Goal: Task Accomplishment & Management: Manage account settings

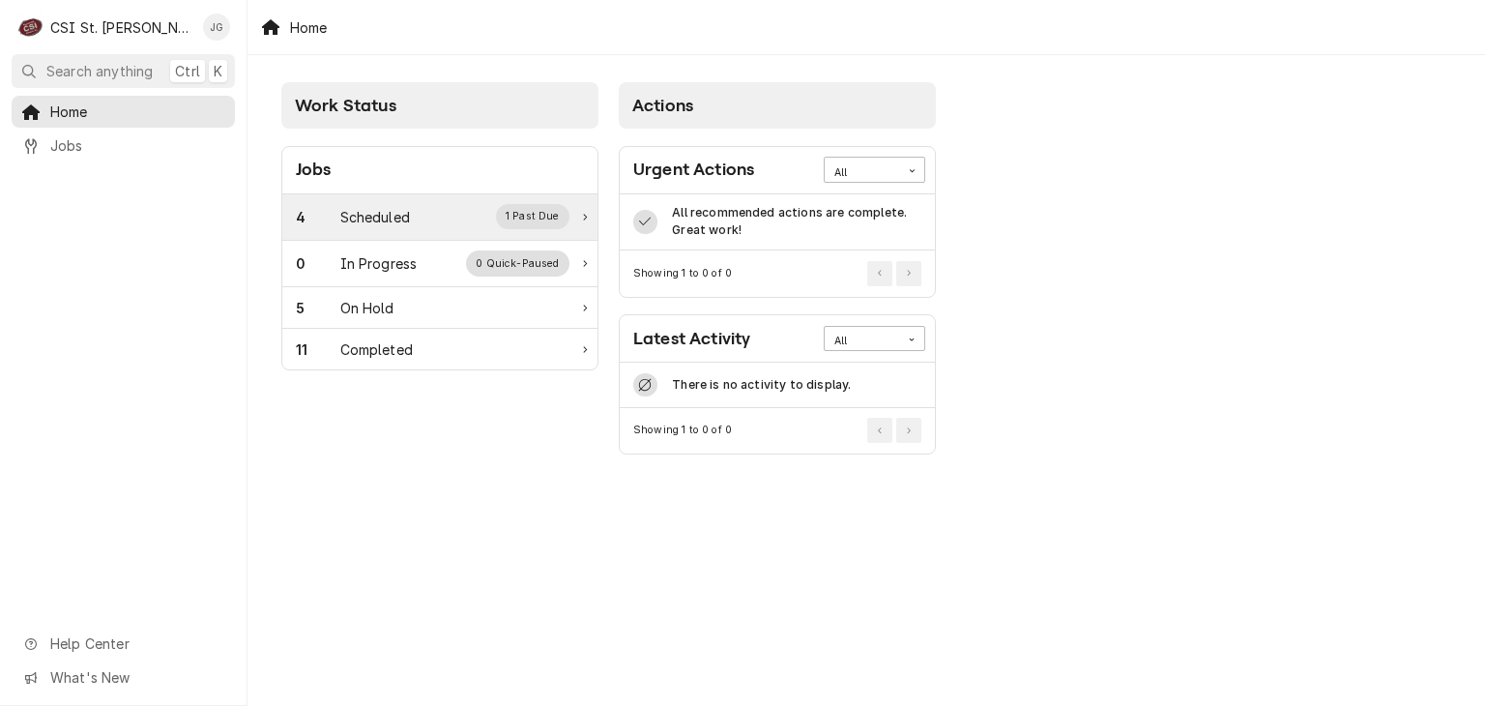
click at [395, 217] on div "Scheduled" at bounding box center [375, 217] width 70 height 20
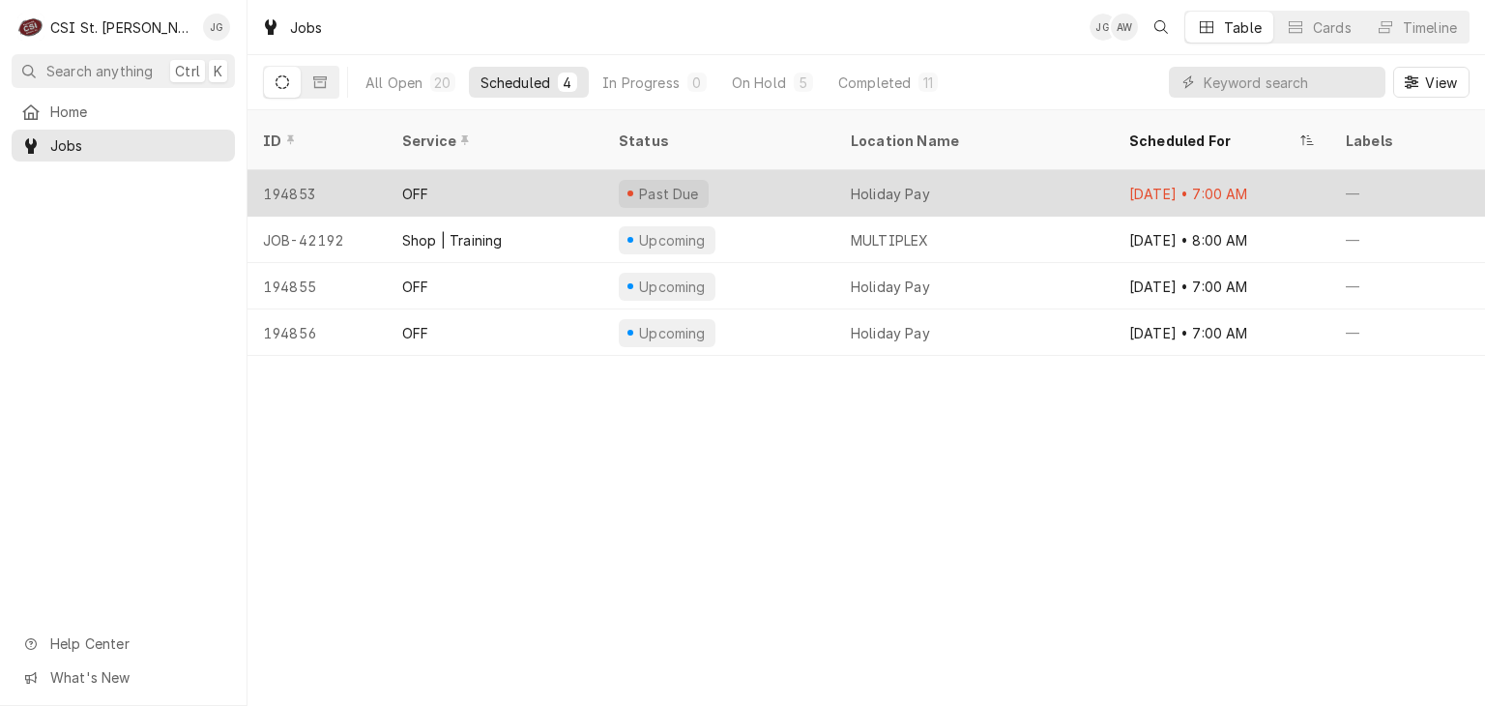
click at [435, 176] on div "OFF" at bounding box center [495, 193] width 217 height 46
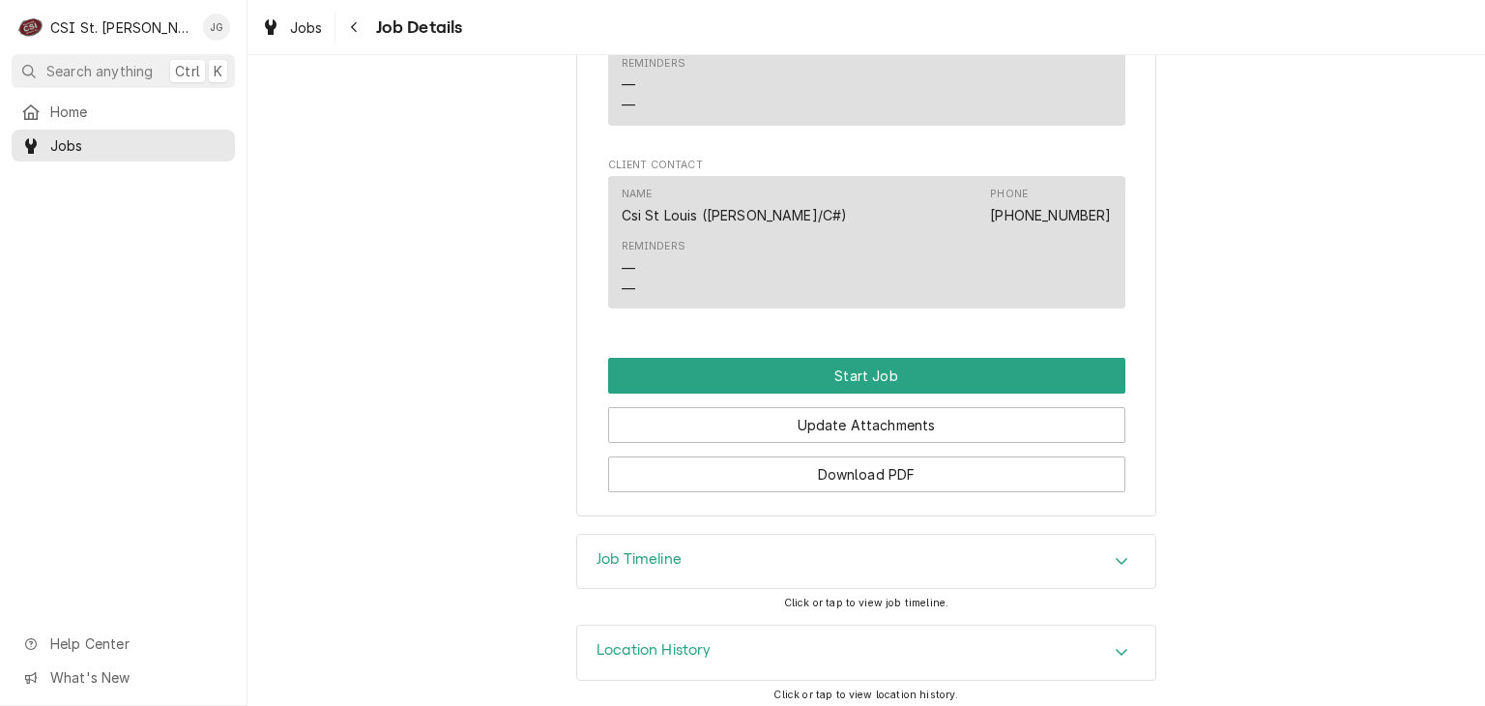
scroll to position [1714, 0]
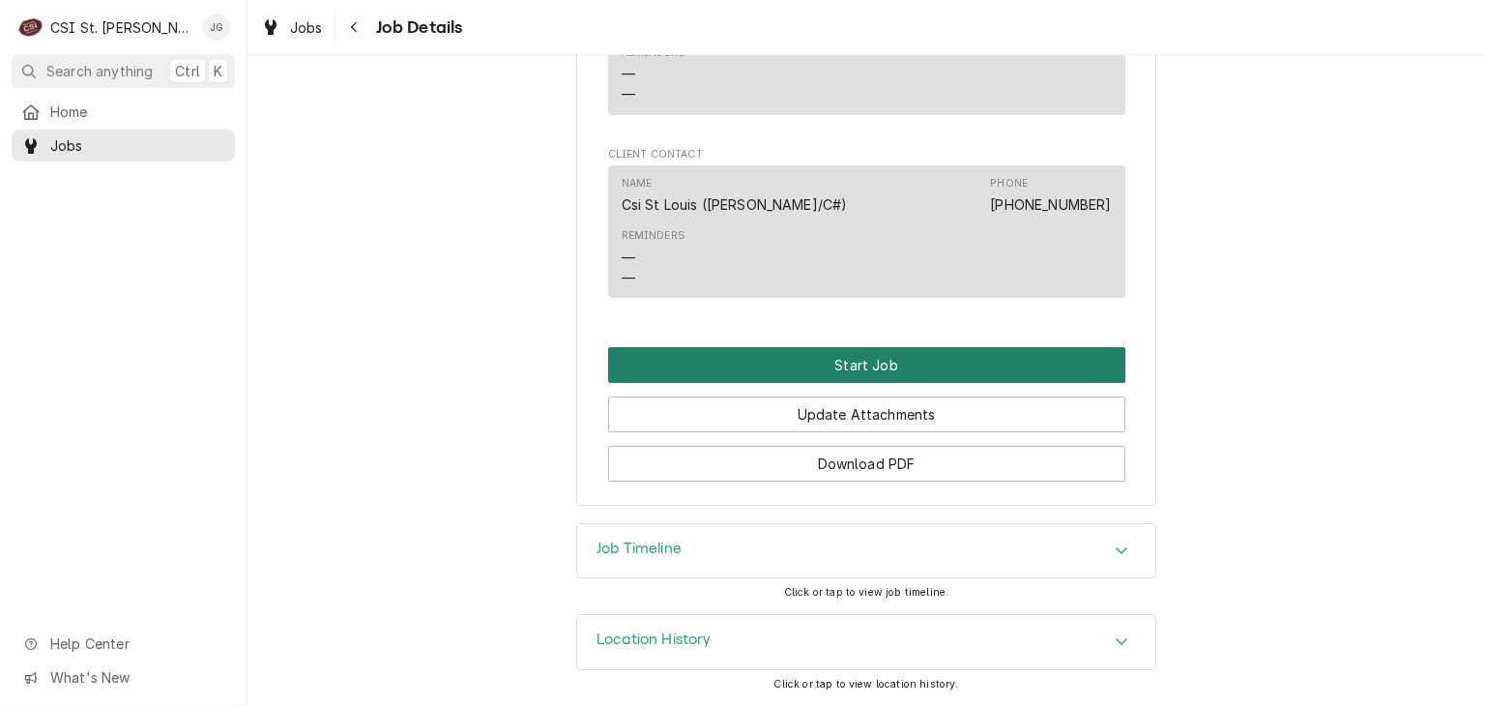
click at [866, 368] on button "Start Job" at bounding box center [866, 365] width 517 height 36
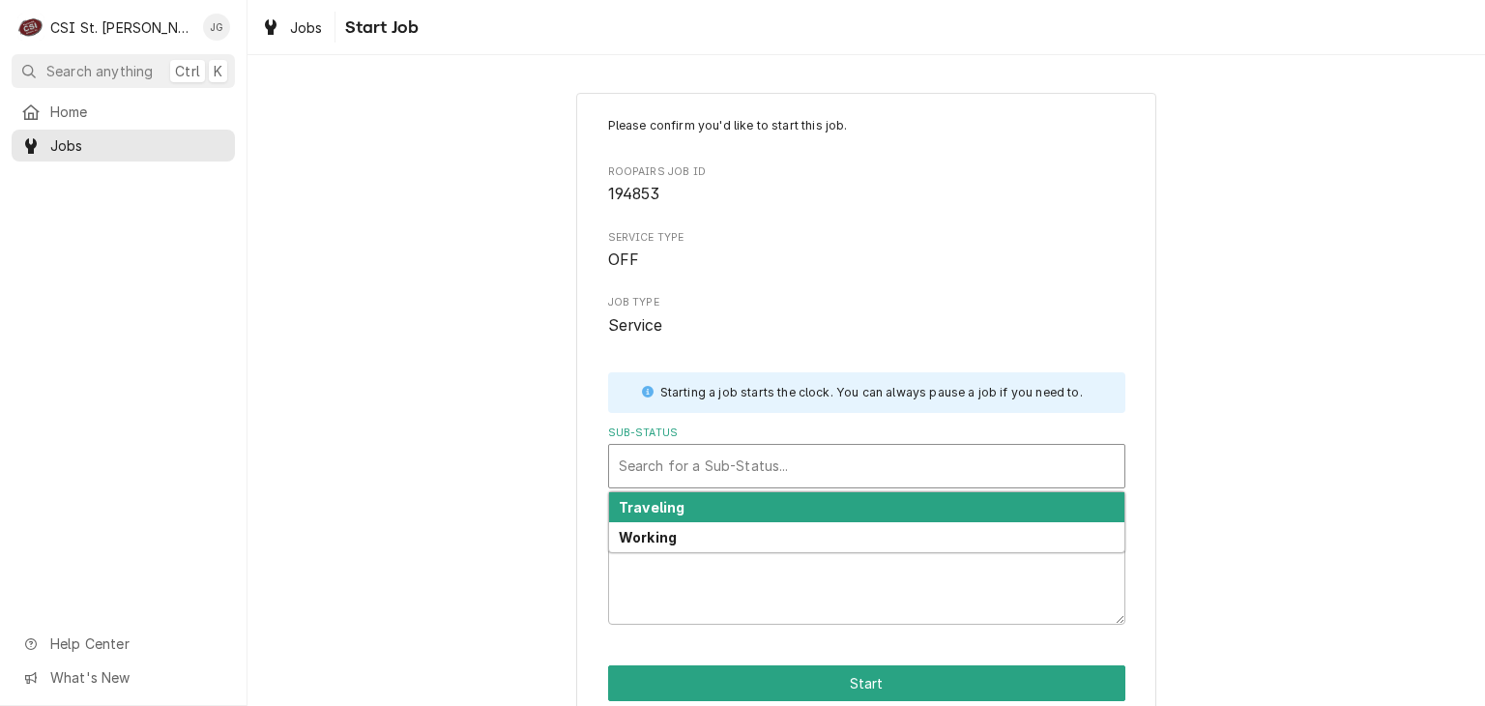
click at [801, 469] on div "Sub-Status" at bounding box center [867, 466] width 496 height 35
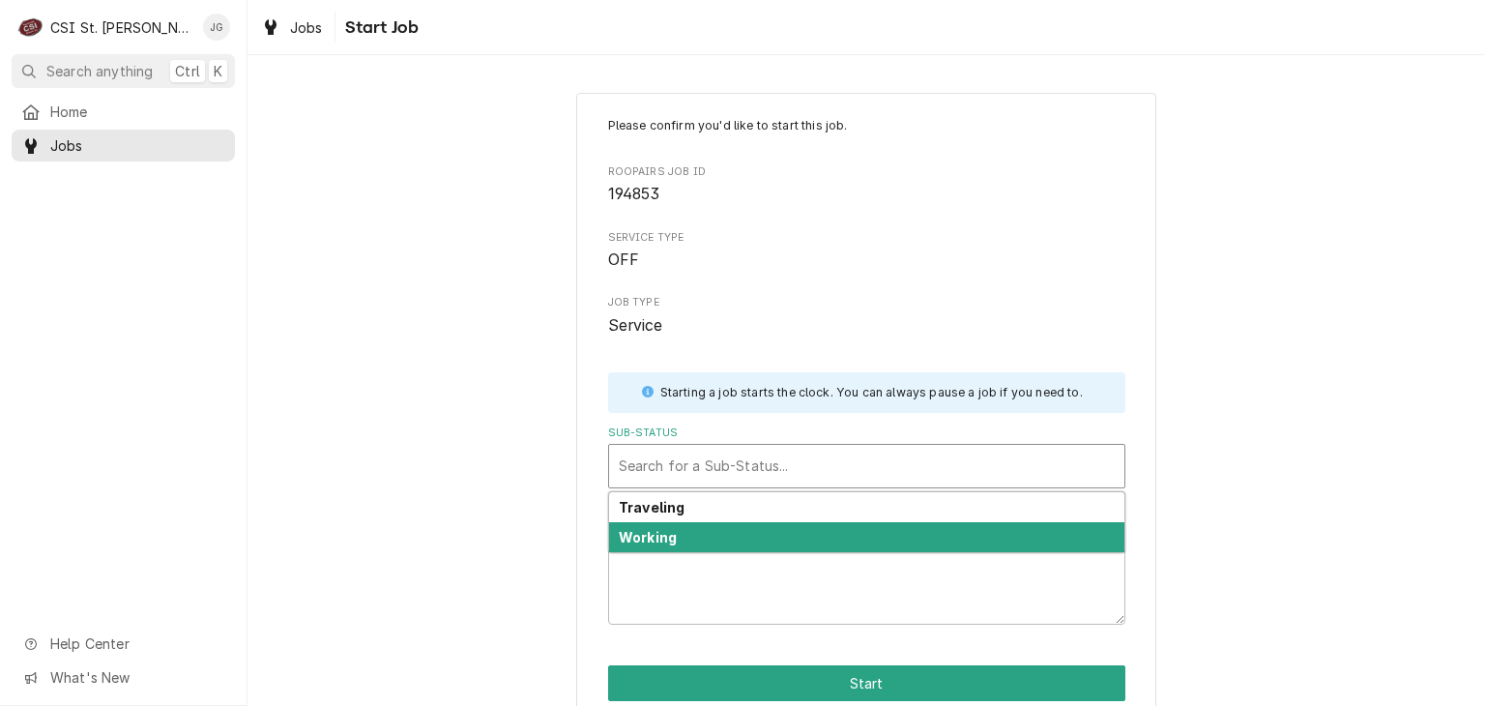
click at [685, 546] on div "Working" at bounding box center [866, 537] width 515 height 30
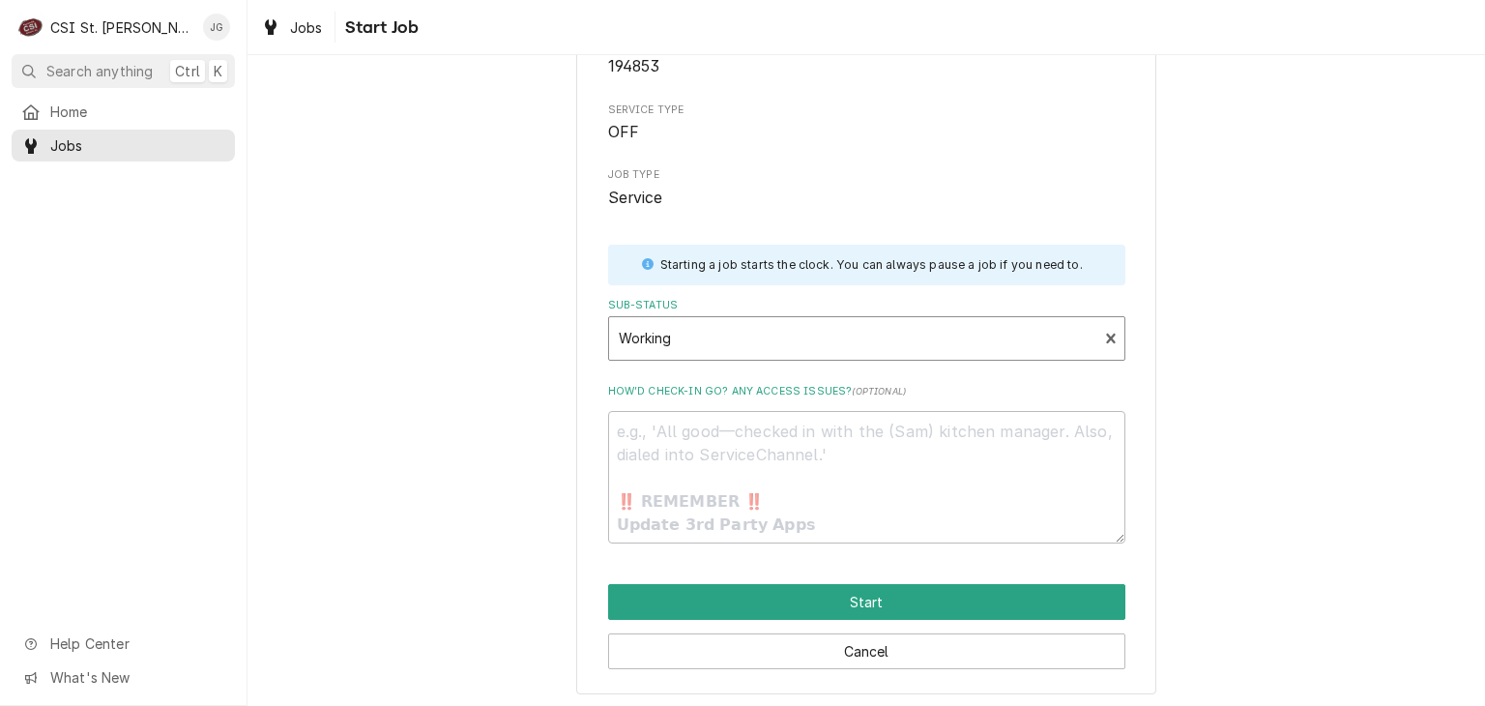
scroll to position [132, 0]
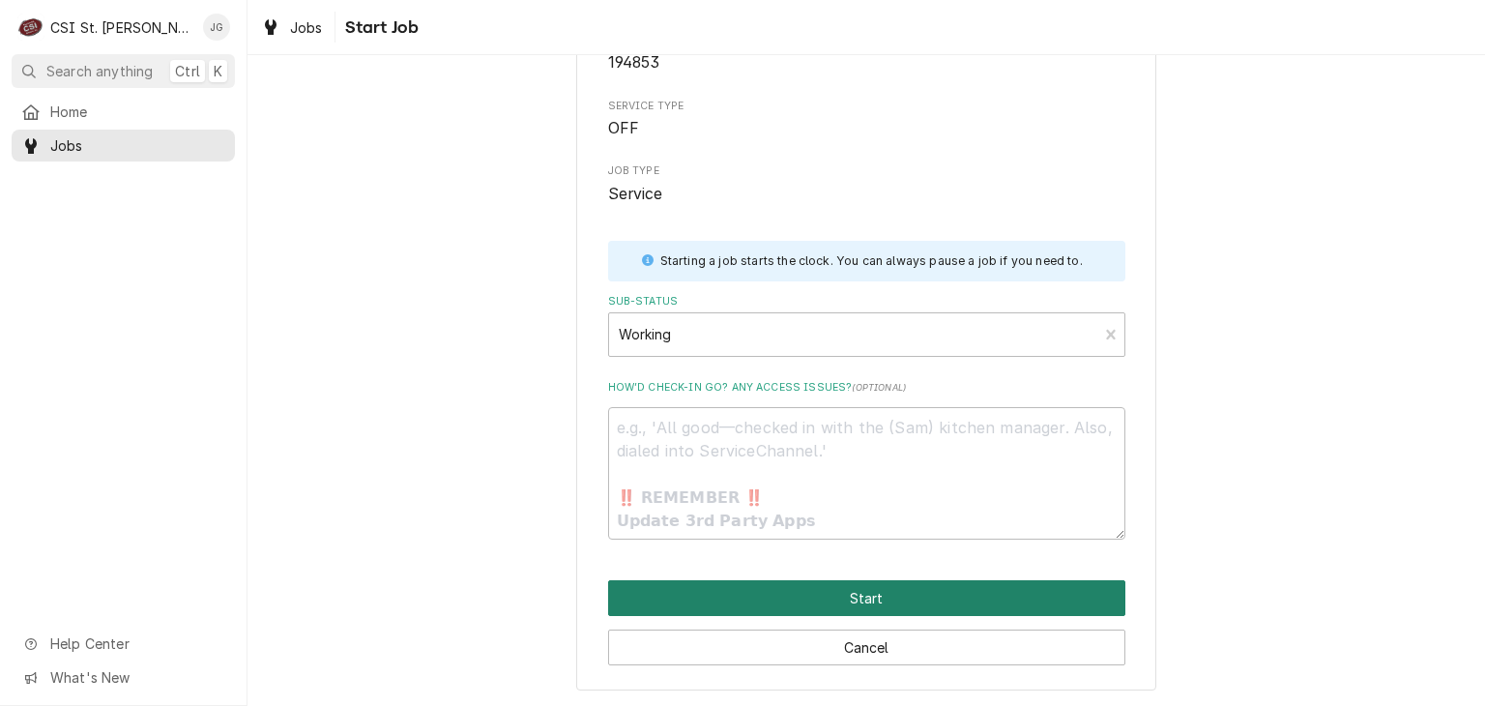
click at [867, 596] on button "Start" at bounding box center [866, 598] width 517 height 36
type textarea "x"
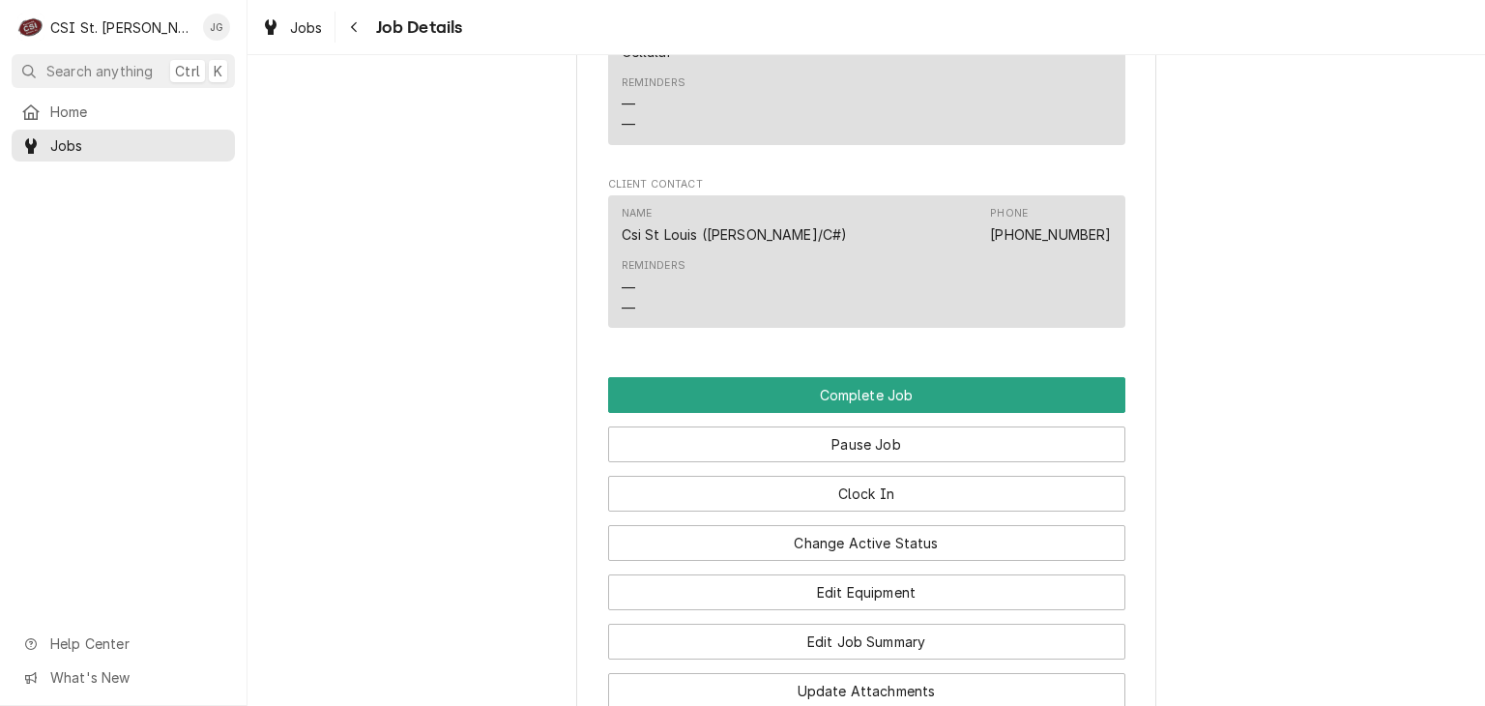
scroll to position [1934, 0]
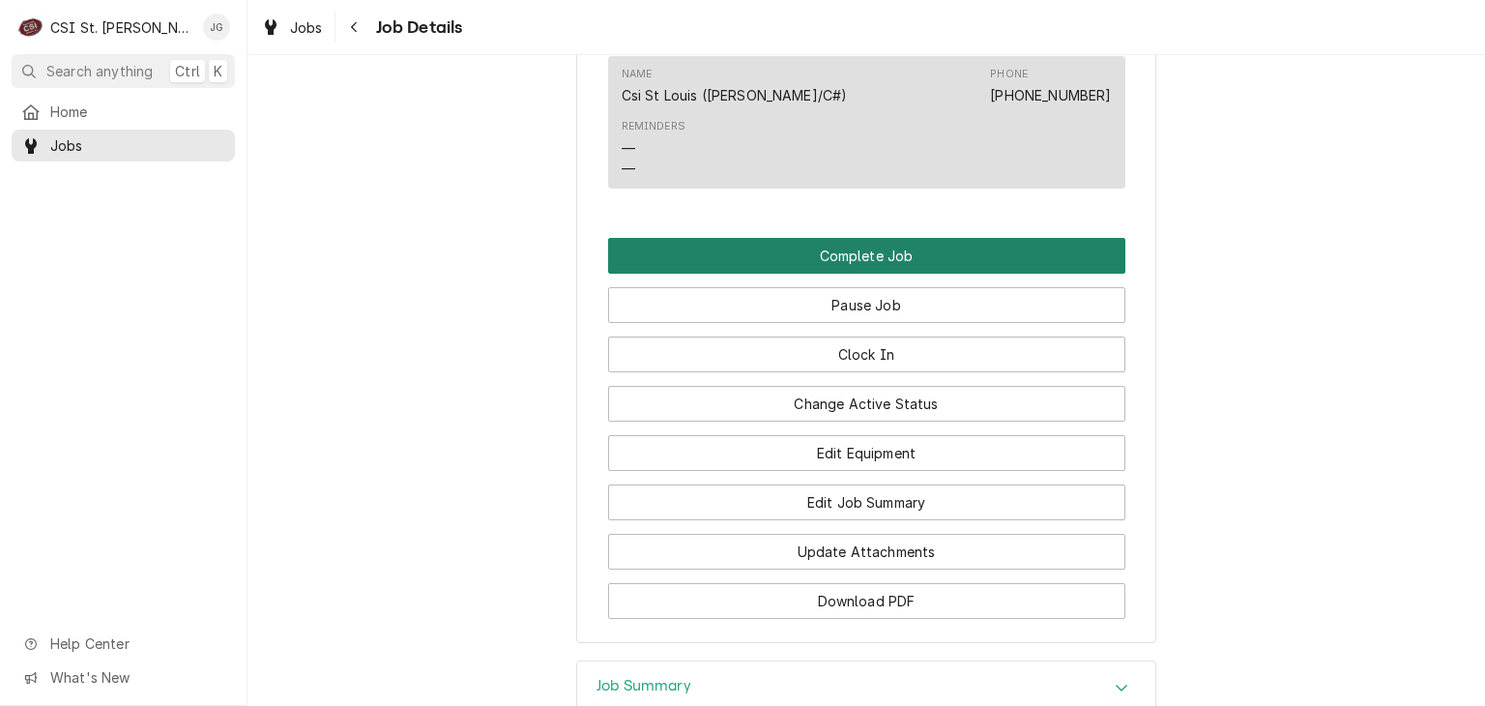
click at [886, 274] on button "Complete Job" at bounding box center [866, 256] width 517 height 36
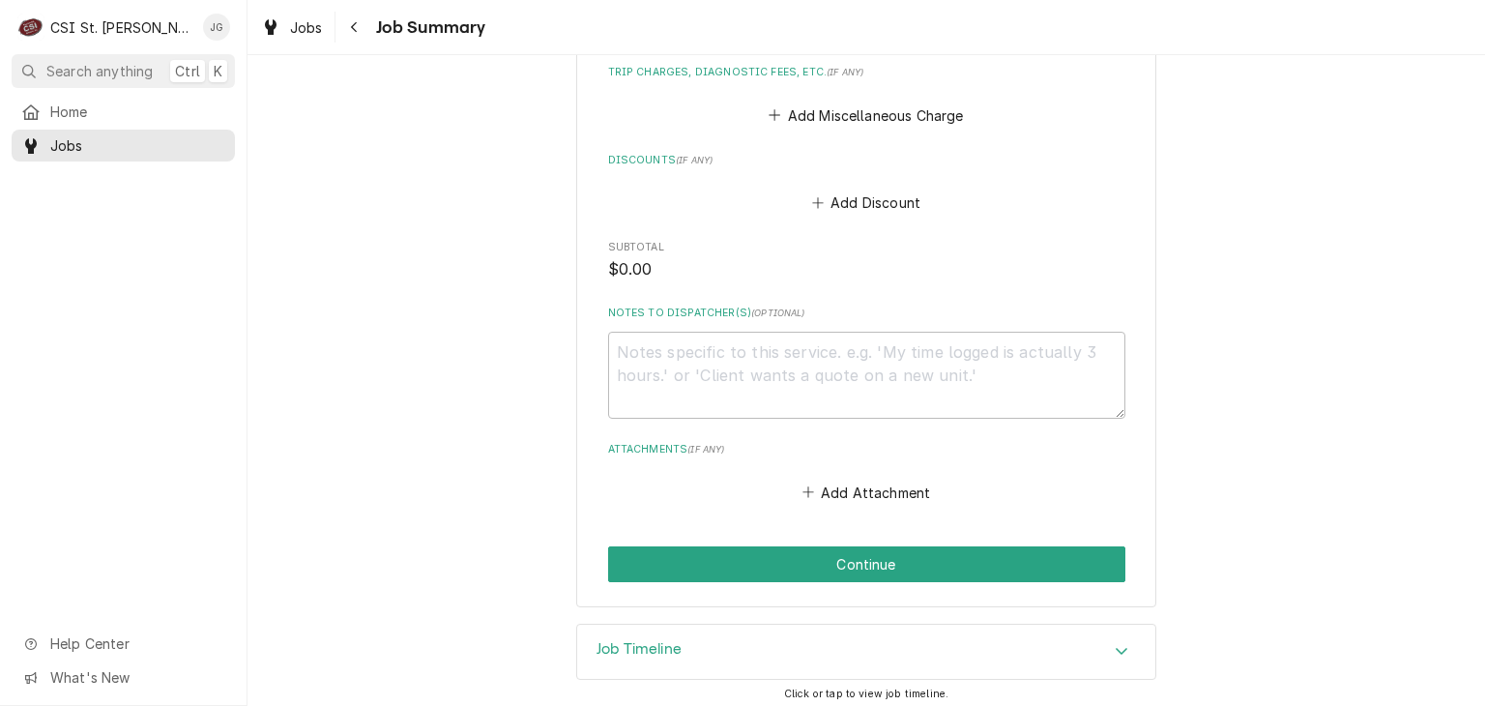
scroll to position [1102, 0]
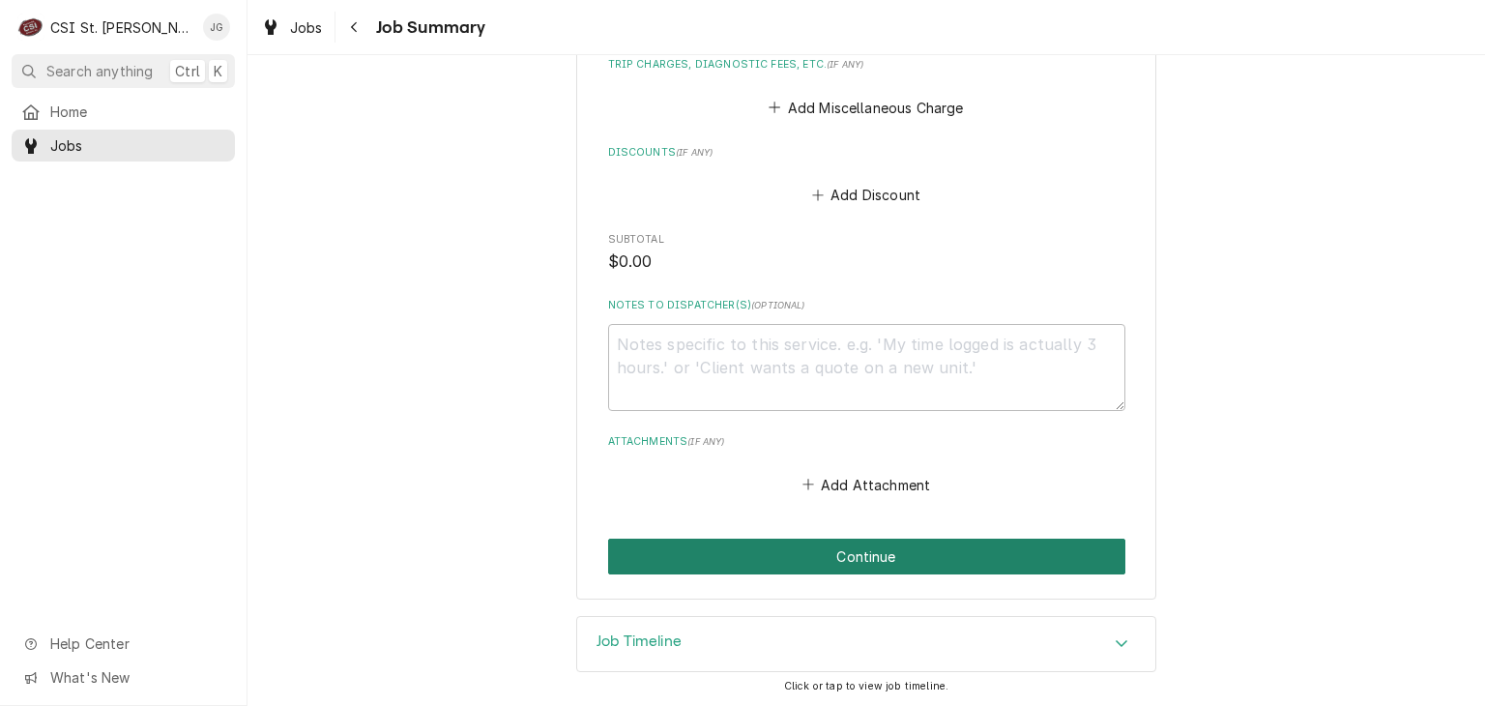
click at [882, 549] on button "Continue" at bounding box center [866, 557] width 517 height 36
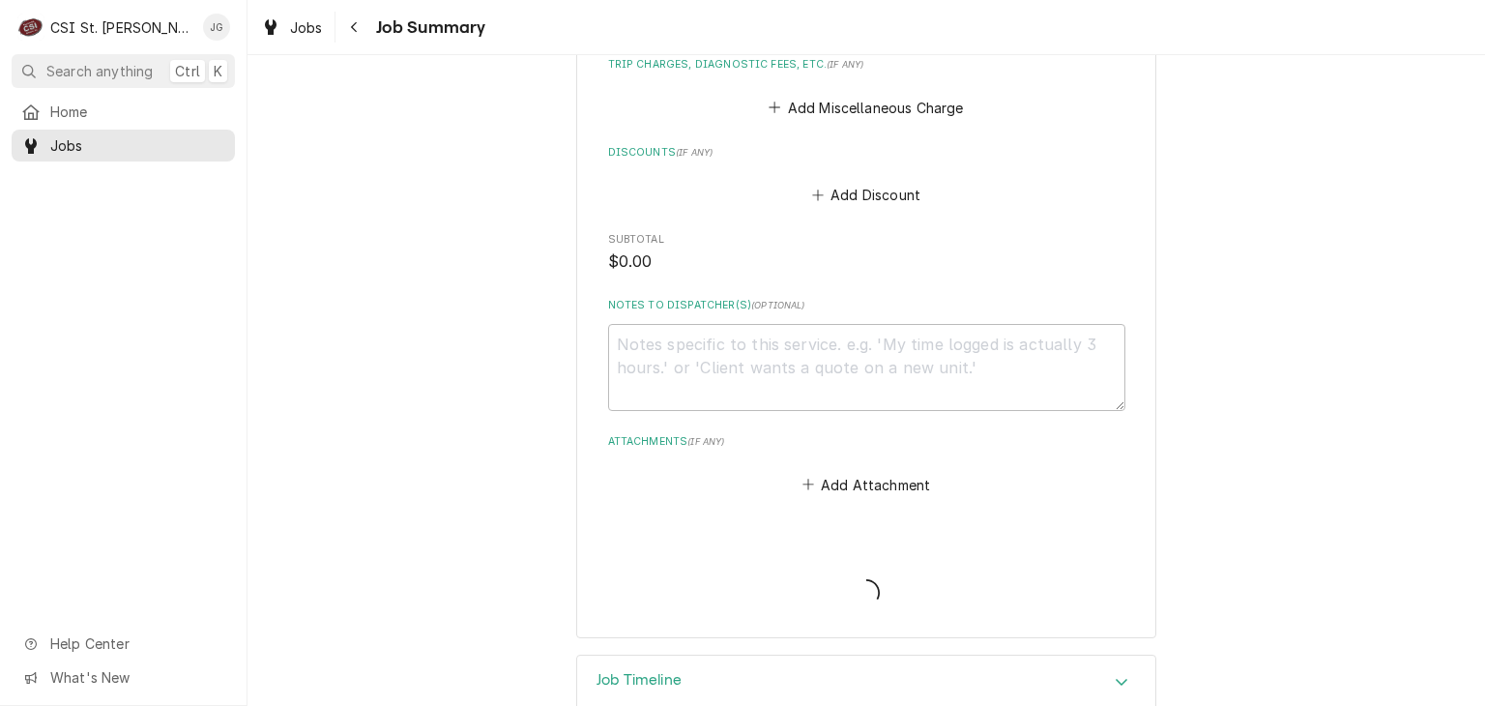
type textarea "x"
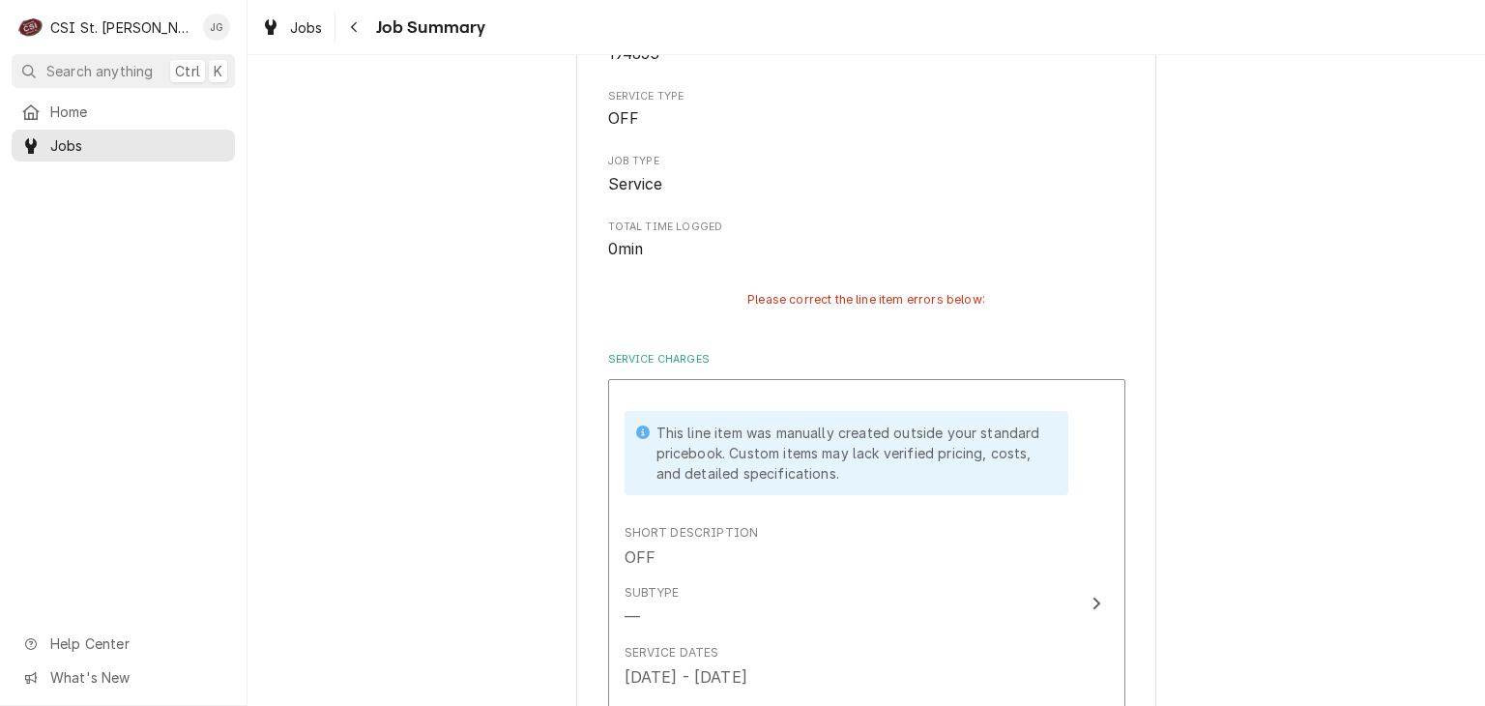
scroll to position [0, 0]
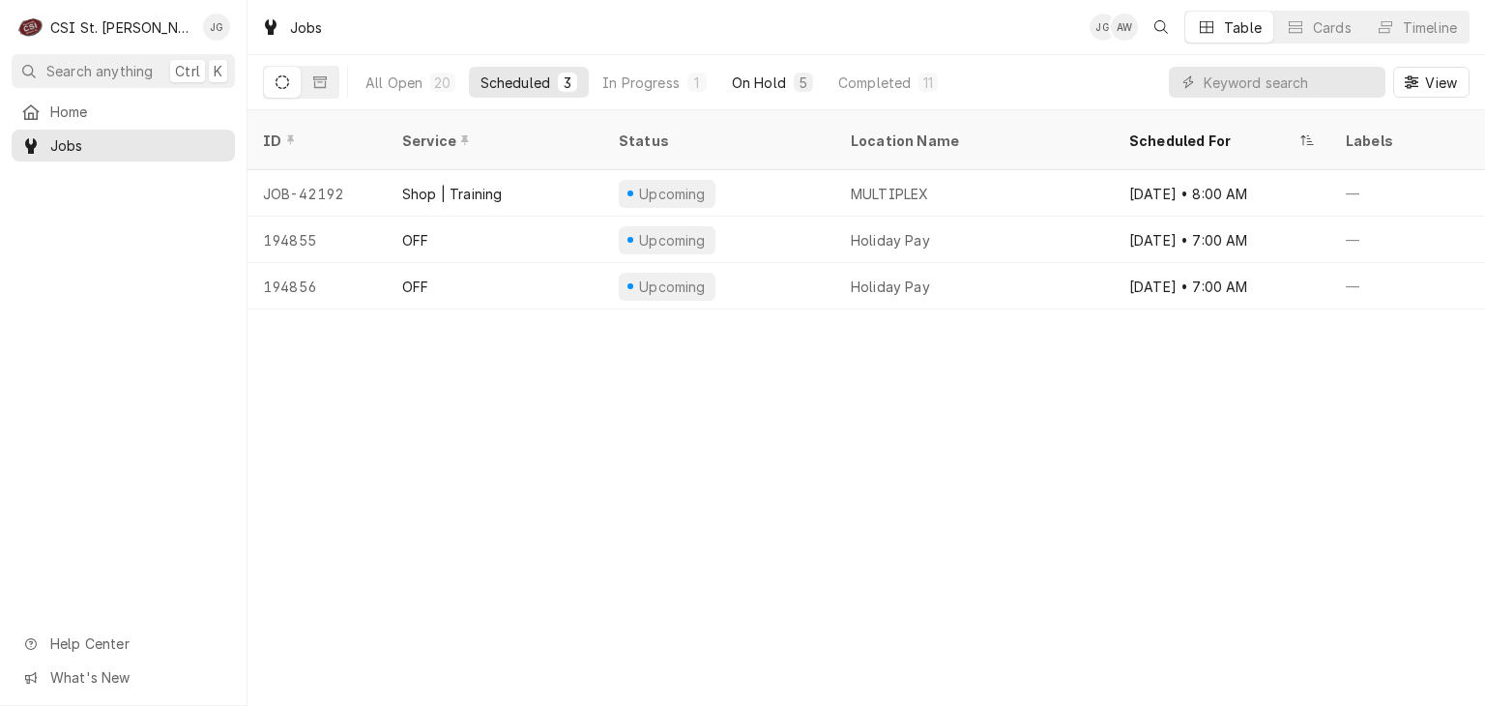
click at [766, 84] on div "On Hold" at bounding box center [759, 83] width 54 height 20
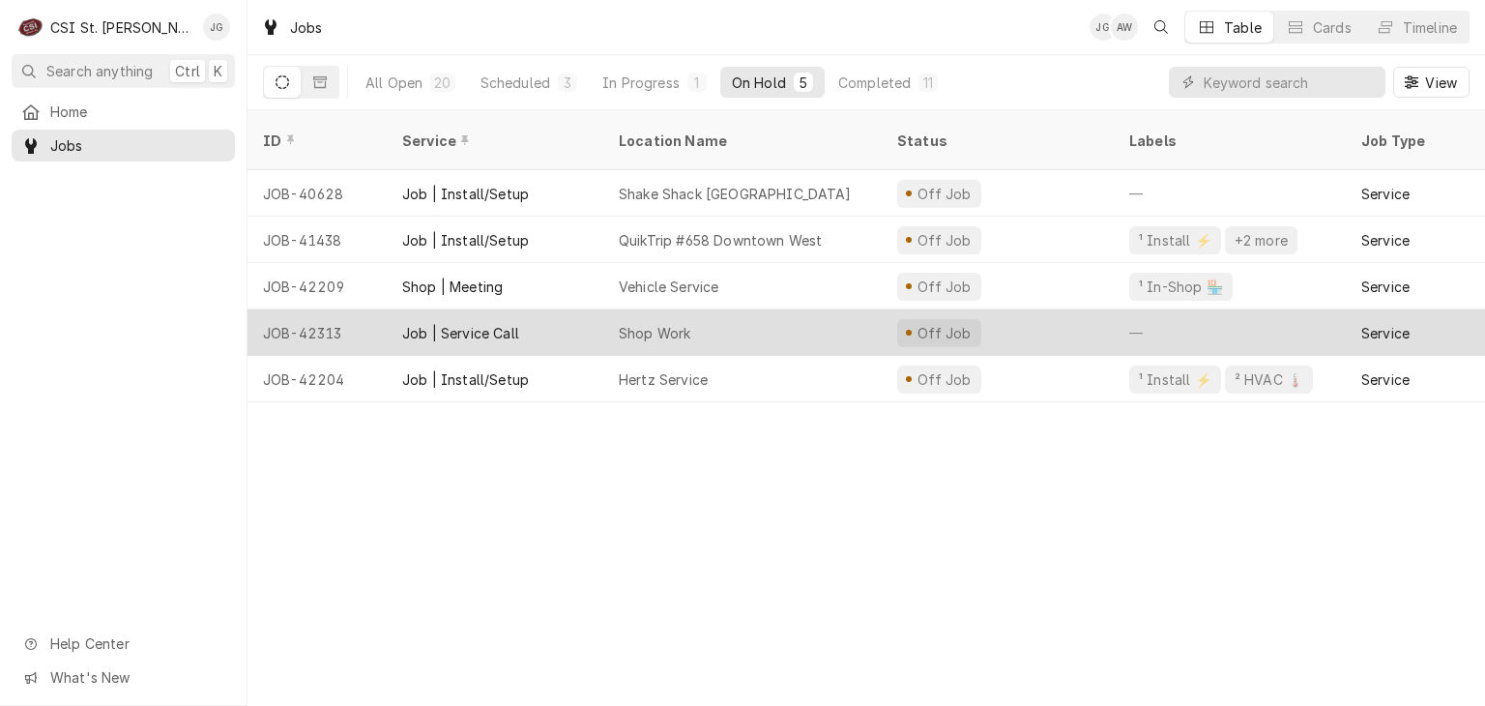
click at [688, 323] on div "Shop Work" at bounding box center [655, 333] width 72 height 20
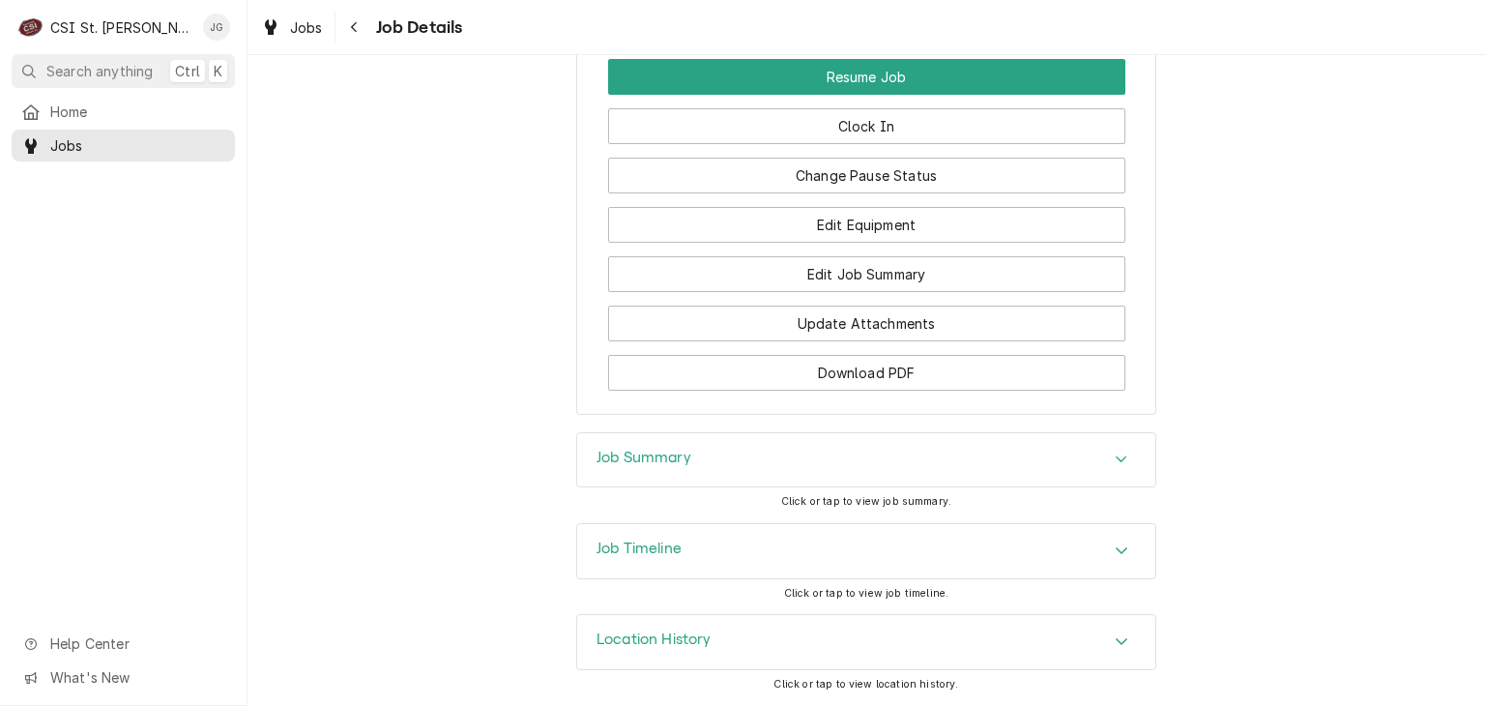
scroll to position [1741, 0]
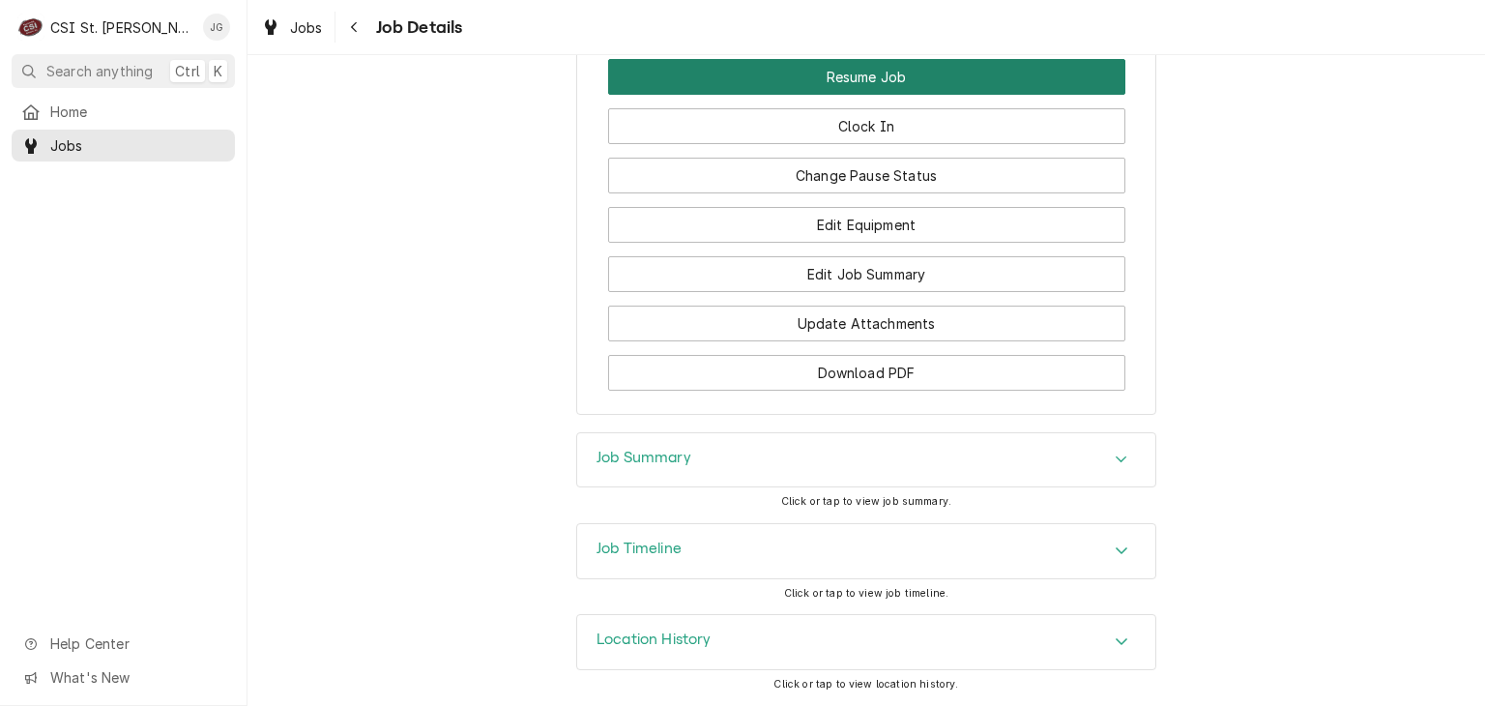
click at [889, 85] on button "Resume Job" at bounding box center [866, 77] width 517 height 36
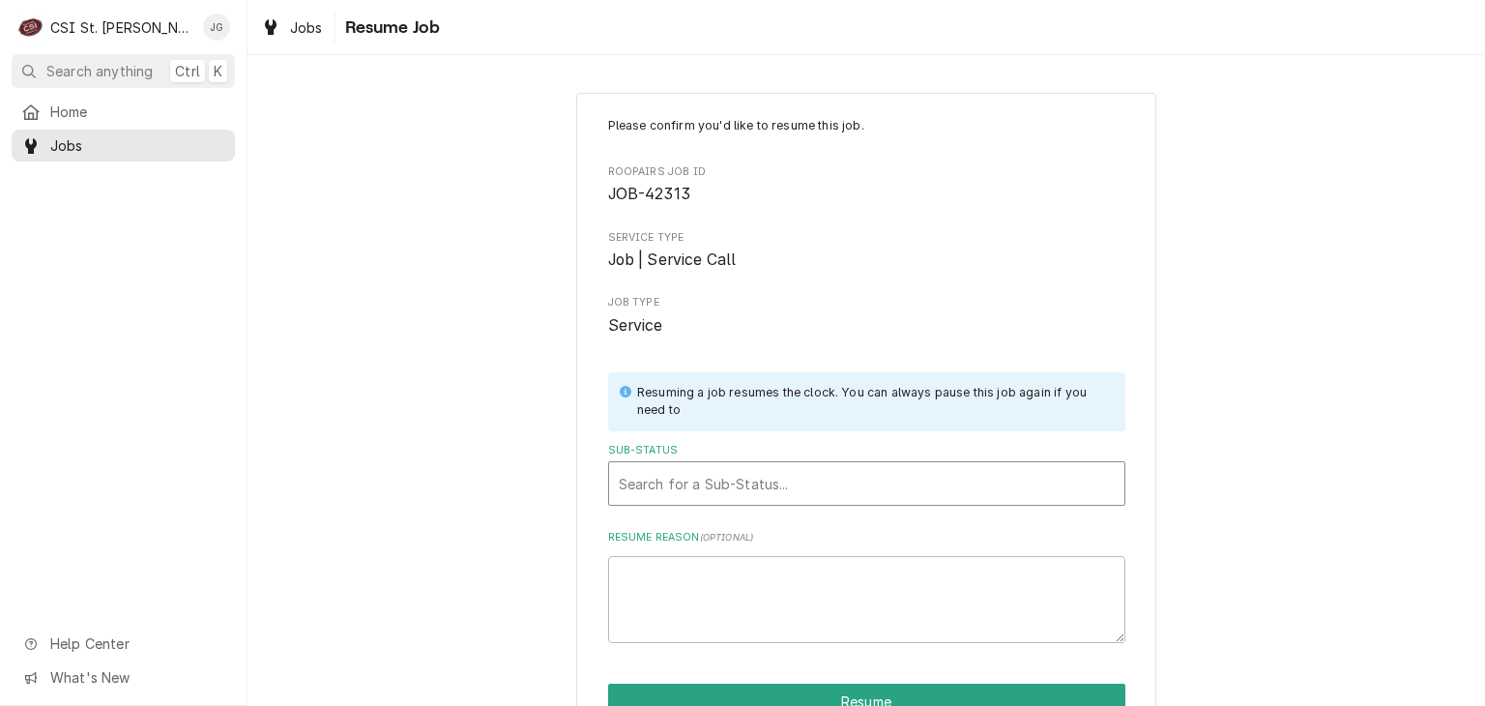
click at [725, 481] on div "Sub-Status" at bounding box center [867, 483] width 496 height 35
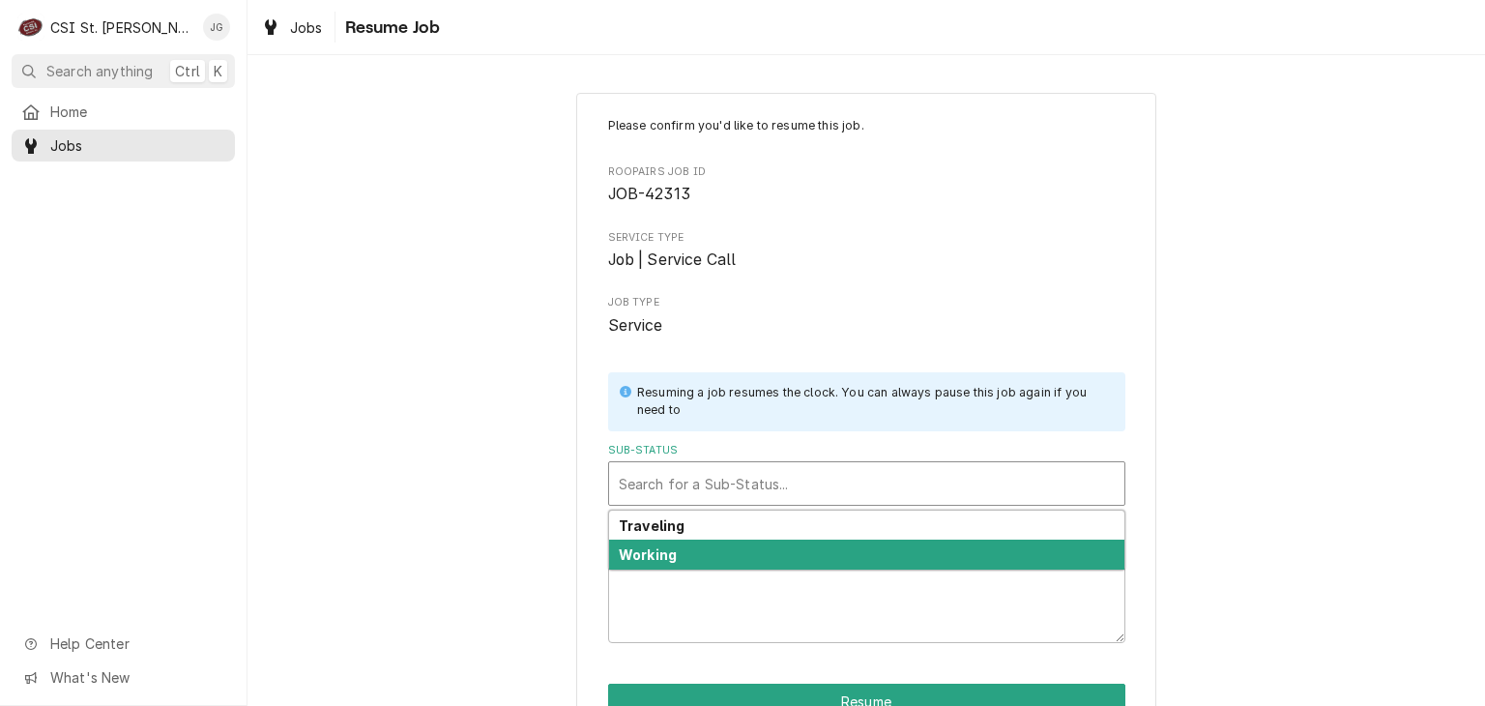
click at [665, 562] on div "Working" at bounding box center [866, 555] width 515 height 30
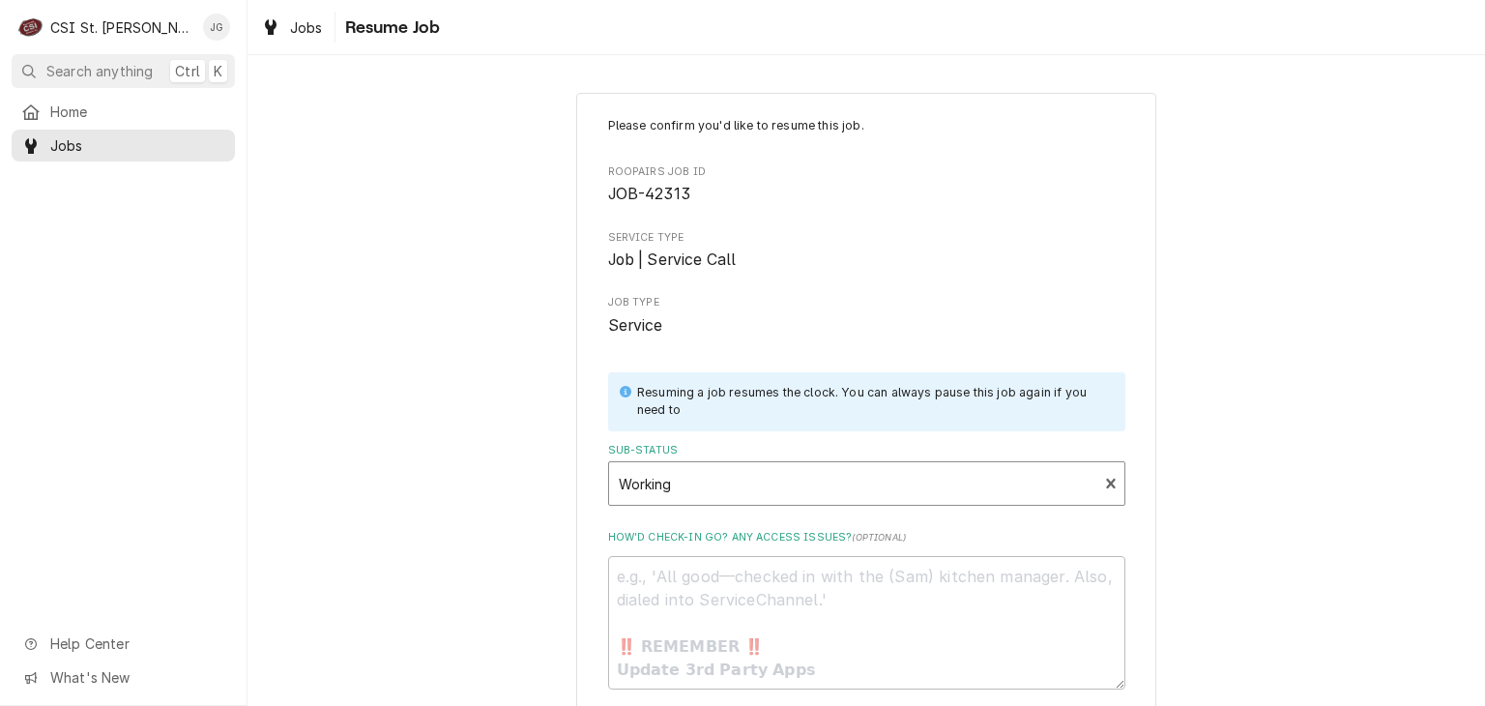
scroll to position [149, 0]
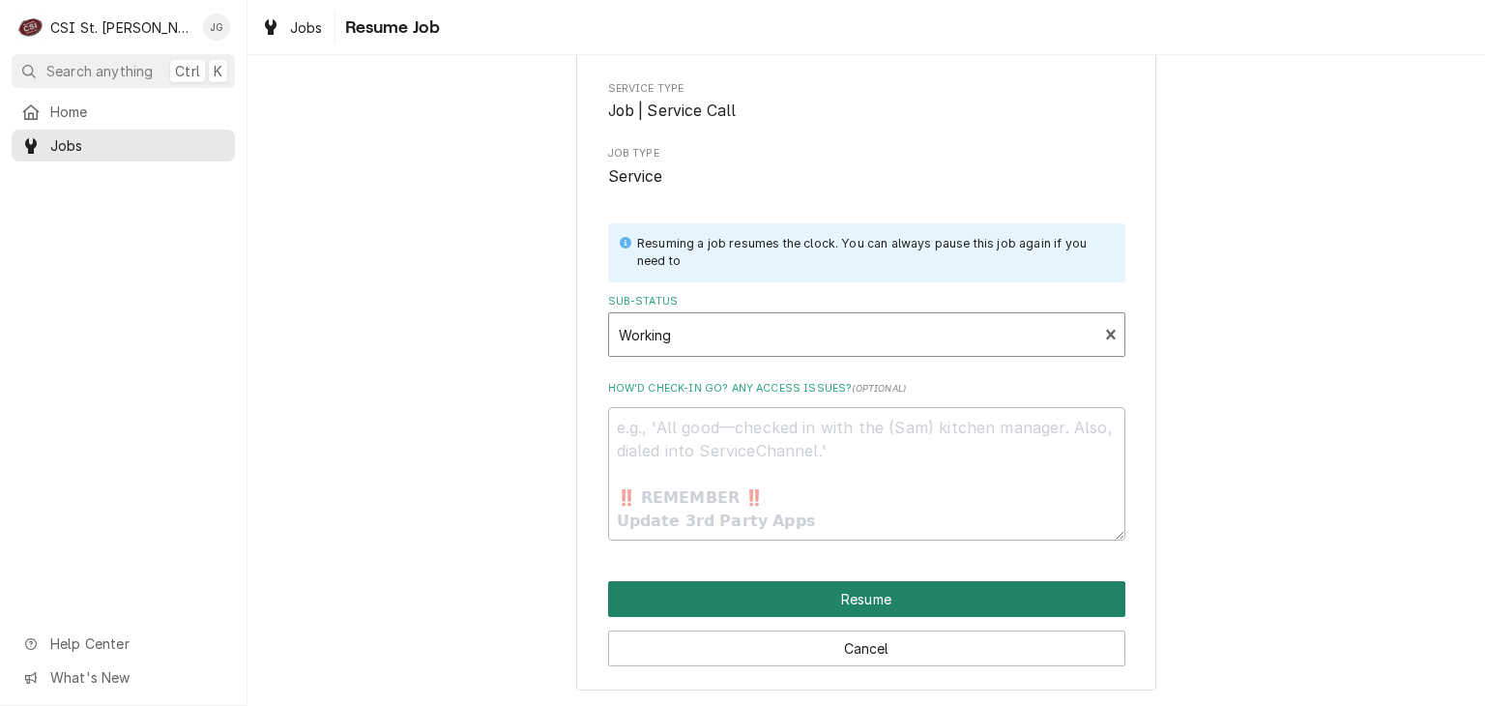
click at [821, 603] on button "Resume" at bounding box center [866, 599] width 517 height 36
type textarea "x"
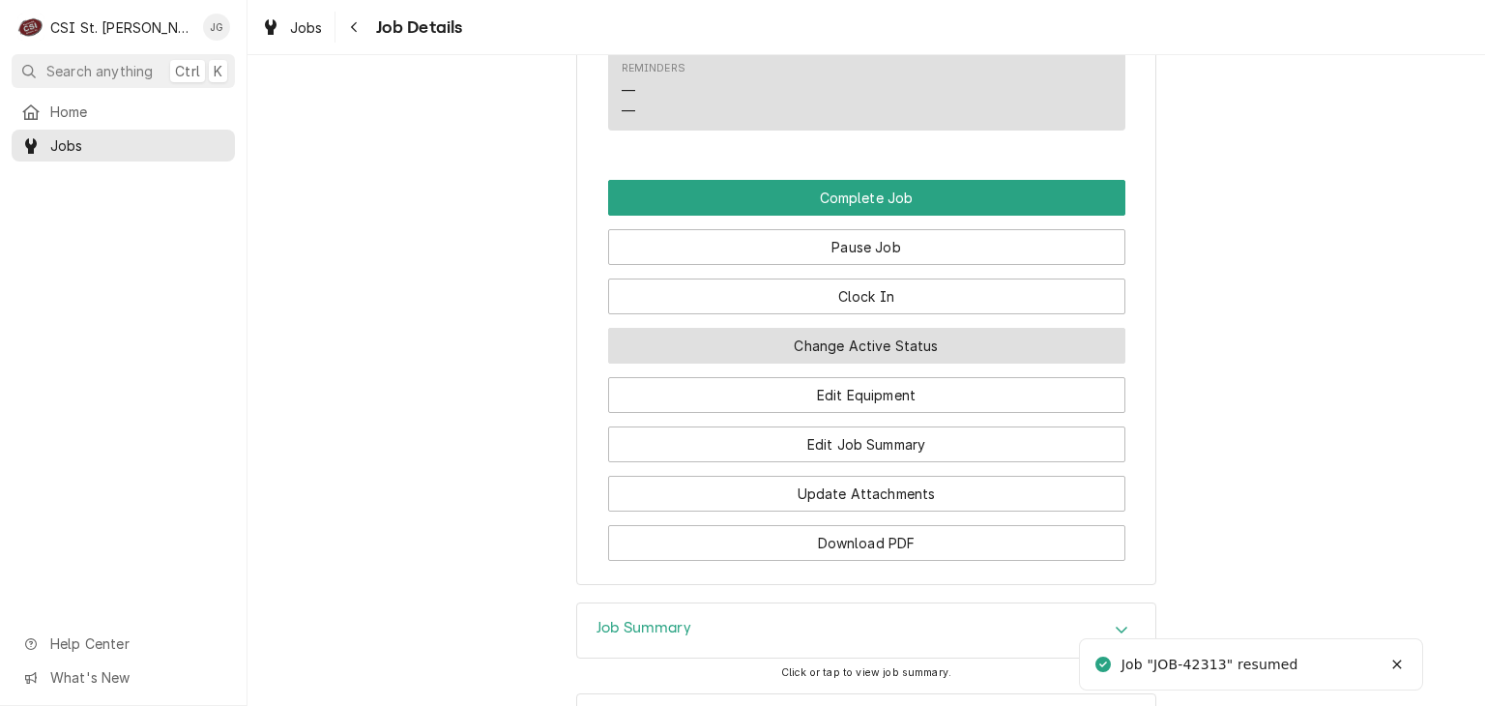
scroll to position [1547, 0]
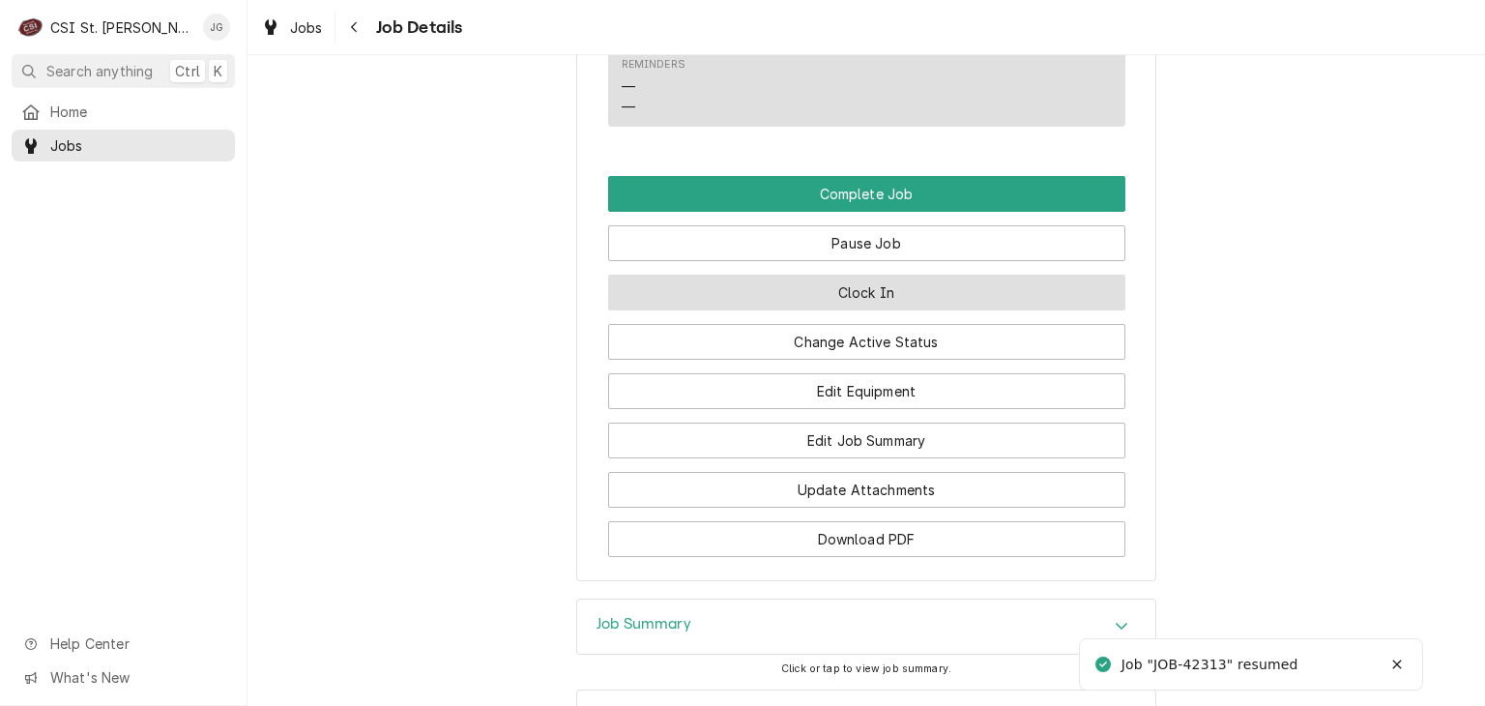
click at [903, 310] on button "Clock In" at bounding box center [866, 293] width 517 height 36
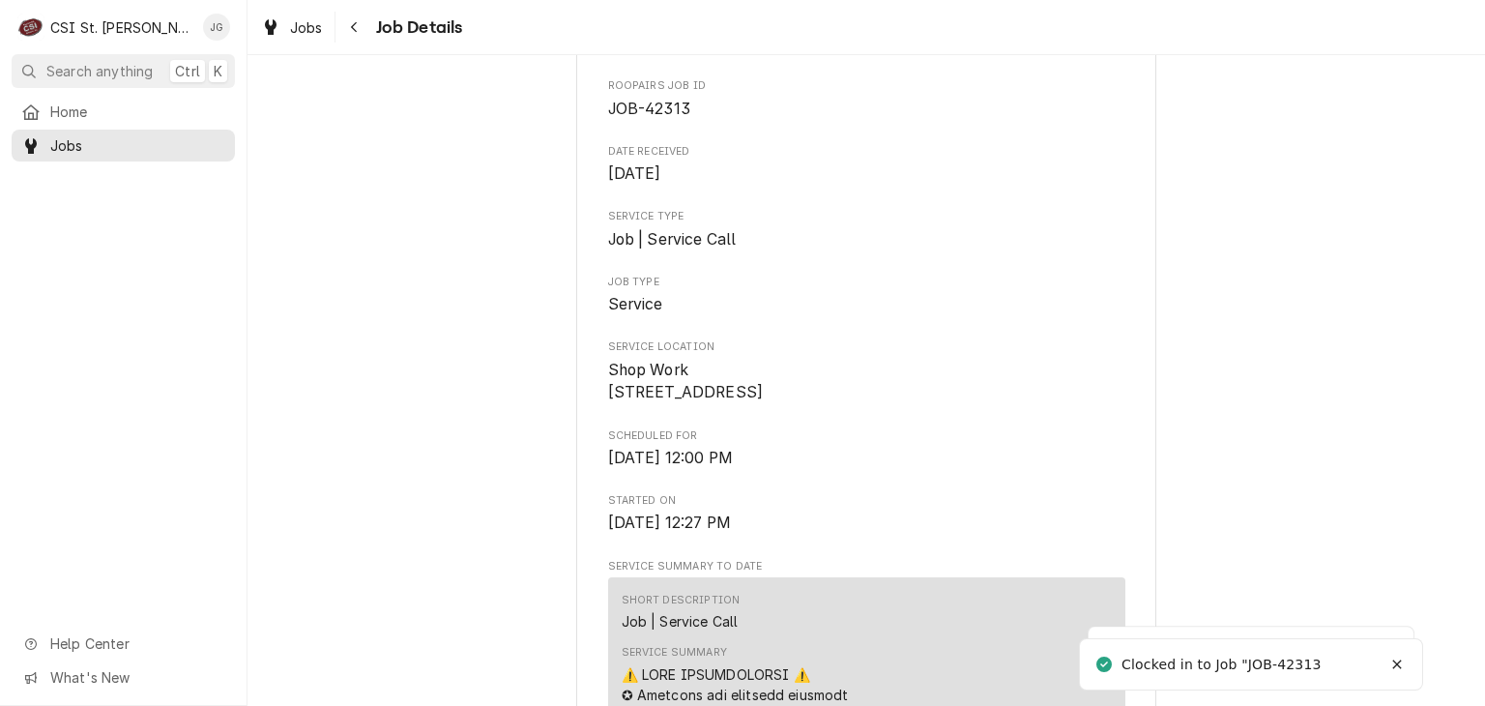
scroll to position [0, 0]
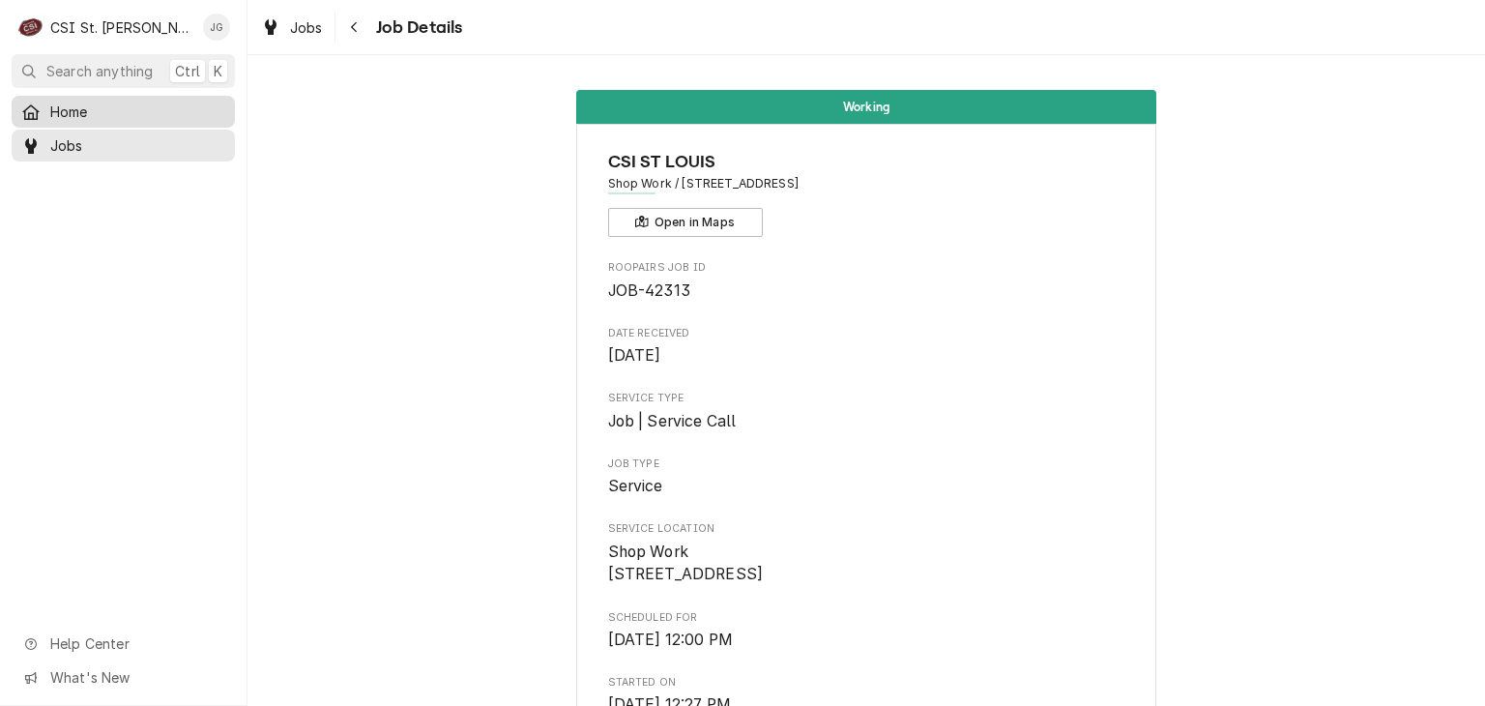
click at [89, 117] on span "Home" at bounding box center [137, 112] width 175 height 20
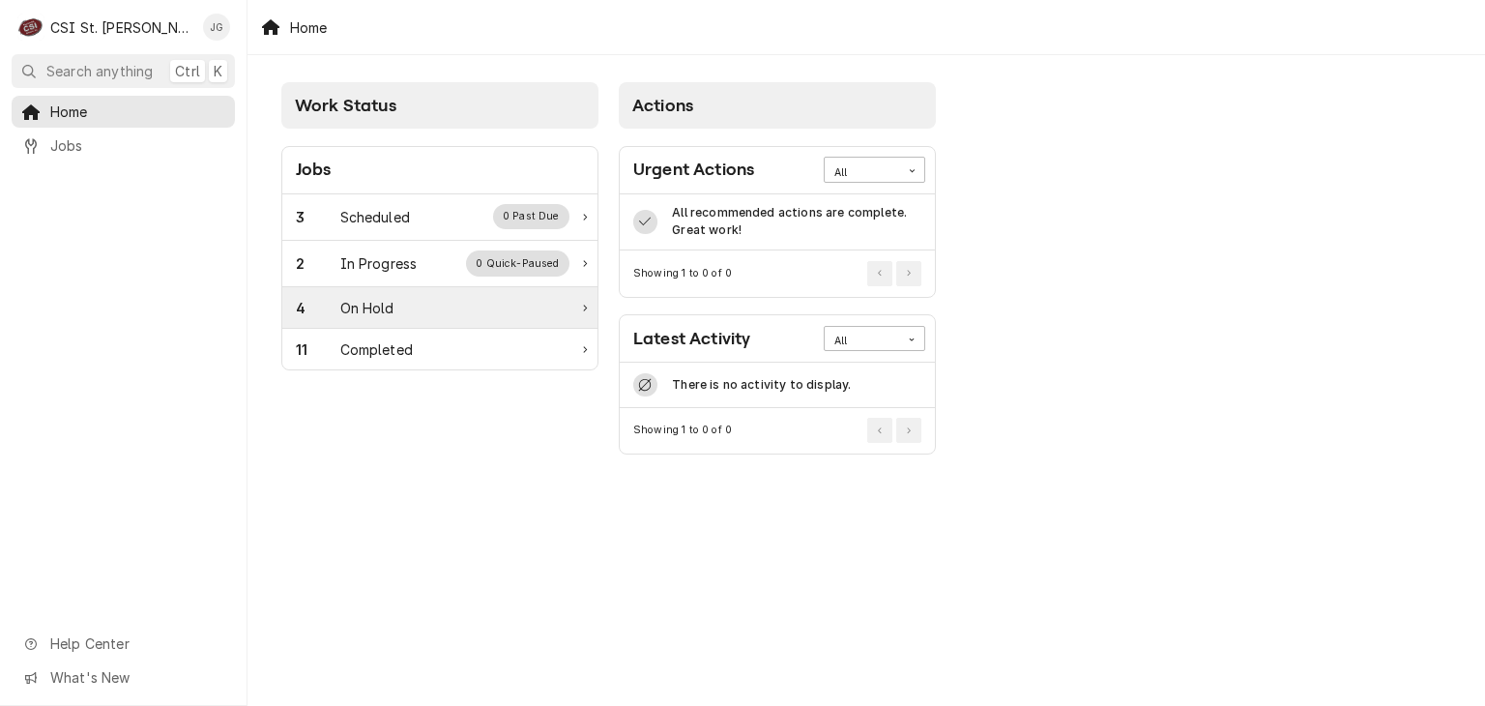
click at [391, 315] on div "On Hold" at bounding box center [367, 308] width 54 height 20
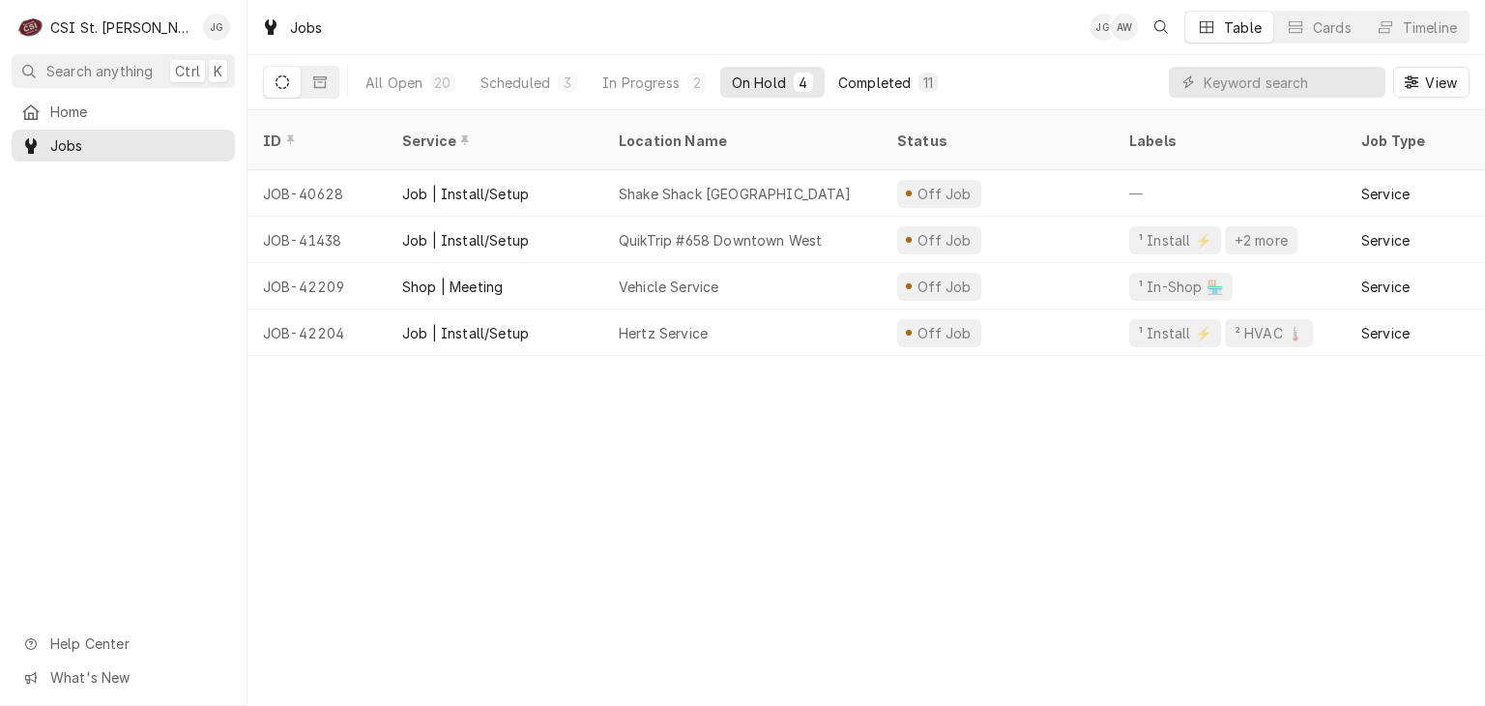
click at [885, 84] on div "Completed" at bounding box center [874, 83] width 73 height 20
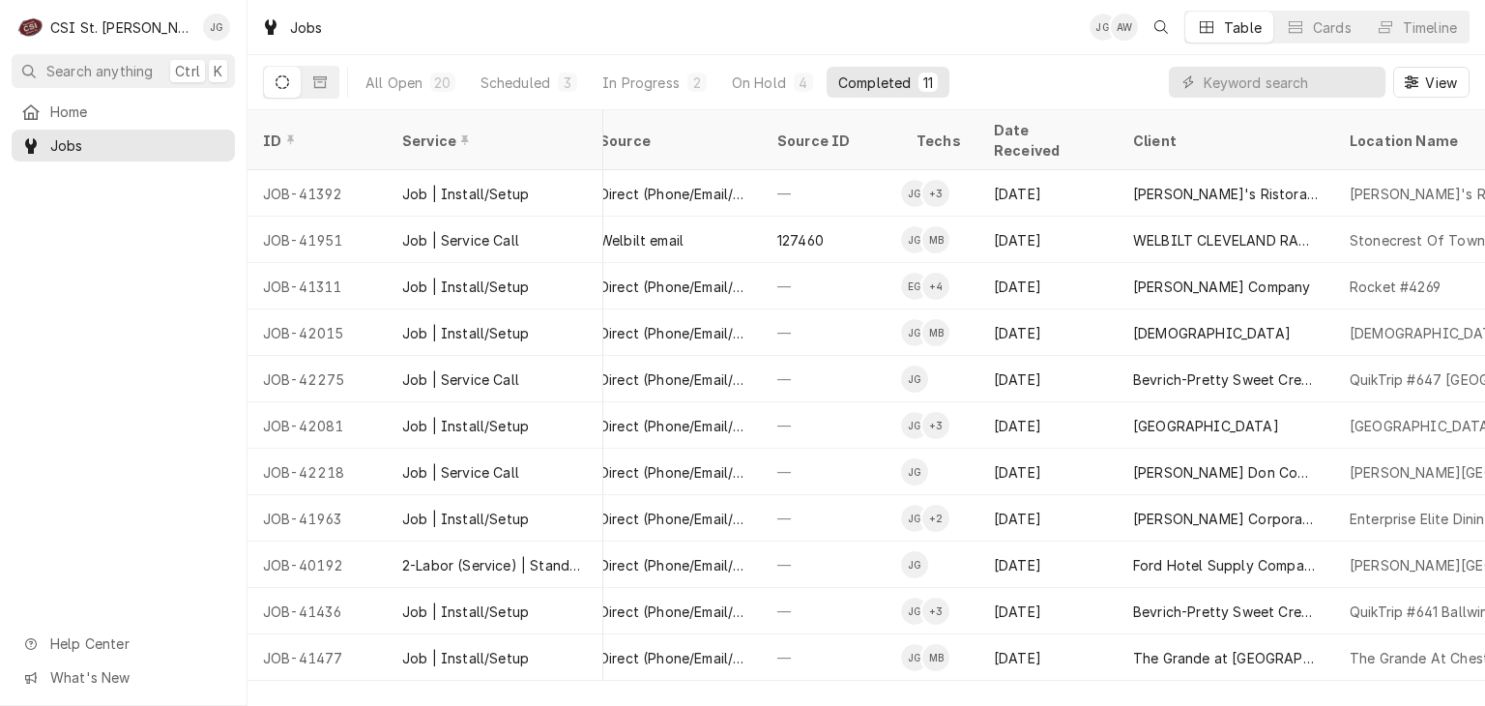
scroll to position [0, 764]
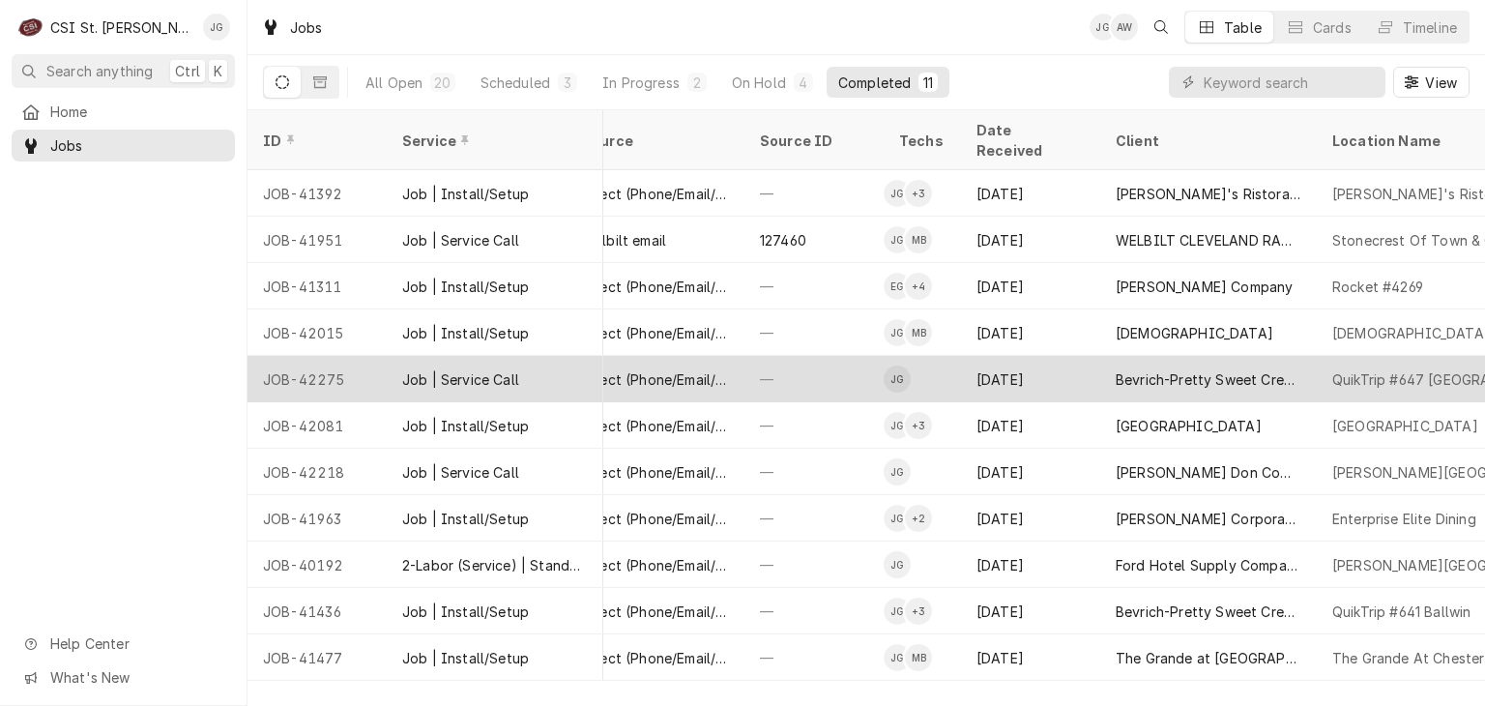
click at [366, 359] on div "JOB-42275" at bounding box center [317, 379] width 139 height 46
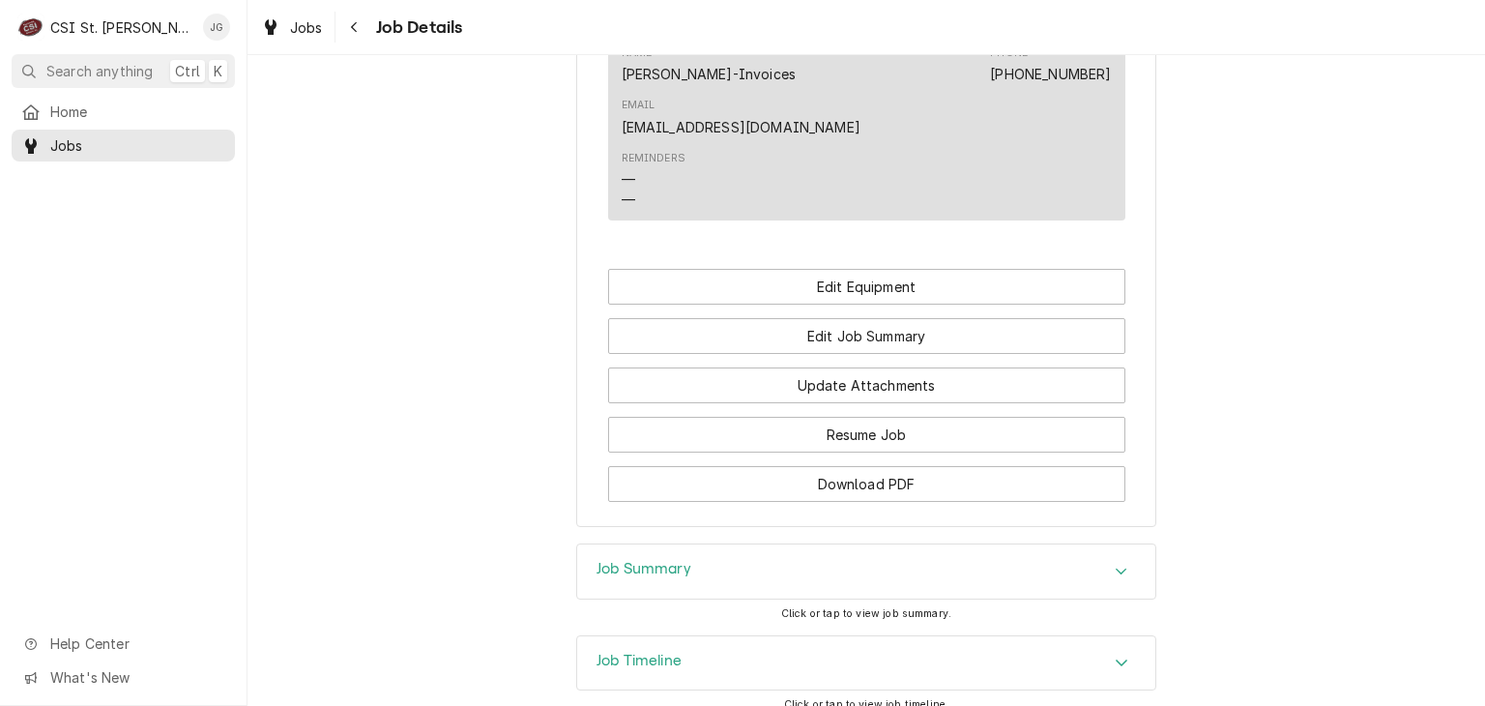
scroll to position [1331, 0]
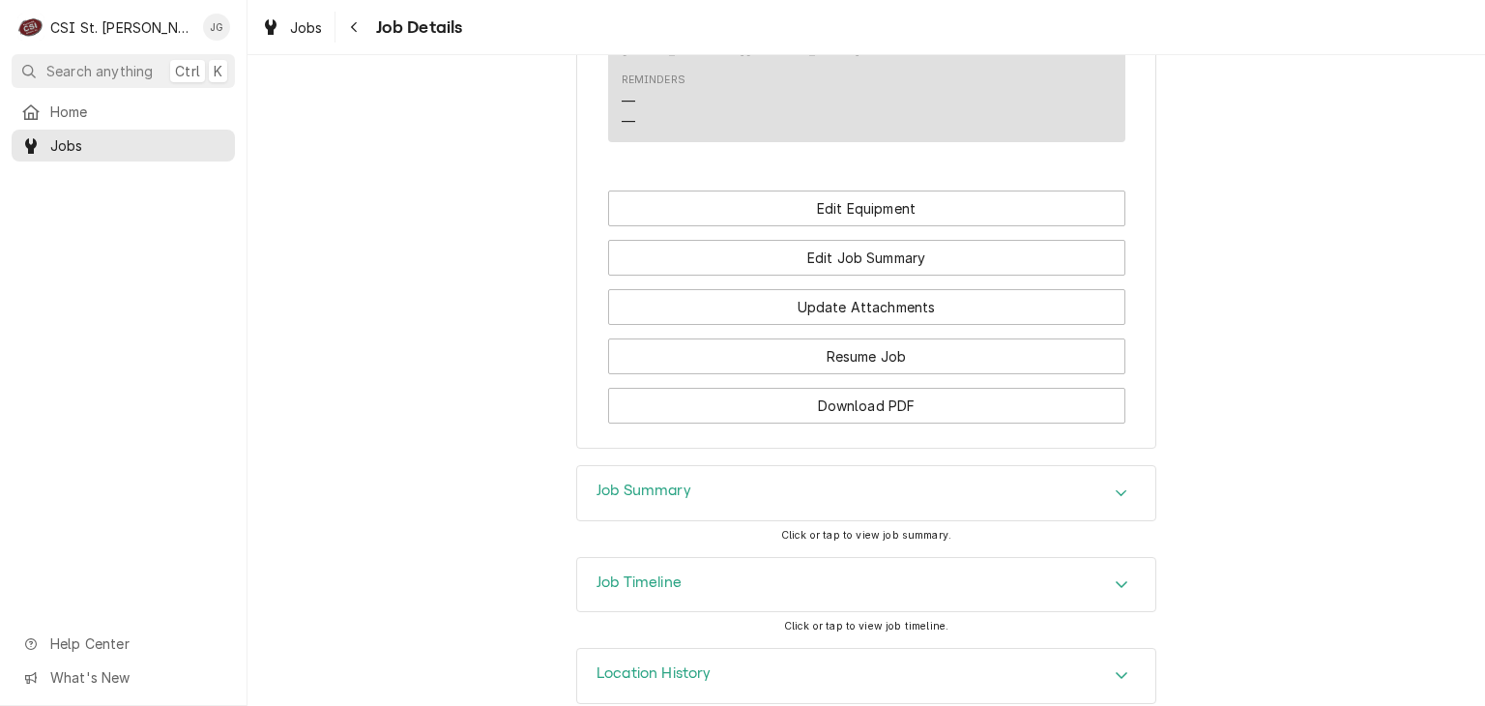
click at [648, 482] on h3 "Job Summary" at bounding box center [644, 491] width 95 height 18
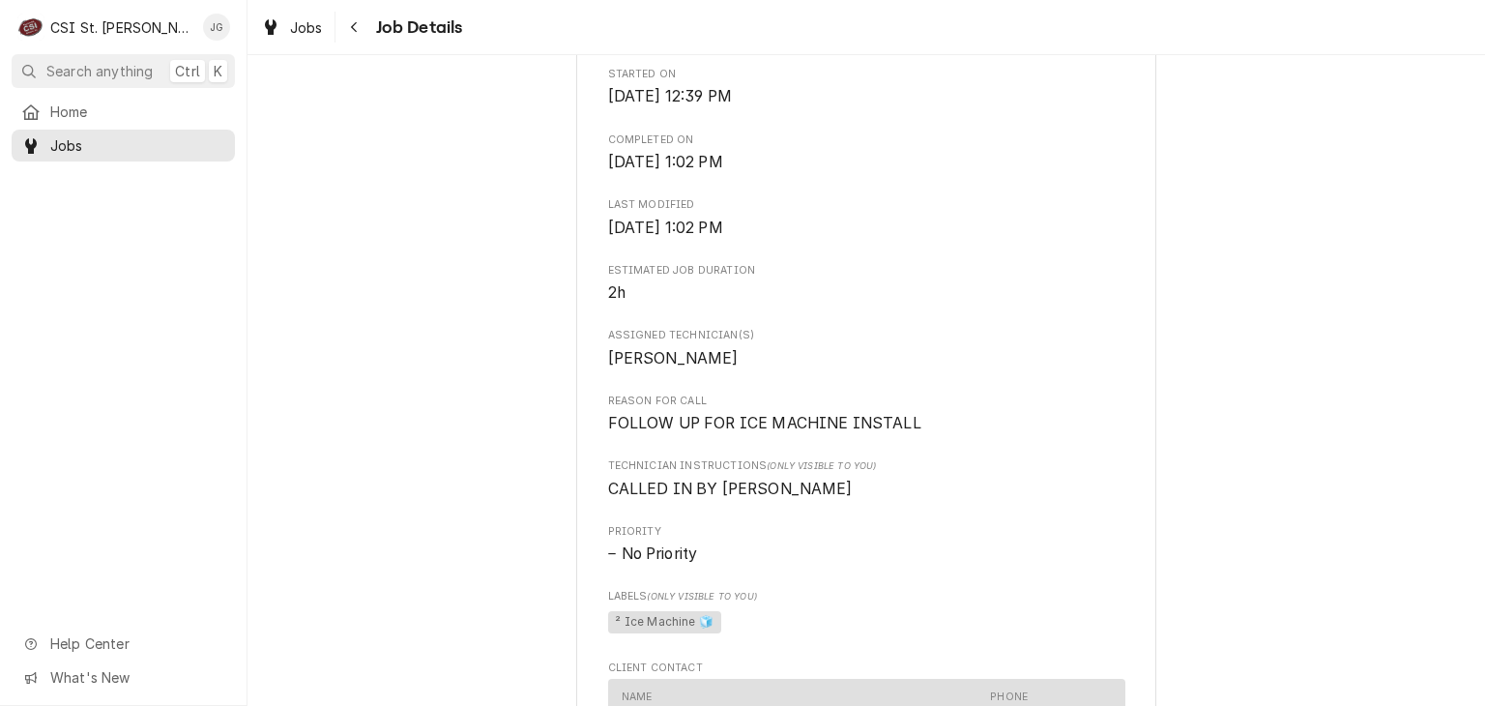
scroll to position [0, 0]
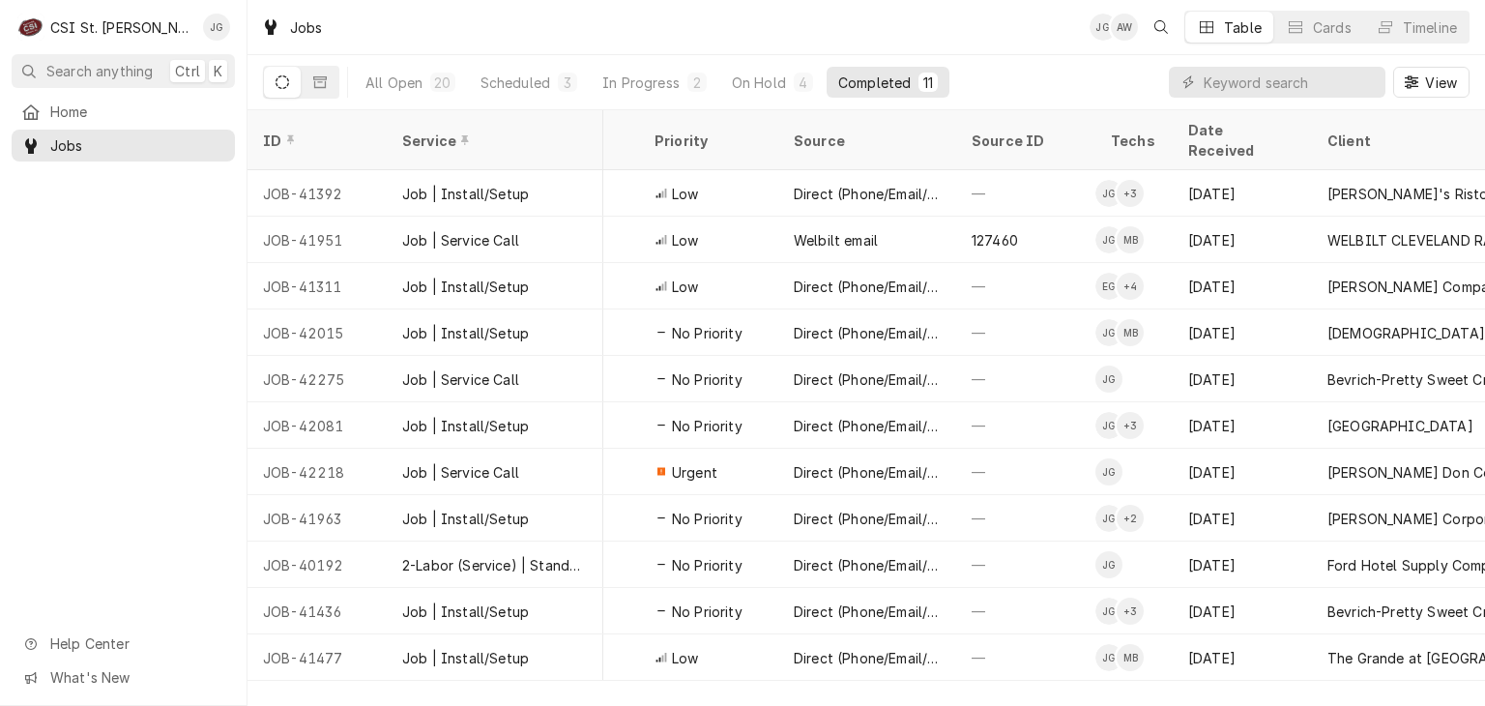
scroll to position [0, 681]
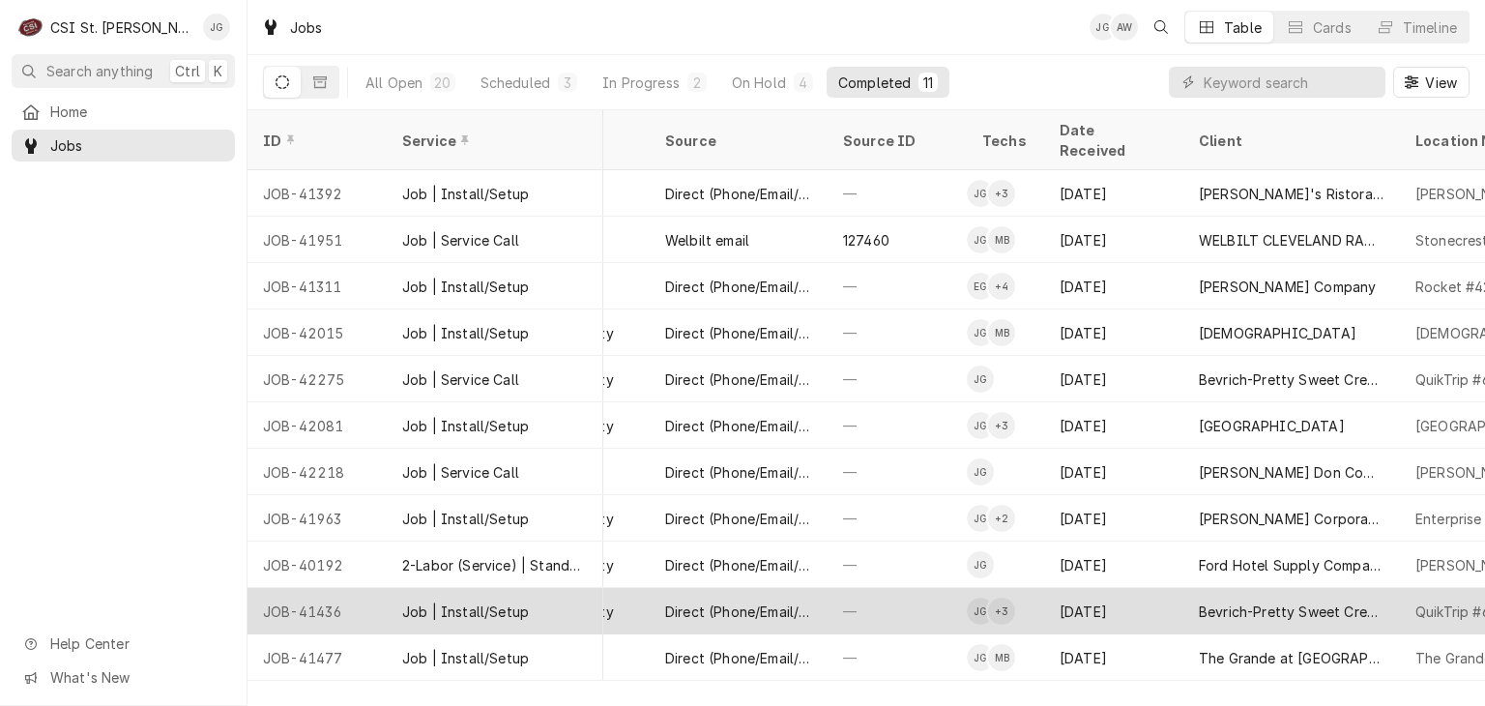
click at [344, 590] on div "JOB-41436" at bounding box center [317, 611] width 139 height 46
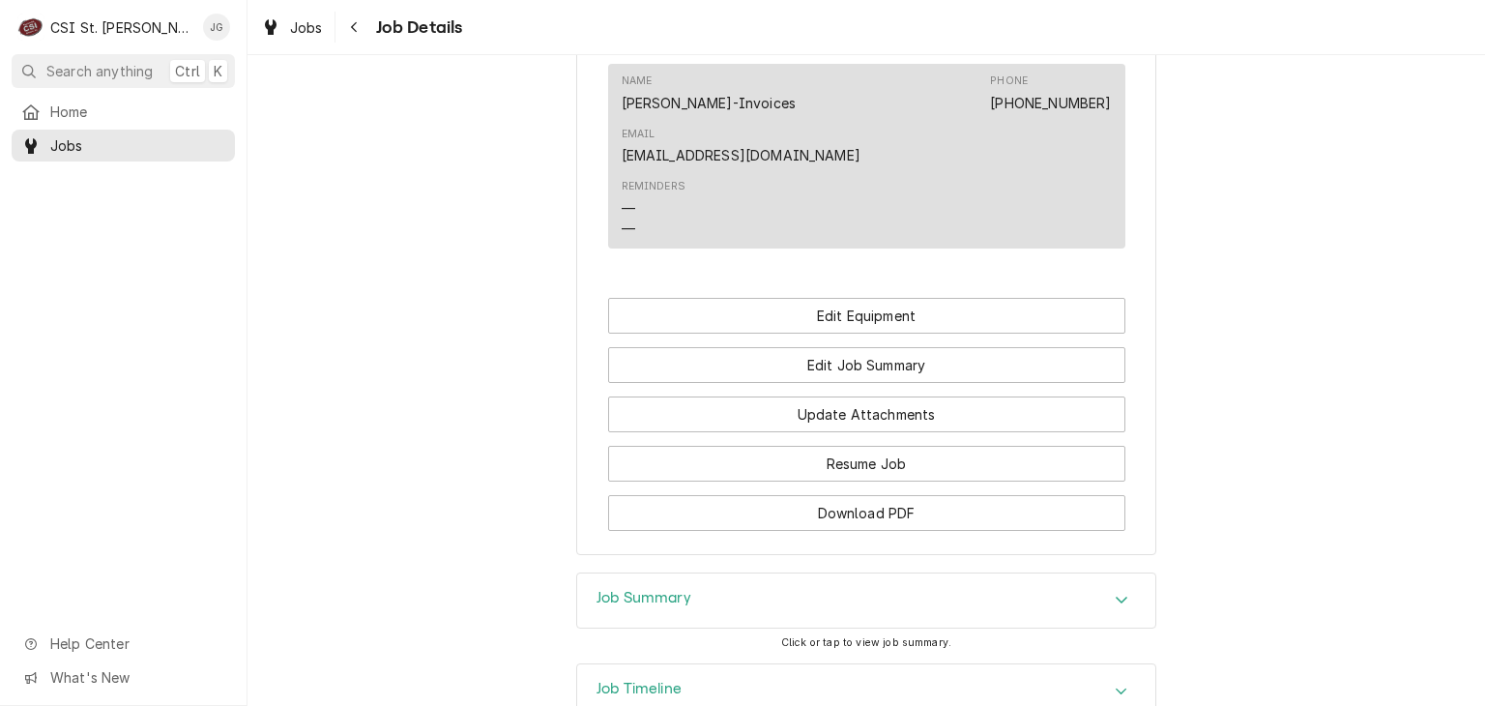
scroll to position [1379, 0]
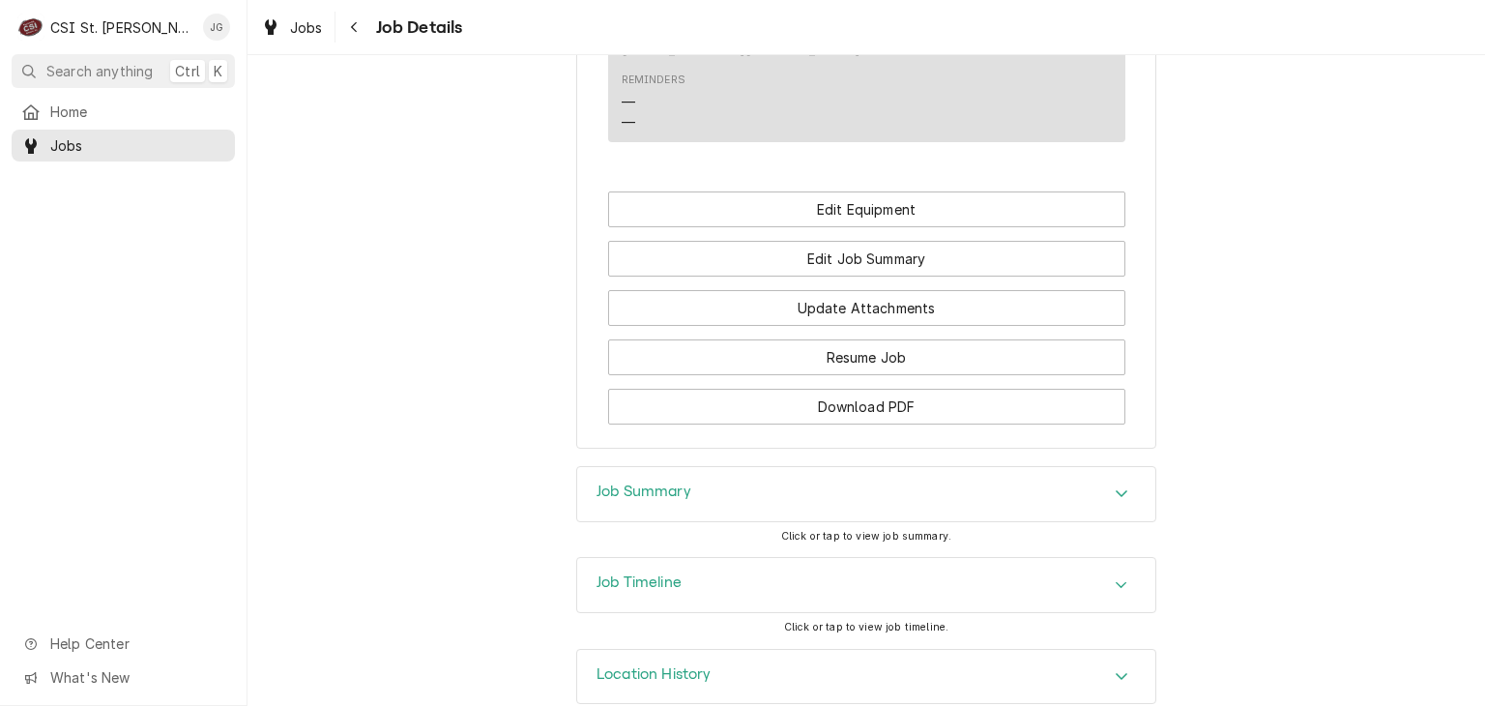
click at [639, 473] on div "Job Summary" at bounding box center [866, 494] width 578 height 54
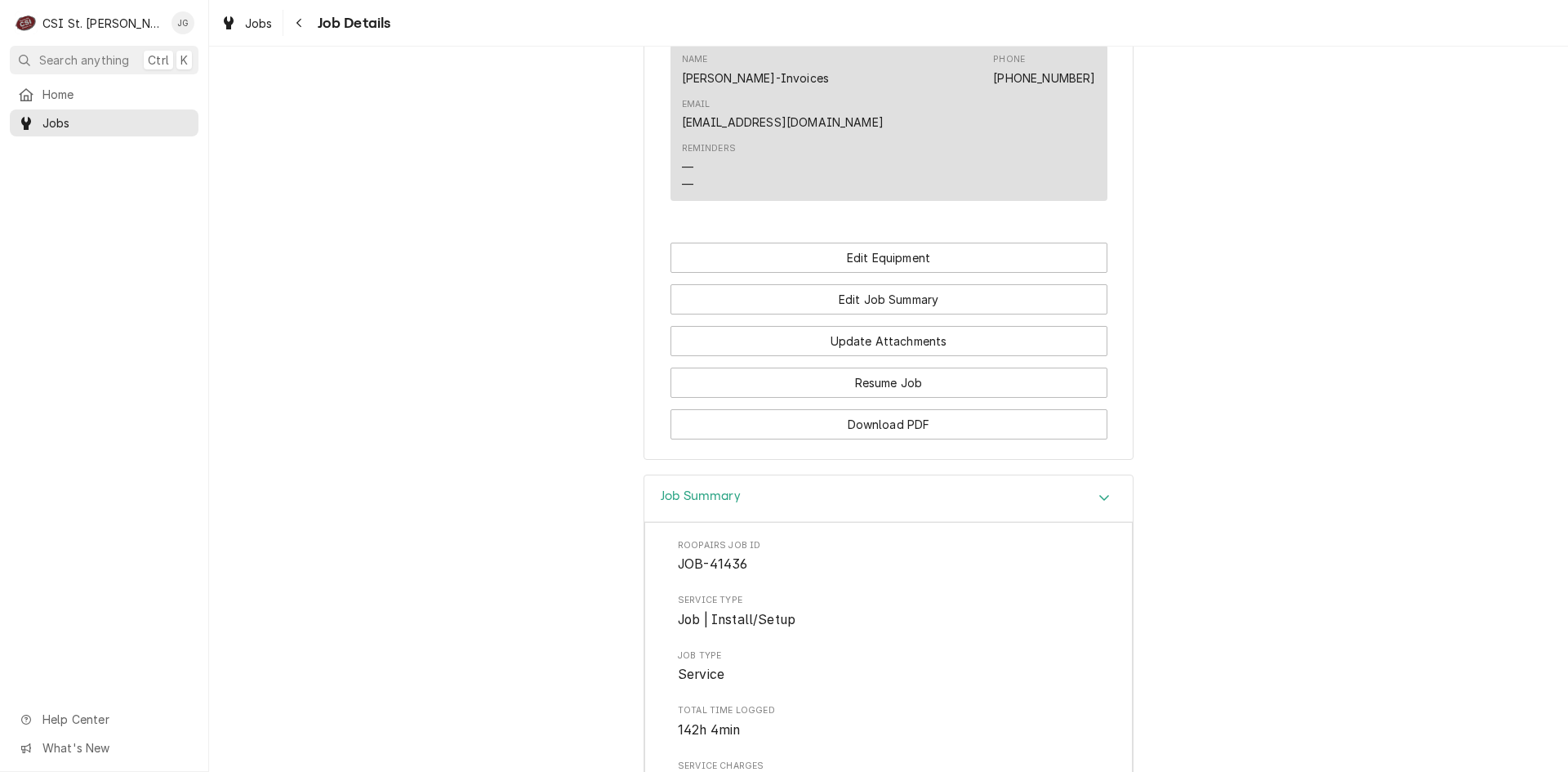
scroll to position [1083, 0]
click at [893, 285] on button "Edit Job Summary" at bounding box center [888, 300] width 437 height 30
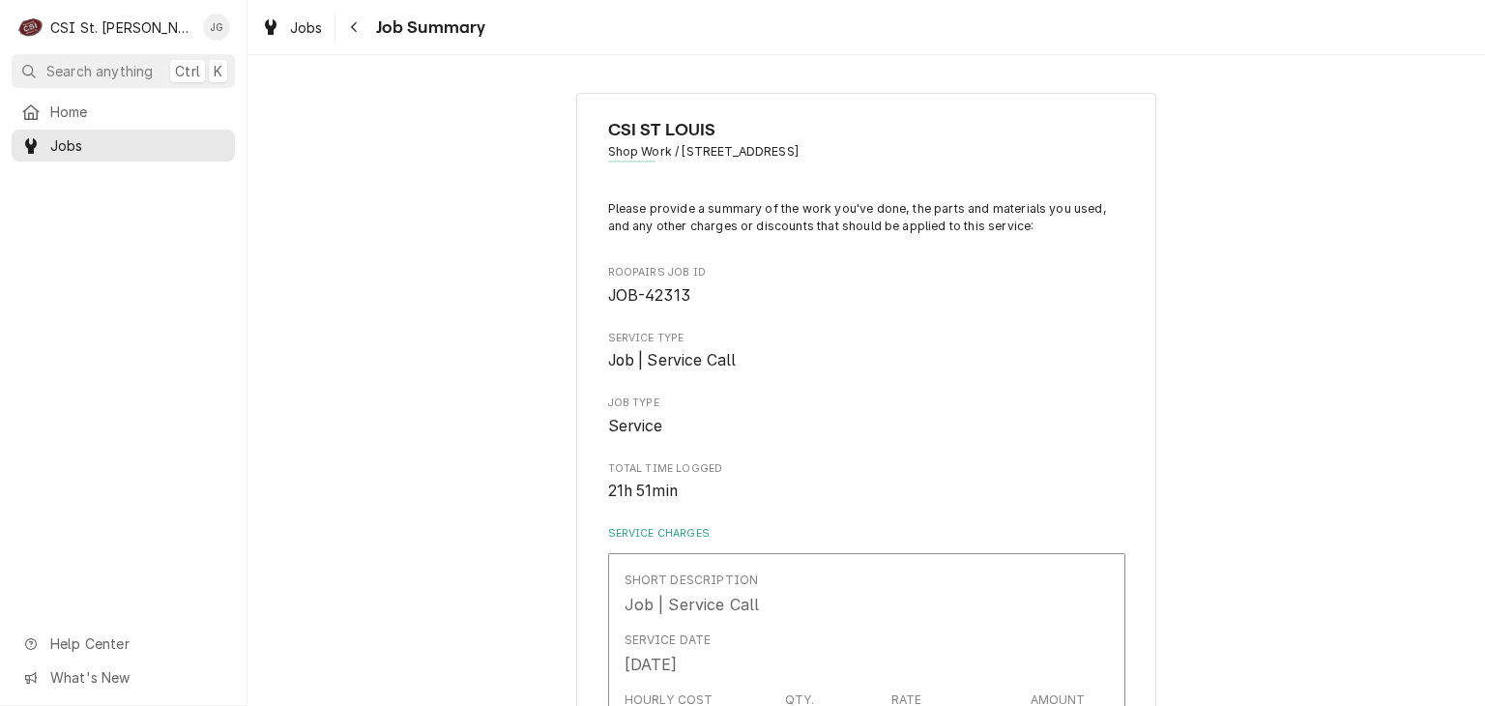
type textarea "x"
click at [56, 106] on span "Home" at bounding box center [137, 112] width 175 height 20
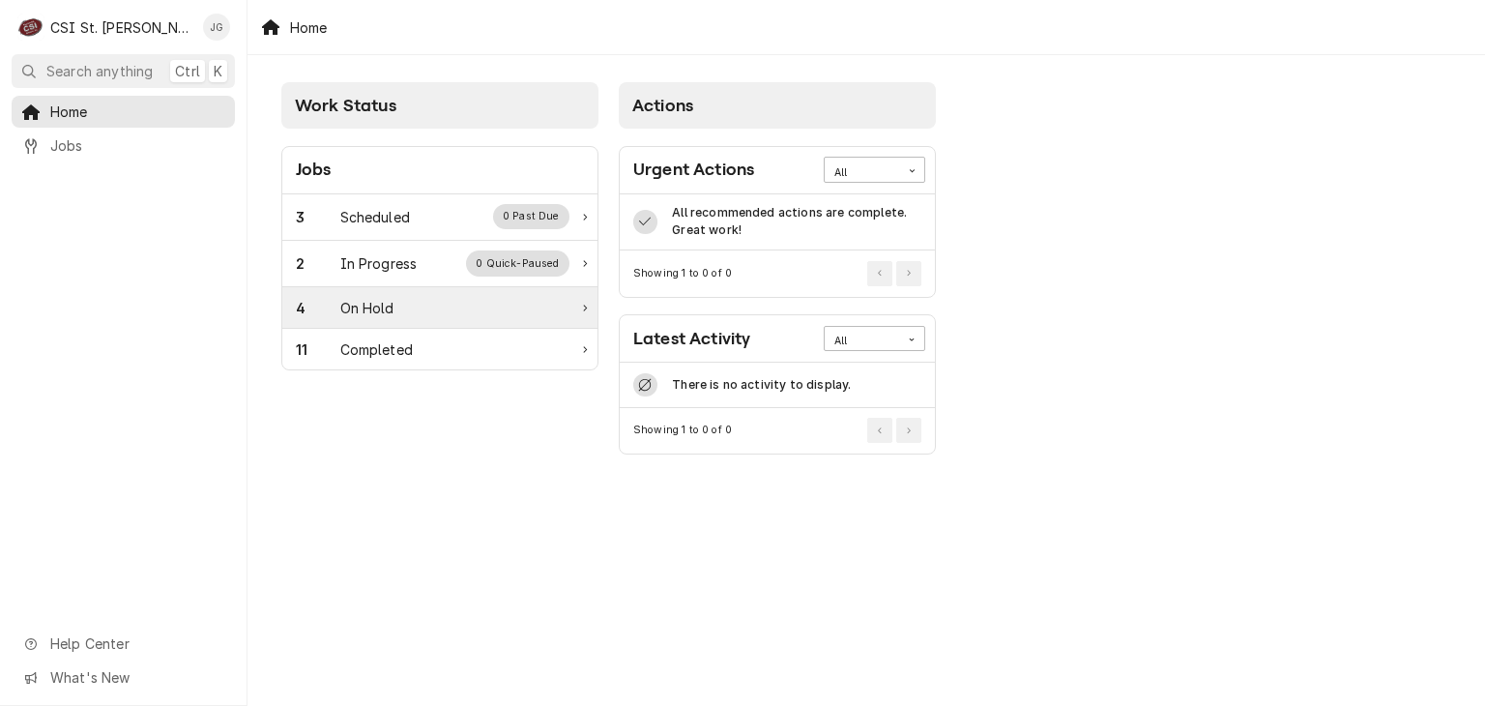
click at [393, 312] on div "4 On Hold" at bounding box center [433, 308] width 274 height 20
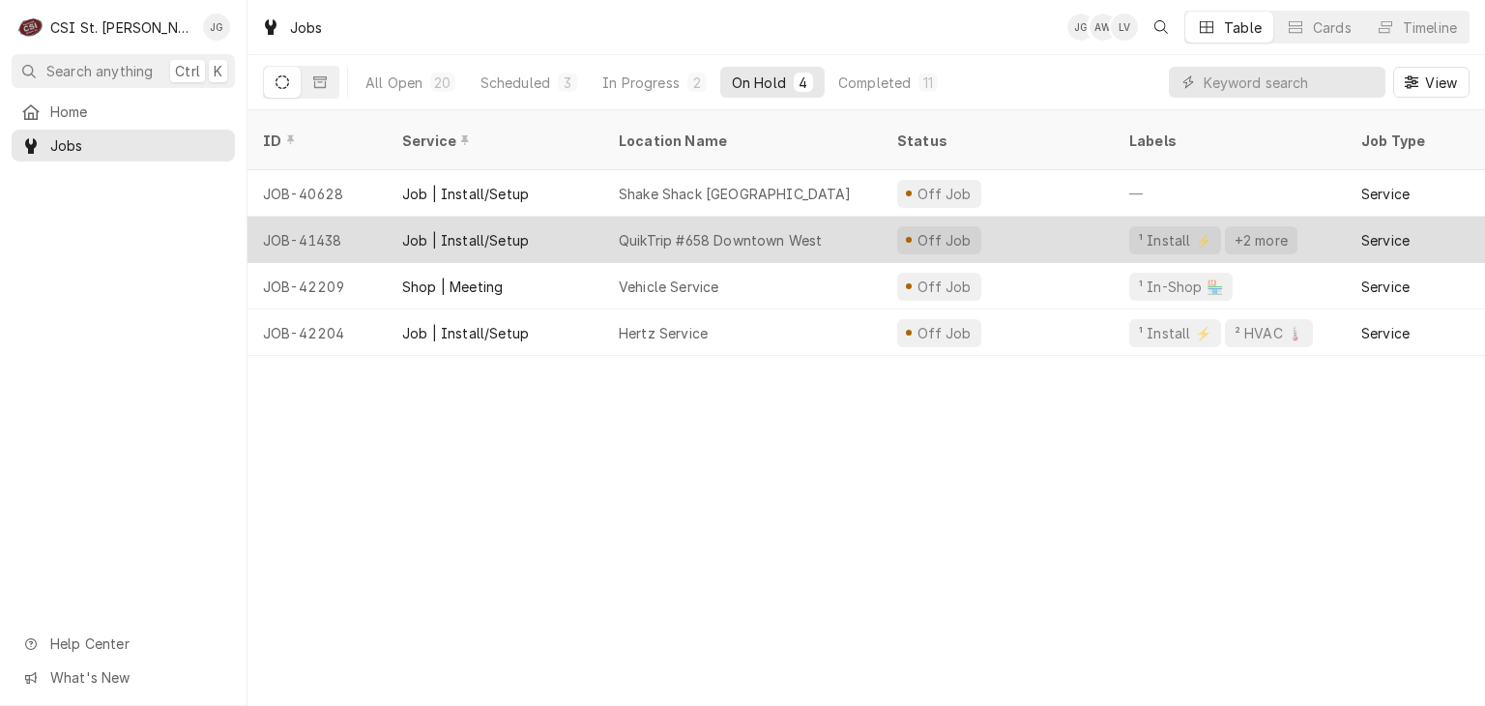
click at [676, 230] on div "QuikTrip #658 Downtown West" at bounding box center [720, 240] width 203 height 20
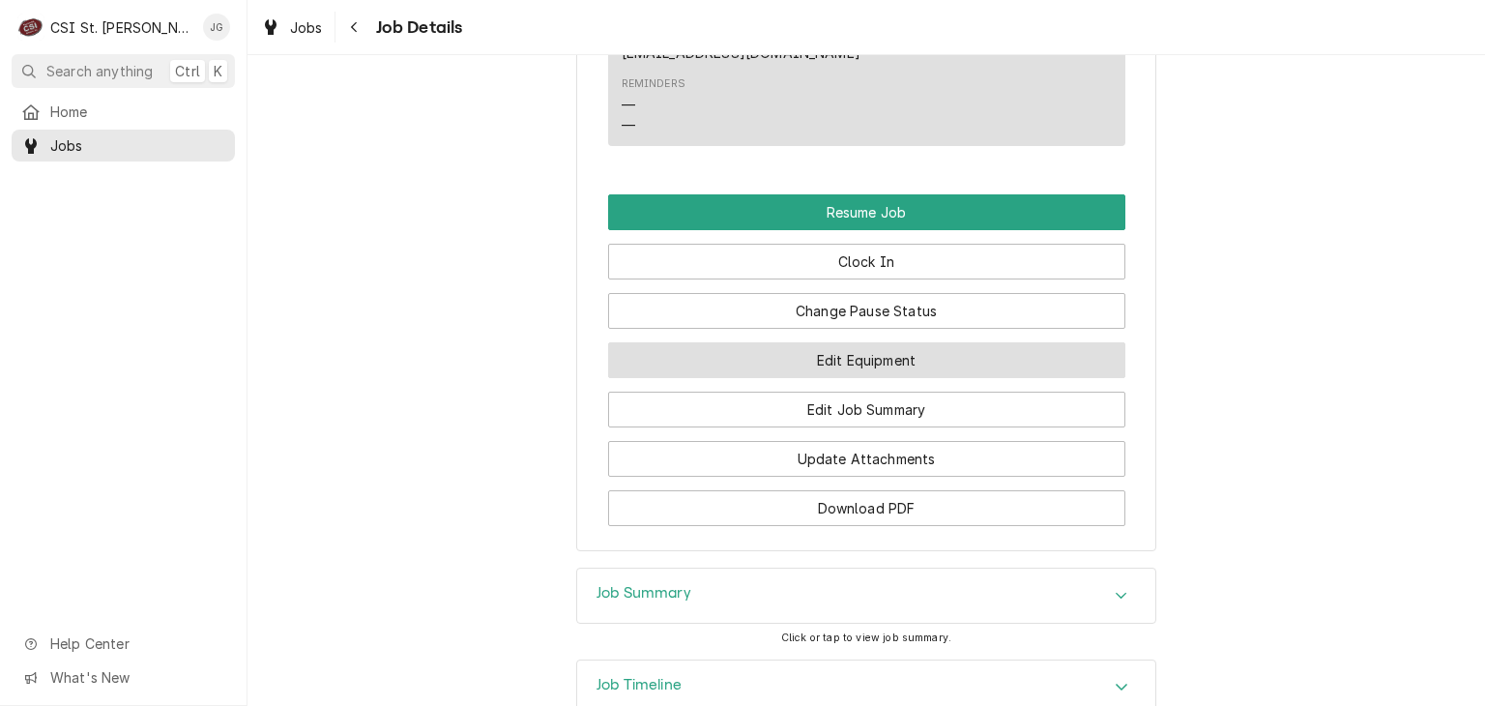
scroll to position [1841, 0]
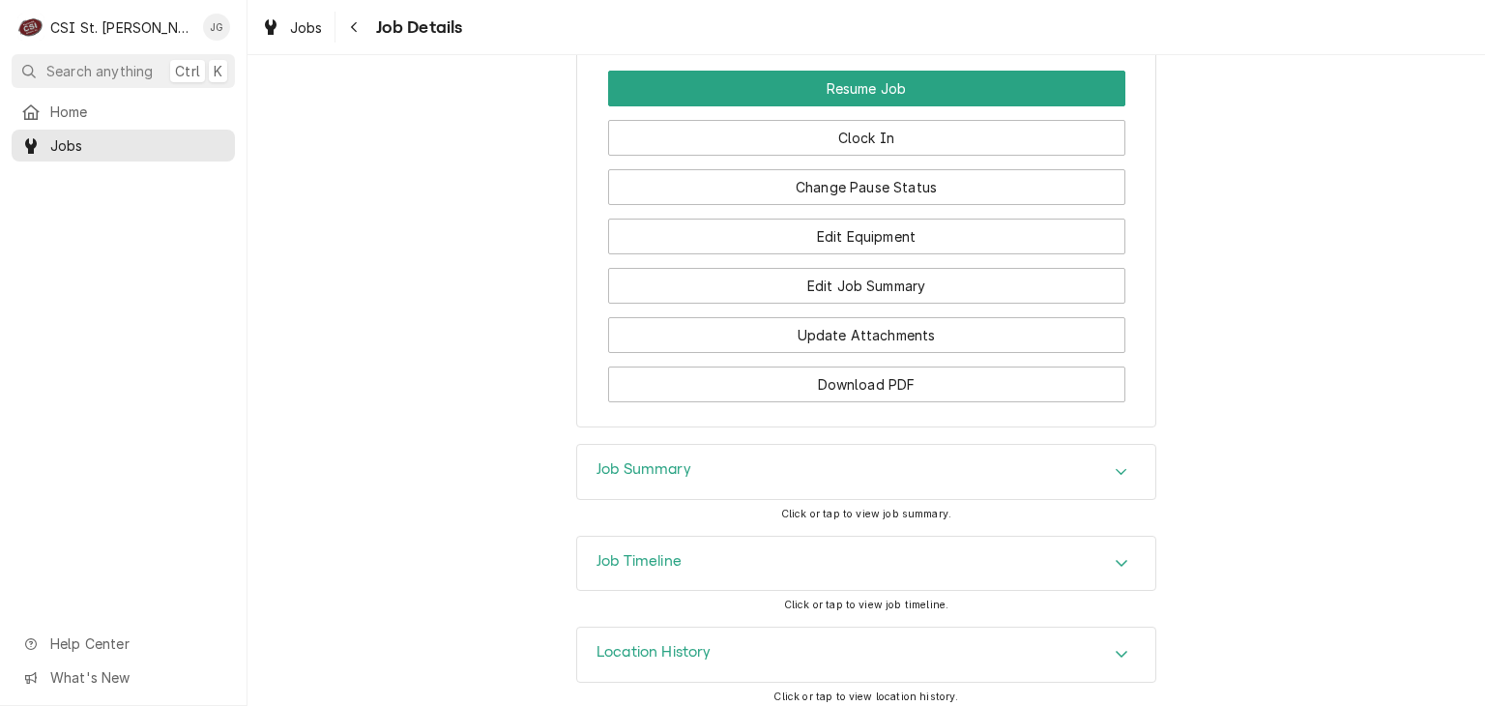
click at [1115, 464] on icon "Accordion Header" at bounding box center [1122, 471] width 14 height 15
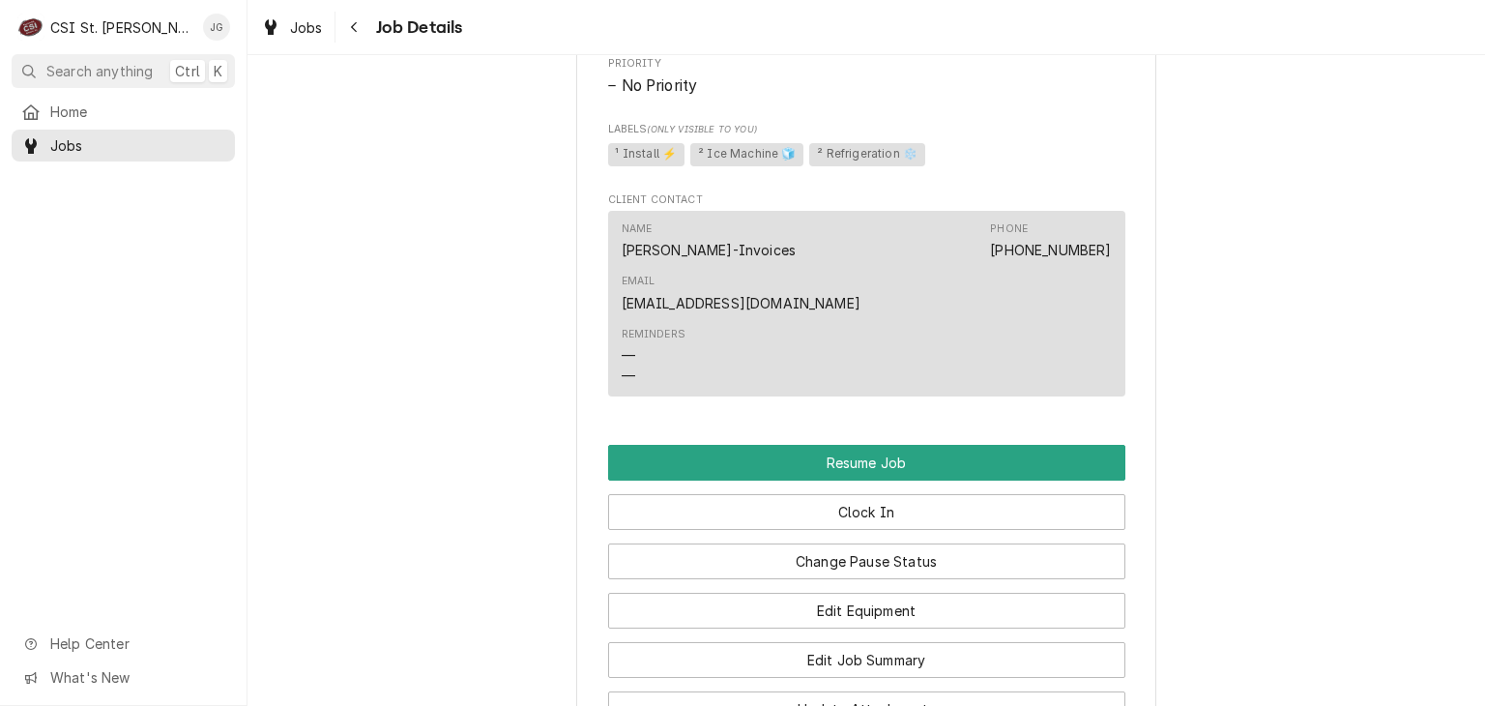
scroll to position [1757, 0]
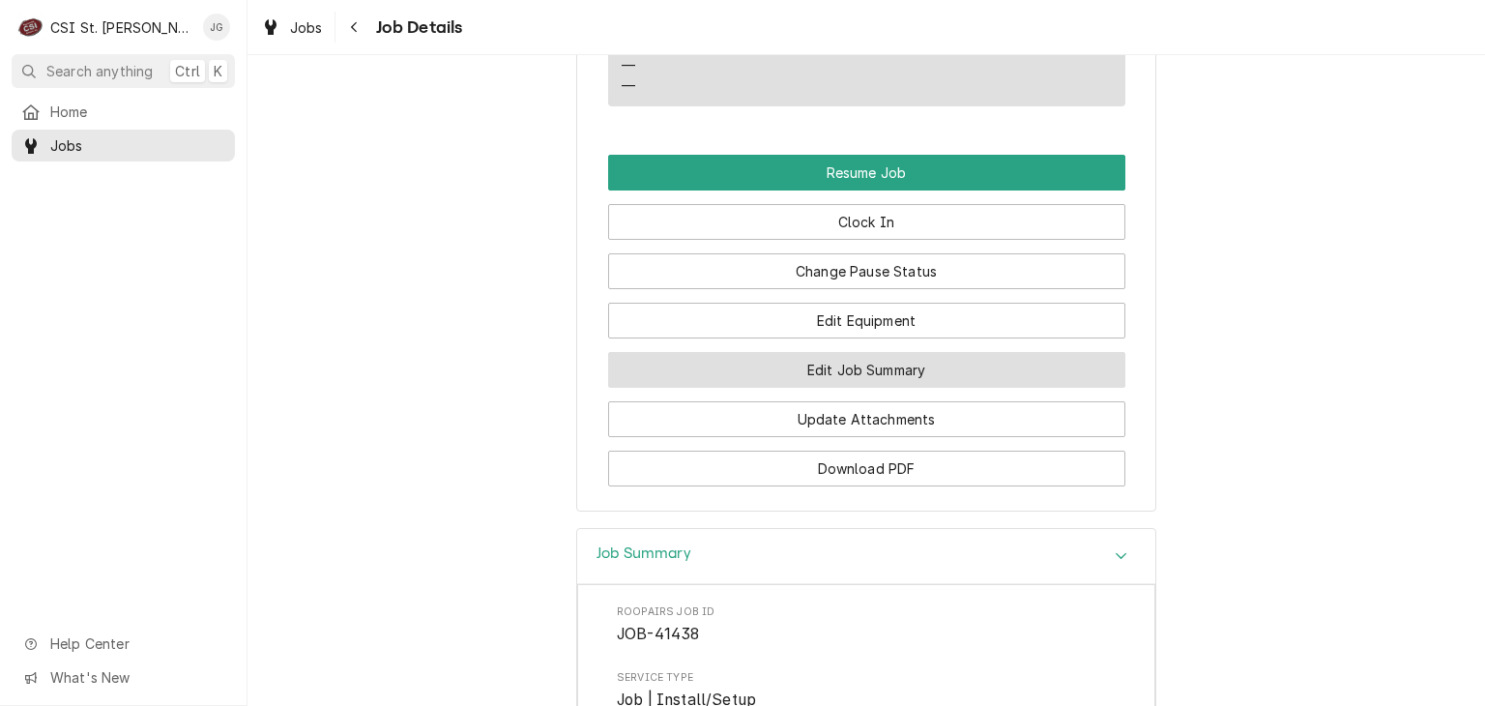
click at [897, 368] on button "Edit Job Summary" at bounding box center [866, 370] width 517 height 36
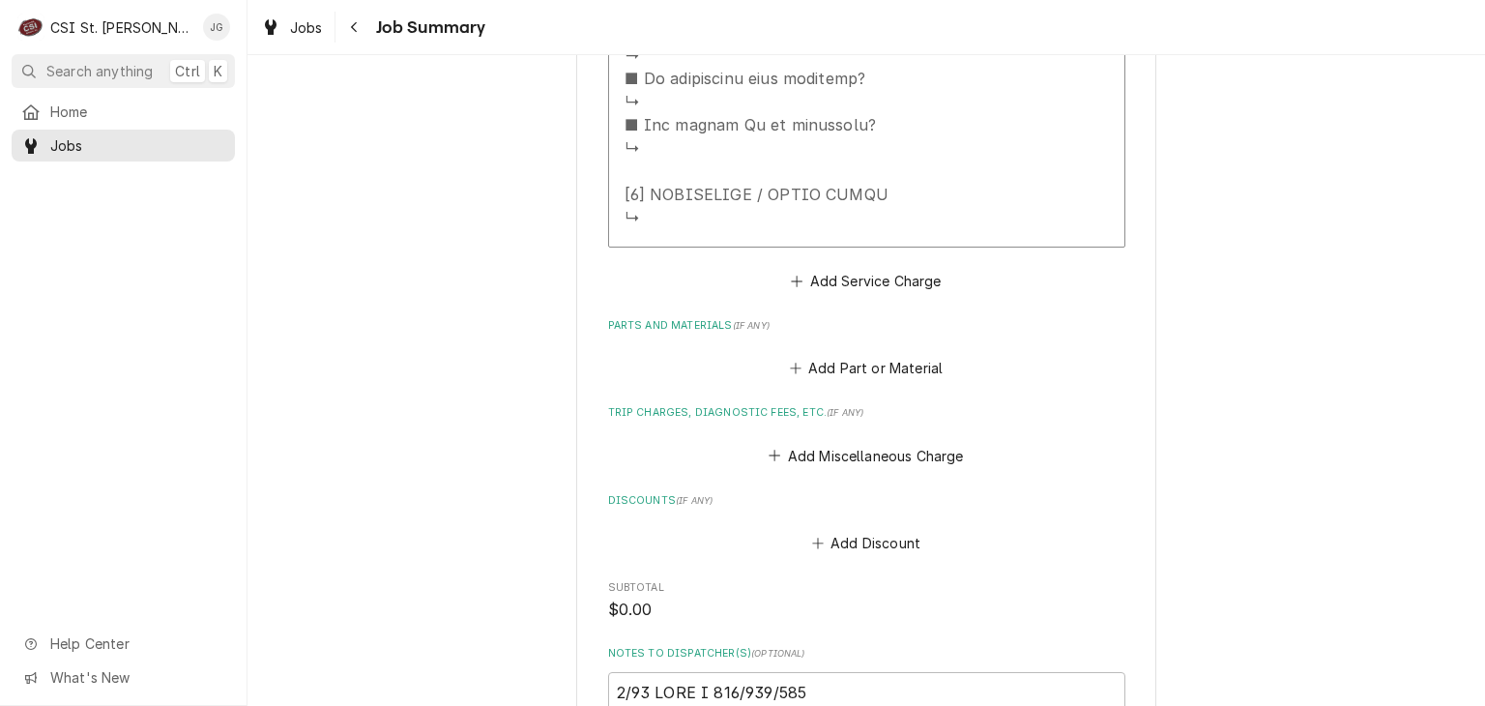
scroll to position [1450, 0]
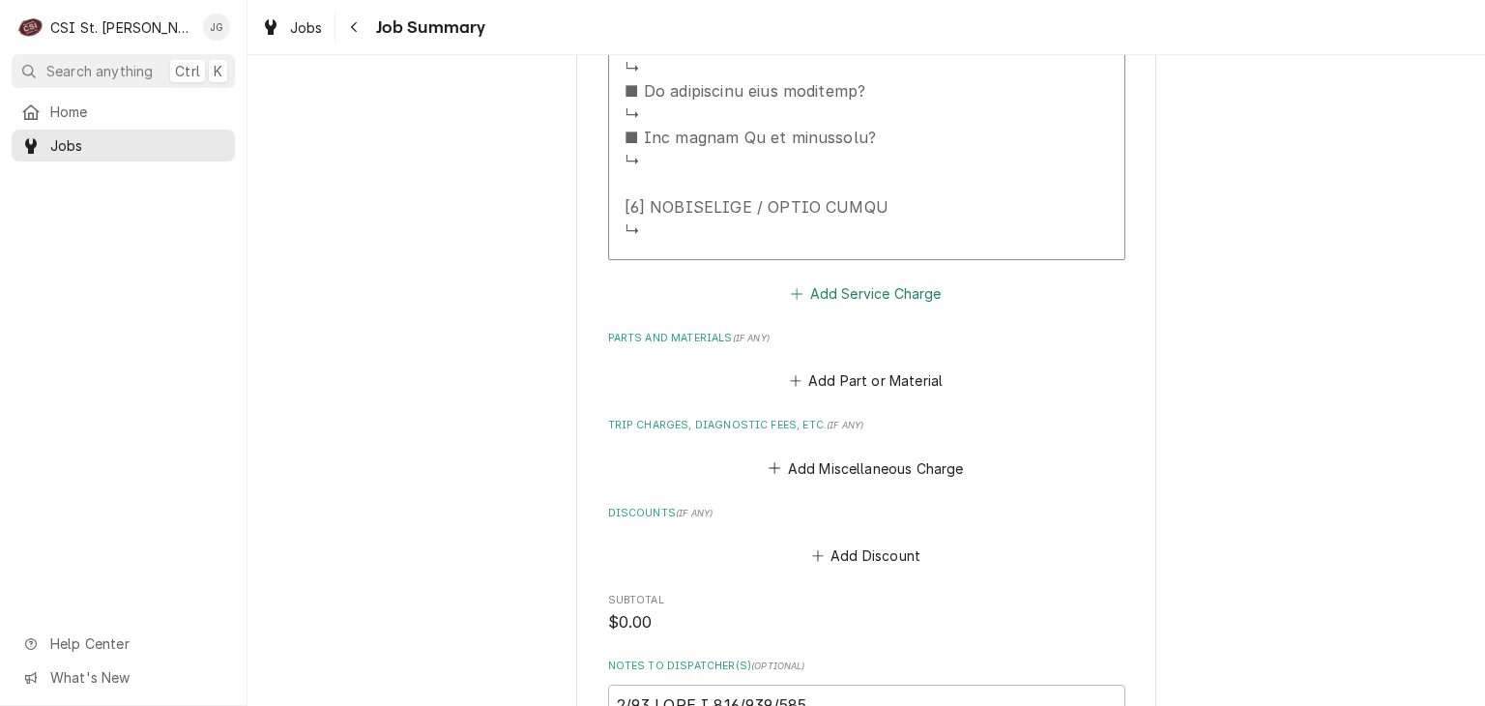
click at [859, 292] on button "Add Service Charge" at bounding box center [866, 292] width 157 height 27
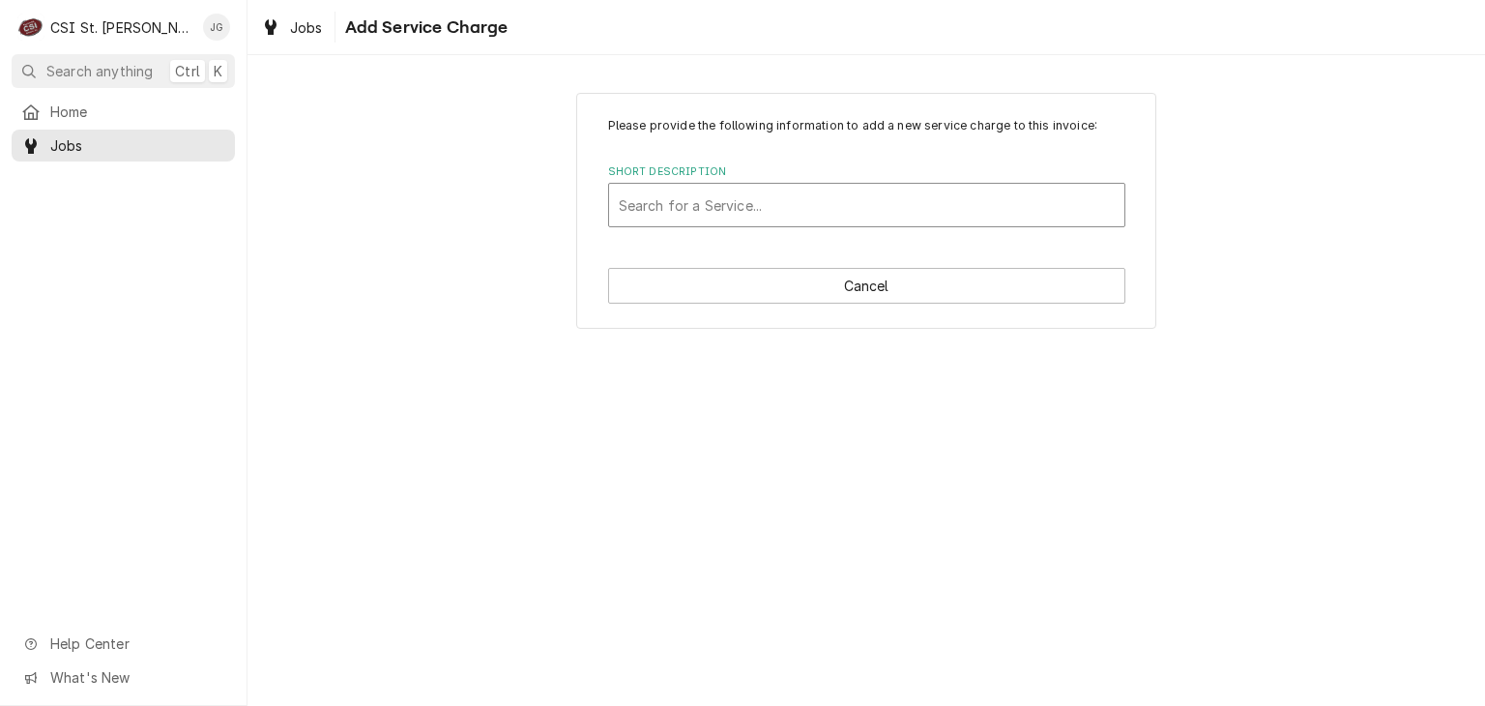
click at [711, 210] on div "Short Description" at bounding box center [867, 205] width 496 height 35
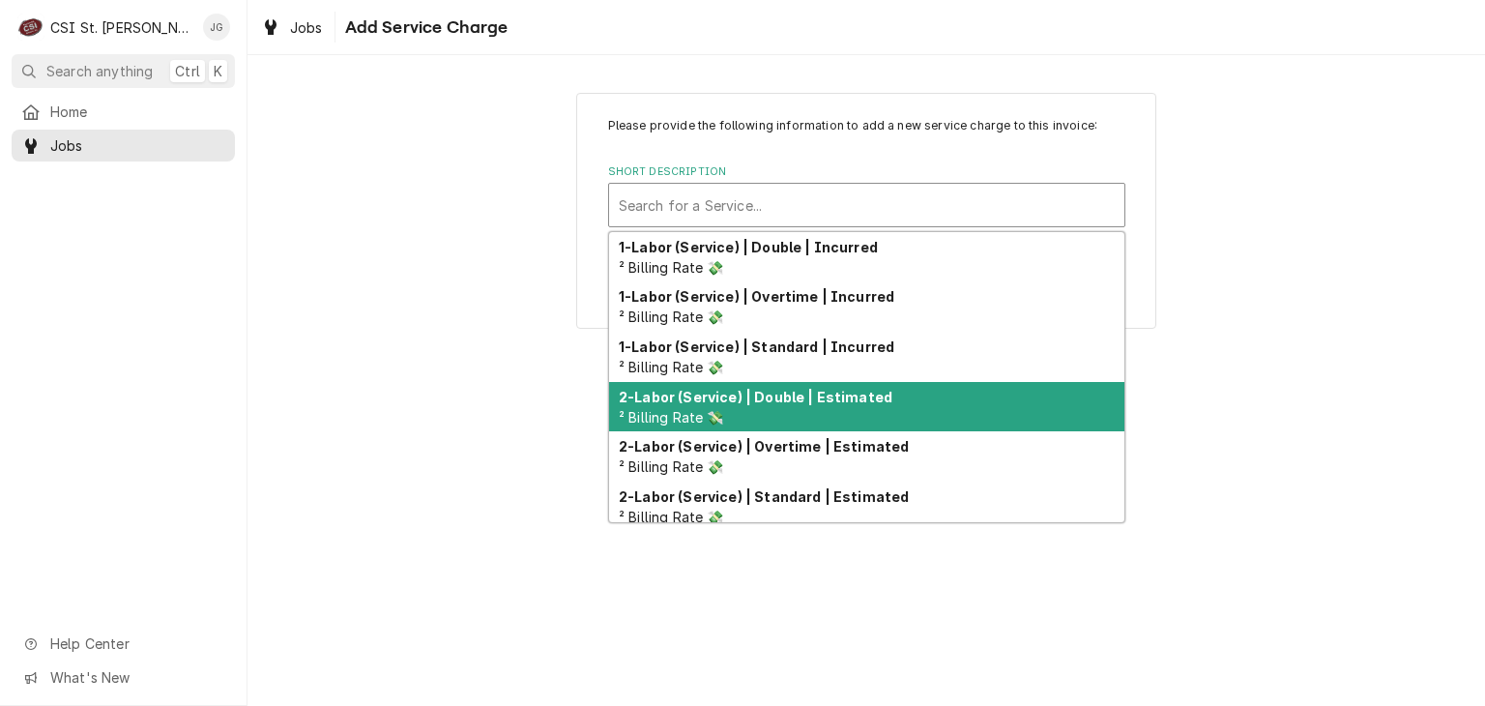
click at [793, 408] on div "2-Labor (Service) | Double | Estimated ² Billing Rate 💸" at bounding box center [866, 407] width 515 height 50
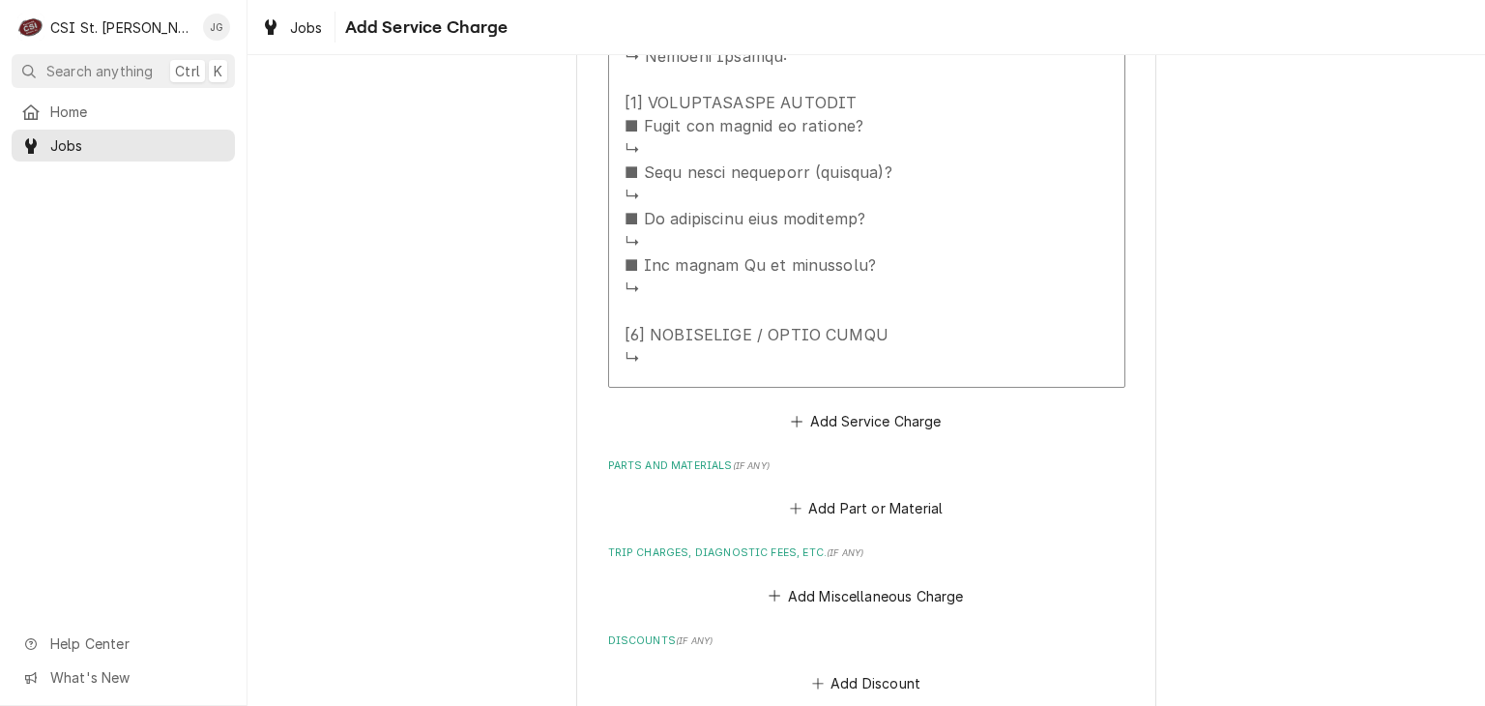
scroll to position [1323, 0]
click at [808, 425] on button "Add Service Charge" at bounding box center [866, 420] width 157 height 27
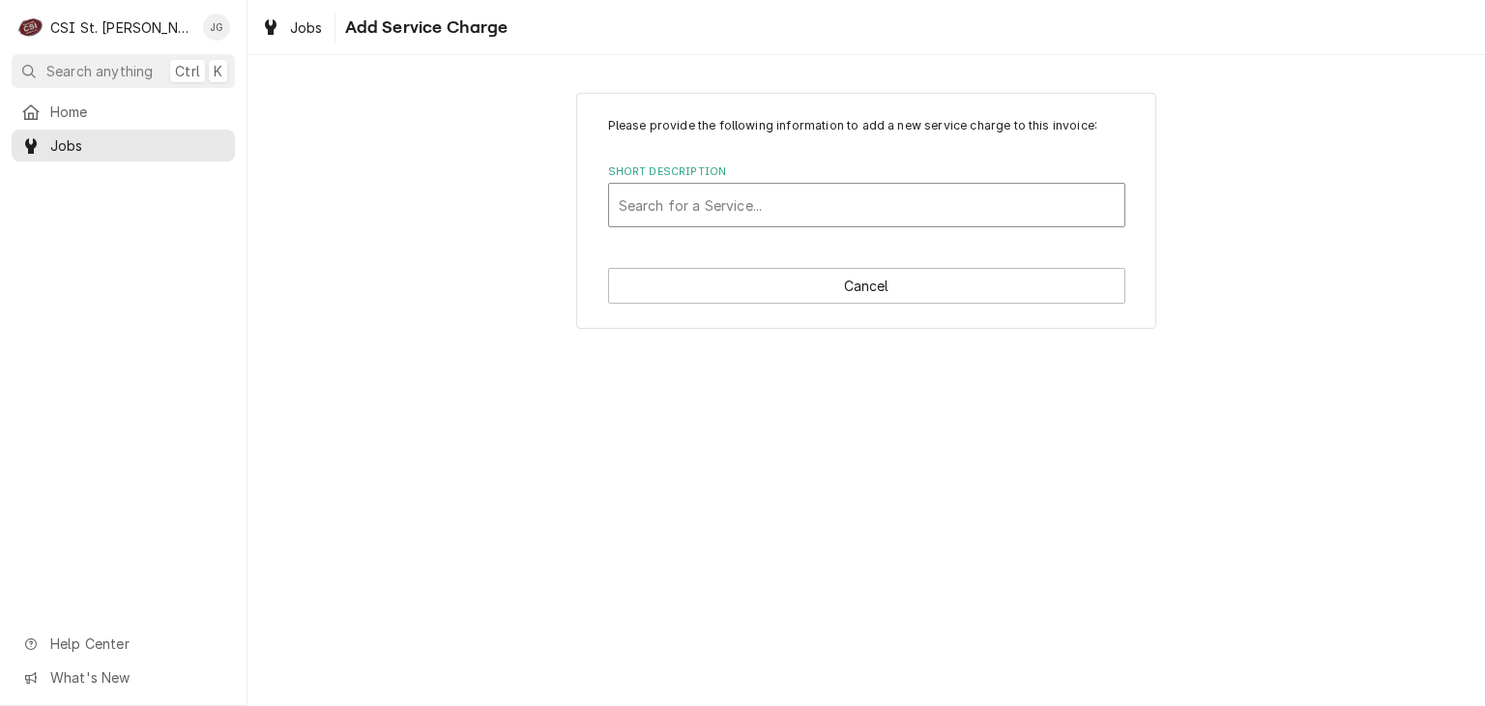
click at [797, 206] on div "Short Description" at bounding box center [867, 205] width 496 height 35
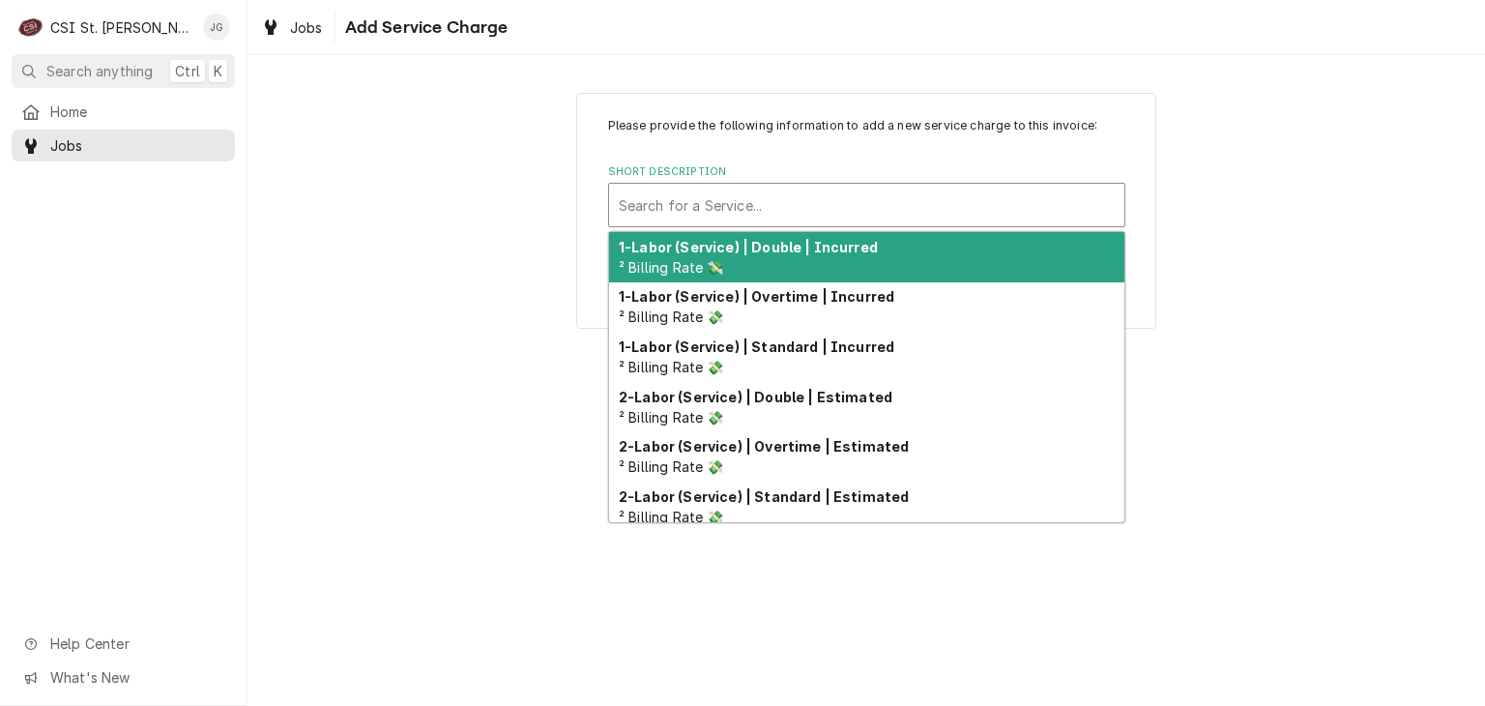
click at [819, 256] on div "1-Labor (Service) | Double | Incurred ² Billing Rate 💸" at bounding box center [866, 257] width 515 height 50
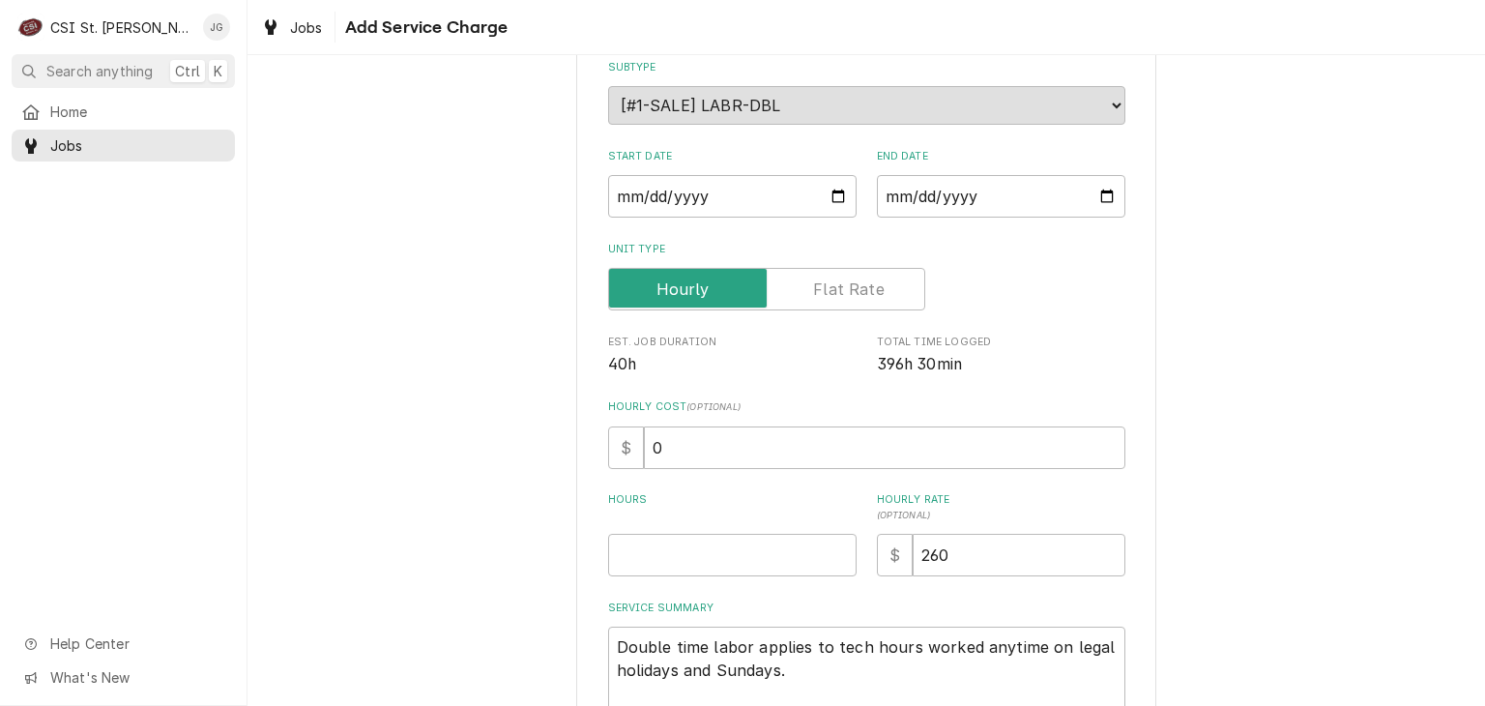
scroll to position [193, 0]
click at [832, 201] on input "Start Date" at bounding box center [732, 194] width 249 height 43
type textarea "x"
type input "2025-08-02"
type textarea "x"
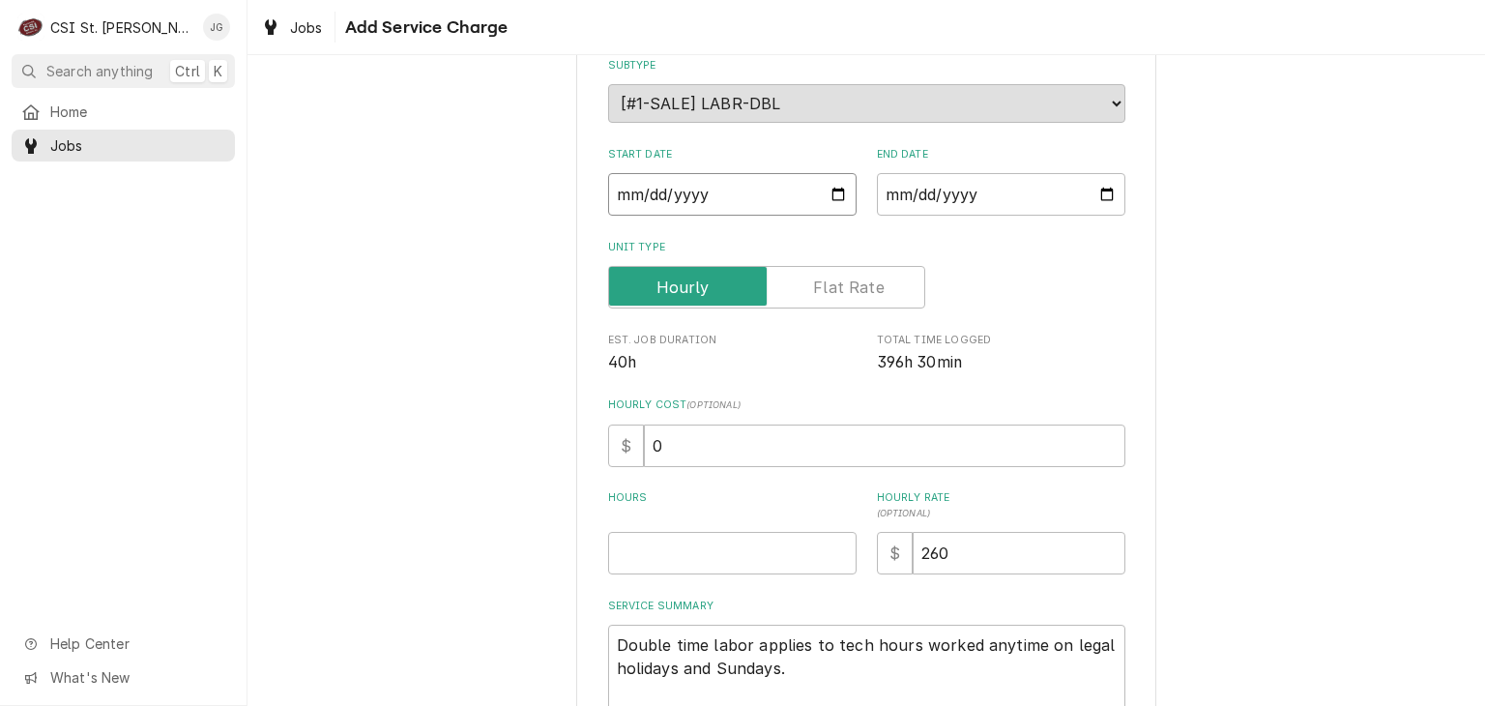
type input "2025-08-03"
click at [1096, 198] on input "End Date" at bounding box center [1001, 194] width 249 height 43
type textarea "x"
type input "2025-08-02"
type textarea "x"
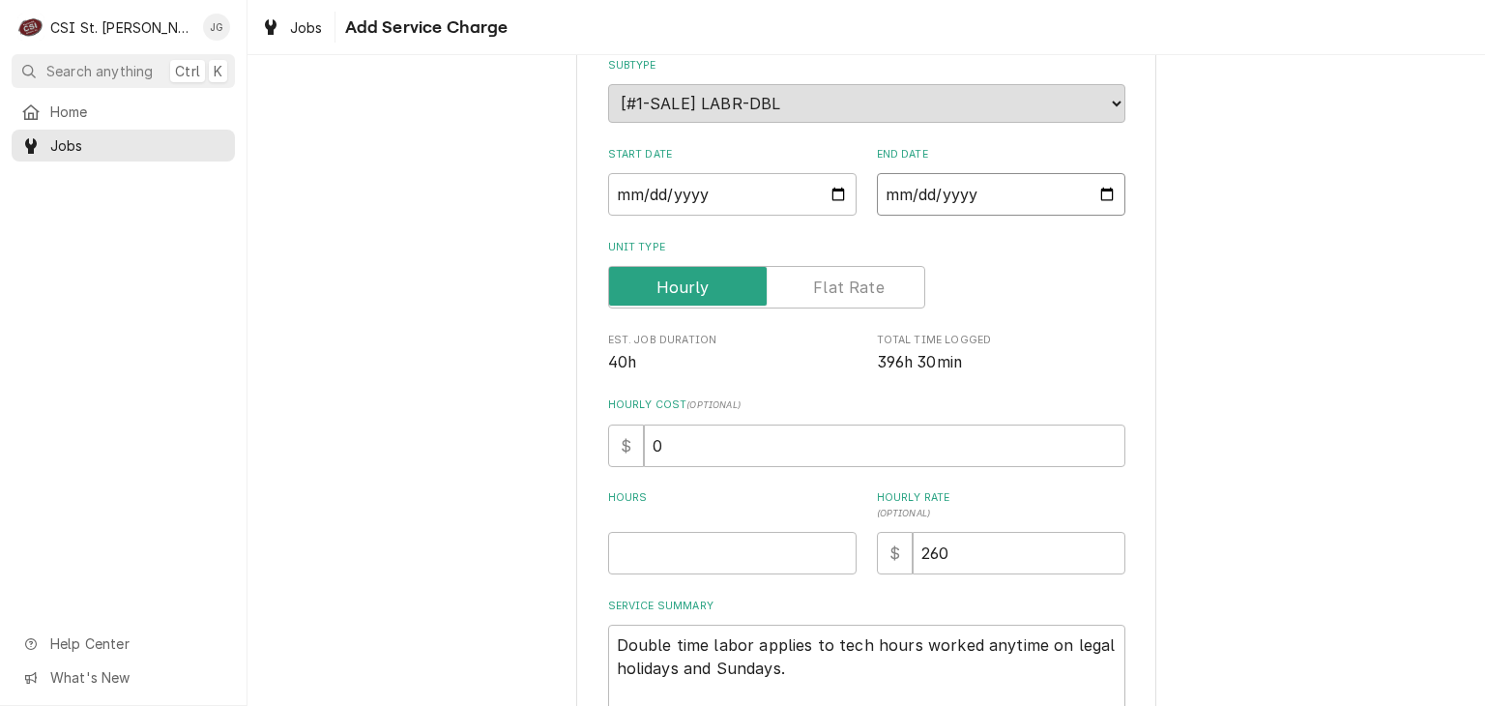
type input "2025-08-03"
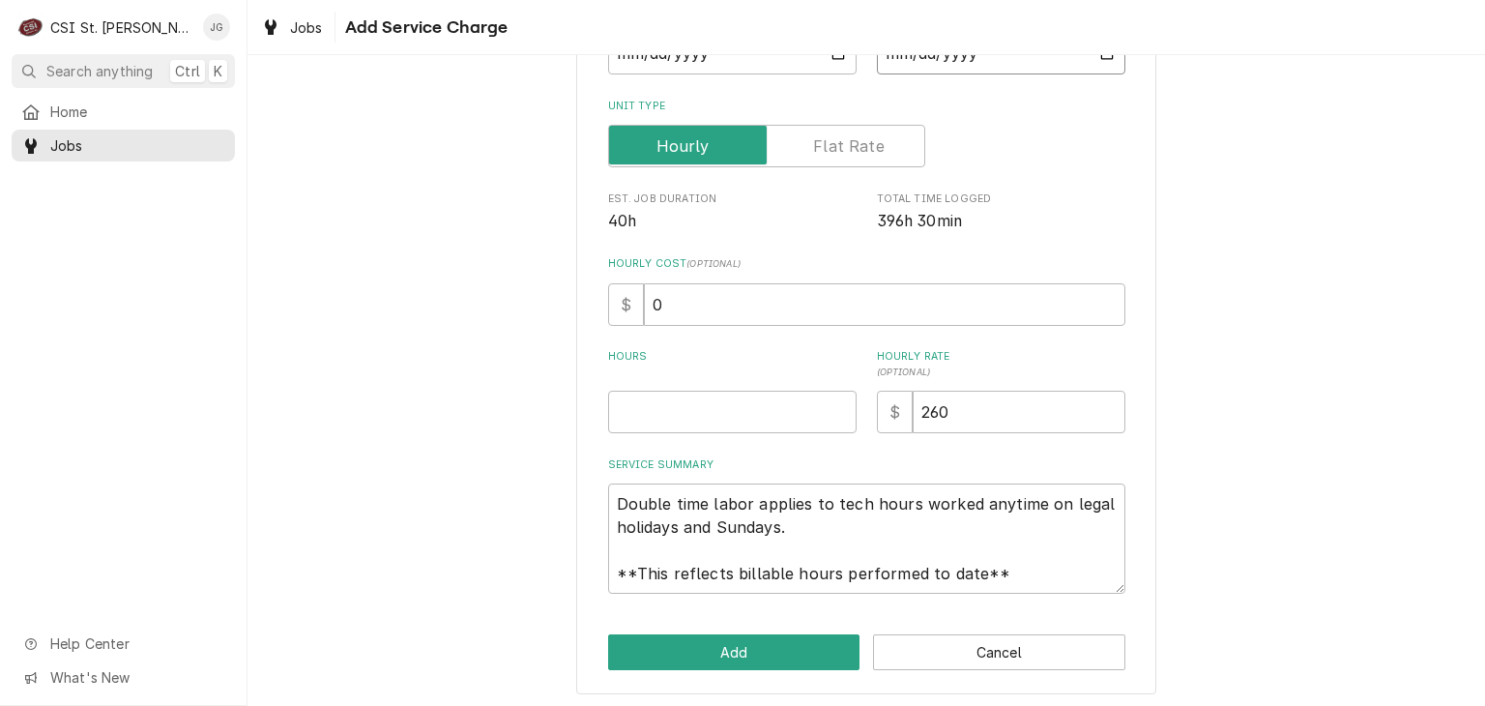
scroll to position [337, 0]
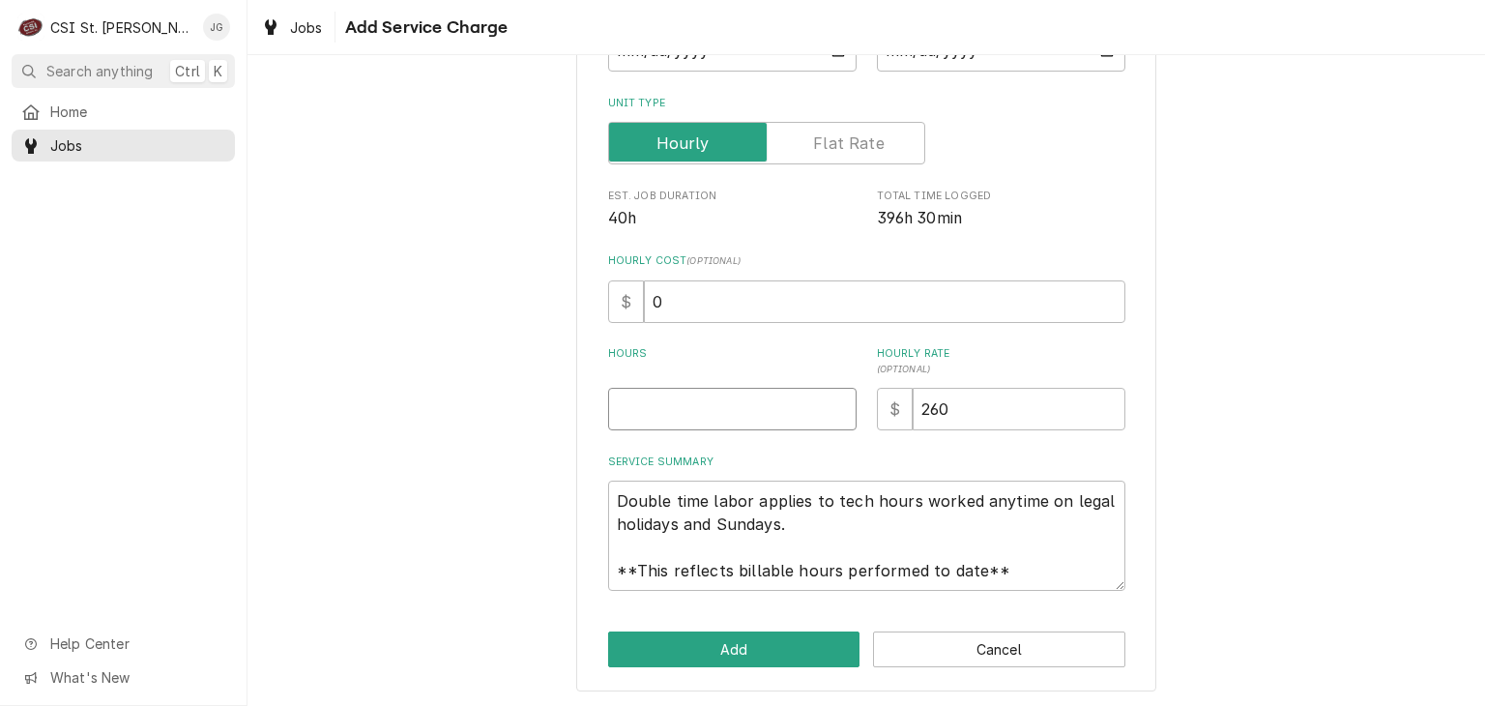
click at [702, 403] on input "Hours" at bounding box center [732, 409] width 249 height 43
type input "0.5"
type textarea "x"
type input "0"
type textarea "x"
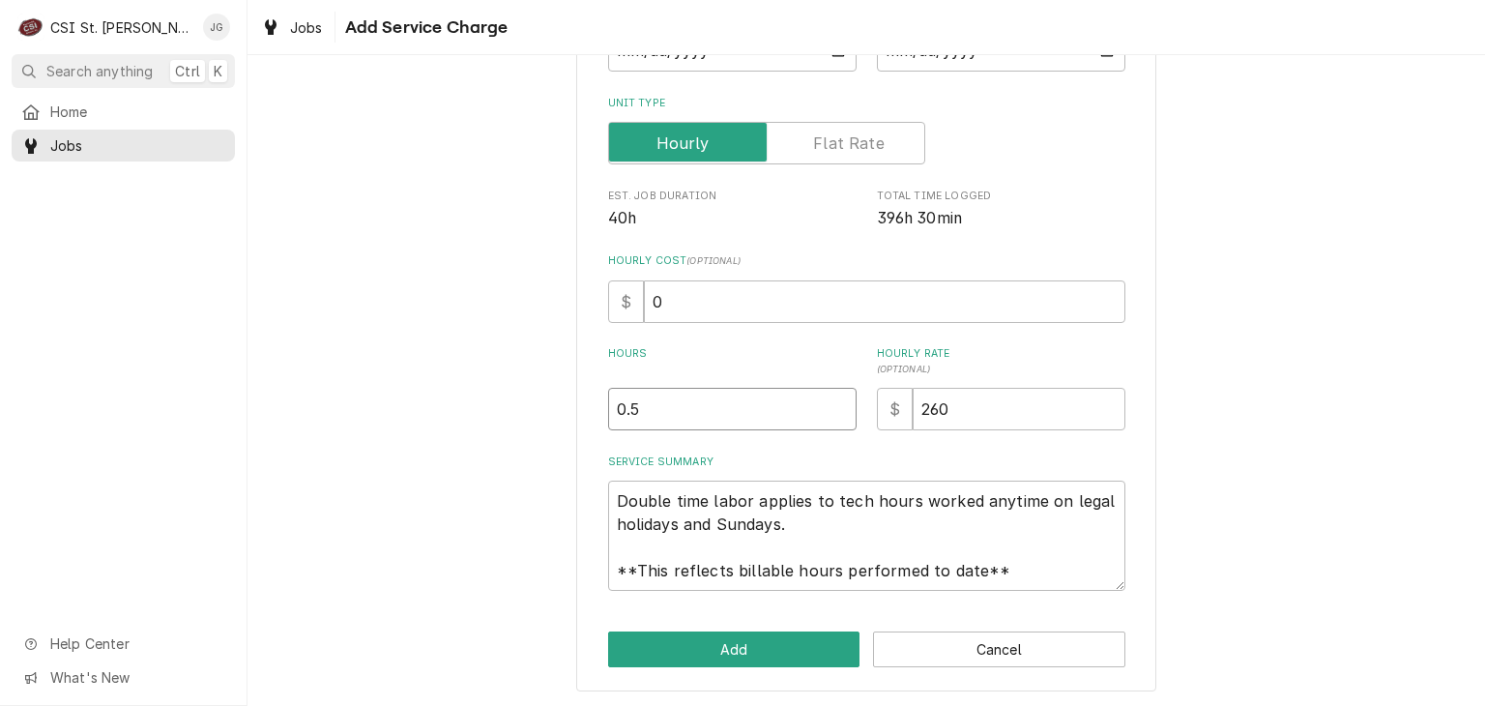
type input "1"
type textarea "x"
type input "1.5"
type textarea "x"
type input "2"
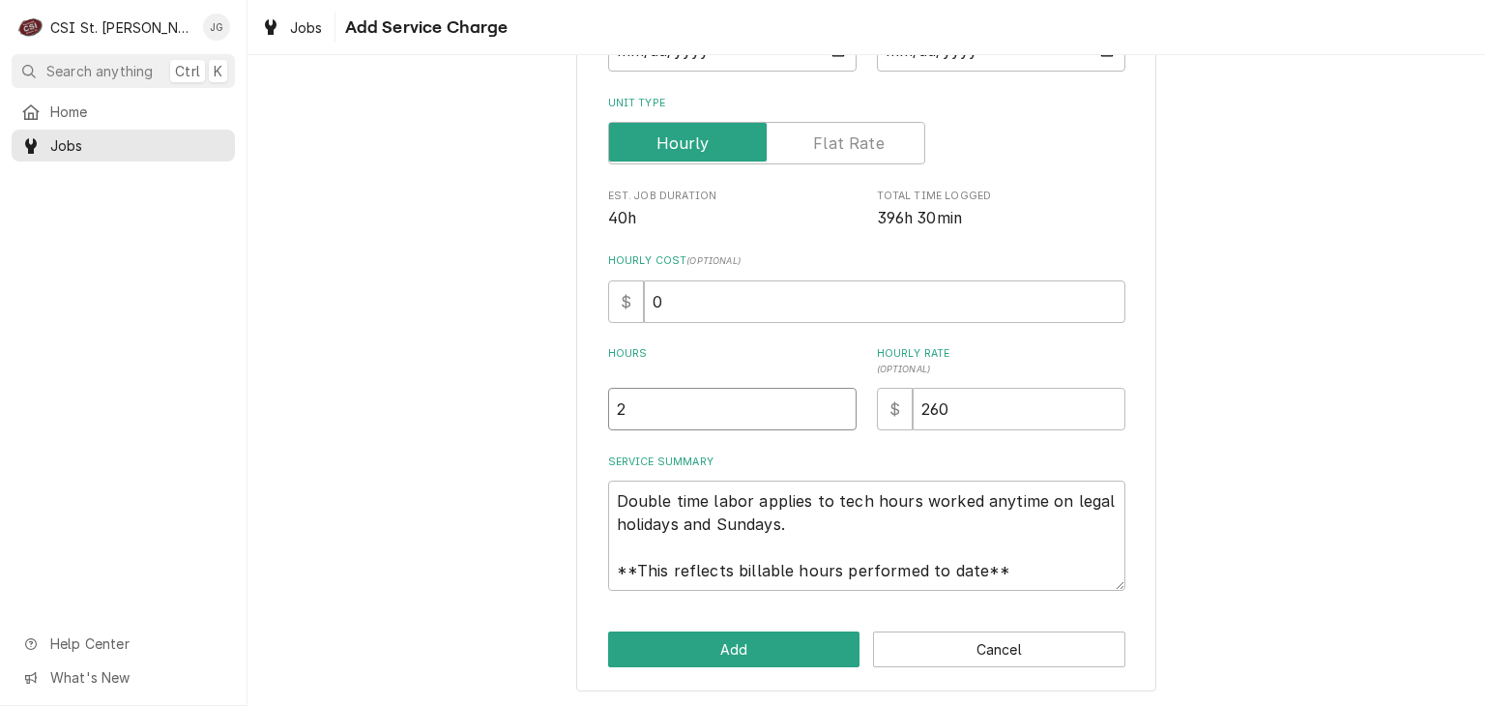
type textarea "x"
type input "8"
click at [1327, 415] on div "Please provide the following information to add a new service charge to this in…" at bounding box center [867, 223] width 1238 height 971
click at [742, 651] on button "Add" at bounding box center [734, 649] width 252 height 36
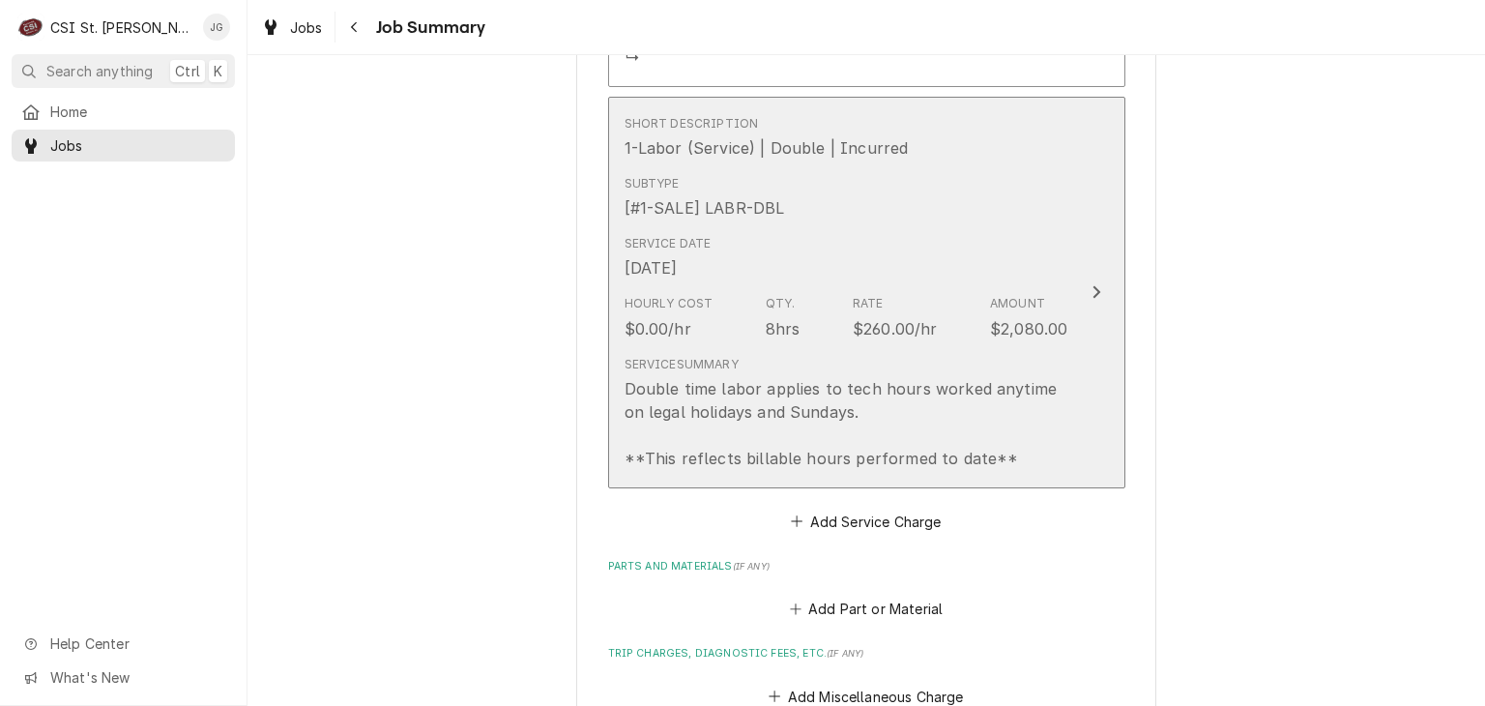
scroll to position [1674, 0]
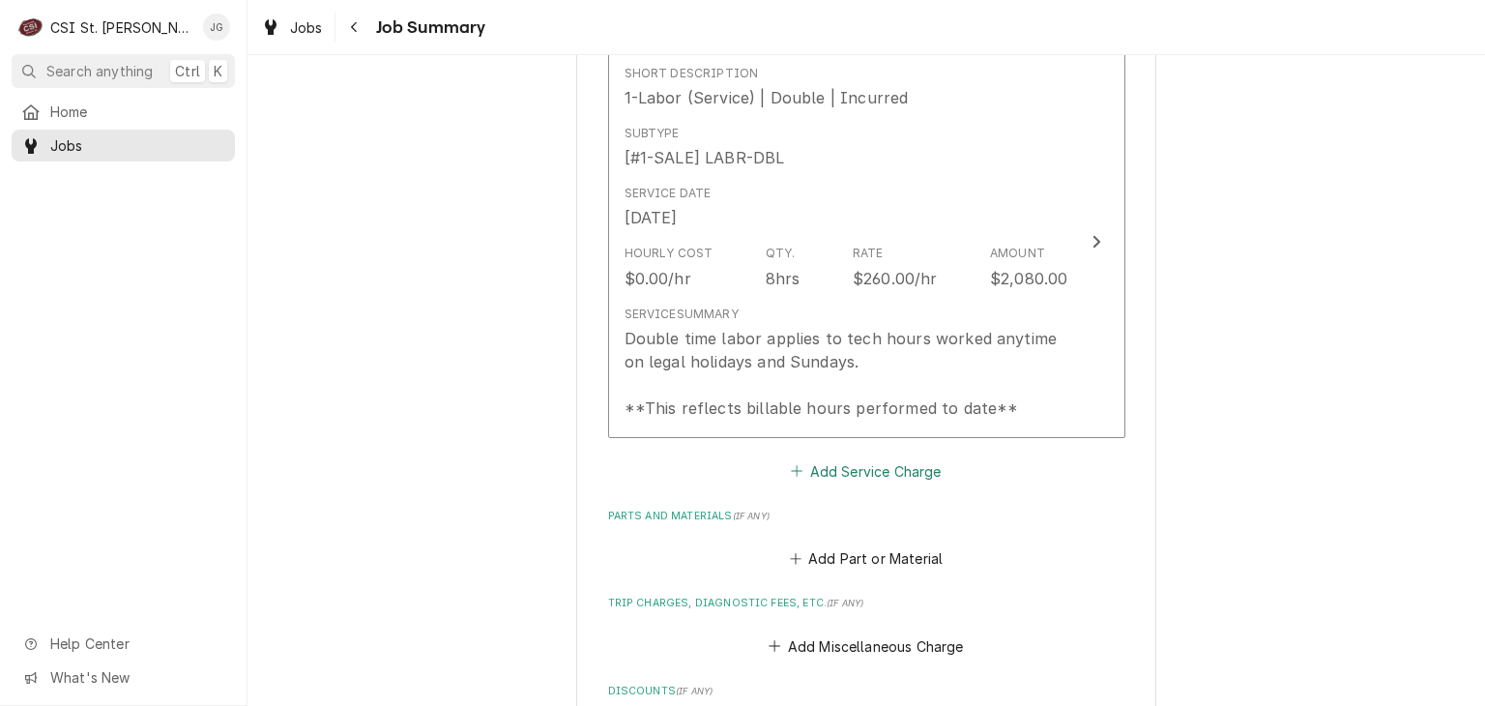
click at [824, 472] on button "Add Service Charge" at bounding box center [866, 470] width 157 height 27
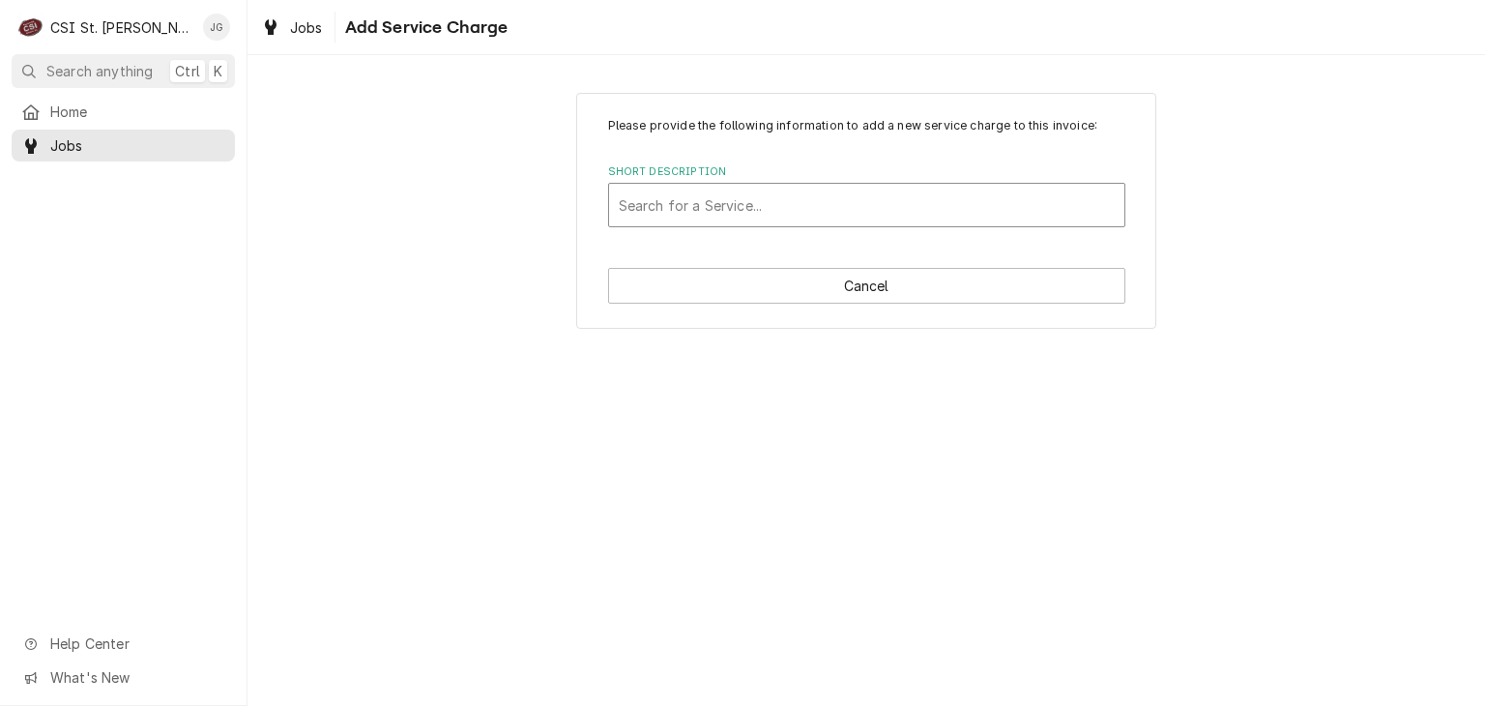
click at [745, 202] on div "Short Description" at bounding box center [867, 205] width 496 height 35
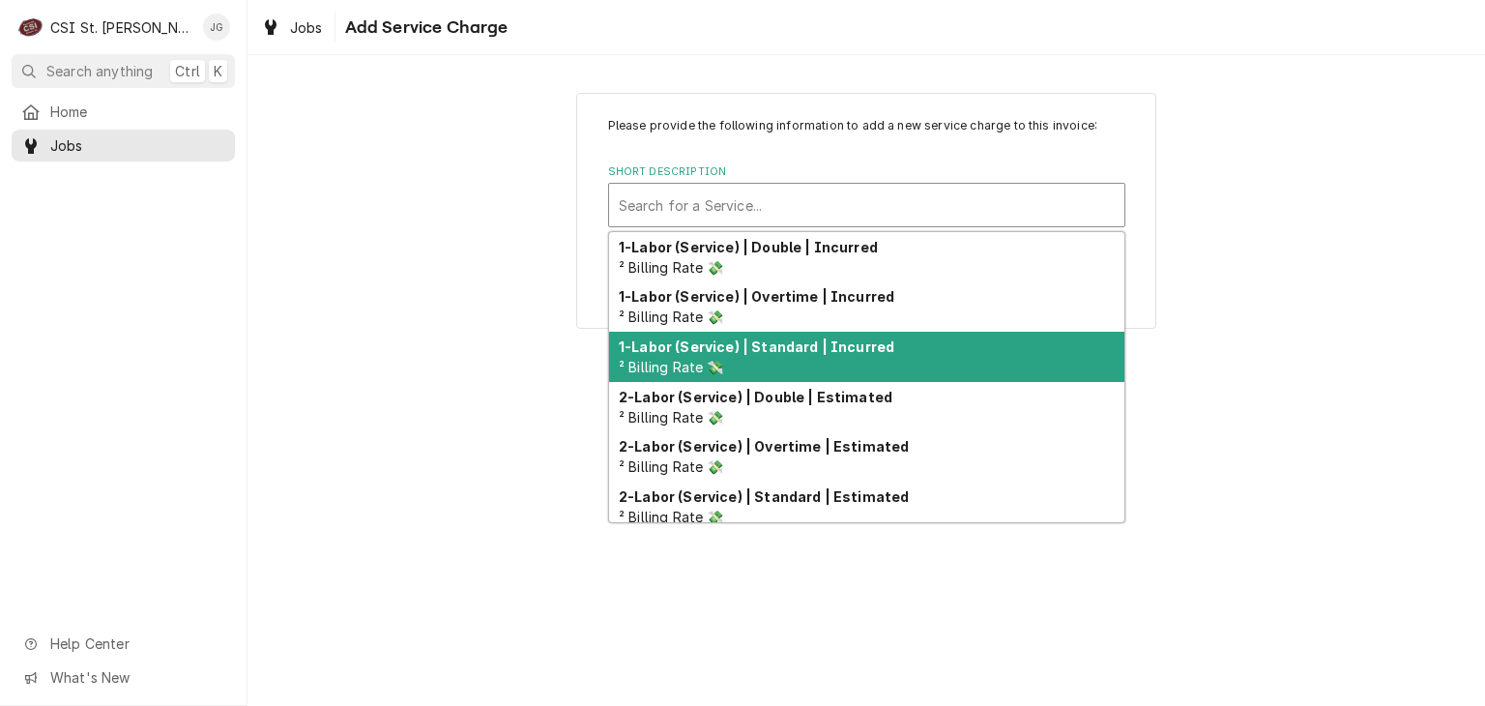
click at [771, 353] on strong "1-Labor (Service) | Standard | Incurred" at bounding box center [757, 346] width 276 height 16
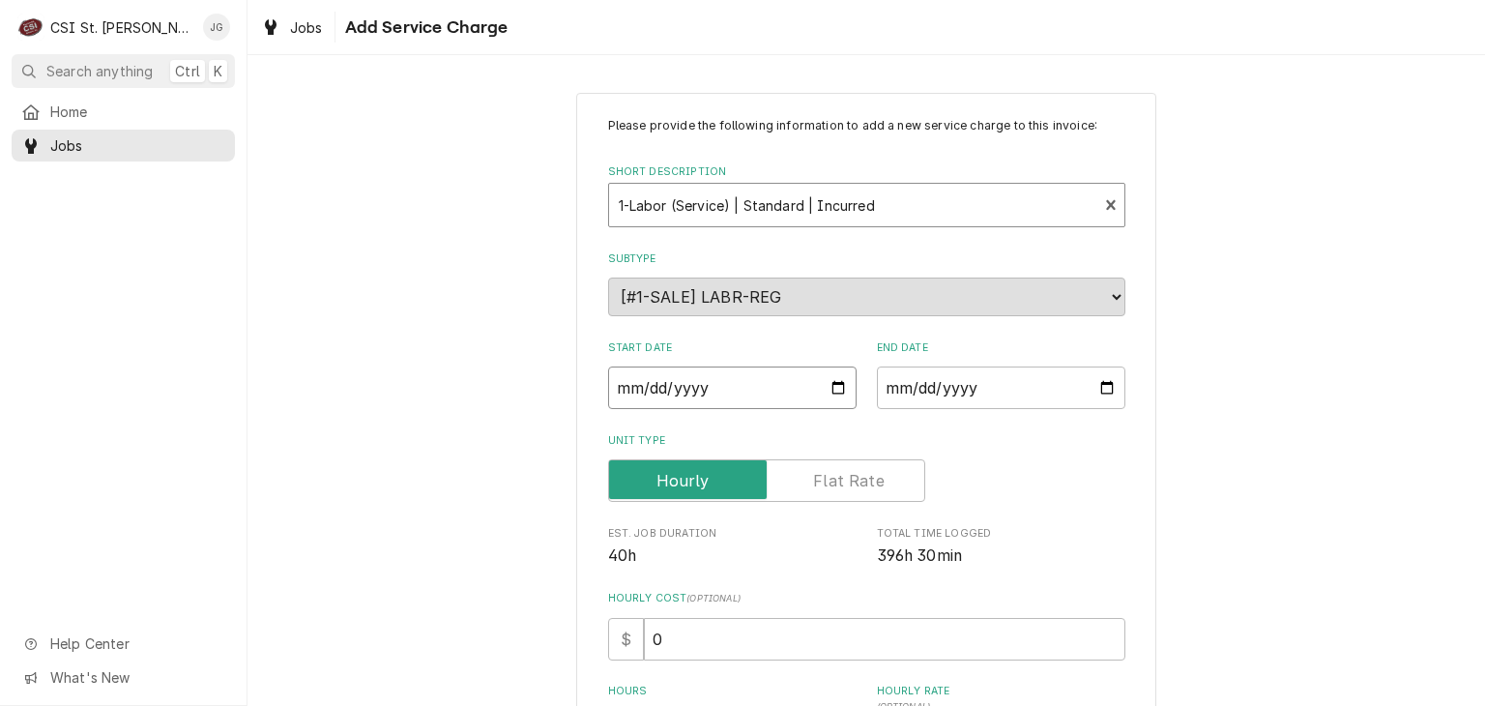
click at [834, 392] on input "Start Date" at bounding box center [732, 387] width 249 height 43
type textarea "x"
type input "2025-08-02"
type textarea "x"
type input "2025-08-01"
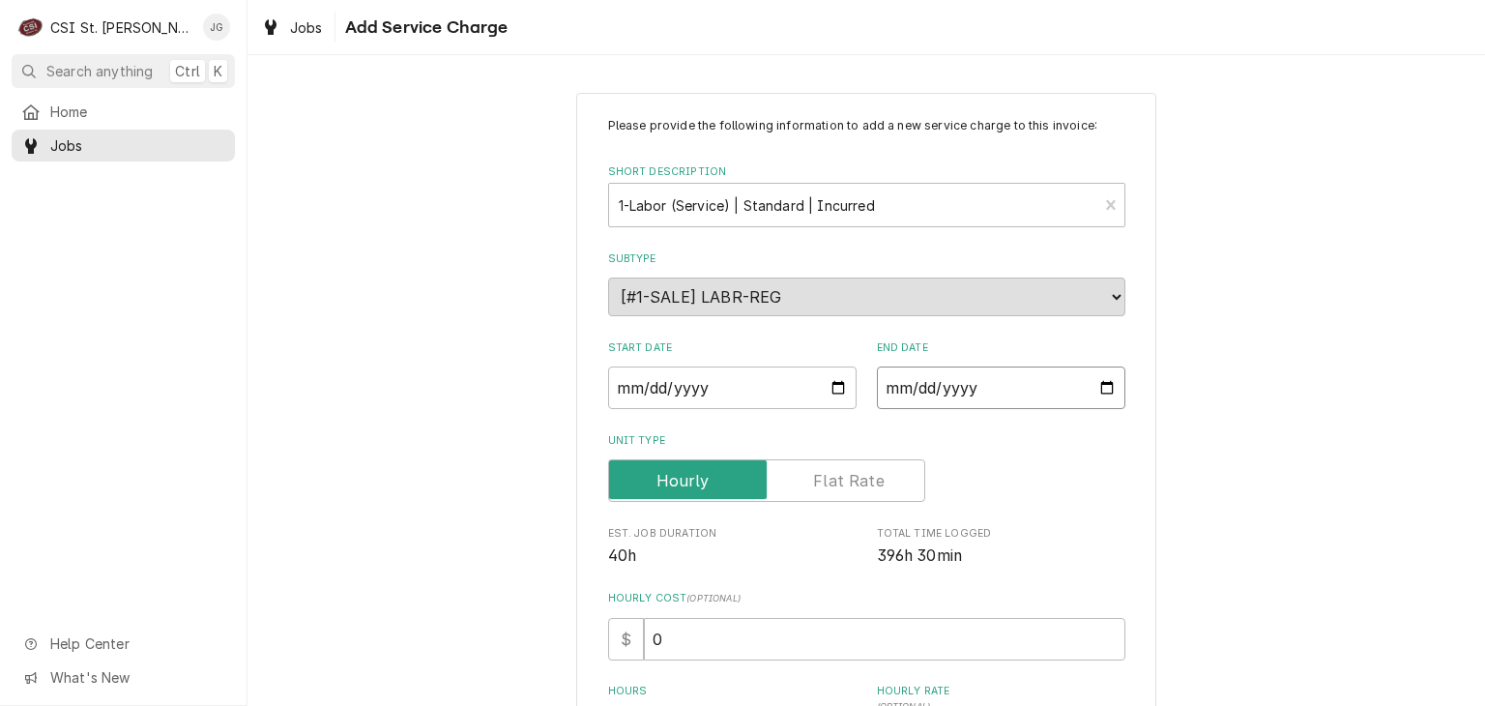
click at [1103, 394] on input "End Date" at bounding box center [1001, 387] width 249 height 43
type textarea "x"
type input "2025-08-07"
click at [1012, 442] on label "Unit Type" at bounding box center [866, 440] width 517 height 15
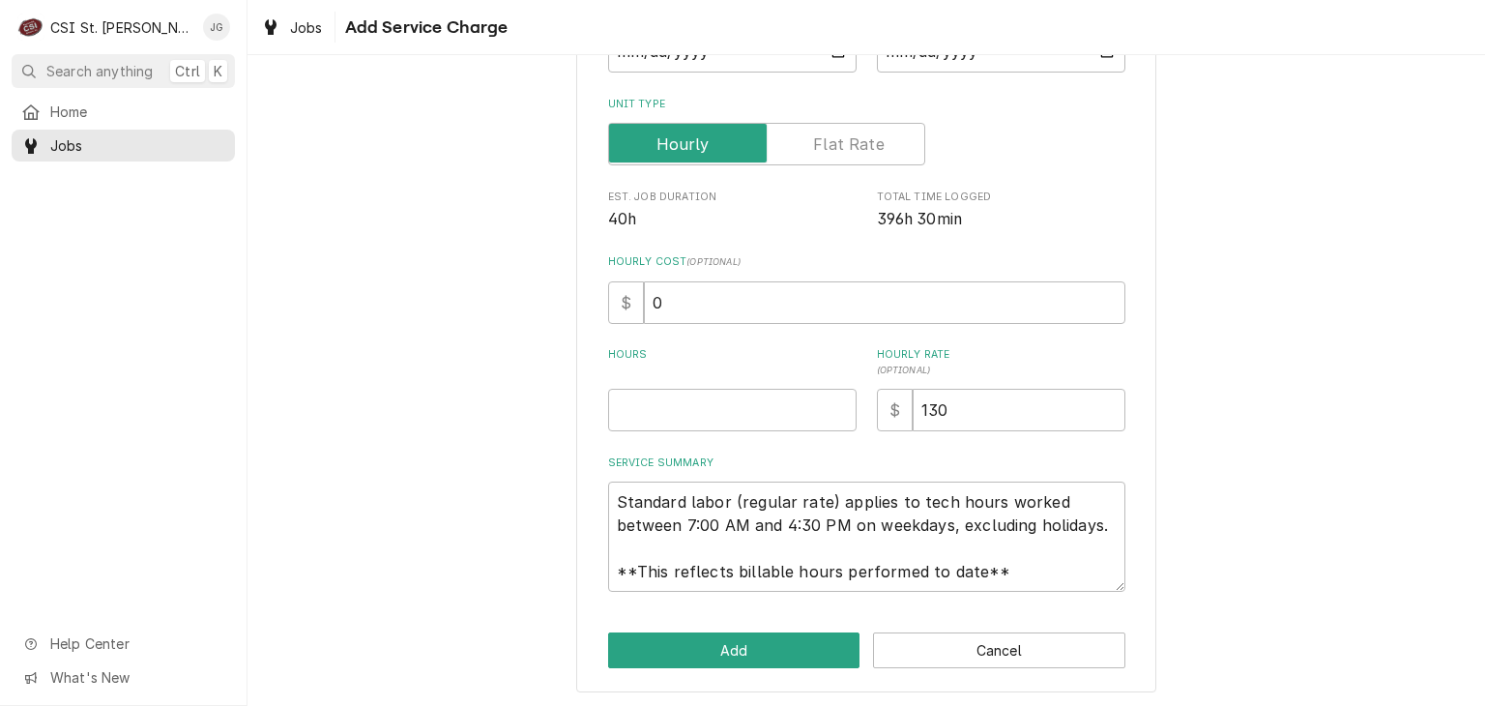
scroll to position [337, 0]
click at [744, 411] on input "Hours" at bounding box center [732, 409] width 249 height 43
type textarea "x"
type input "5"
type textarea "x"
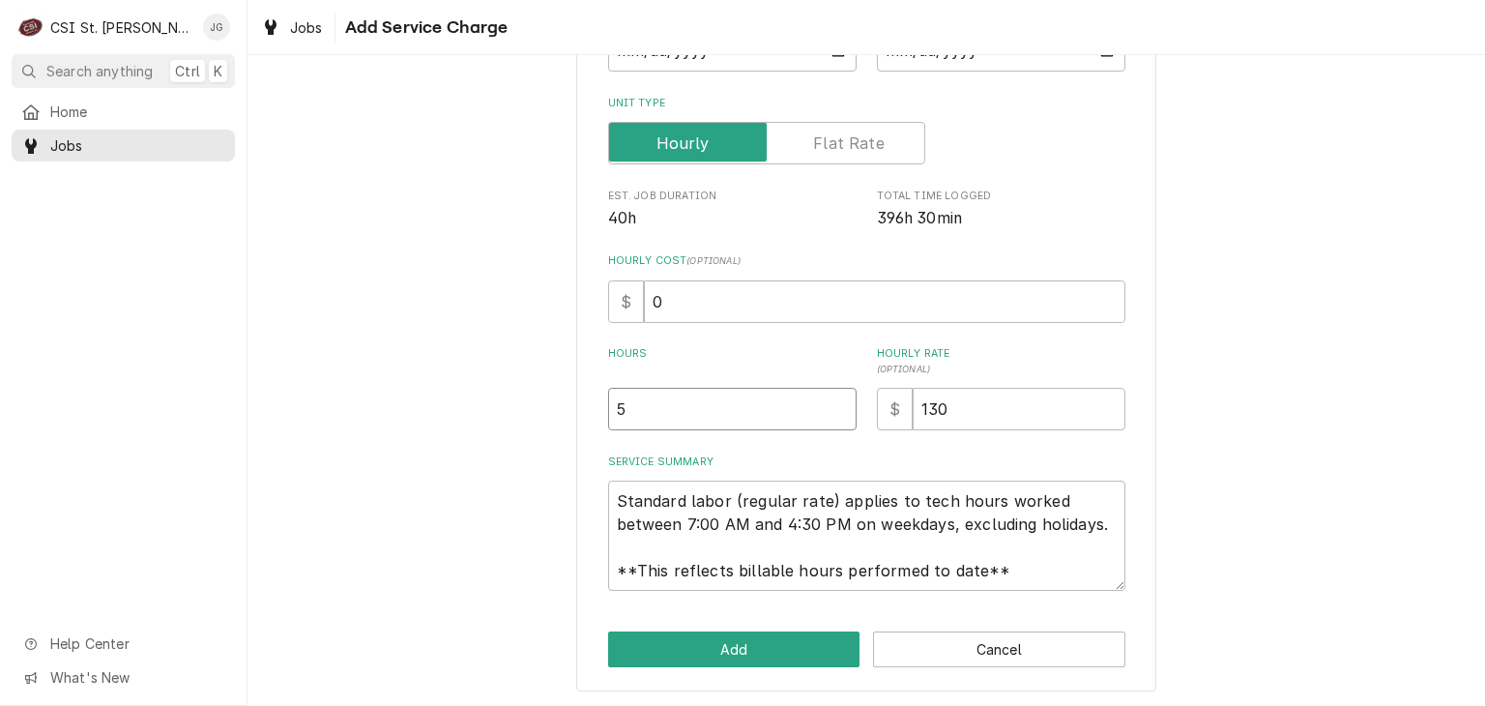
type input "56"
type textarea "x"
type input "56.7"
type textarea "x"
type input "56.75"
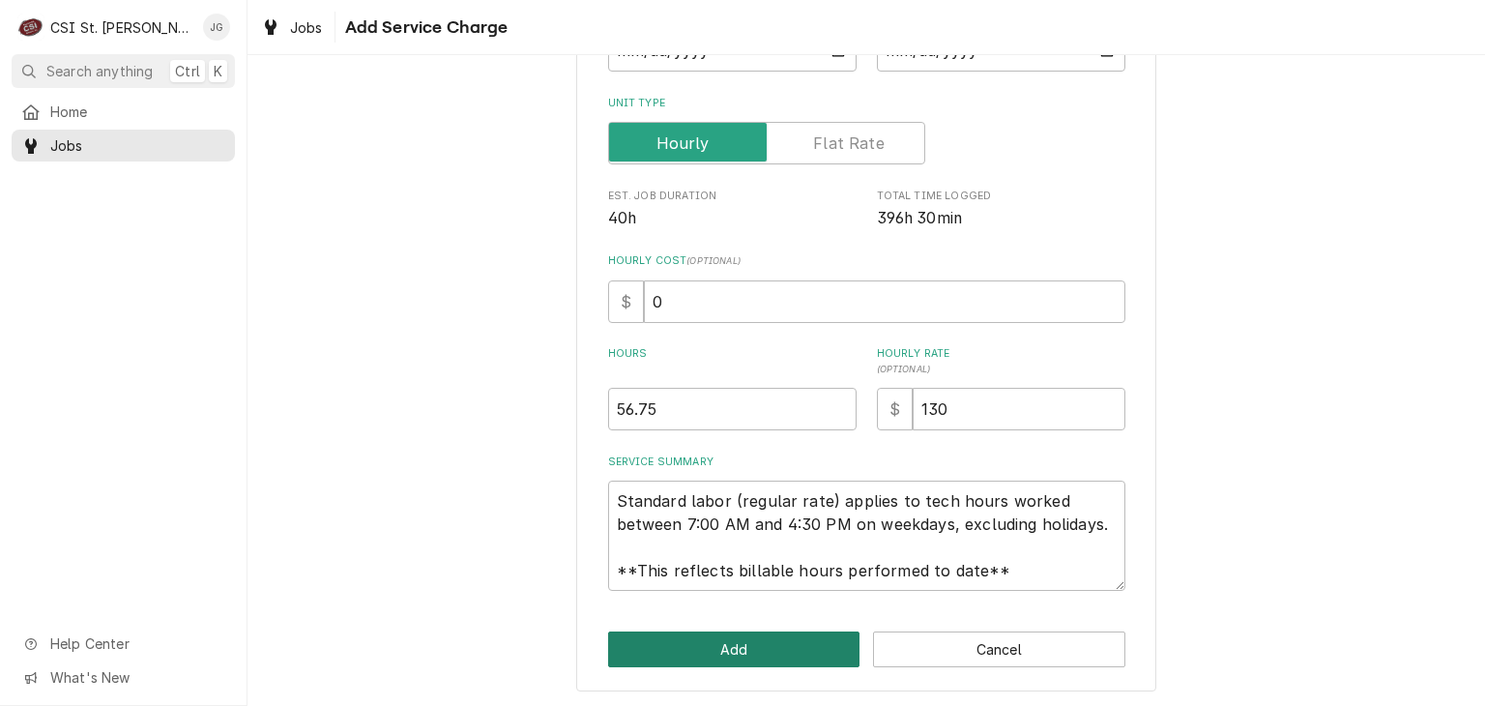
click at [758, 638] on button "Add" at bounding box center [734, 649] width 252 height 36
type textarea "x"
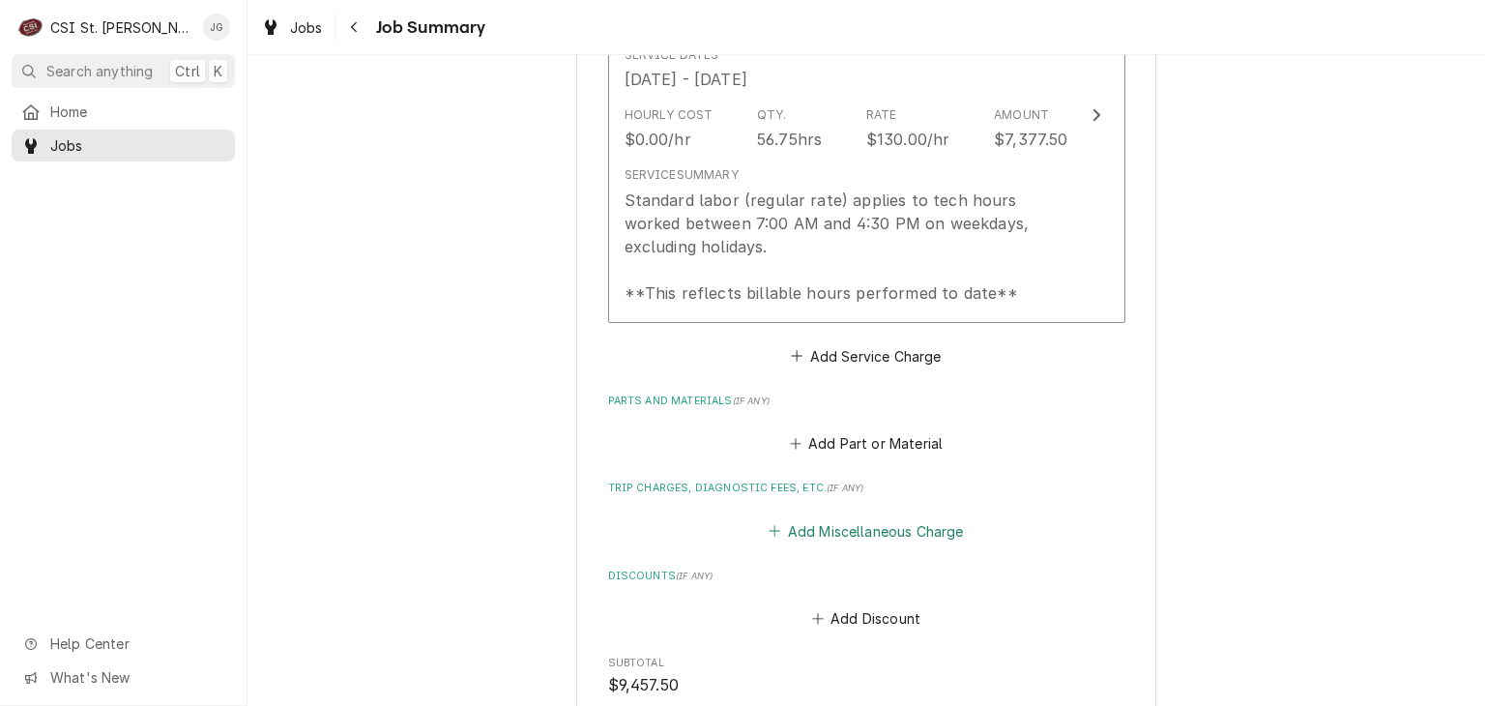
scroll to position [2217, 0]
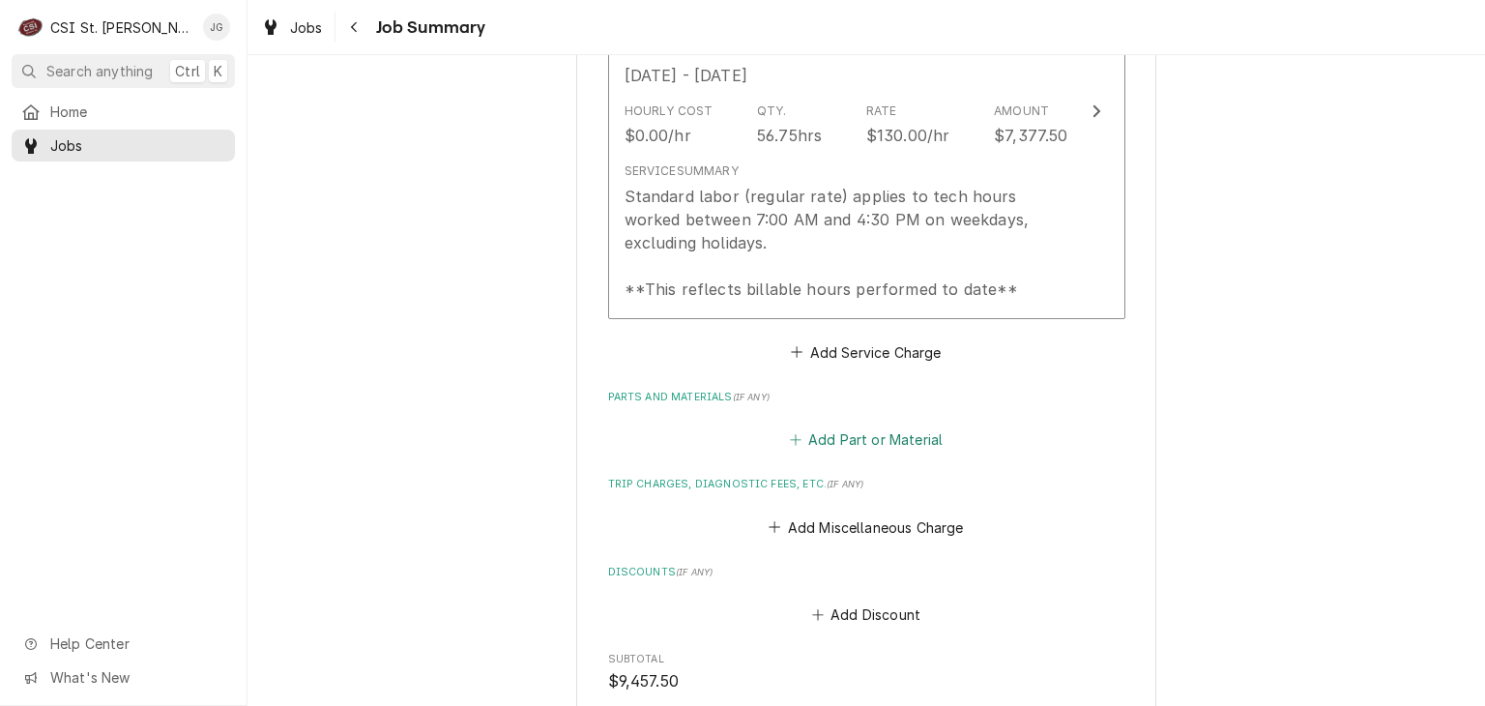
click at [820, 438] on button "Add Part or Material" at bounding box center [866, 439] width 160 height 27
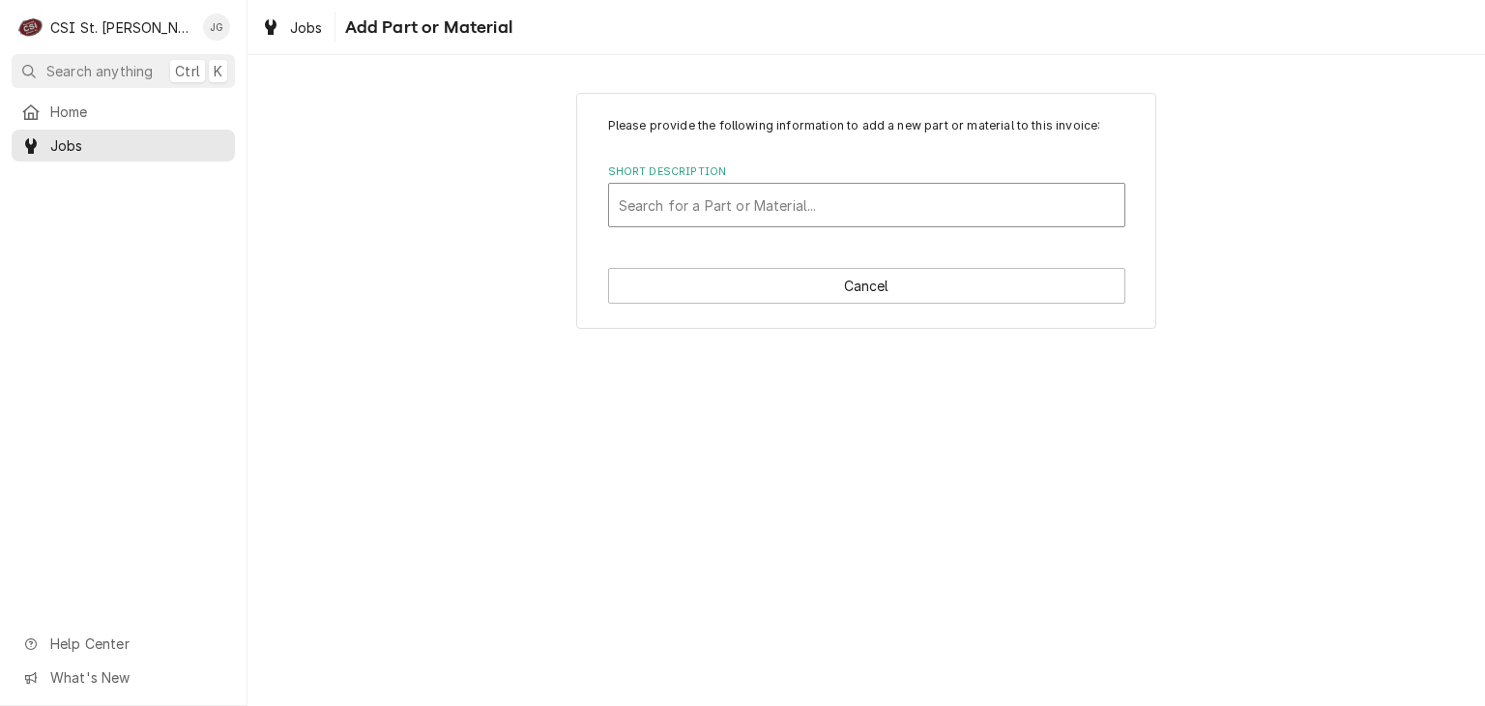
click at [793, 220] on div "Short Description" at bounding box center [867, 205] width 496 height 35
type input "flat washer 3/8"
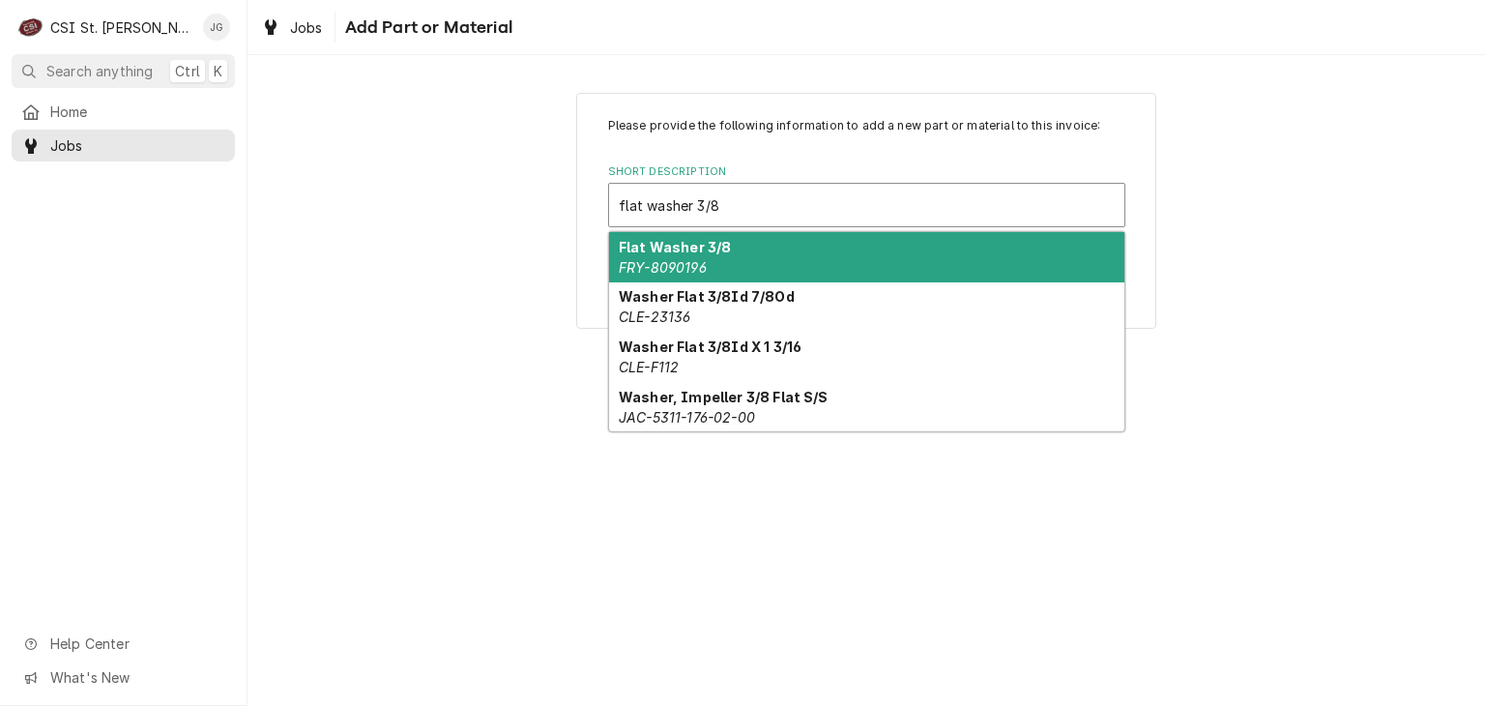
click at [727, 250] on div "Flat Washer 3/8 FRY-8090196" at bounding box center [866, 257] width 515 height 50
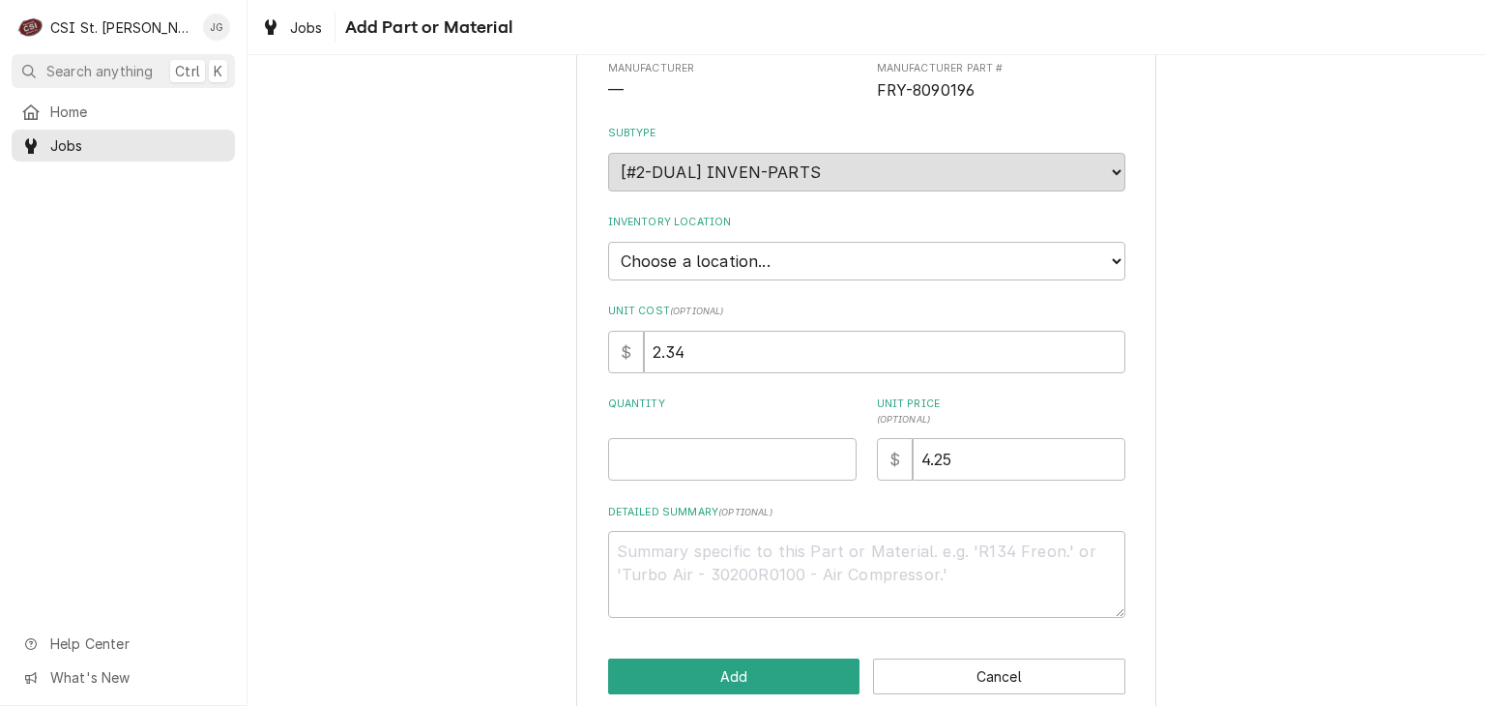
scroll to position [217, 0]
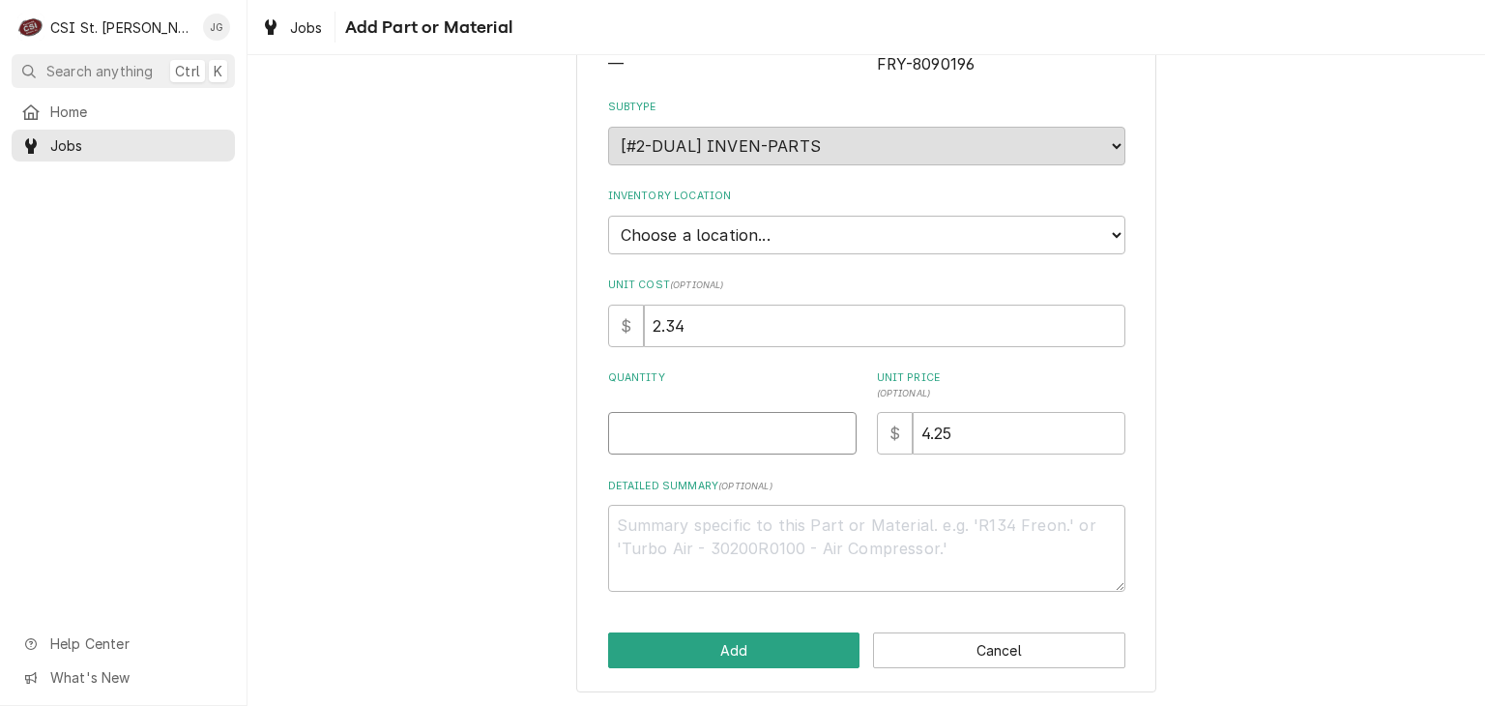
click at [757, 440] on input "Quantity" at bounding box center [732, 433] width 249 height 43
type textarea "x"
type input "5"
type textarea "x"
type input "50"
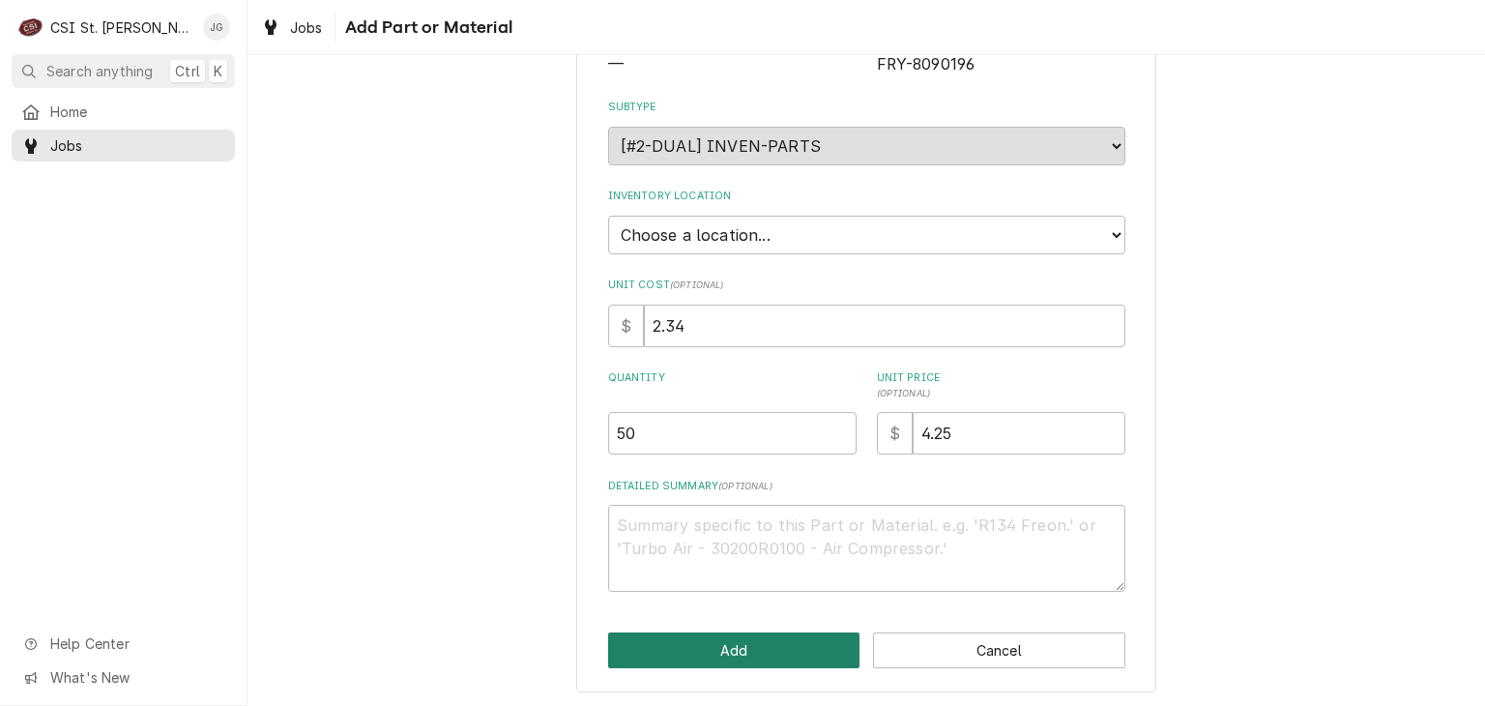
click at [747, 658] on button "Add" at bounding box center [734, 650] width 252 height 36
type textarea "x"
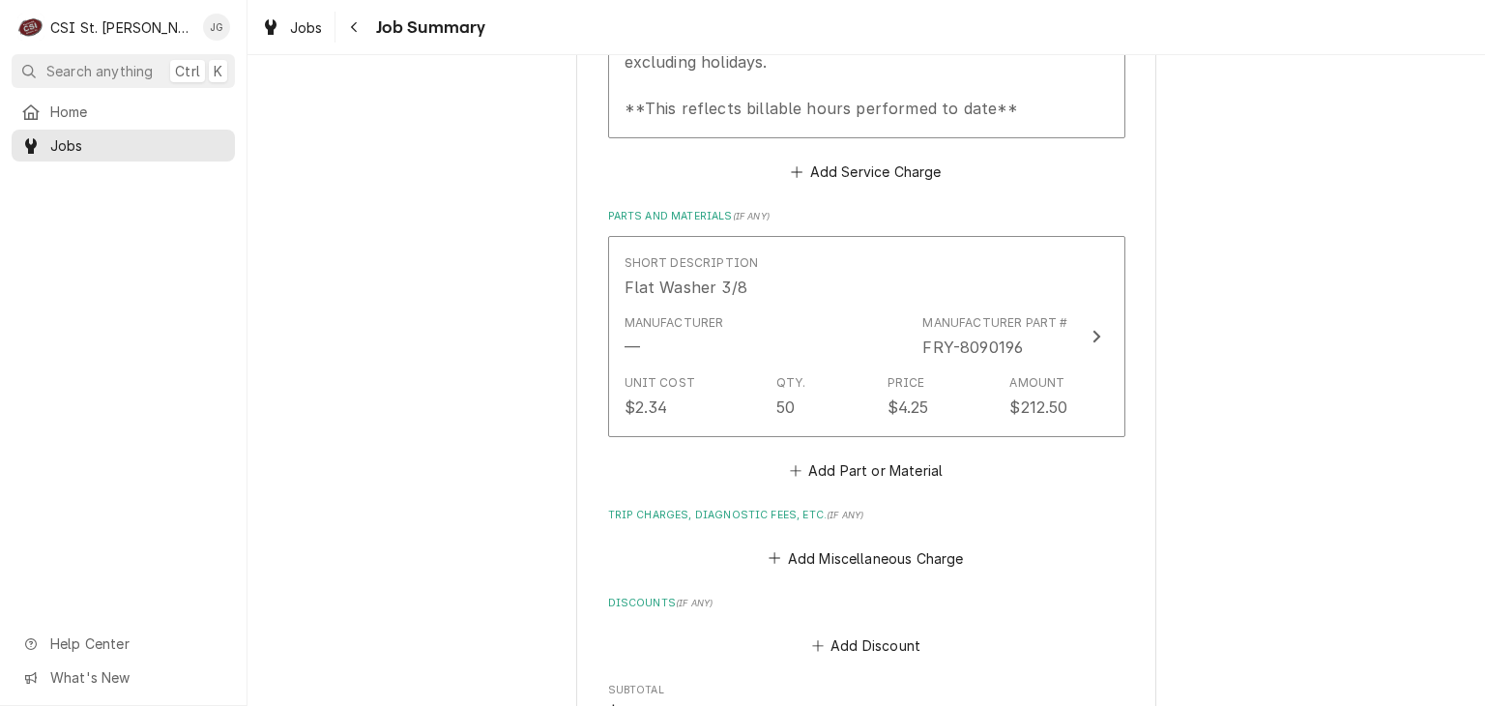
scroll to position [2398, 0]
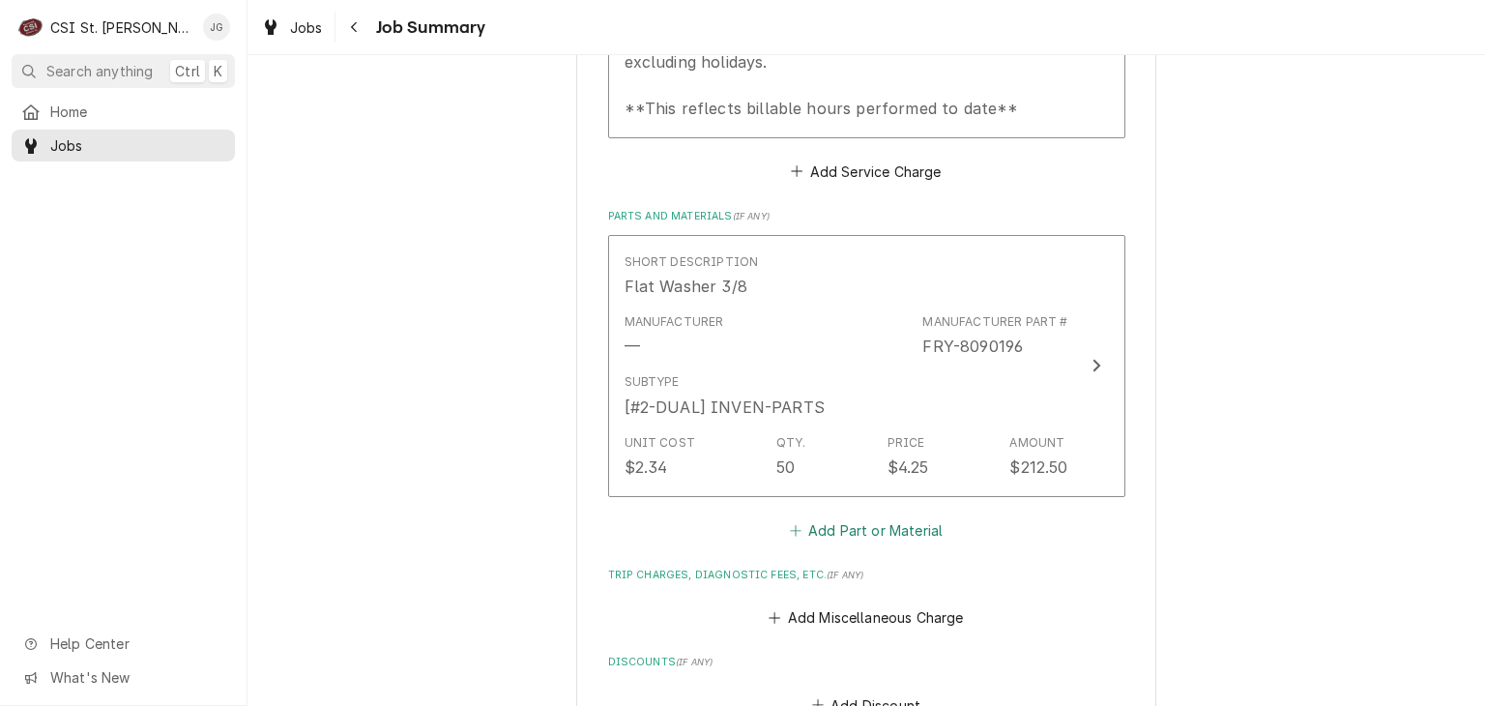
click at [853, 530] on button "Add Part or Material" at bounding box center [866, 529] width 160 height 27
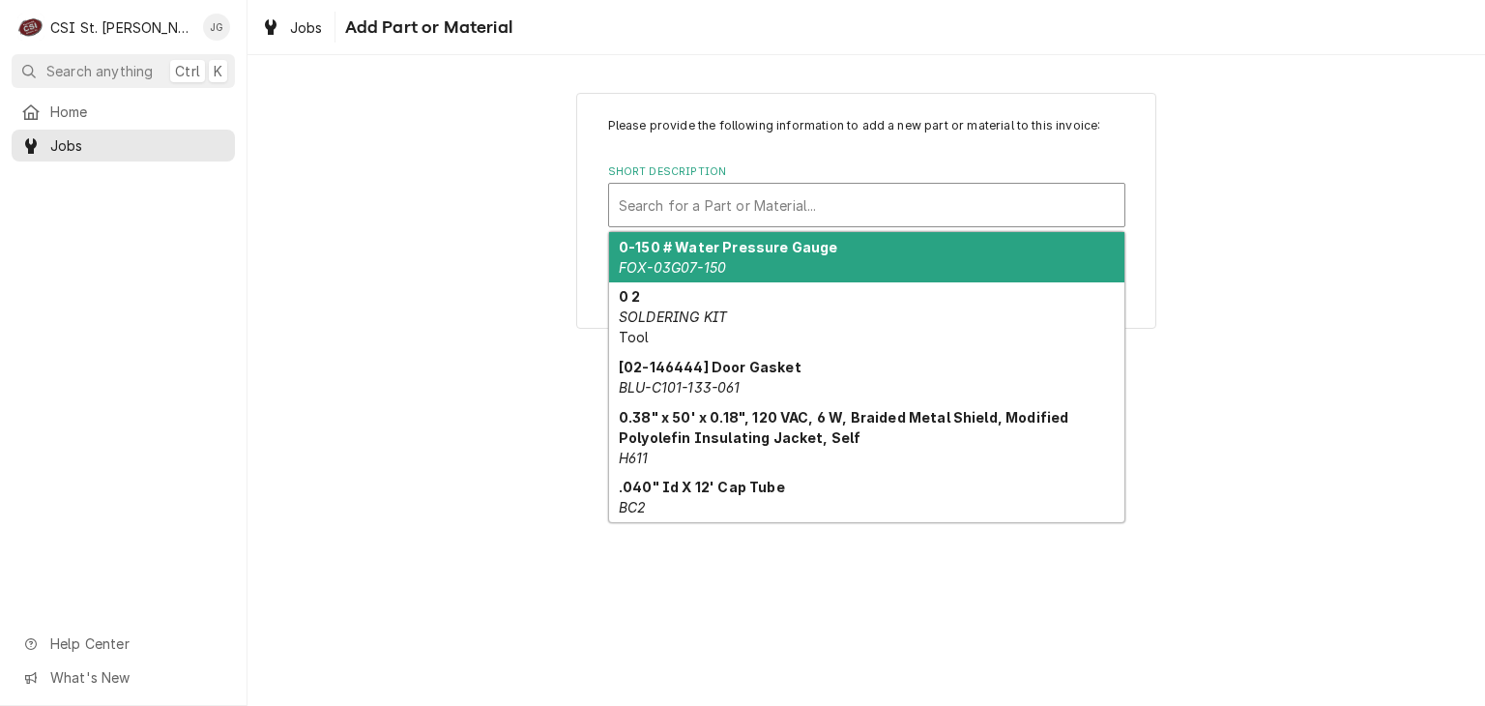
click at [797, 200] on div "Short Description" at bounding box center [867, 205] width 496 height 35
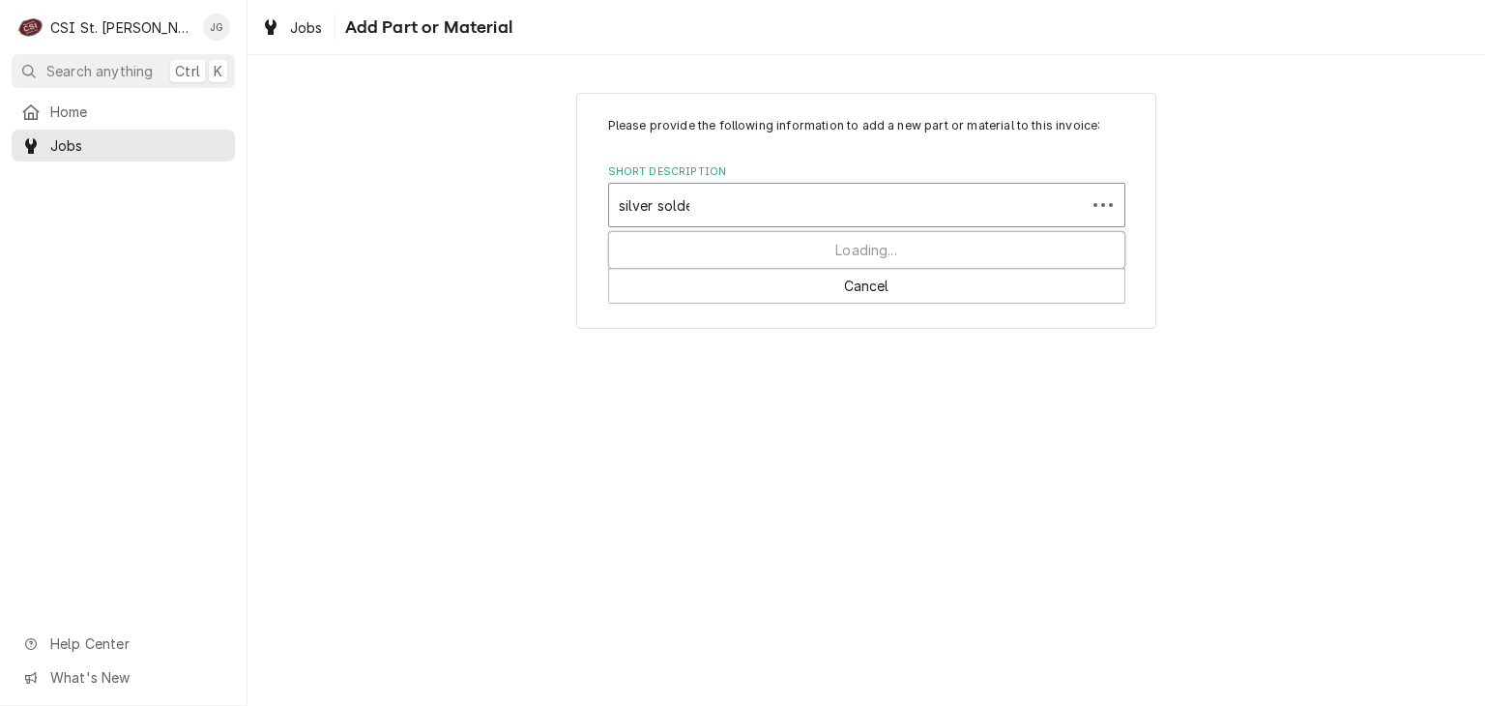
type input "silver solder"
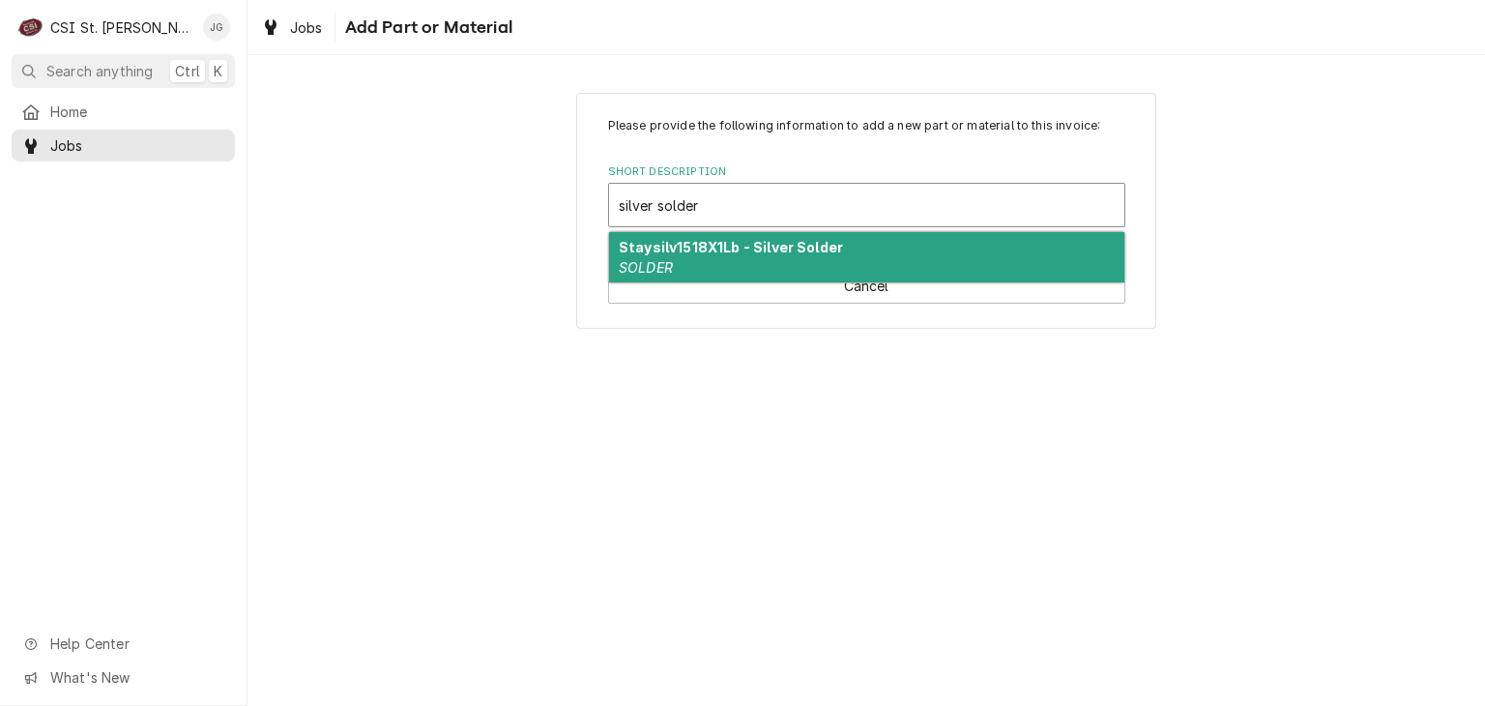
click at [747, 248] on strong "Staysilv1518X1Lb - Silver Solder" at bounding box center [731, 247] width 224 height 16
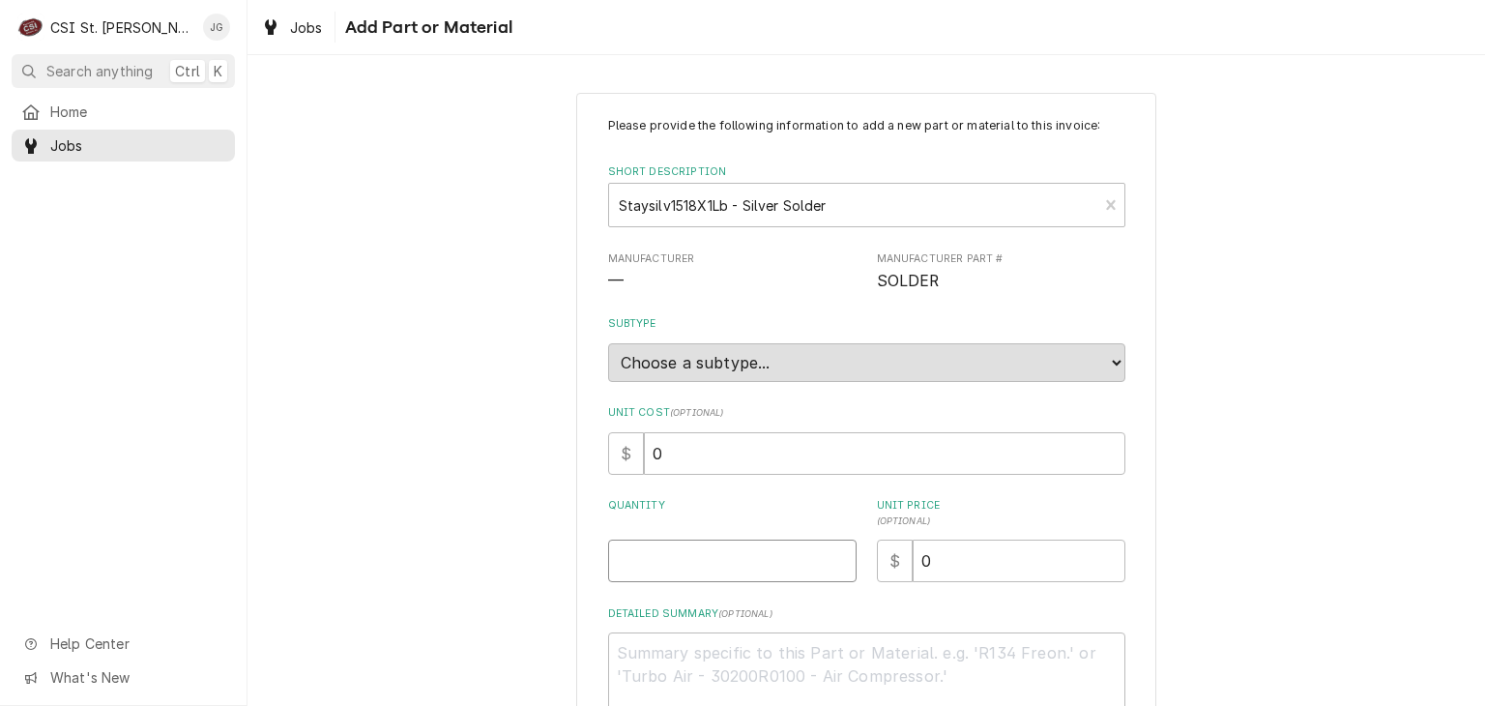
click at [708, 574] on input "Quantity" at bounding box center [732, 561] width 249 height 43
type textarea "x"
type input "1"
click at [1148, 405] on div "Please provide the following information to add a new part or material to this …" at bounding box center [866, 457] width 580 height 728
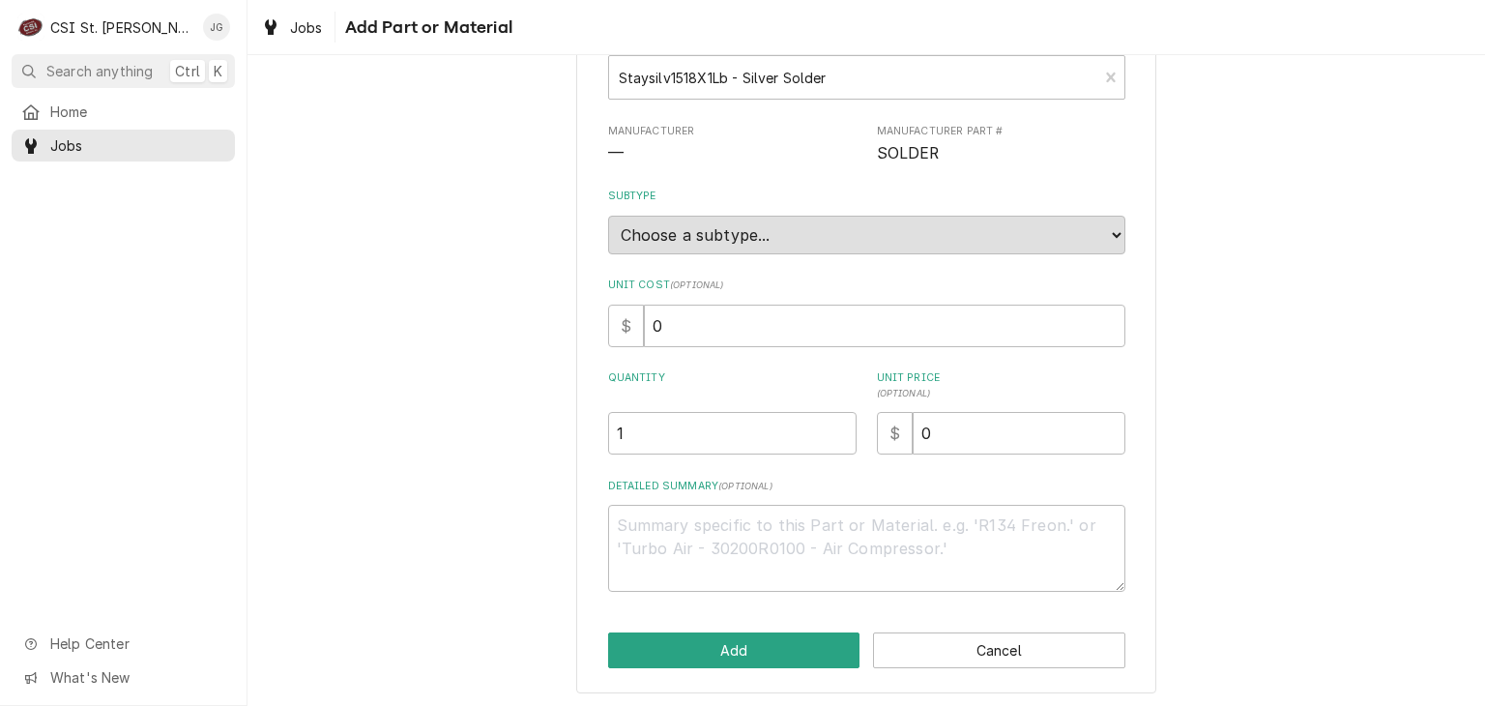
scroll to position [129, 0]
click at [782, 643] on button "Add" at bounding box center [734, 649] width 252 height 36
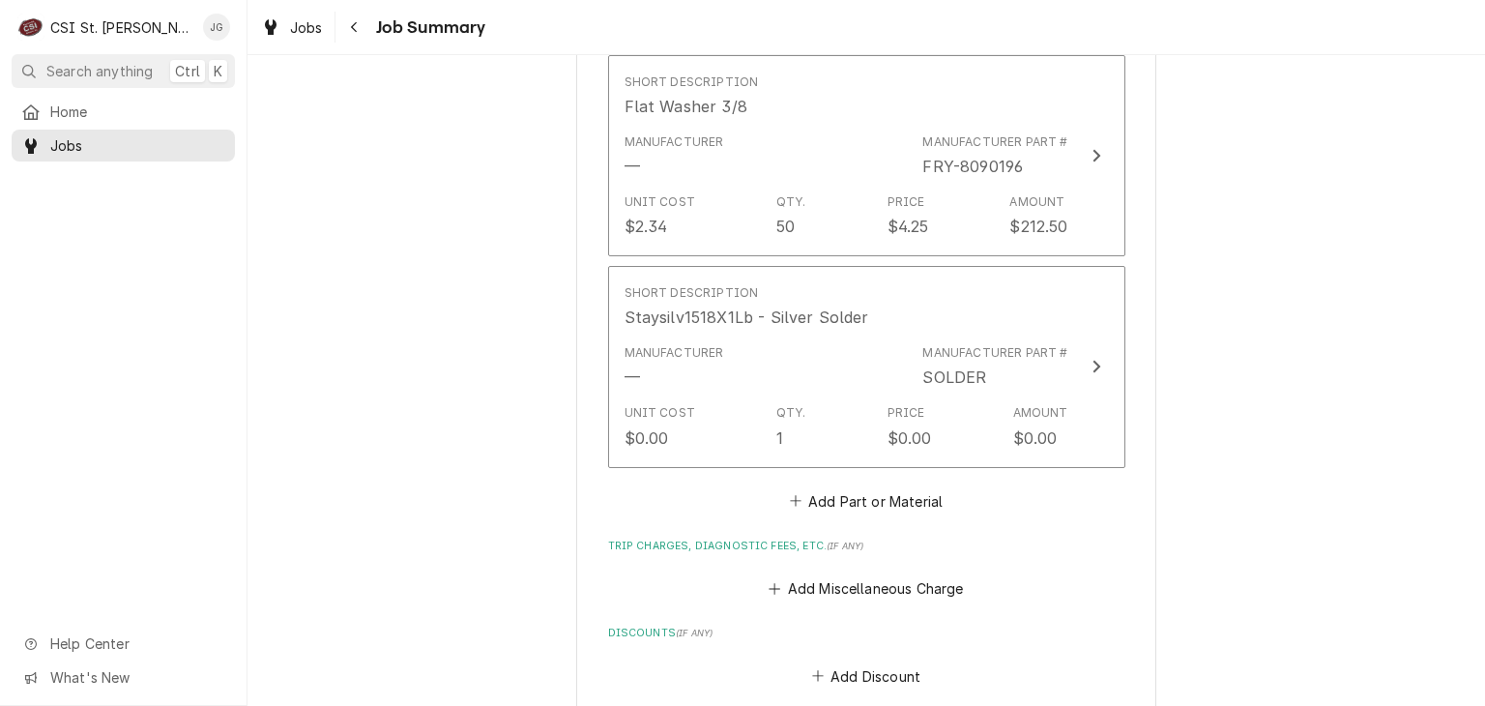
scroll to position [2579, 0]
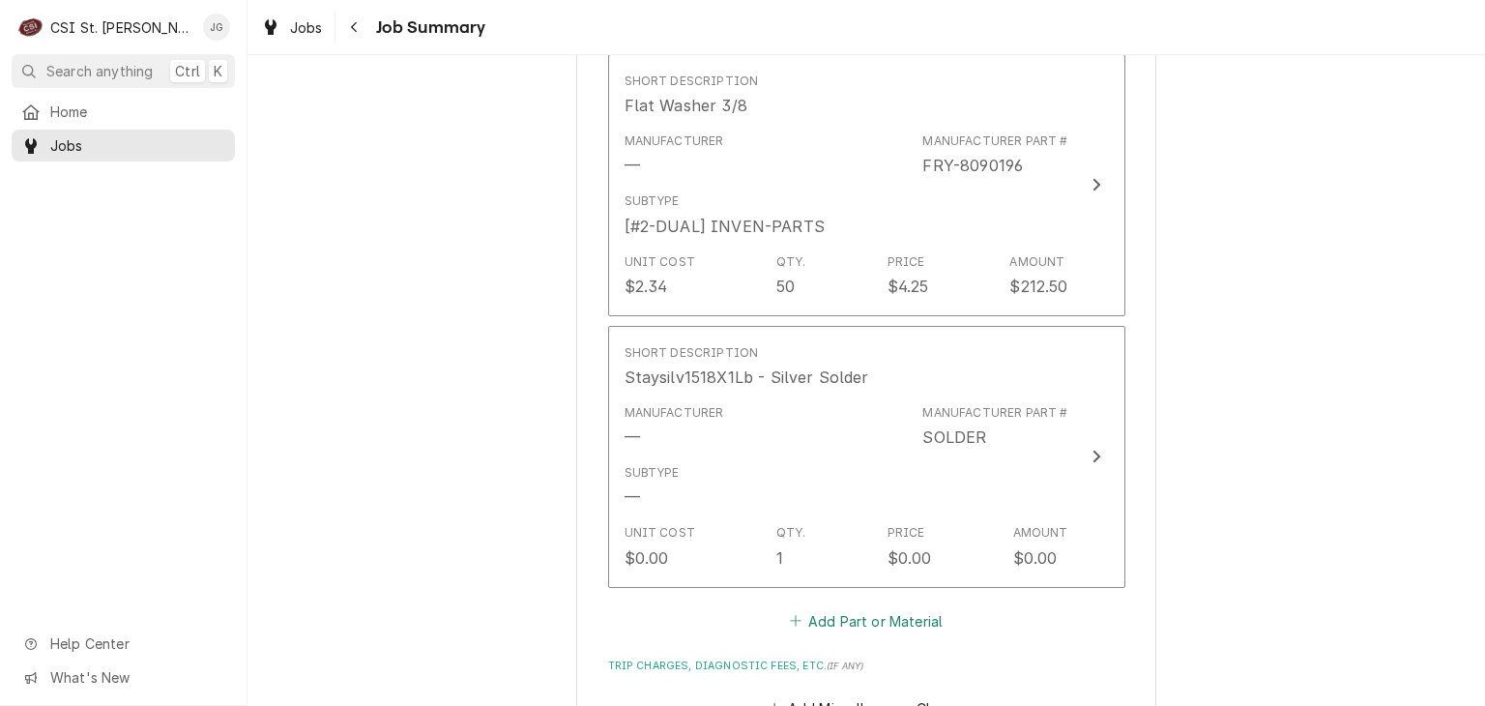
click at [842, 615] on button "Add Part or Material" at bounding box center [866, 620] width 160 height 27
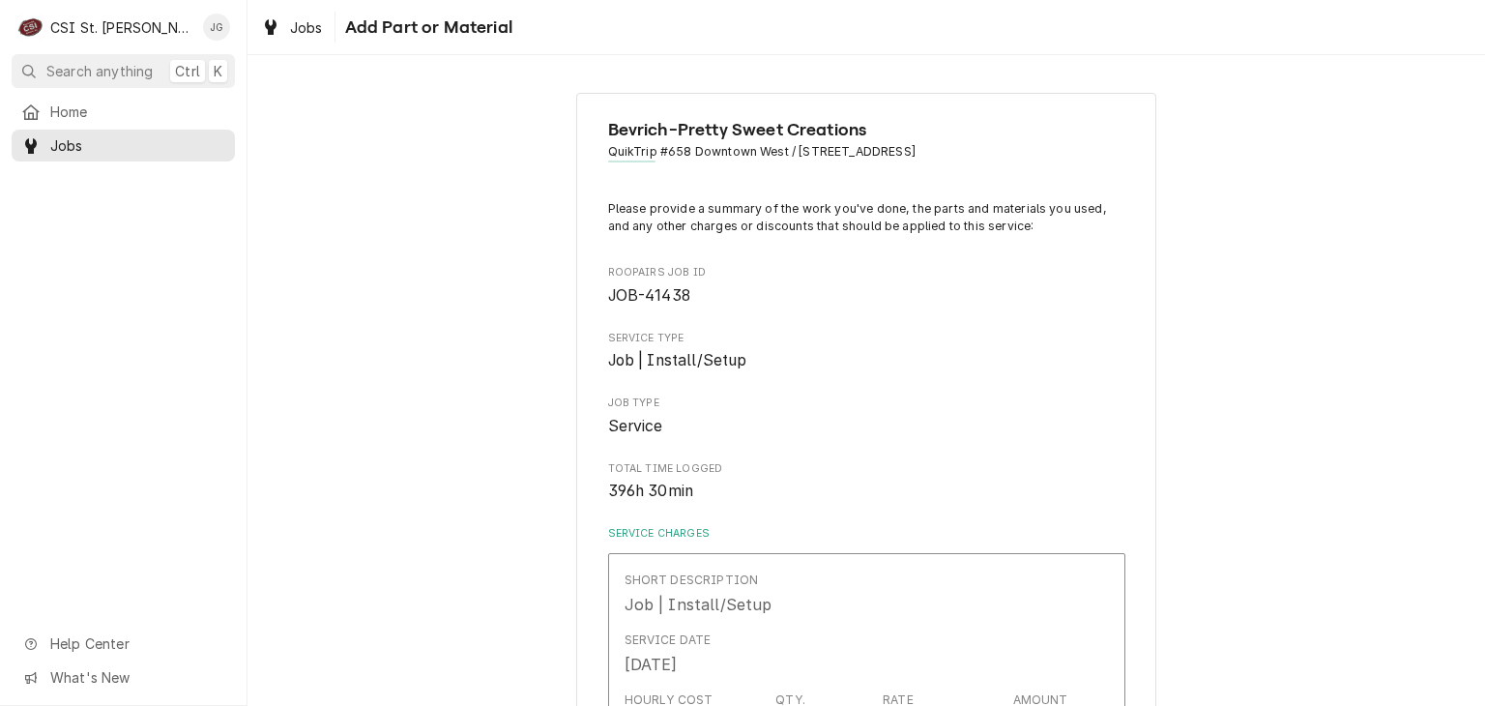
scroll to position [2579, 0]
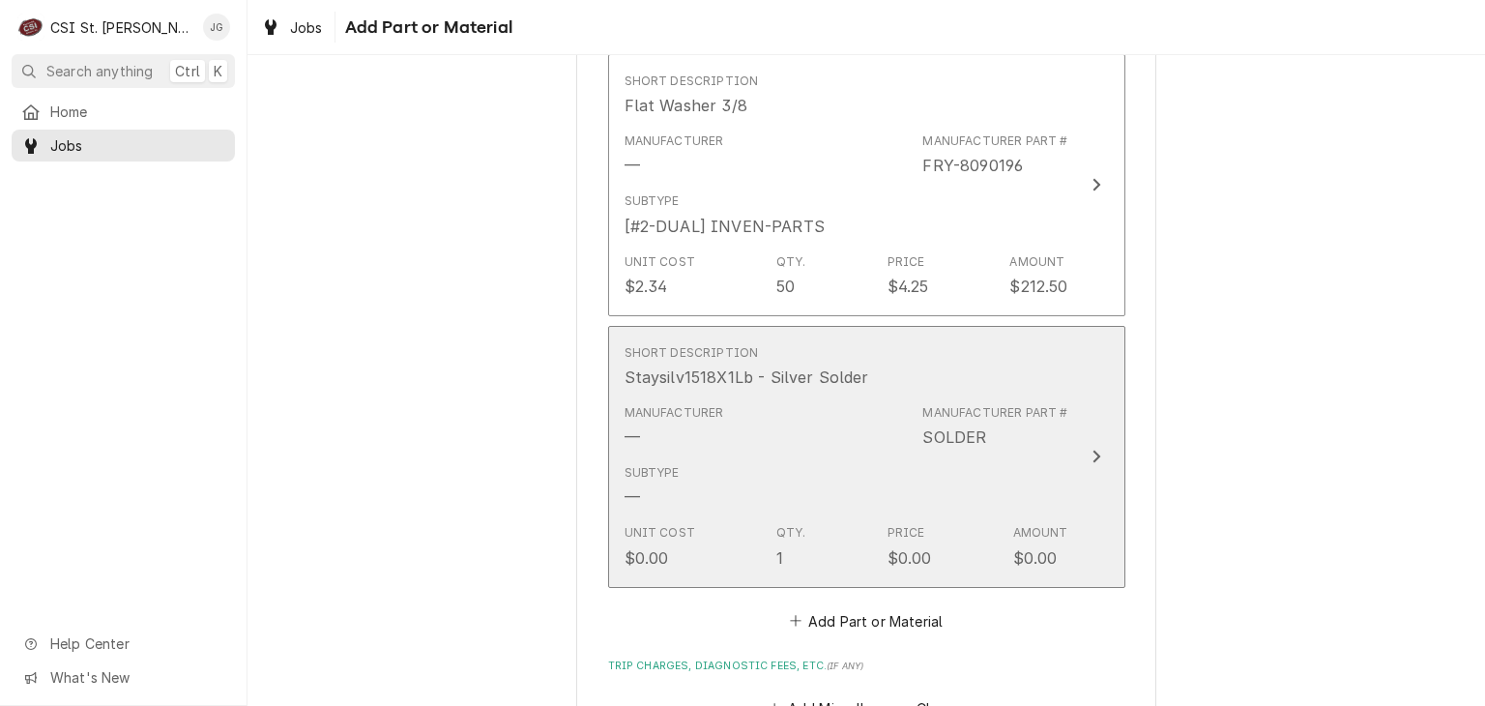
click at [815, 488] on div "Subtype —" at bounding box center [847, 486] width 444 height 60
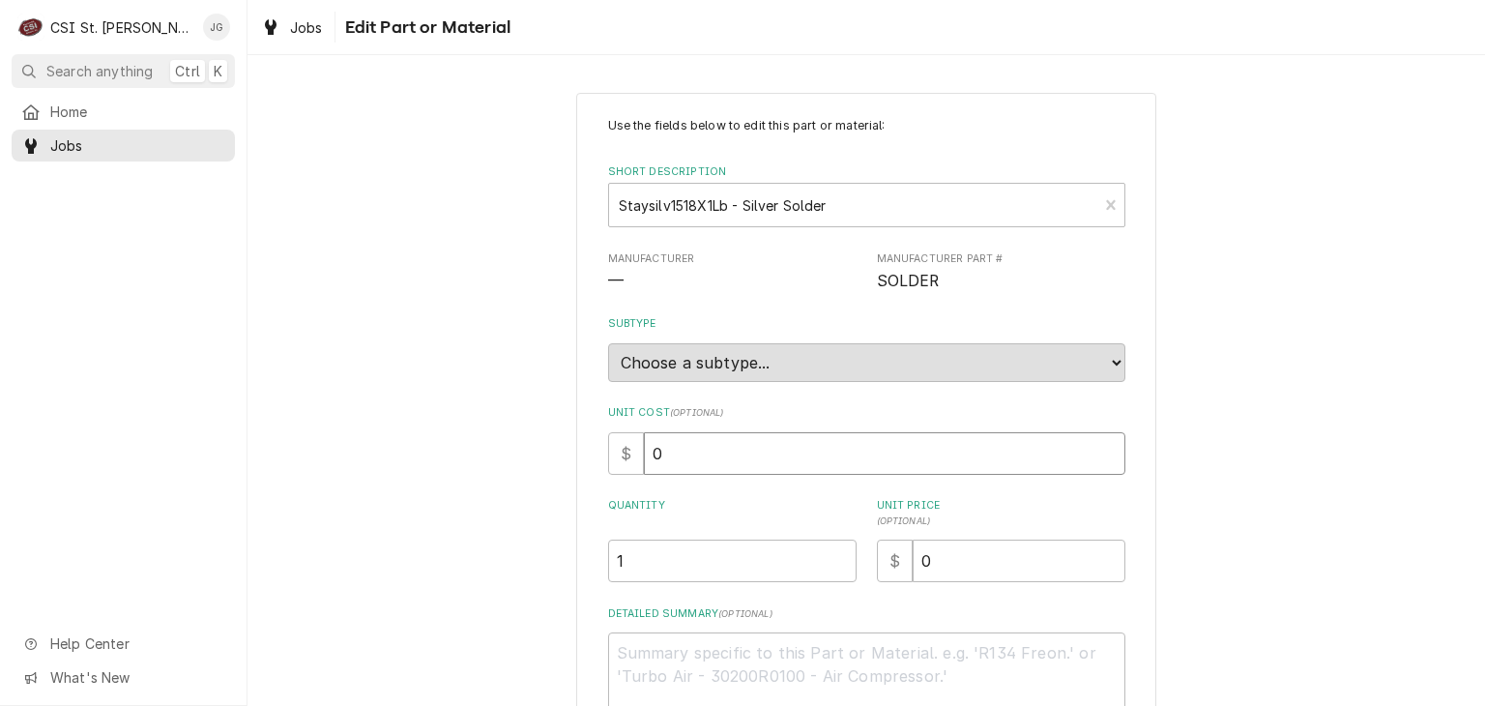
click at [708, 458] on input "0" at bounding box center [885, 453] width 482 height 43
type textarea "x"
type input "6"
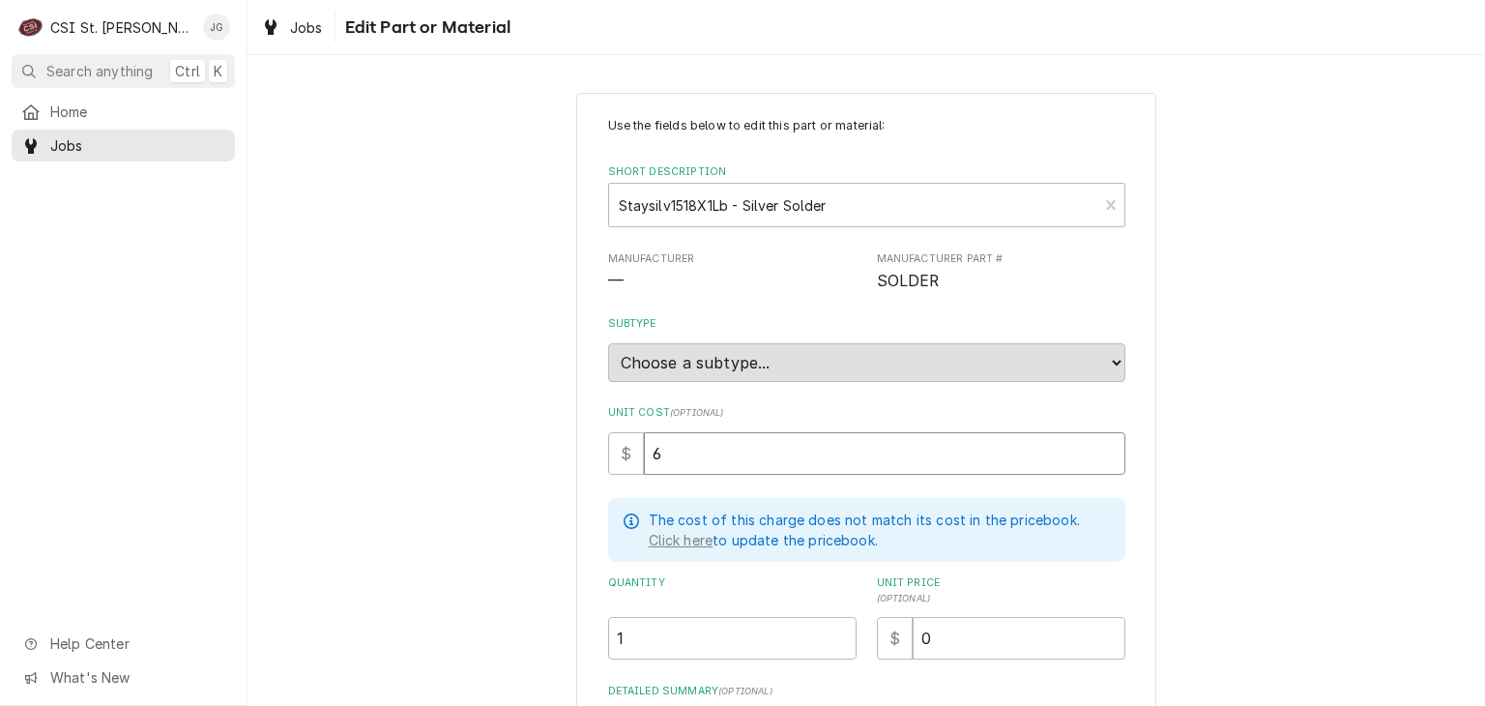
type textarea "x"
type input "60"
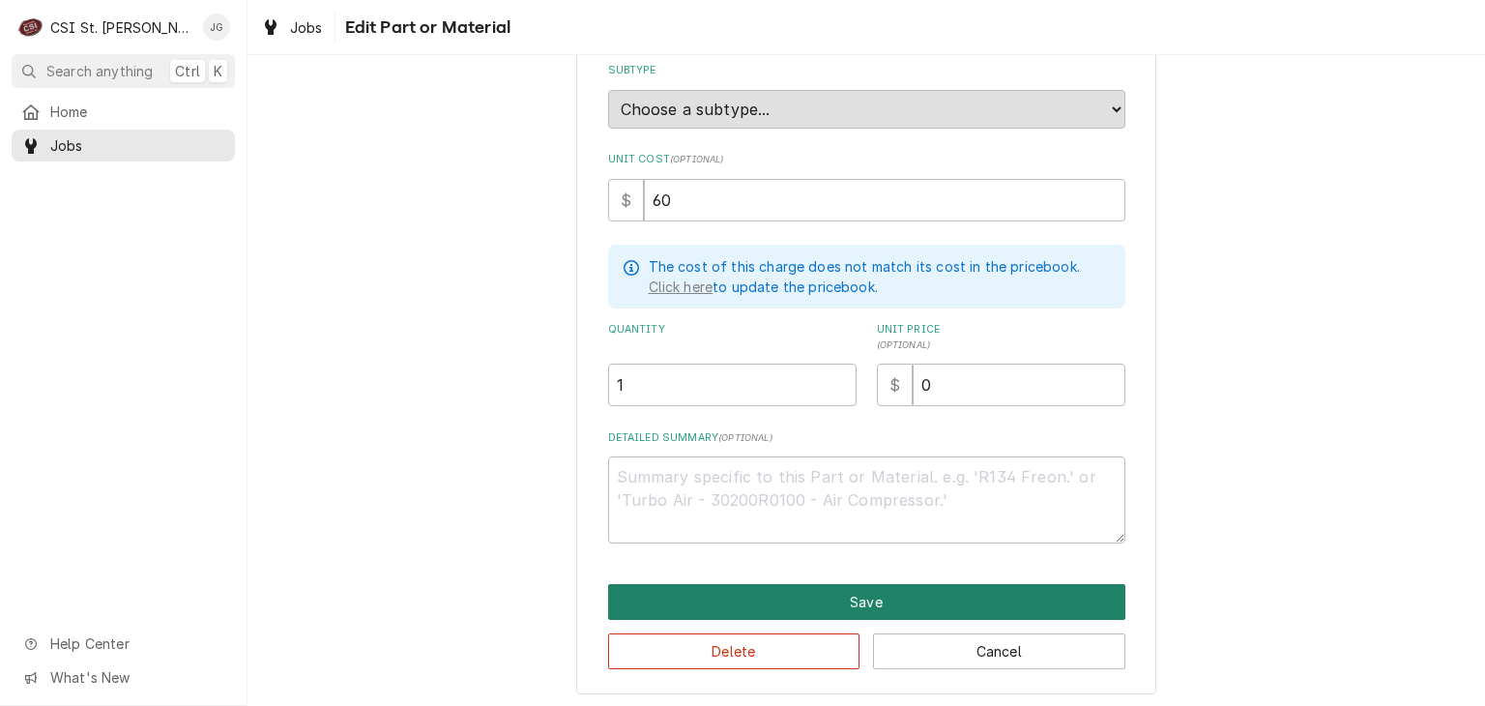
click at [777, 597] on button "Save" at bounding box center [866, 602] width 517 height 36
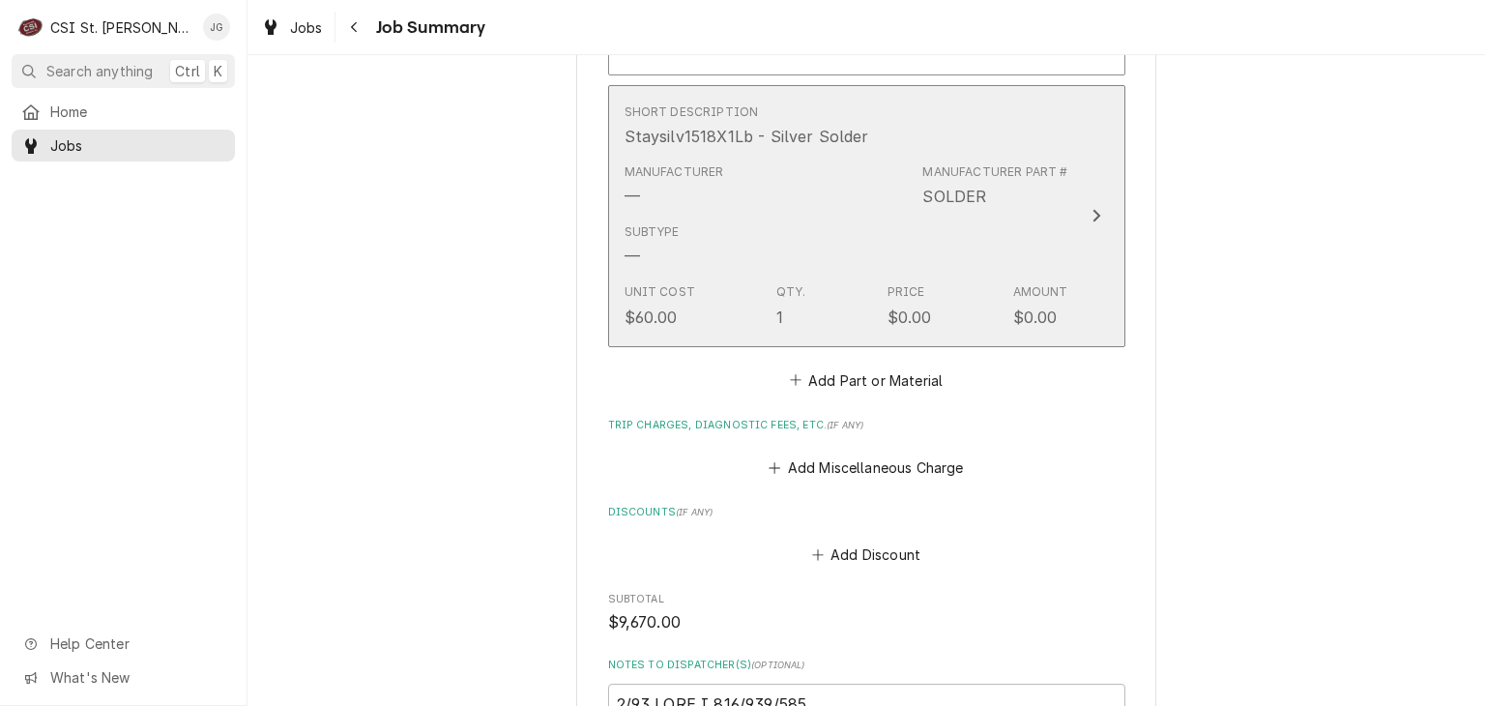
click at [825, 301] on div "Unit Cost $60.00 Qty. 1 Price $0.00 Amount $0.00" at bounding box center [847, 306] width 444 height 60
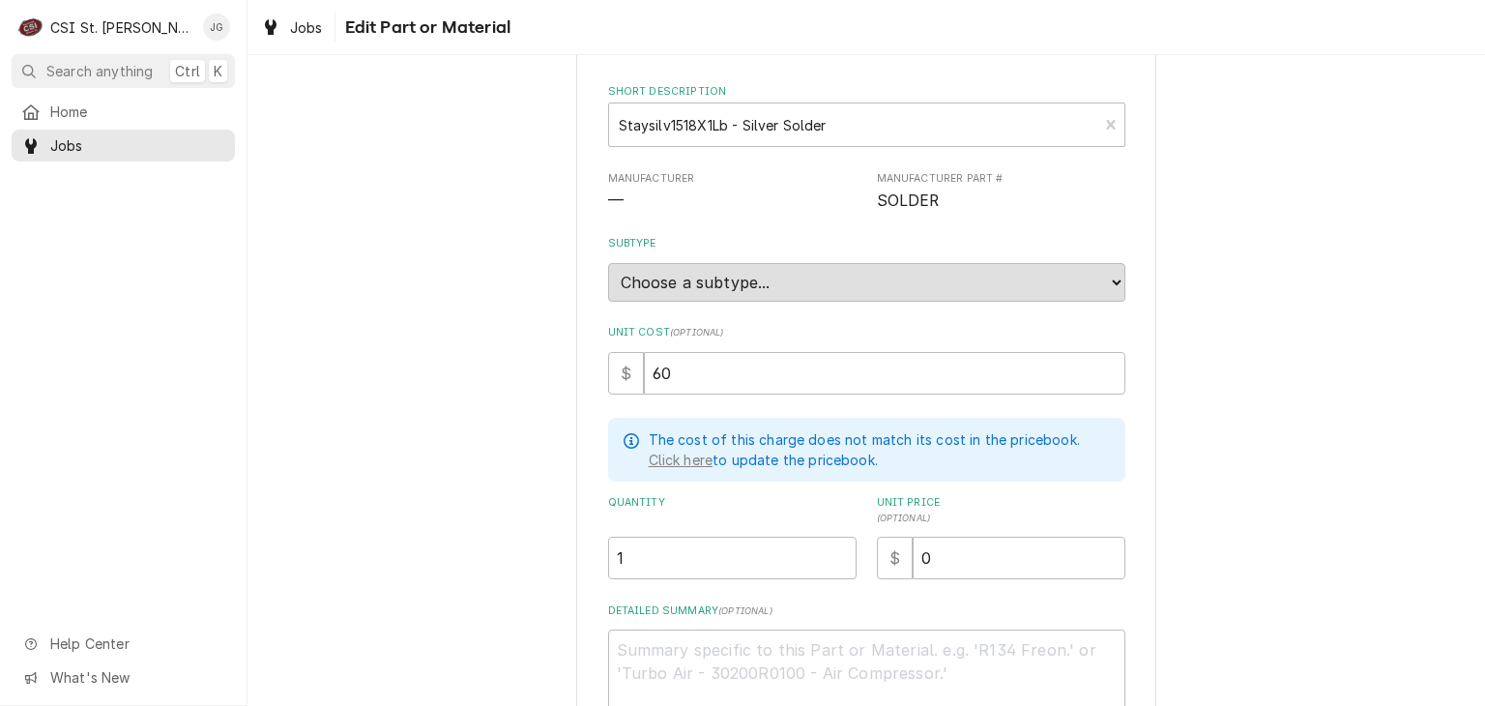
scroll to position [193, 0]
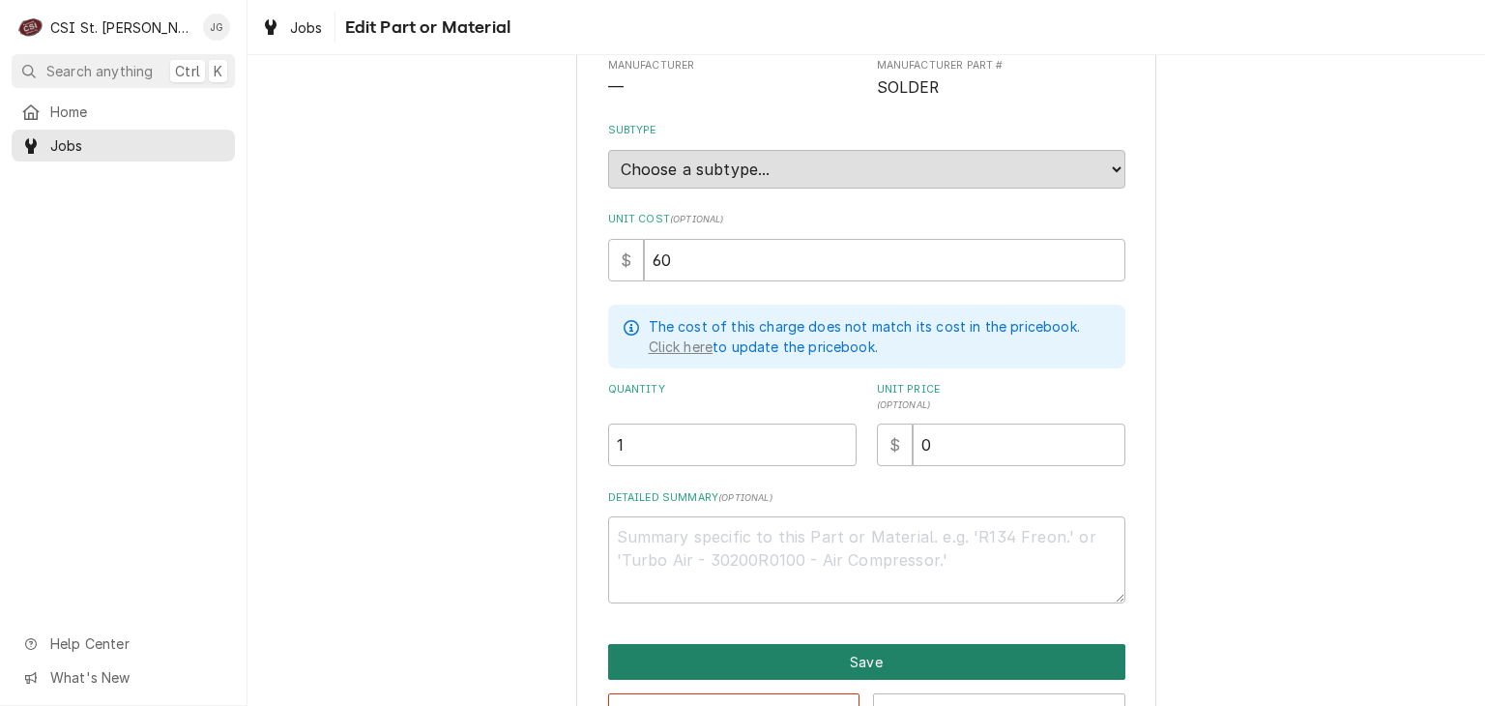
click at [805, 651] on button "Save" at bounding box center [866, 662] width 517 height 36
type textarea "x"
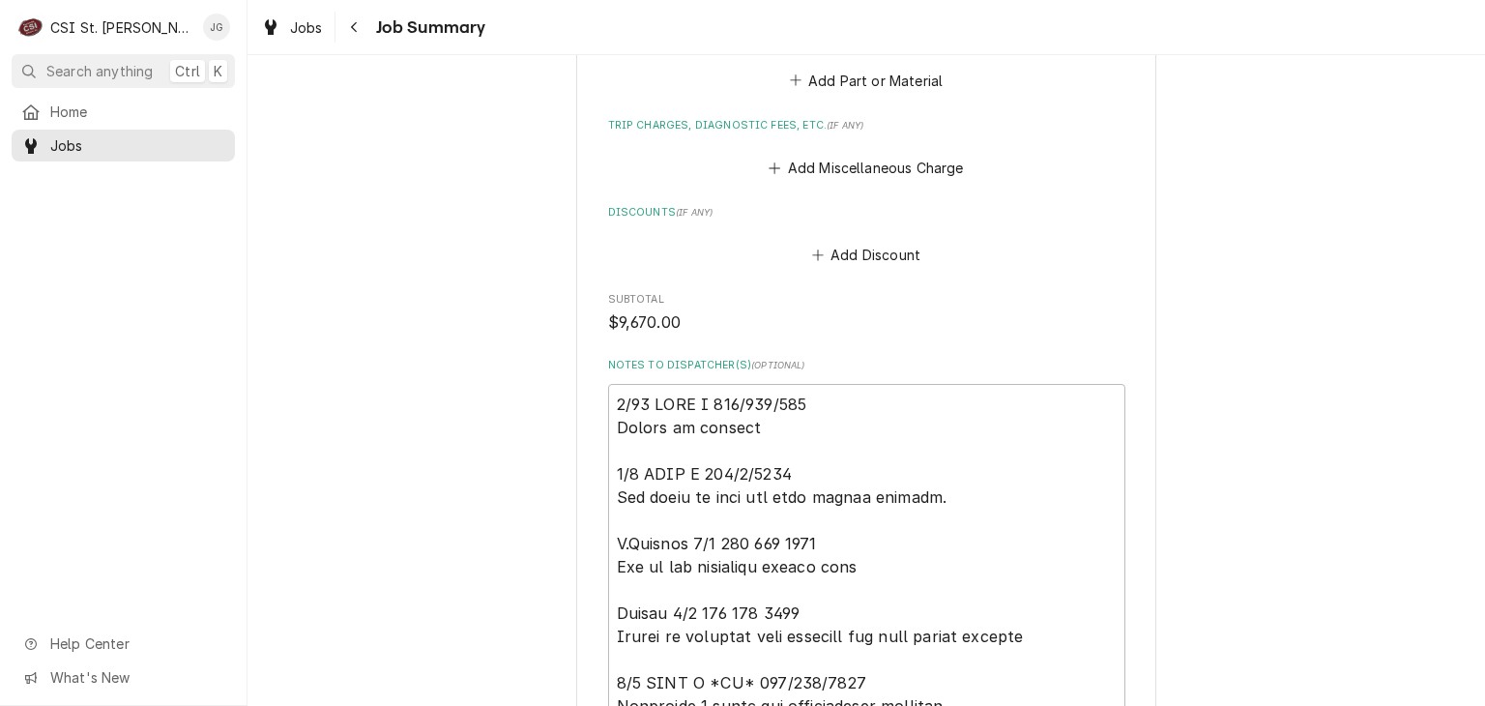
scroll to position [2926, 0]
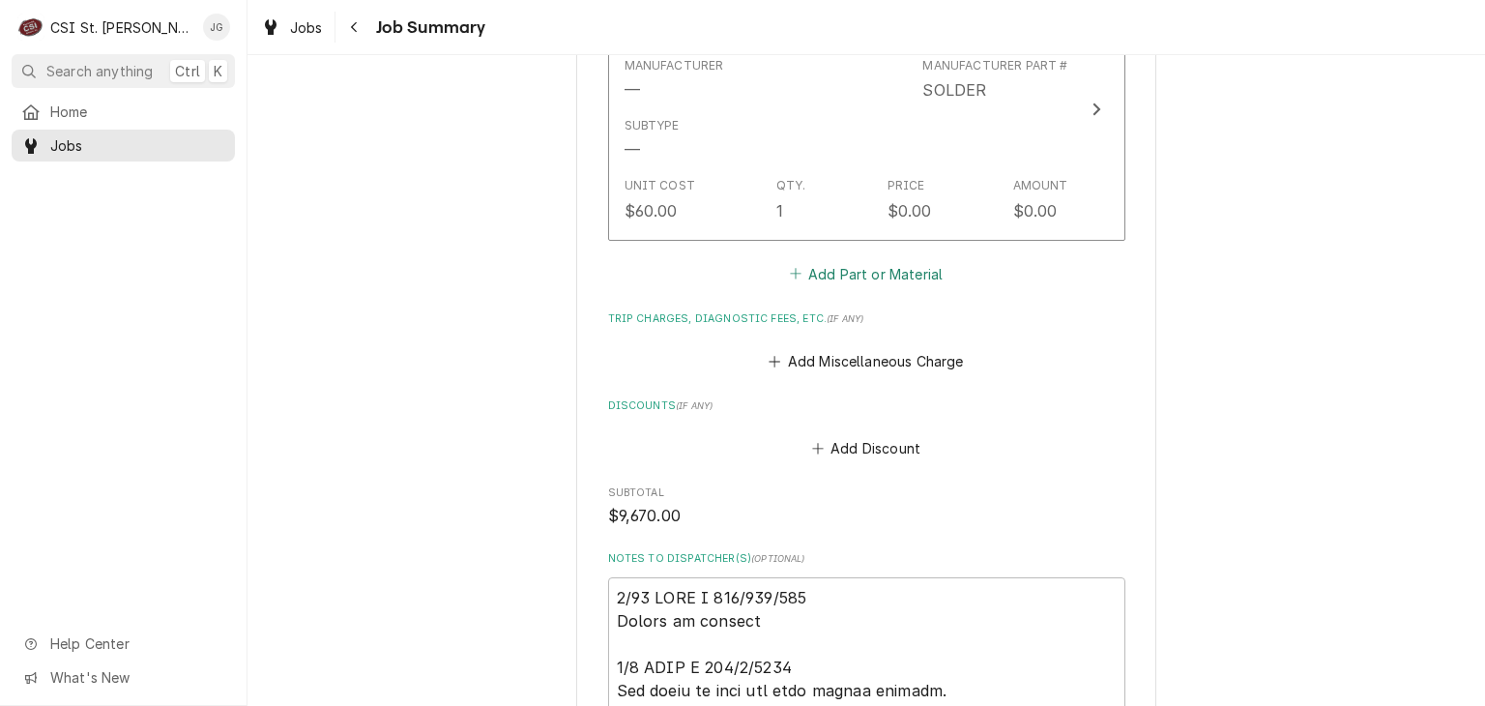
click at [847, 270] on button "Add Part or Material" at bounding box center [866, 273] width 160 height 27
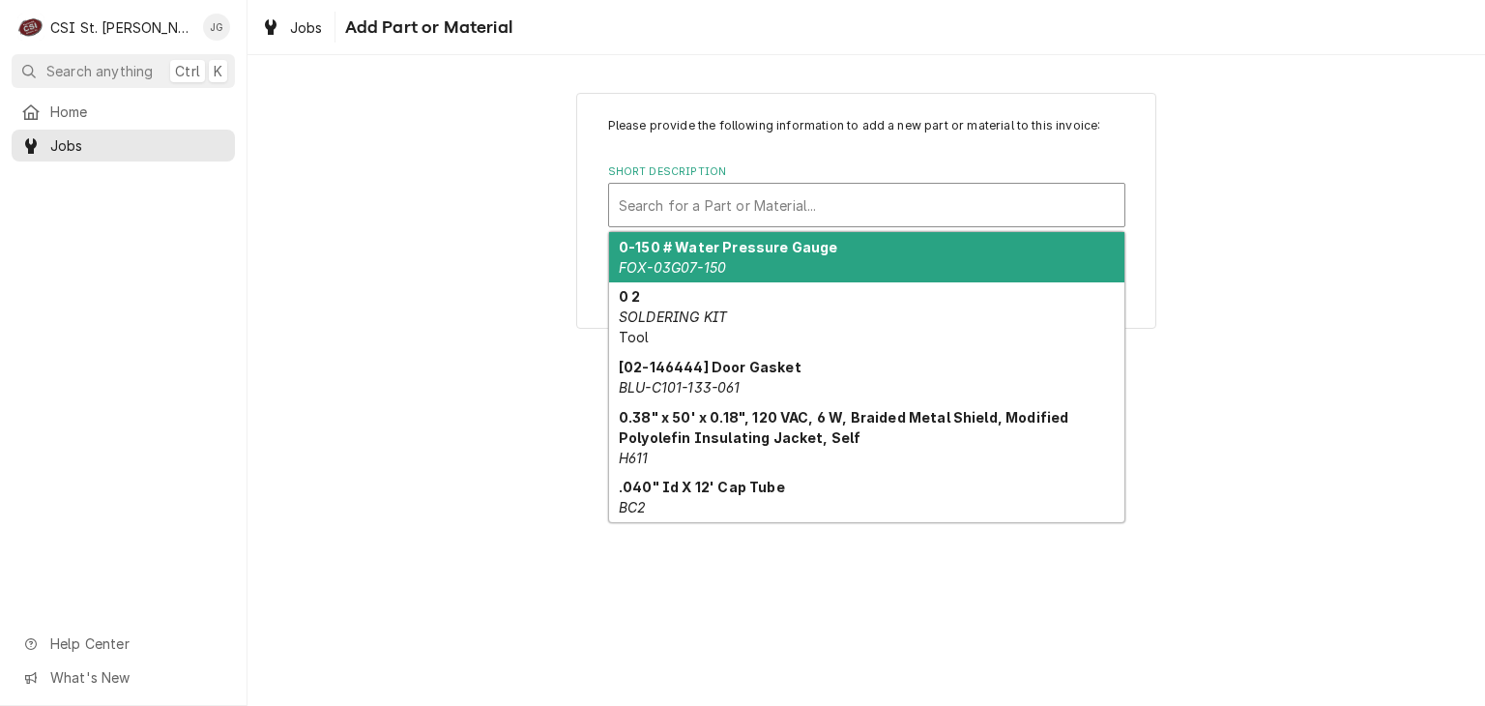
click at [834, 218] on div "Short Description" at bounding box center [867, 205] width 496 height 35
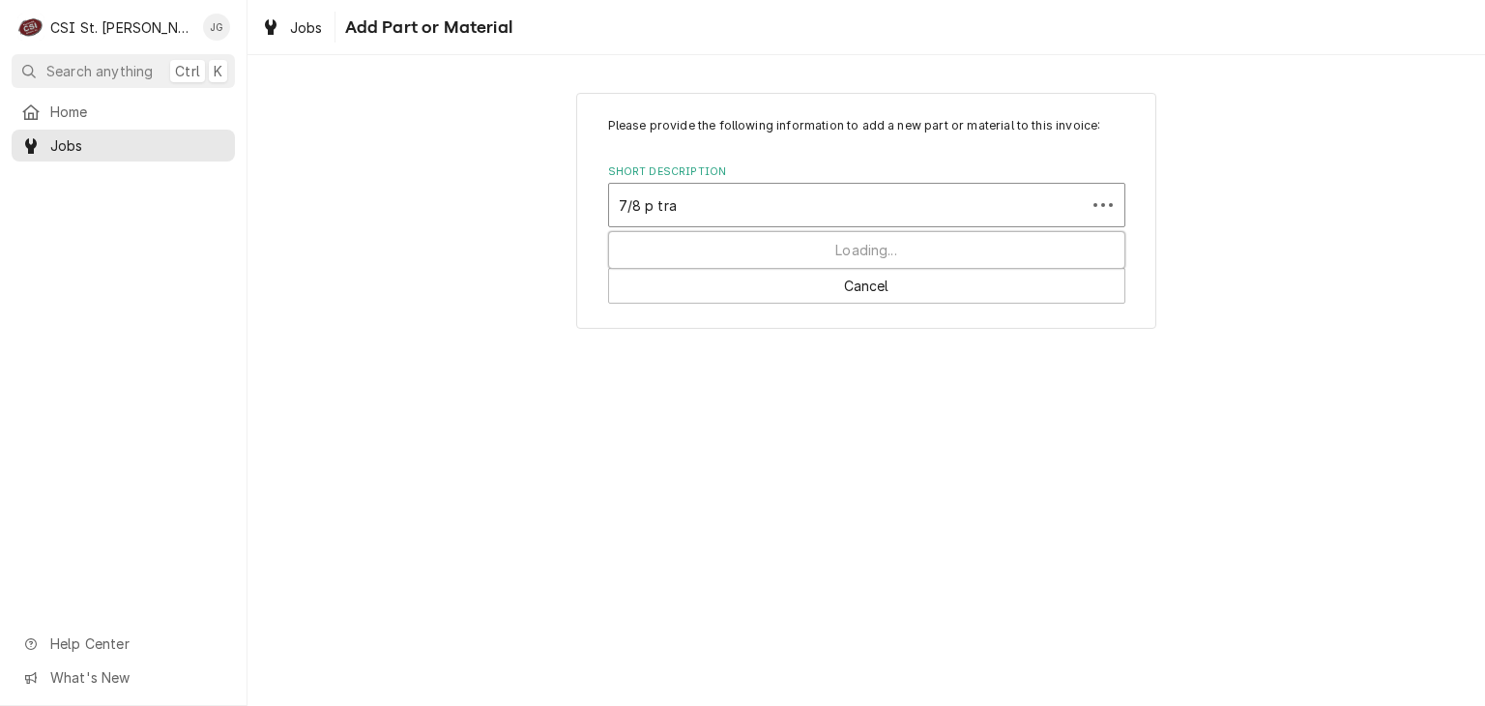
type input "7/8 p trap"
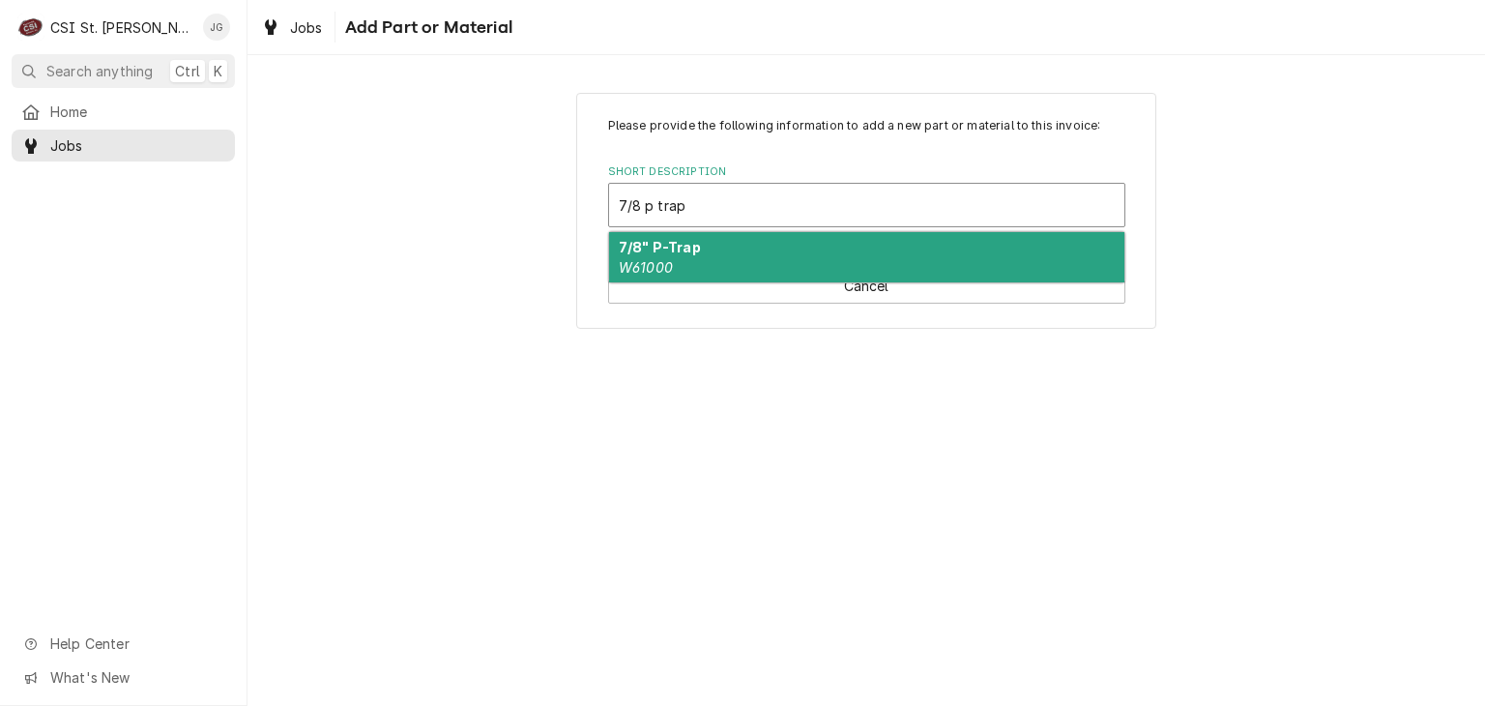
click at [753, 259] on div "7/8" P-Trap W61000" at bounding box center [866, 257] width 515 height 50
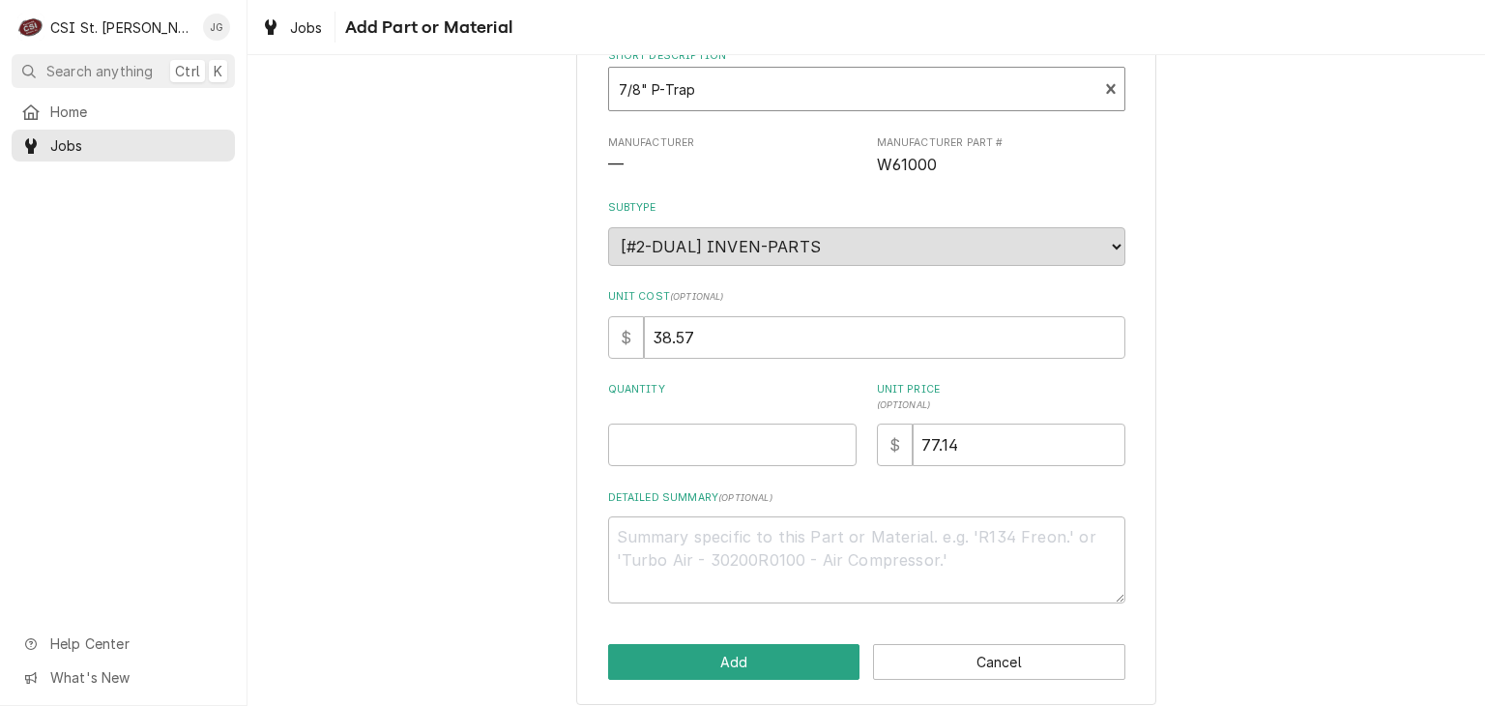
scroll to position [129, 0]
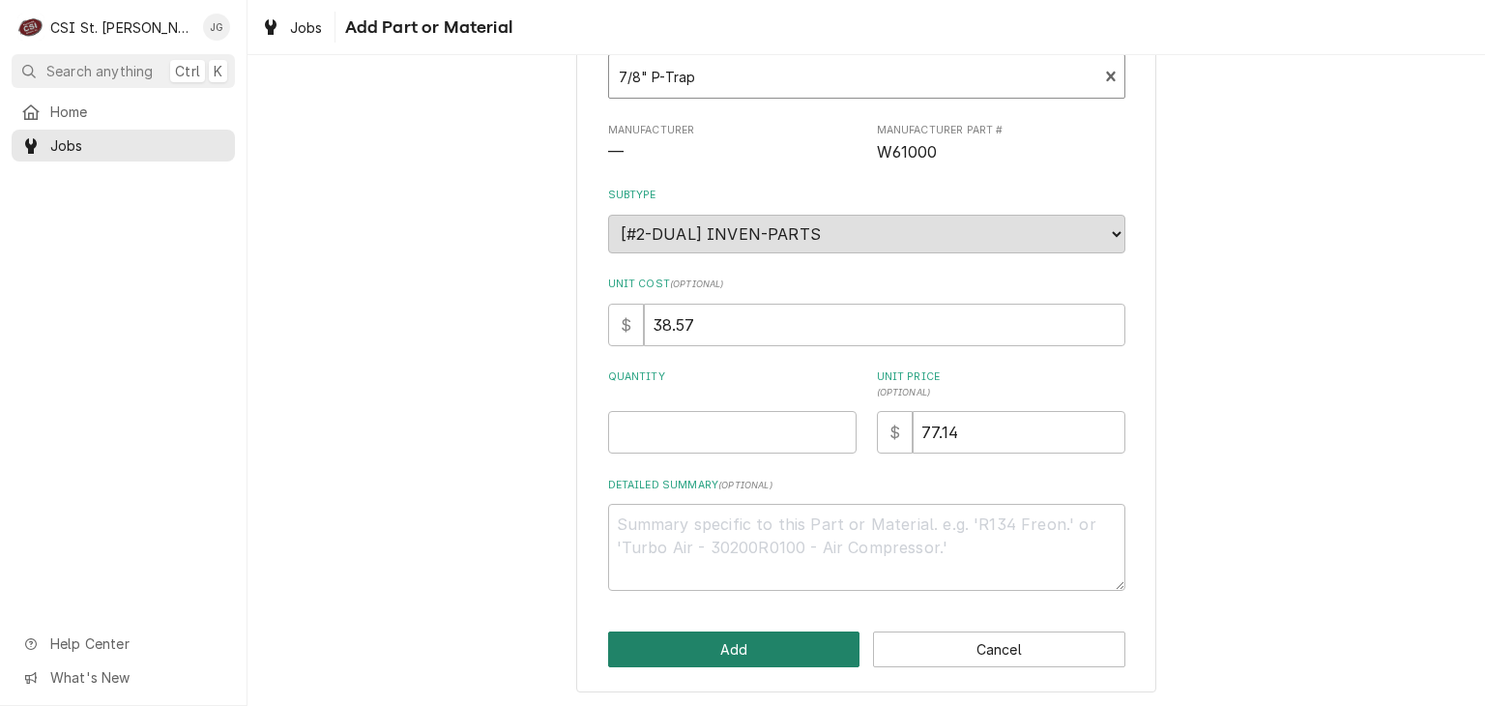
click at [766, 655] on button "Add" at bounding box center [734, 649] width 252 height 36
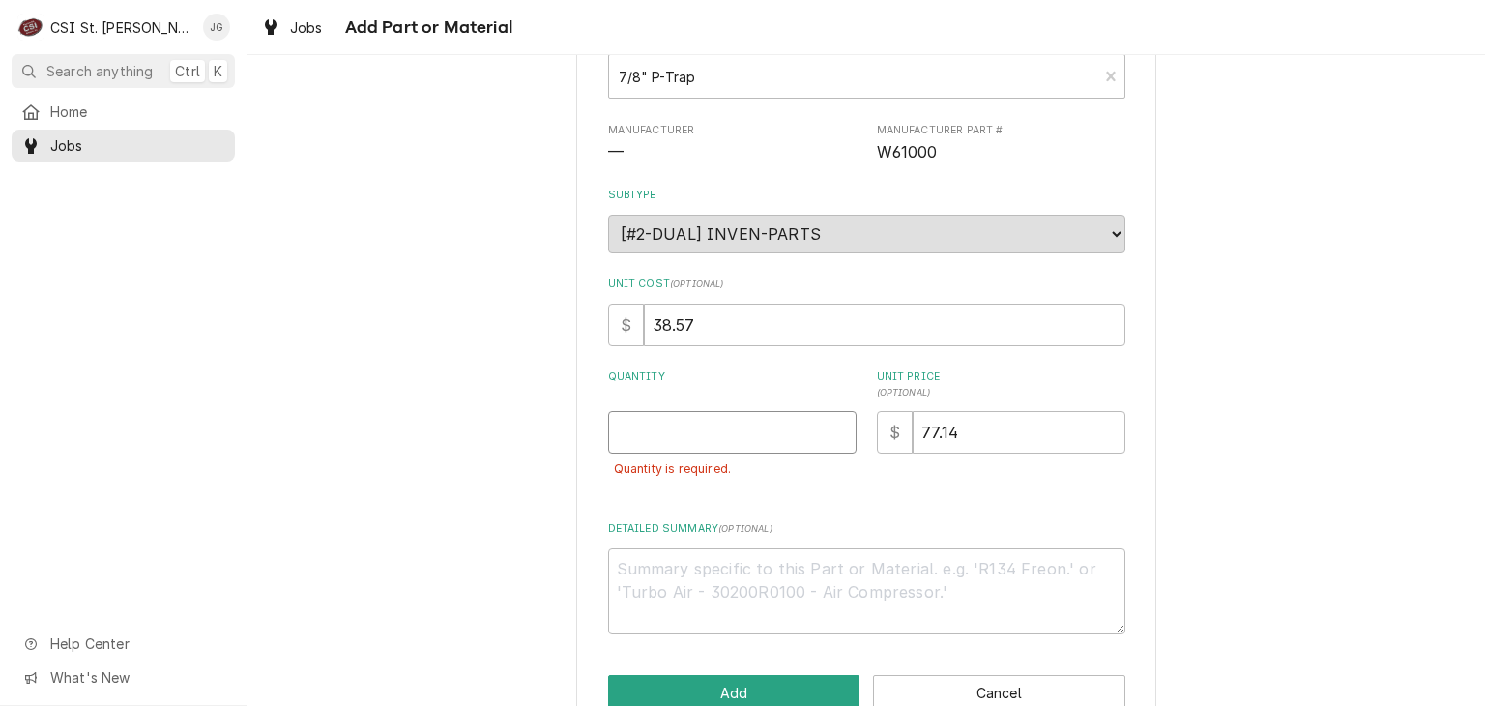
click at [692, 438] on input "Quantity" at bounding box center [732, 432] width 249 height 43
type textarea "x"
type input "1"
click at [777, 689] on button "Add" at bounding box center [734, 693] width 252 height 36
type textarea "x"
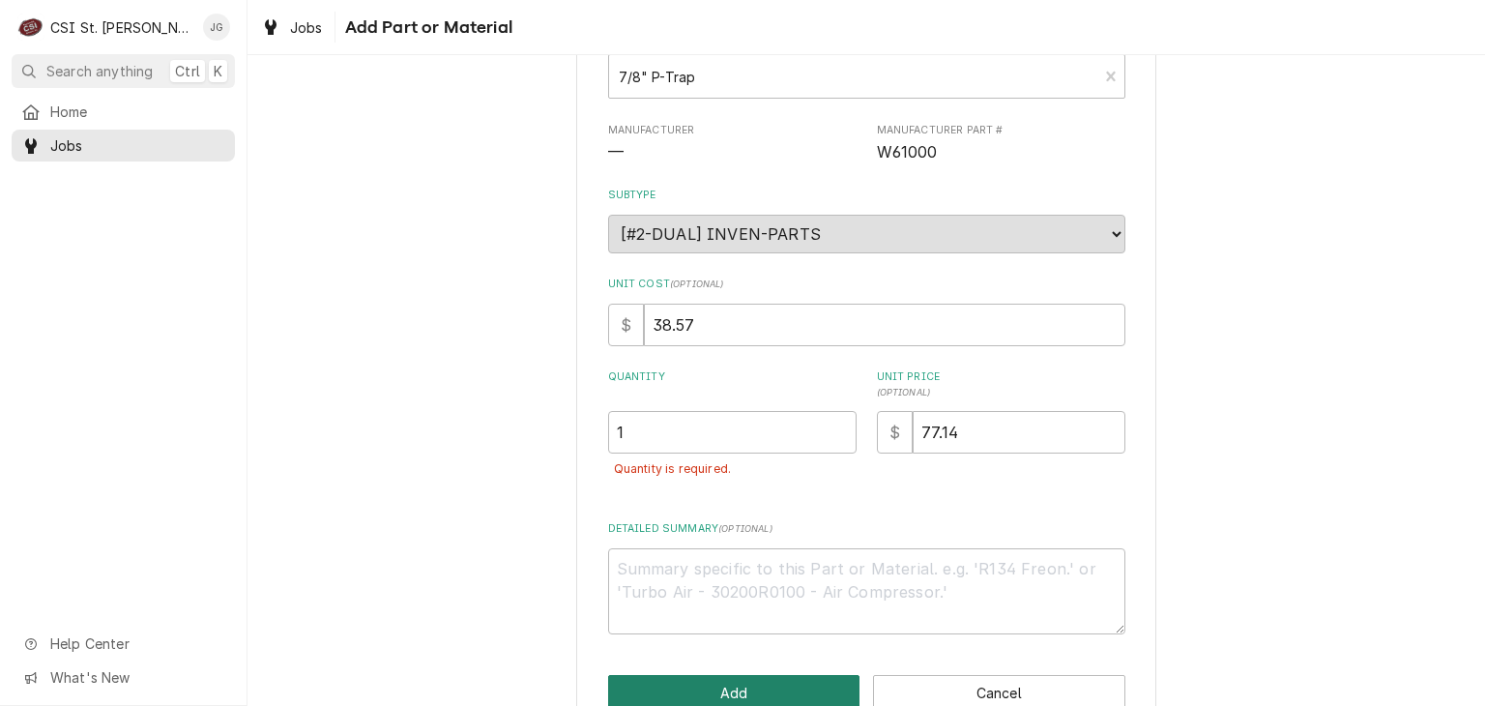
scroll to position [3227, 0]
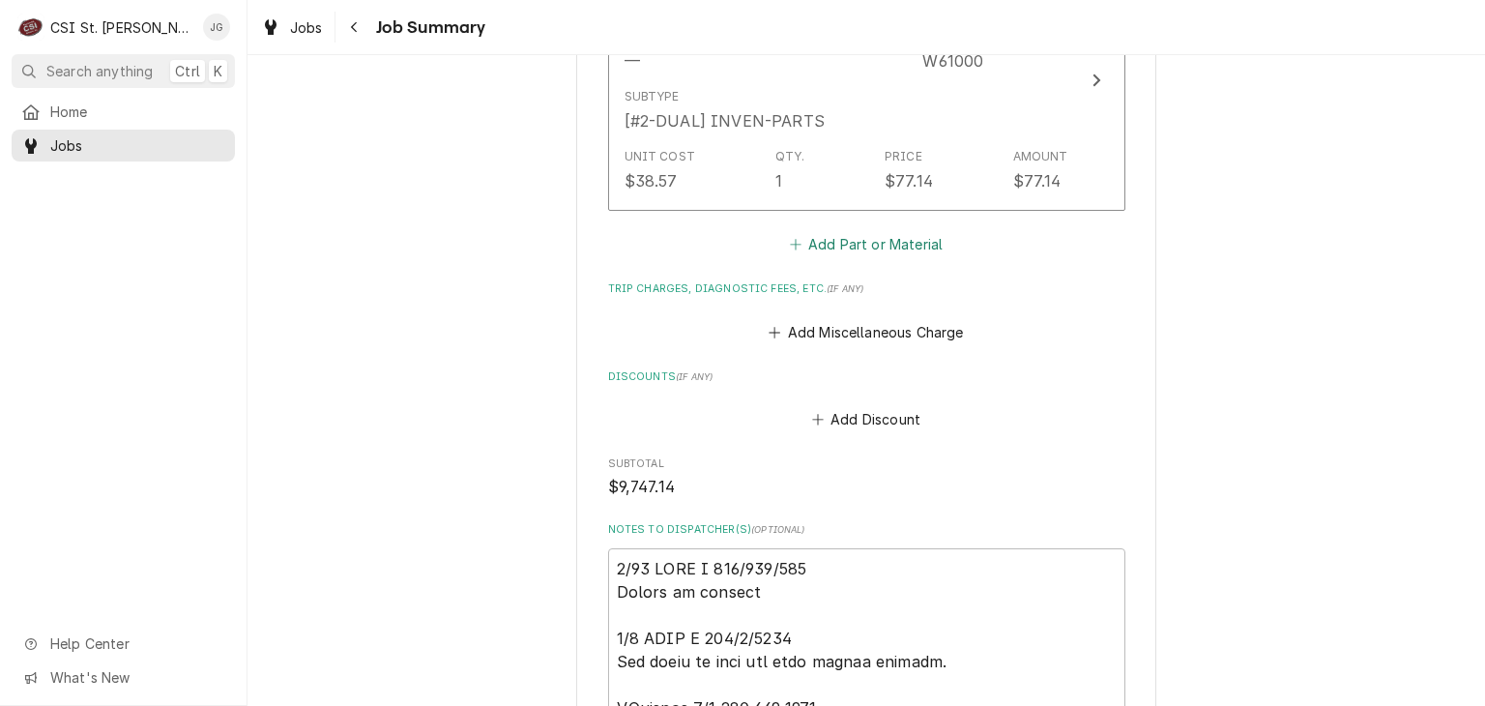
click at [874, 243] on button "Add Part or Material" at bounding box center [866, 244] width 160 height 27
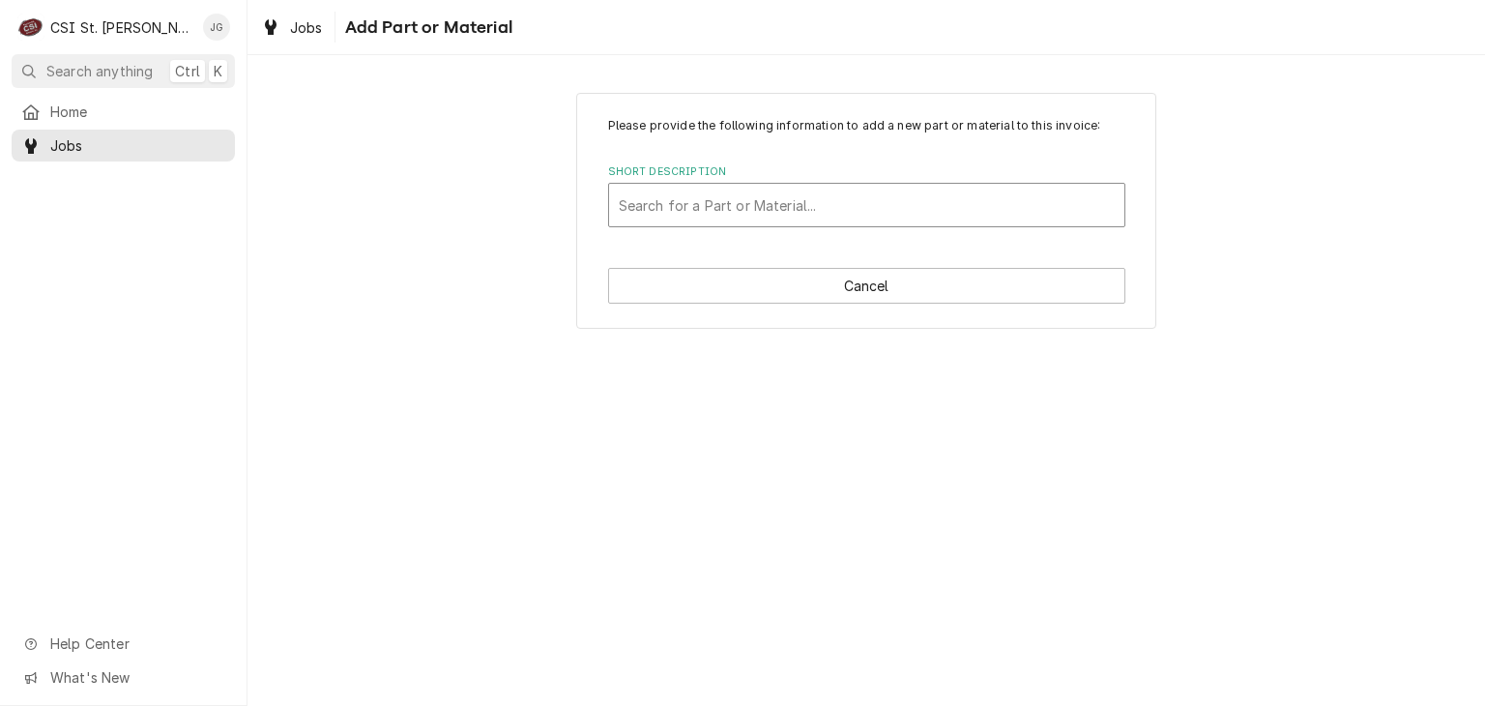
click at [703, 218] on div "Short Description" at bounding box center [867, 205] width 496 height 35
type input "3/4 90"
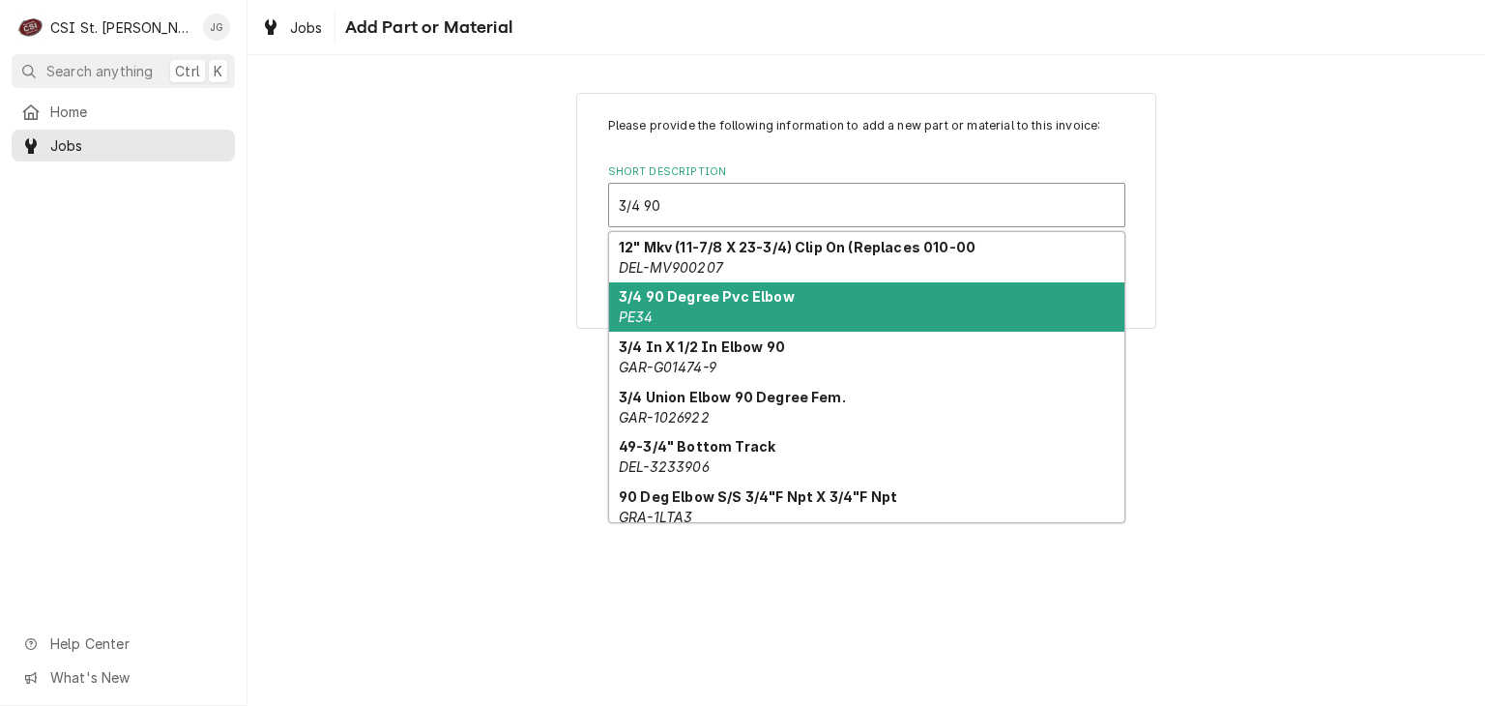
click at [739, 308] on div "3/4 90 Degree Pvc Elbow PE34" at bounding box center [866, 307] width 515 height 50
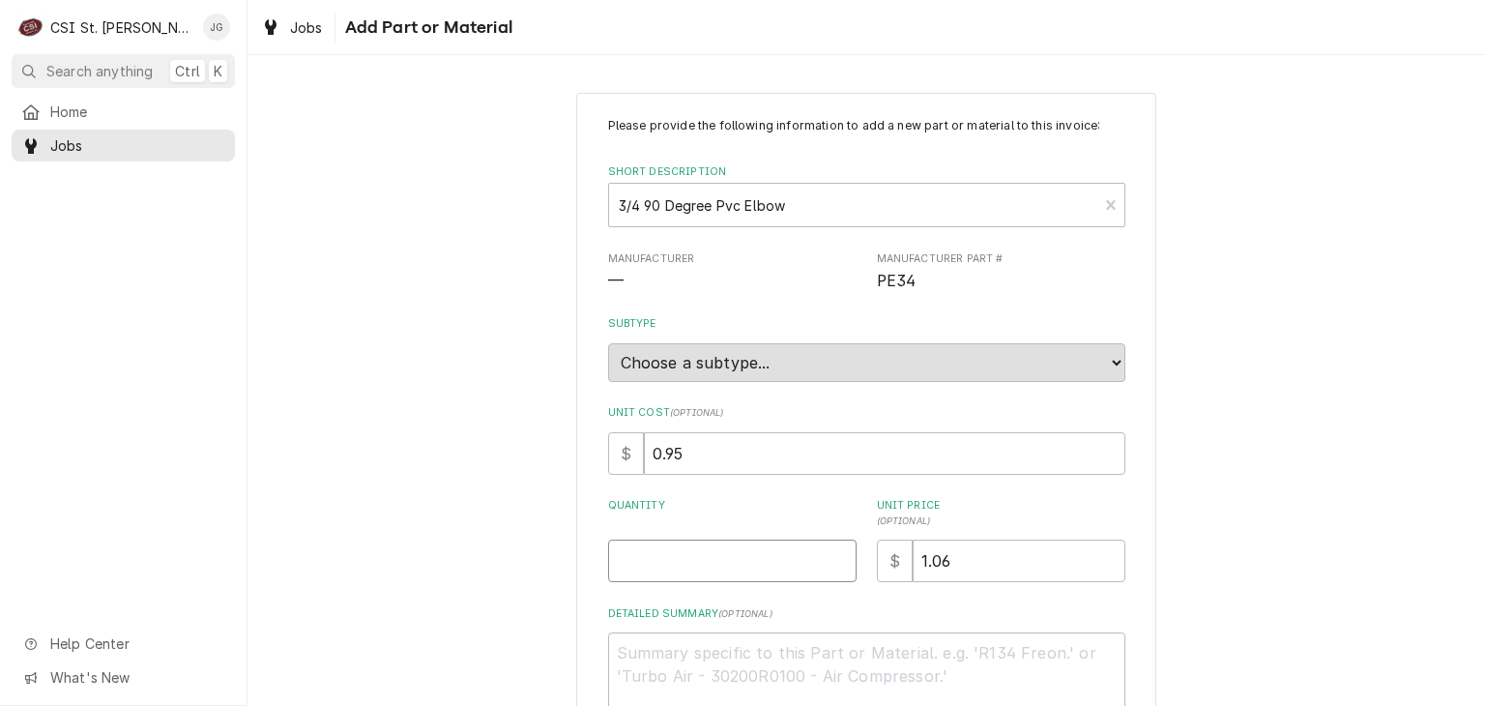
click at [691, 570] on input "Quantity" at bounding box center [732, 561] width 249 height 43
type textarea "x"
type input "6"
drag, startPoint x: 1319, startPoint y: 419, endPoint x: 1313, endPoint y: 405, distance: 14.7
click at [1316, 413] on div "Please provide the following information to add a new part or material to this …" at bounding box center [867, 456] width 1238 height 762
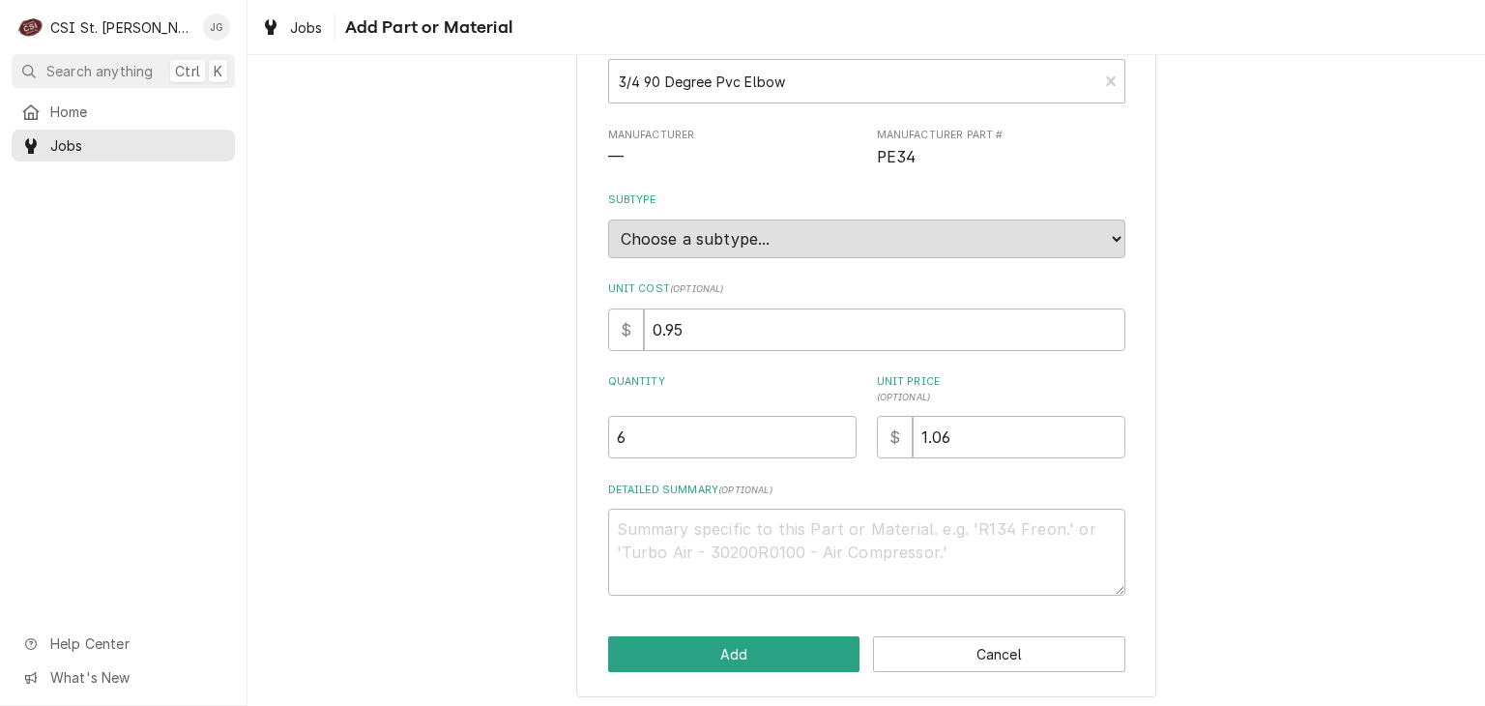
scroll to position [129, 0]
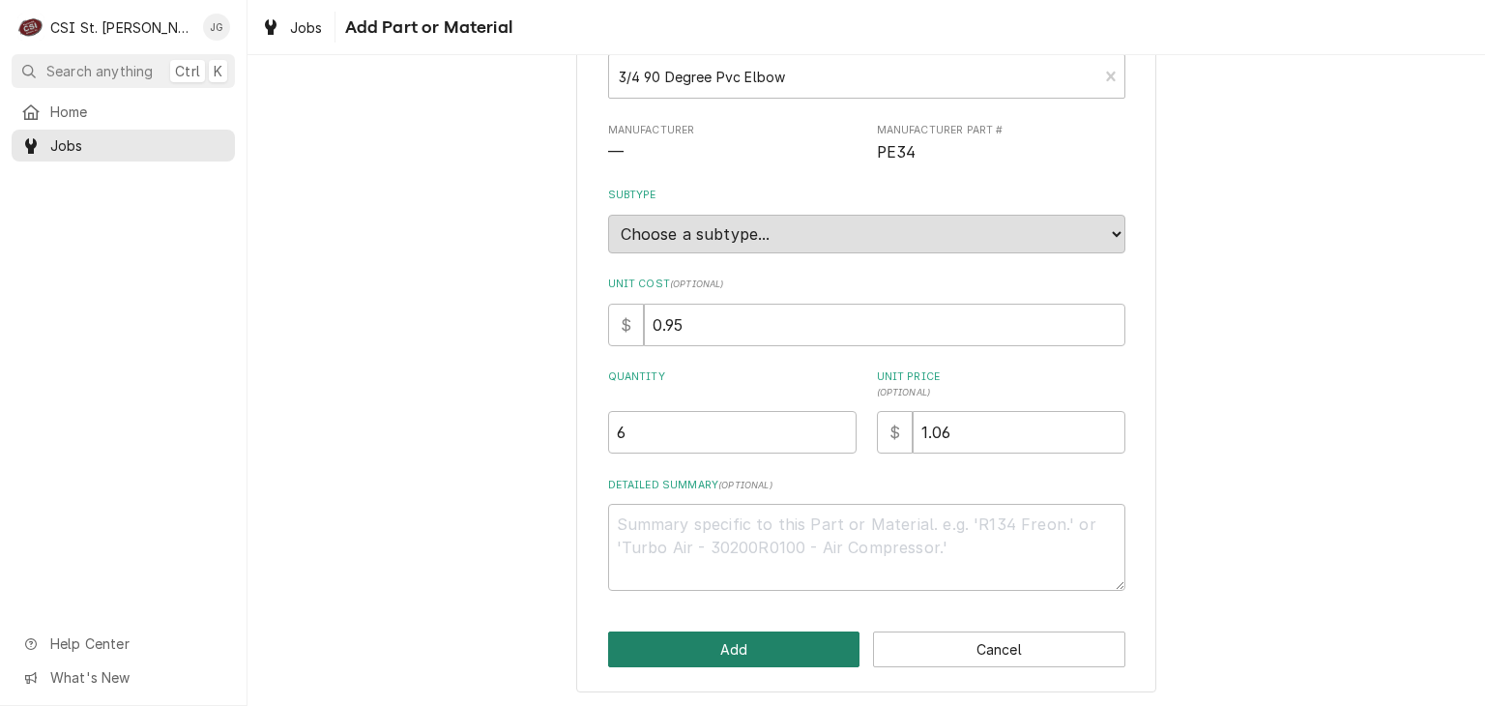
click at [811, 644] on button "Add" at bounding box center [734, 649] width 252 height 36
type textarea "x"
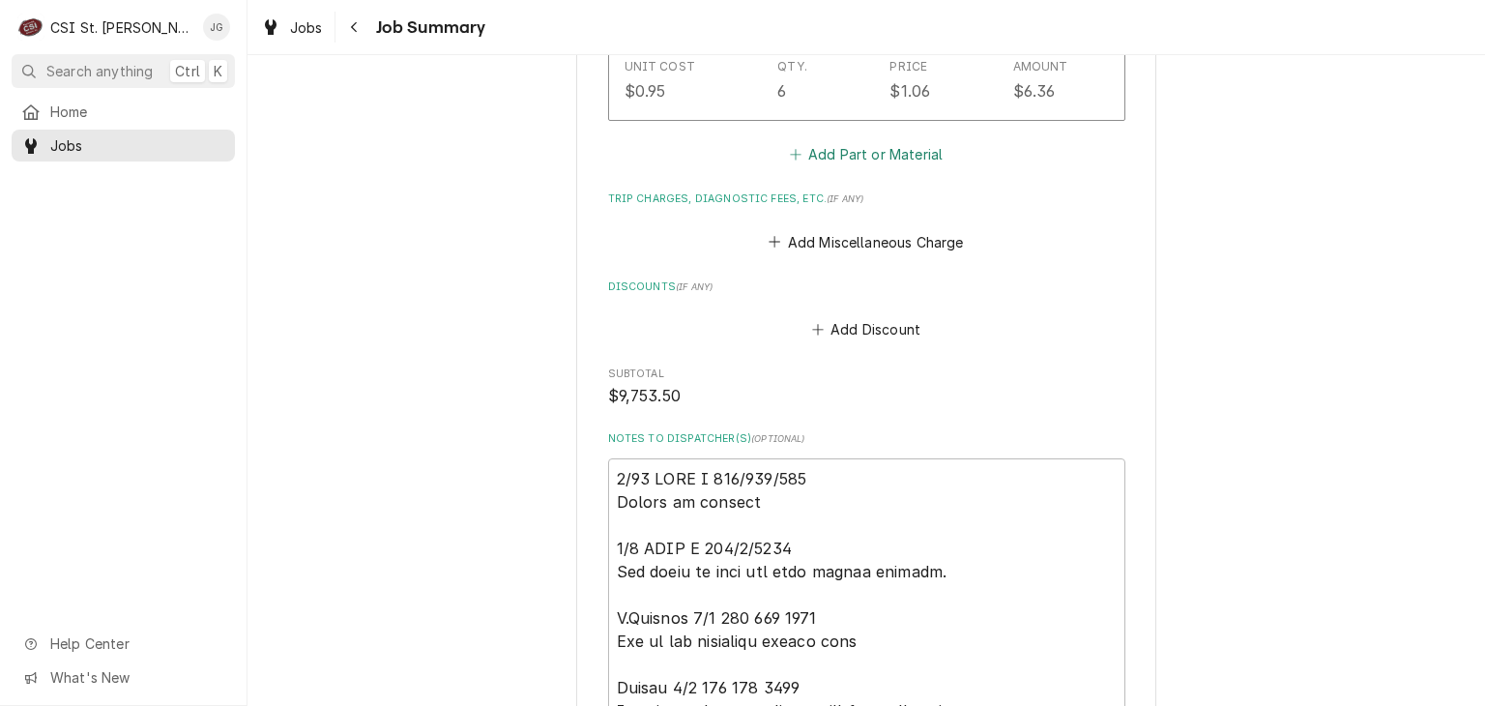
click at [813, 157] on button "Add Part or Material" at bounding box center [866, 154] width 160 height 27
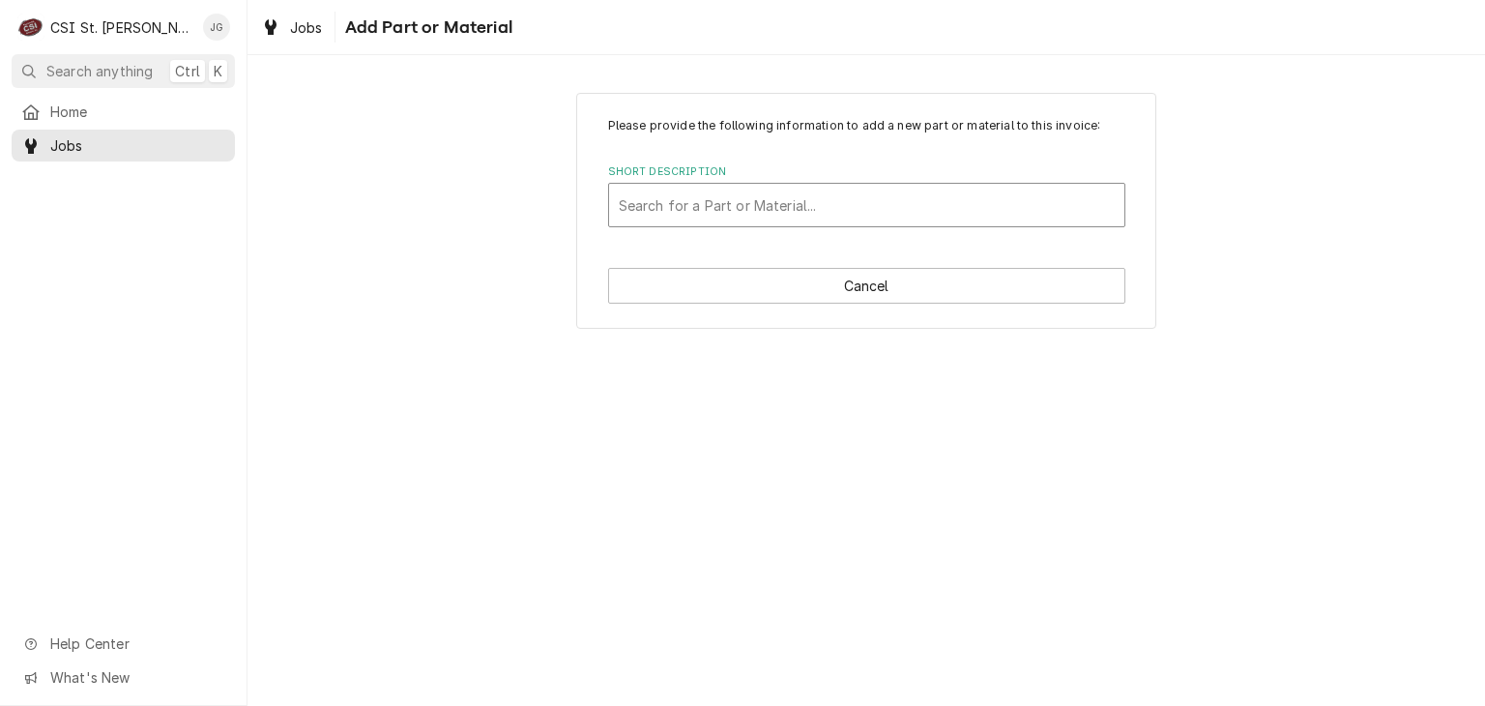
click at [789, 200] on div "Short Description" at bounding box center [867, 205] width 496 height 35
type input "3/4 pvc tee"
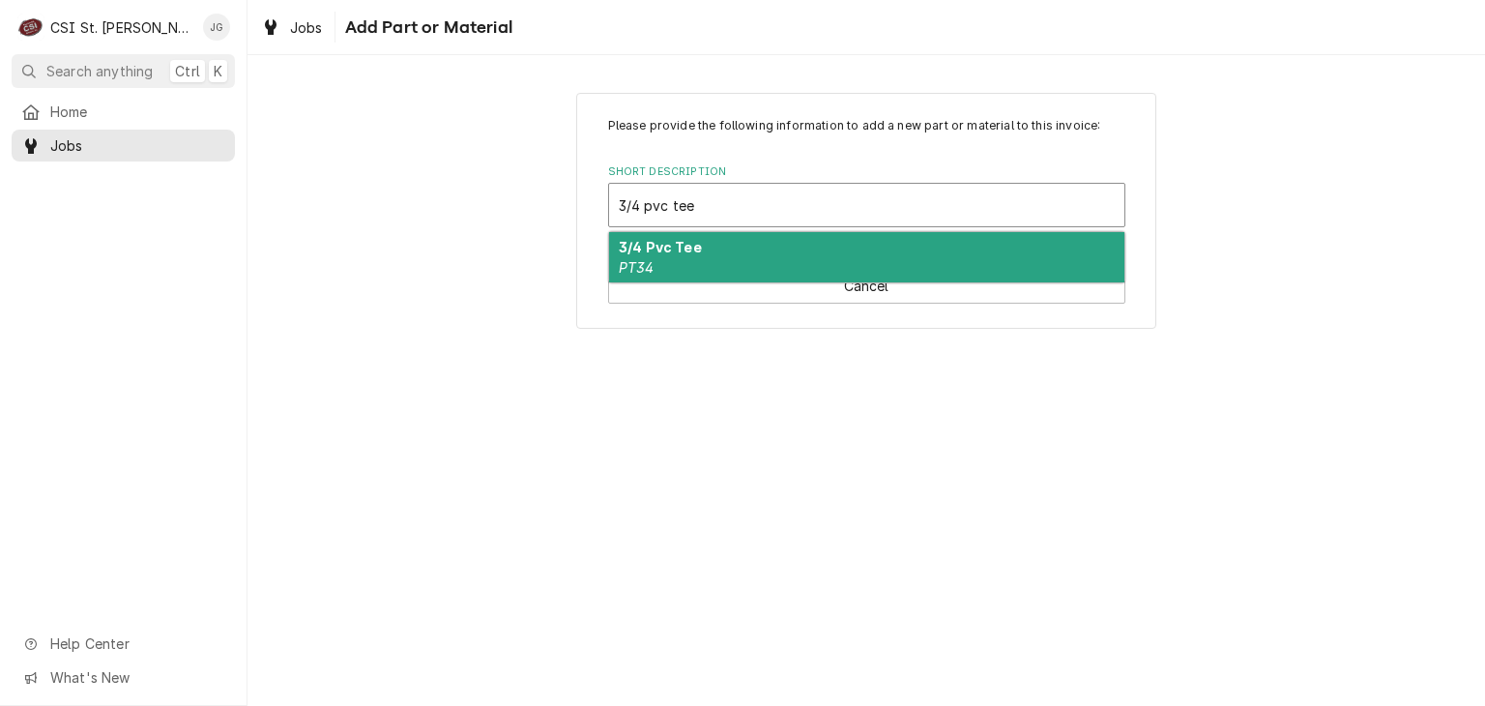
click at [657, 254] on div "3/4 Pvc Tee PT34" at bounding box center [866, 257] width 515 height 50
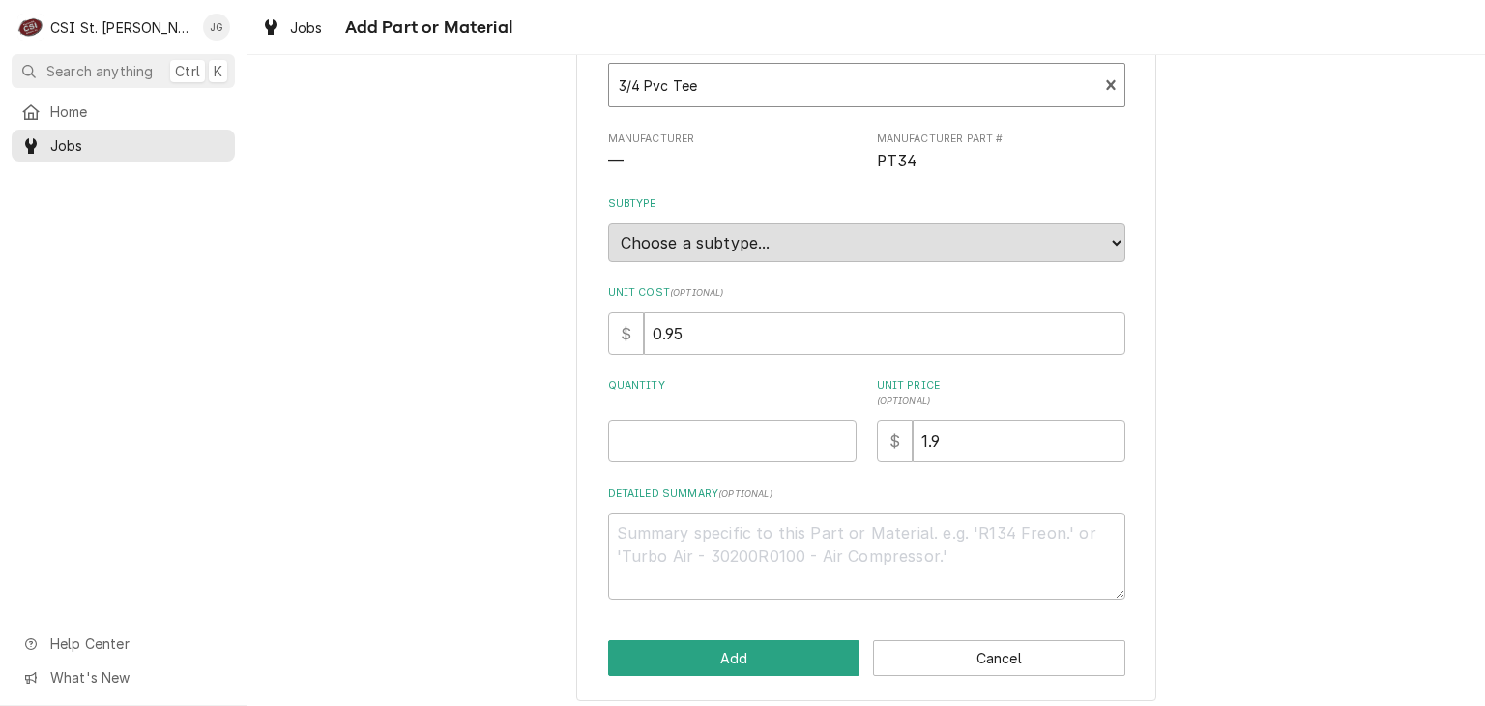
scroll to position [129, 0]
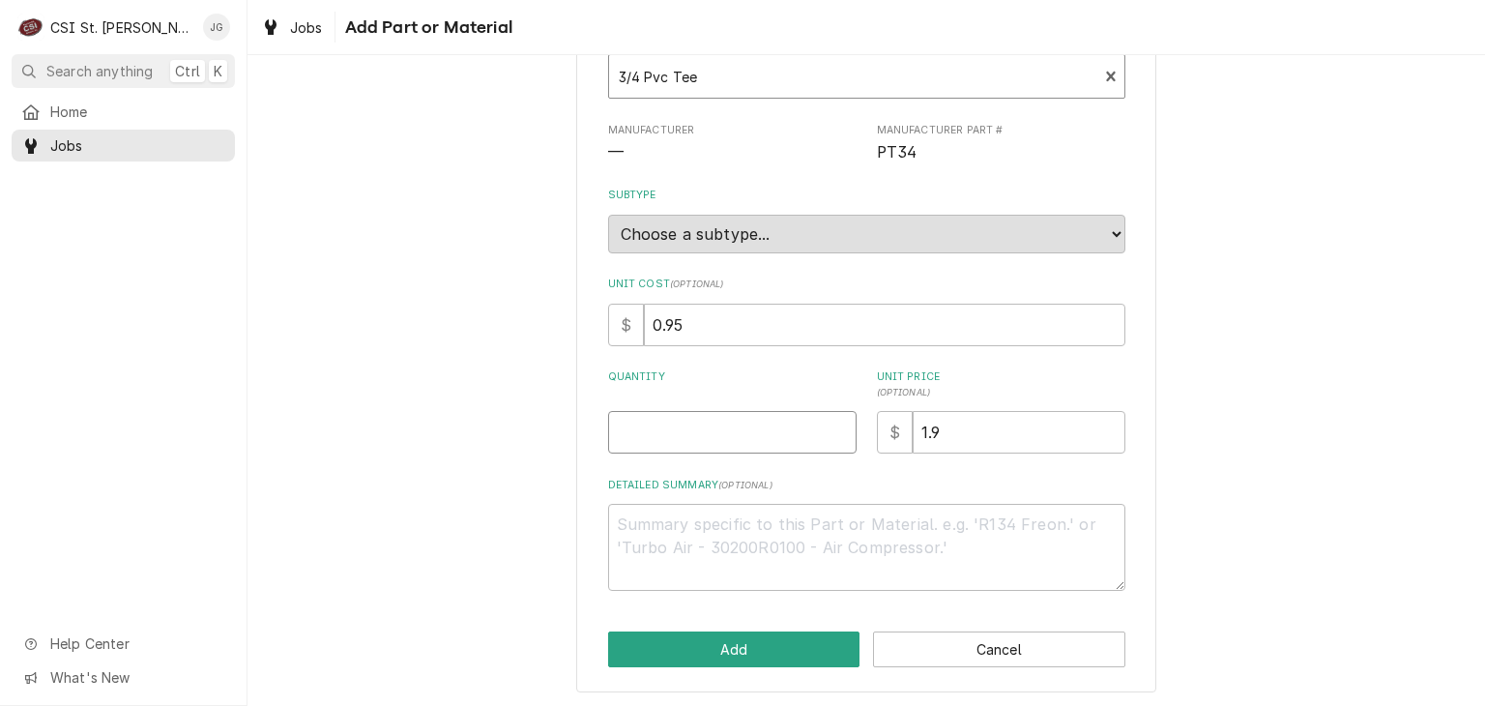
click at [751, 442] on input "Quantity" at bounding box center [732, 432] width 249 height 43
click at [755, 426] on input "Quantity" at bounding box center [732, 432] width 249 height 43
type textarea "x"
type input "6"
click at [793, 649] on button "Add" at bounding box center [734, 649] width 252 height 36
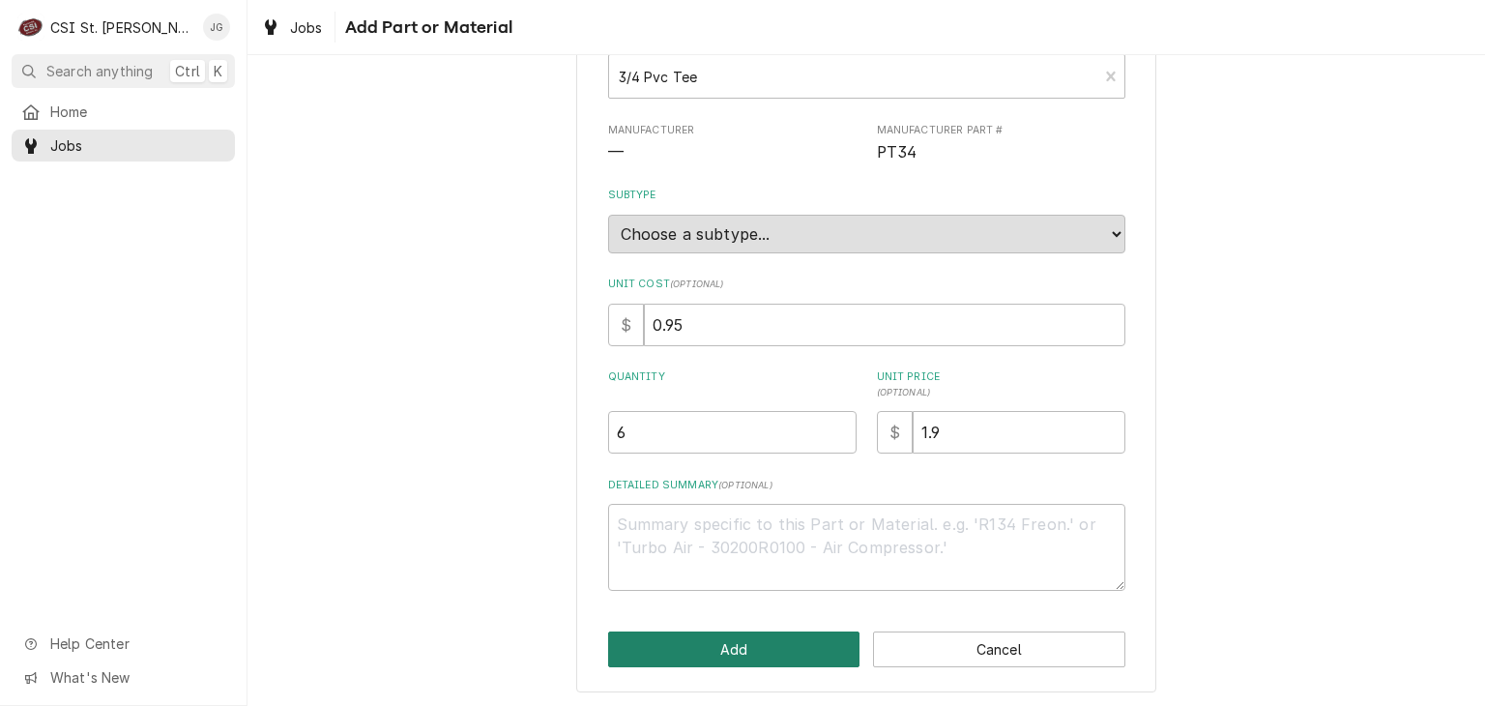
type textarea "x"
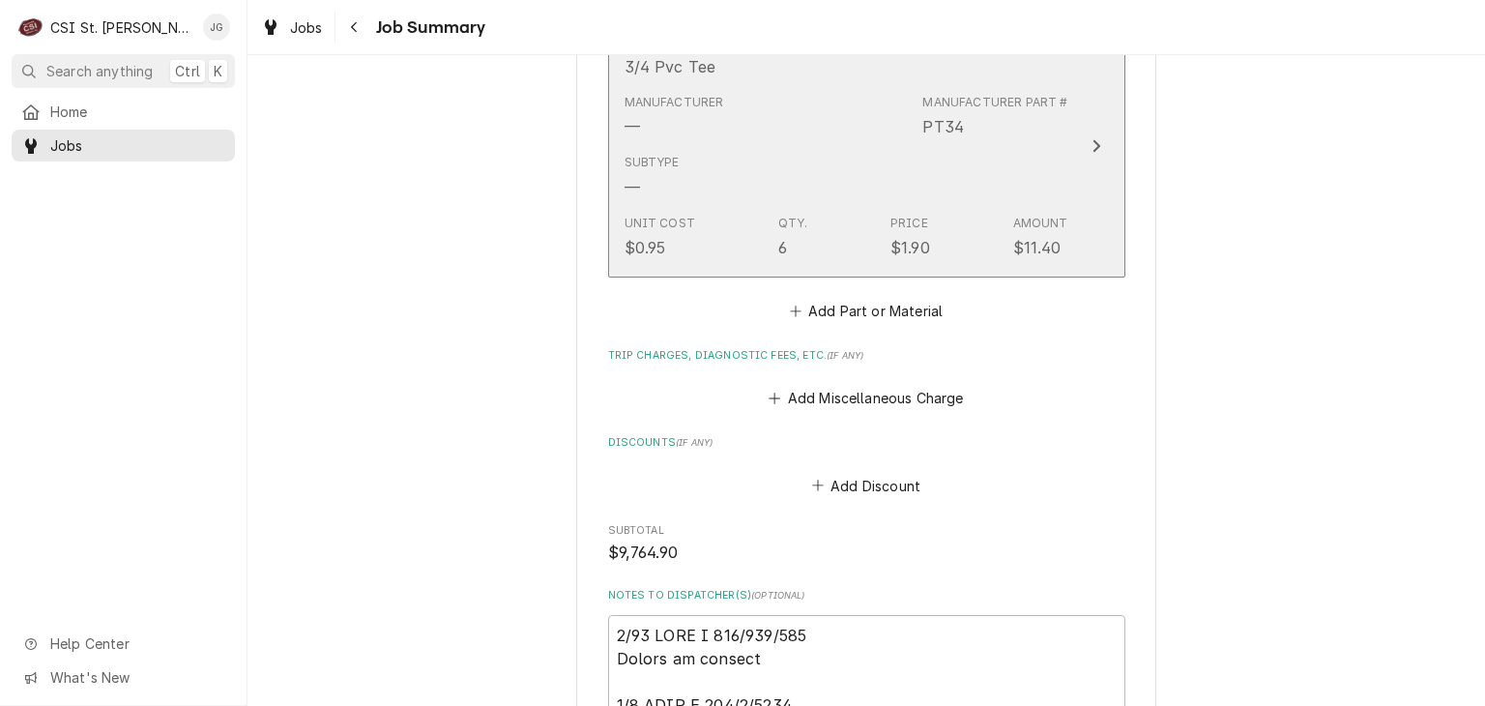
scroll to position [3682, 0]
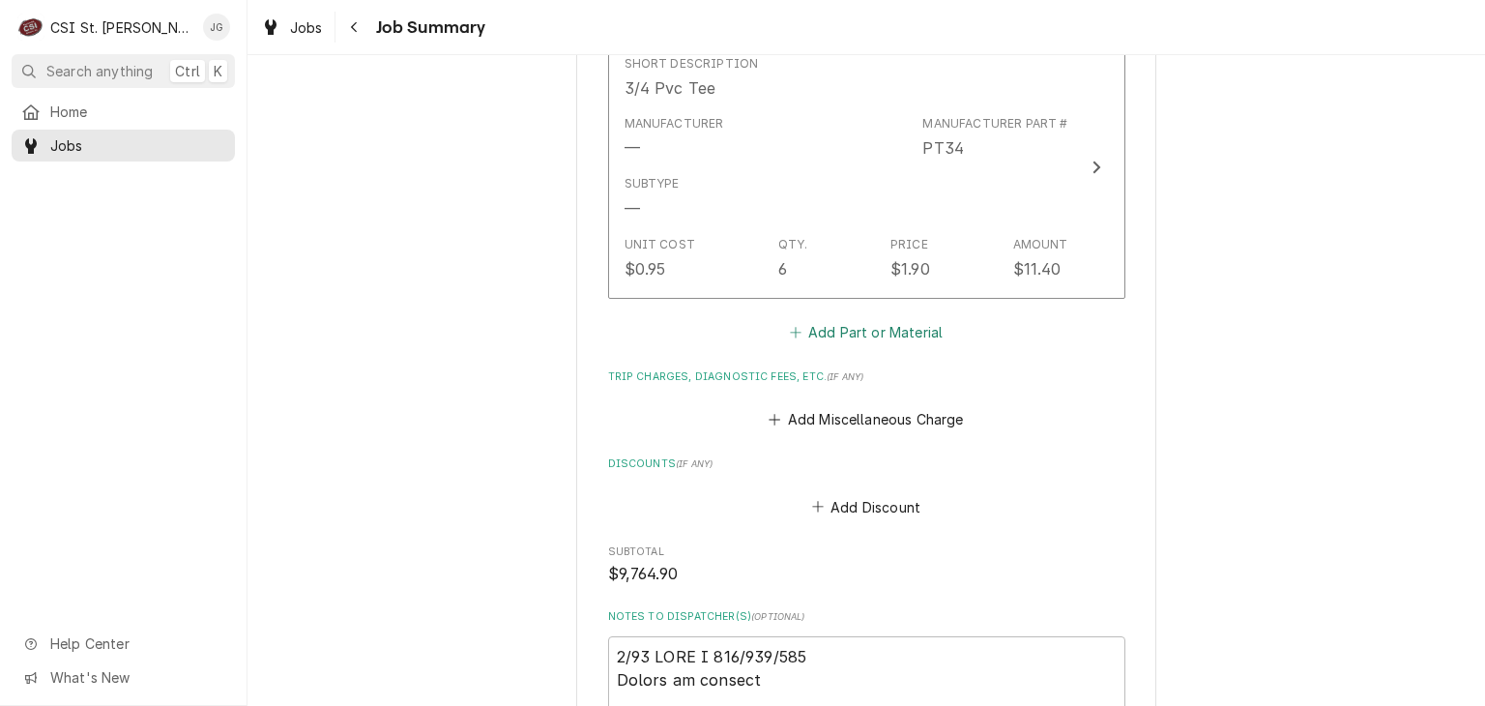
click at [873, 327] on button "Add Part or Material" at bounding box center [866, 331] width 160 height 27
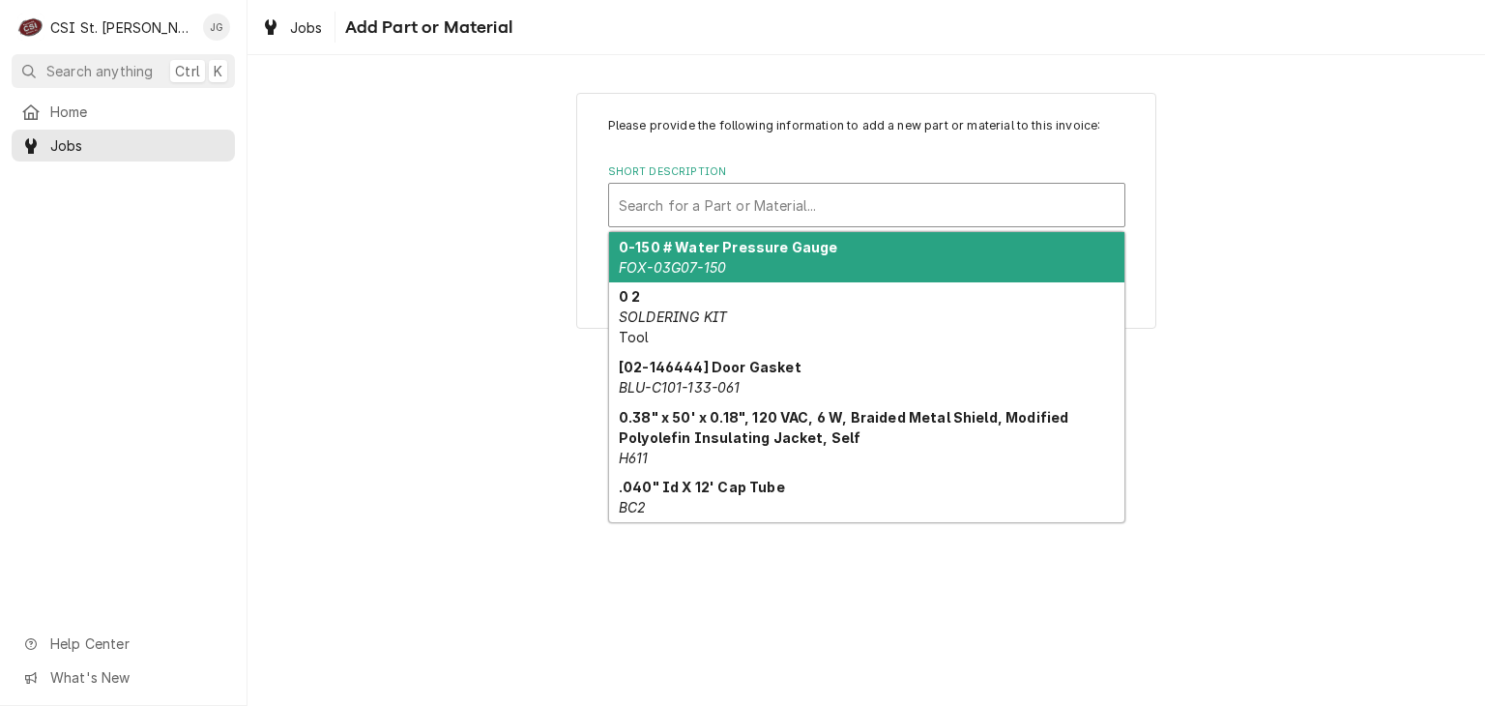
click at [805, 209] on div "Short Description" at bounding box center [867, 205] width 496 height 35
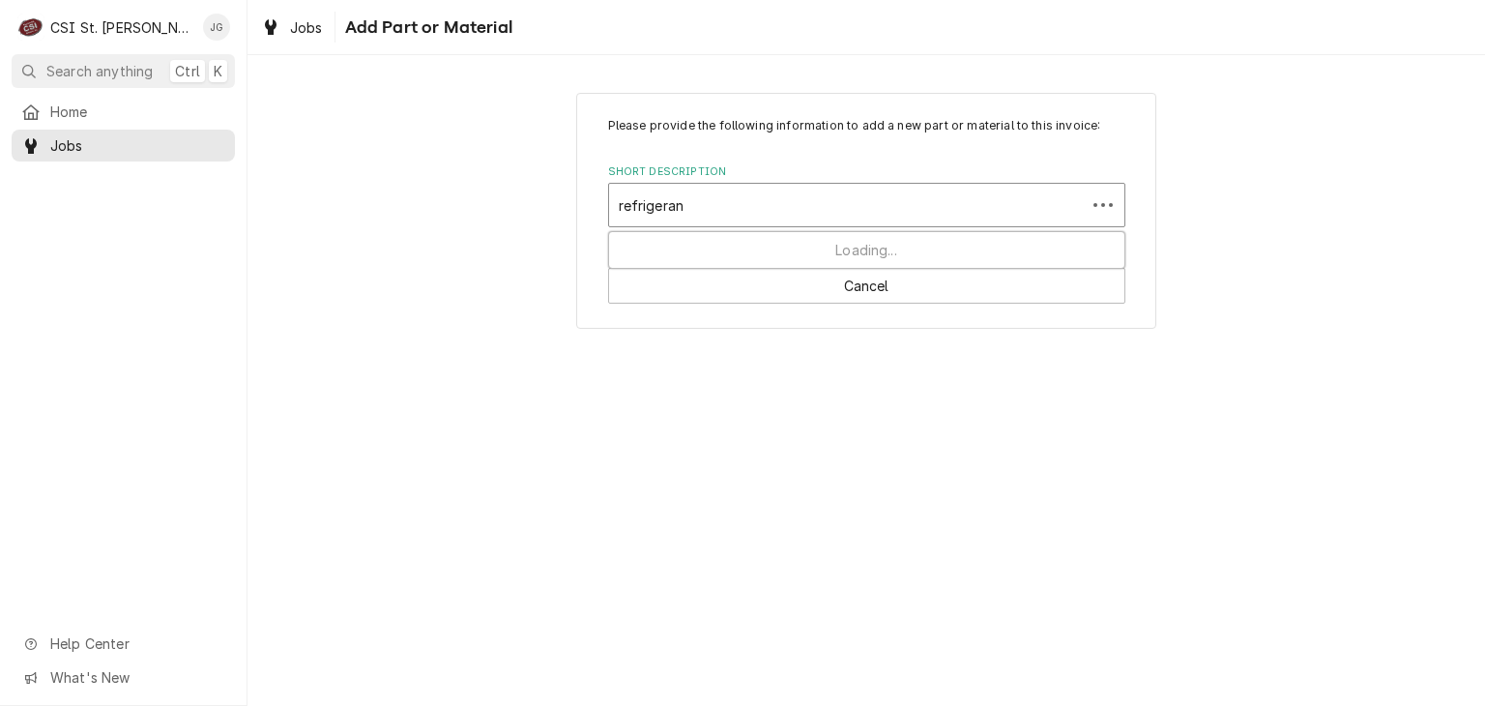
type input "refrigerant"
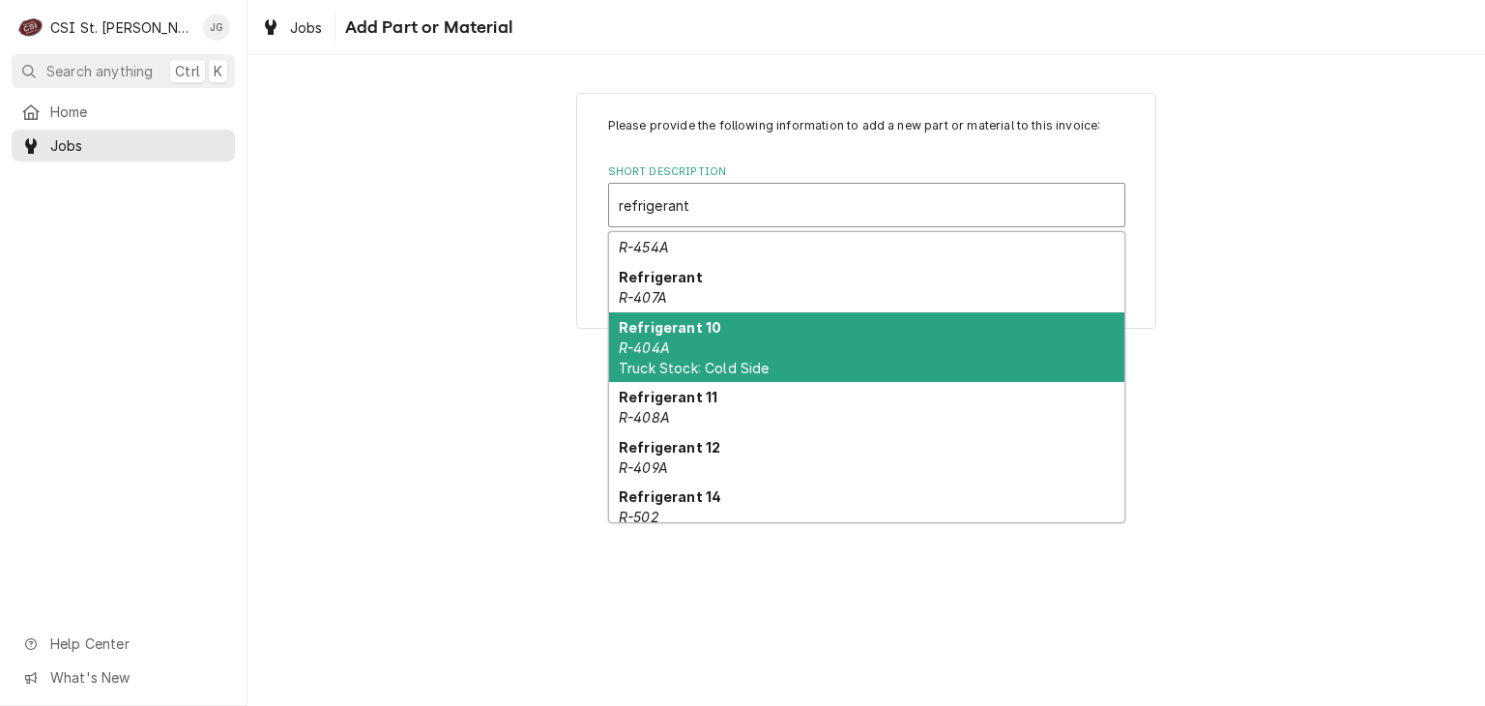
scroll to position [97, 0]
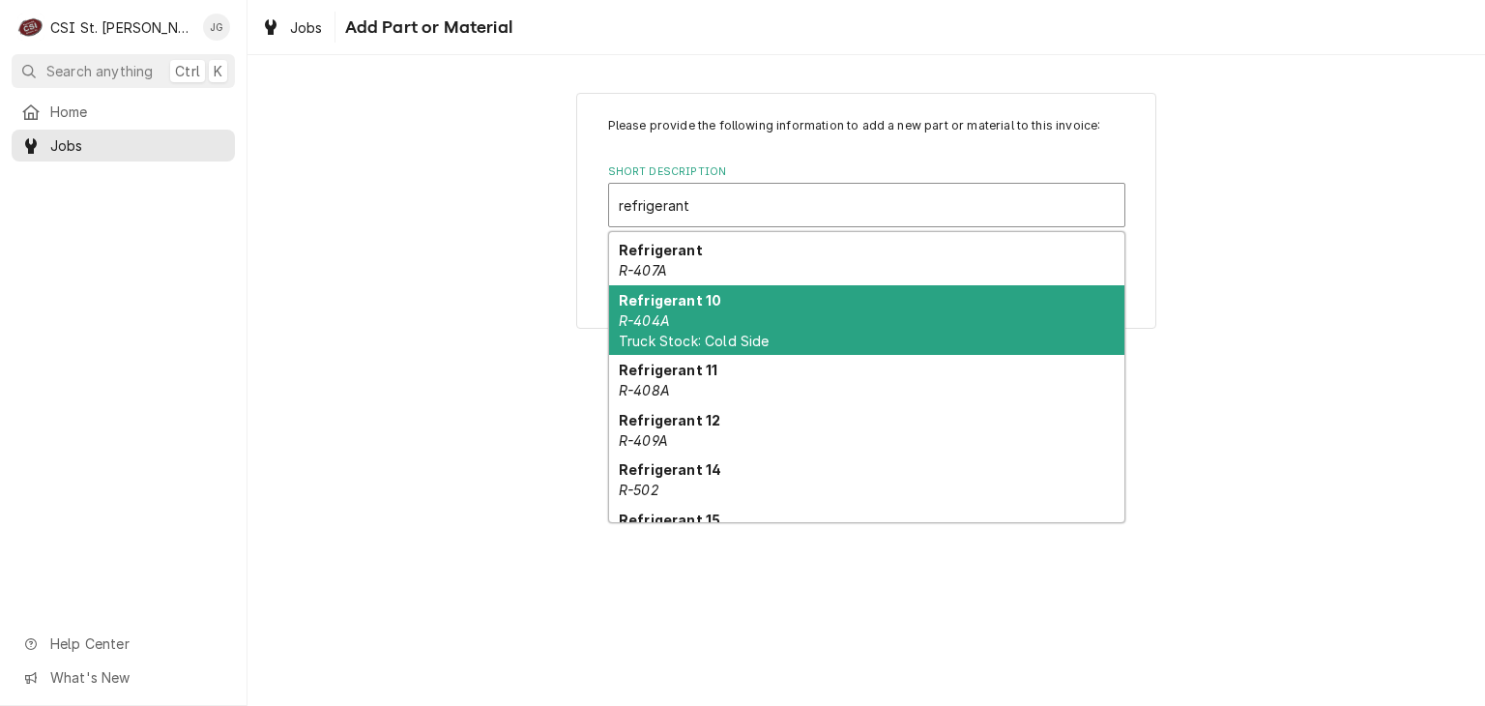
click at [681, 326] on div "Refrigerant 10 R-404A Truck Stock: Cold Side" at bounding box center [866, 320] width 515 height 71
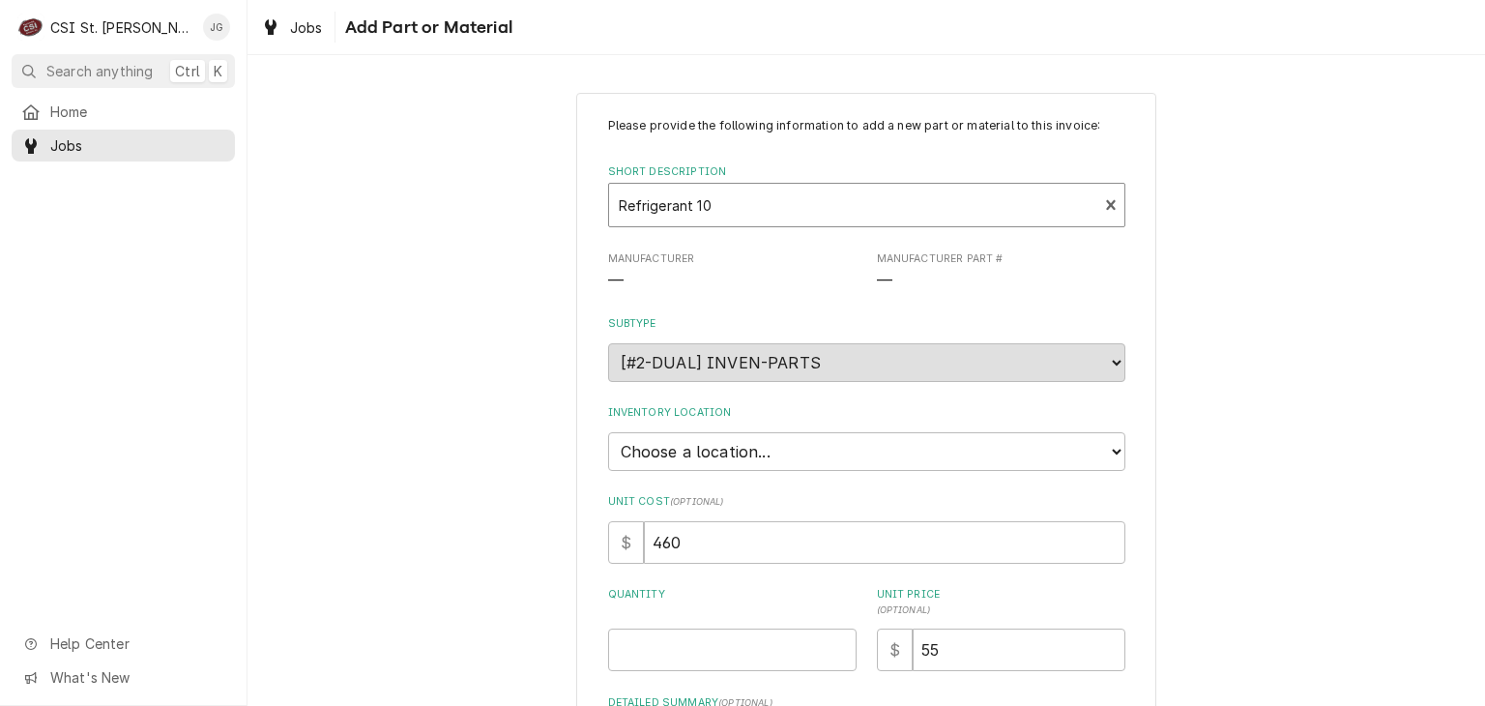
type textarea "x"
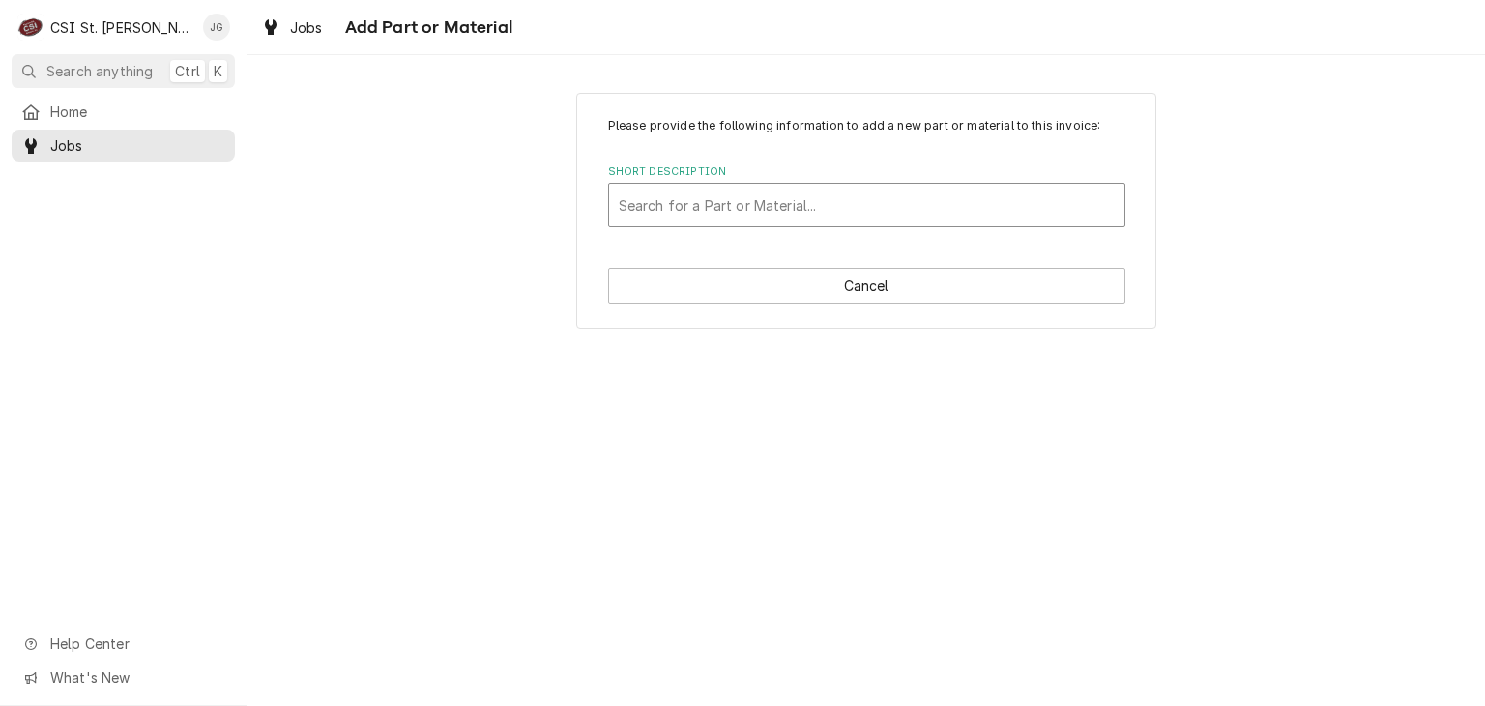
scroll to position [0, 0]
click at [735, 210] on div "Short Description" at bounding box center [867, 205] width 496 height 35
type input "mp-80"
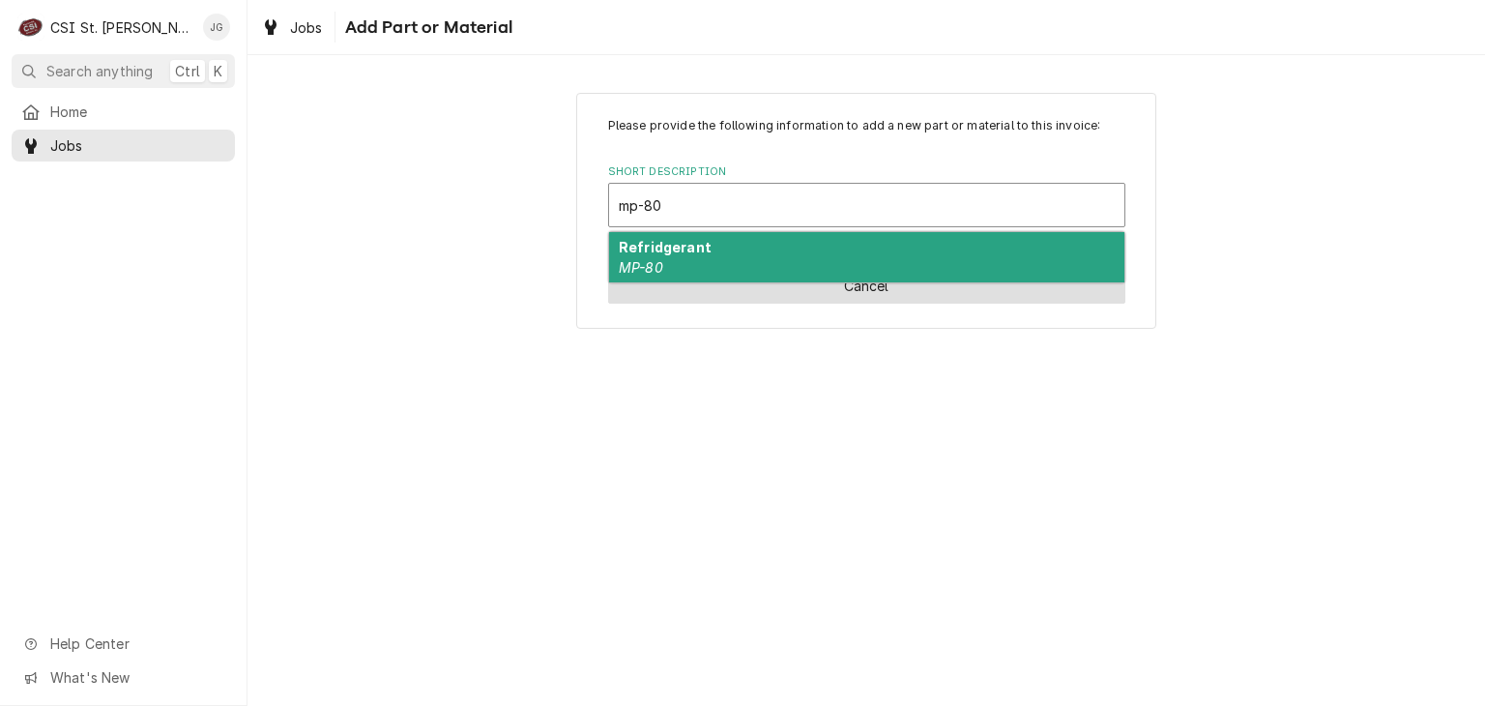
click at [737, 274] on div "Refridgerant MP-80" at bounding box center [866, 257] width 515 height 50
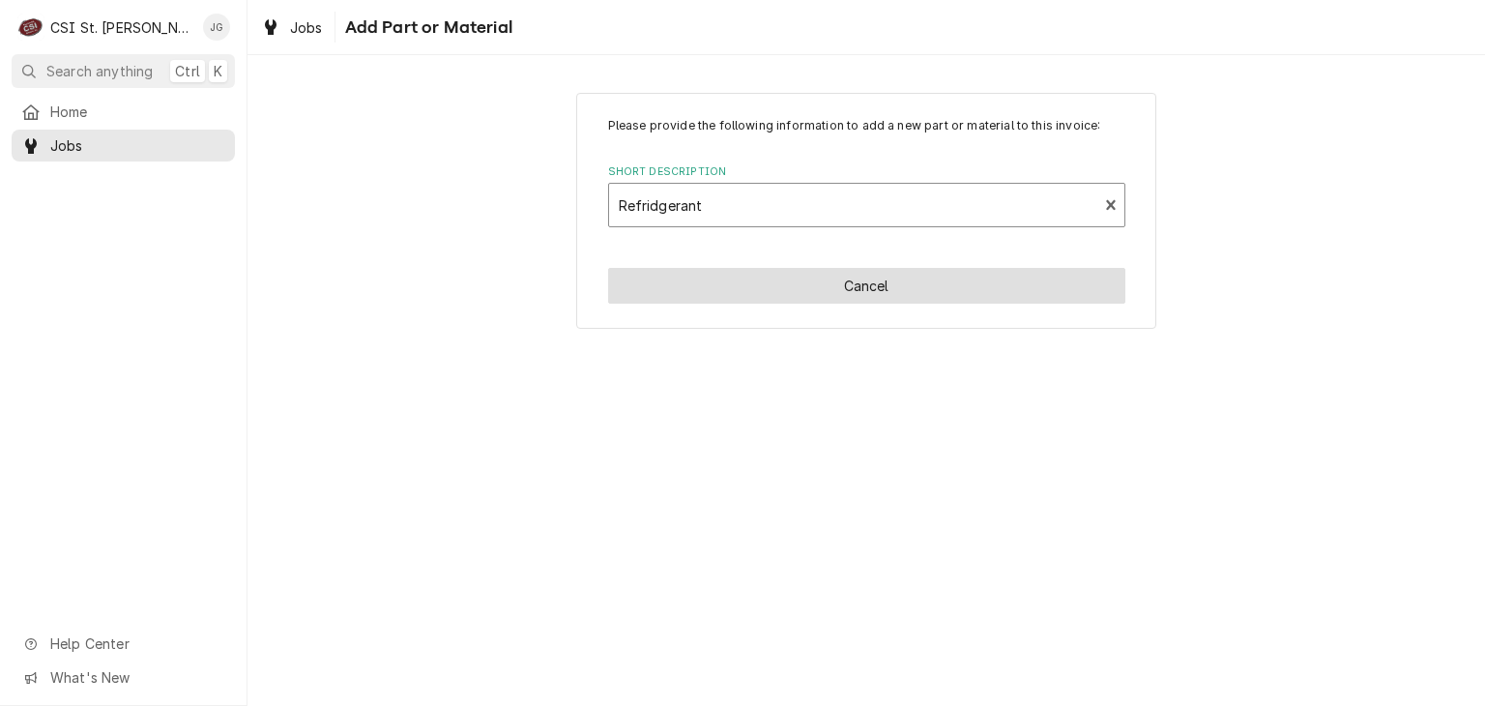
type textarea "x"
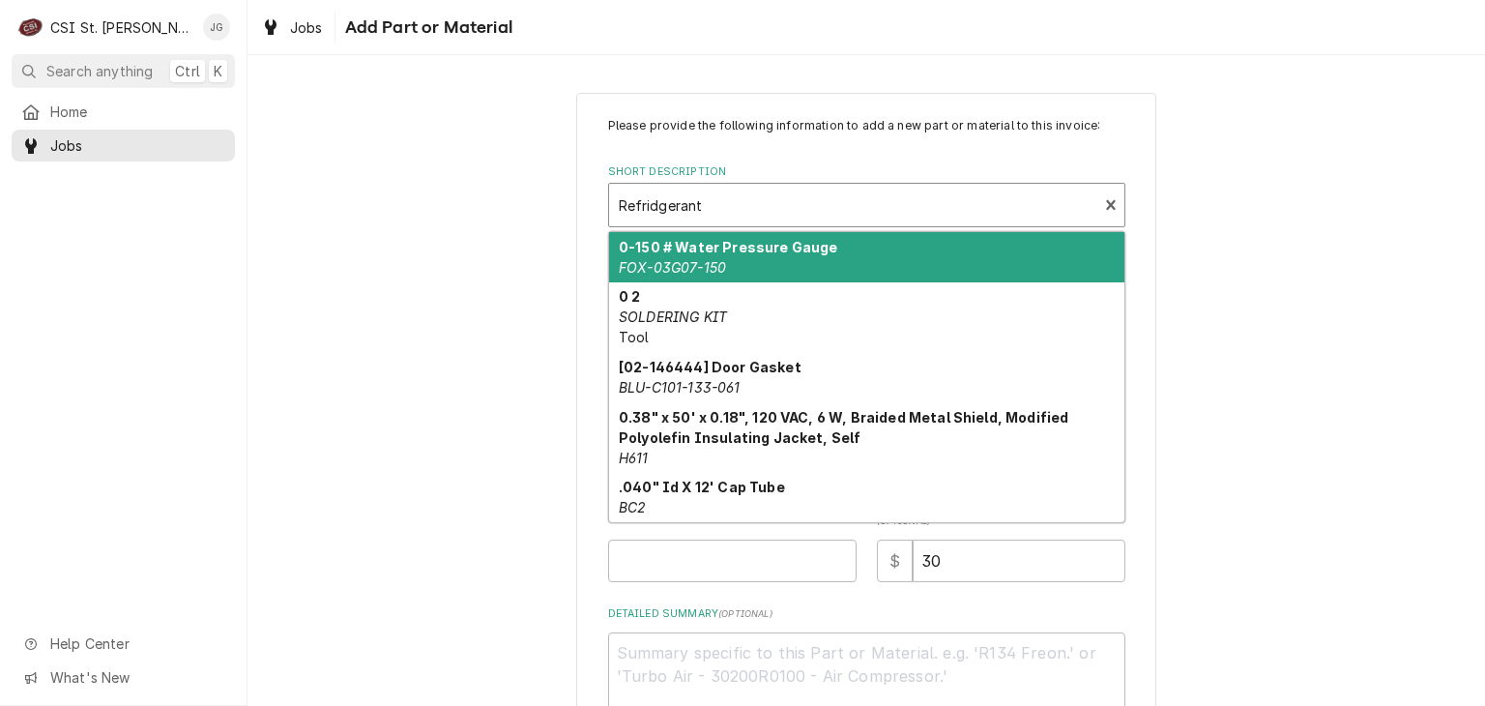
click at [795, 217] on div "Short Description" at bounding box center [854, 205] width 470 height 35
click at [648, 204] on div "Short Description" at bounding box center [854, 205] width 470 height 35
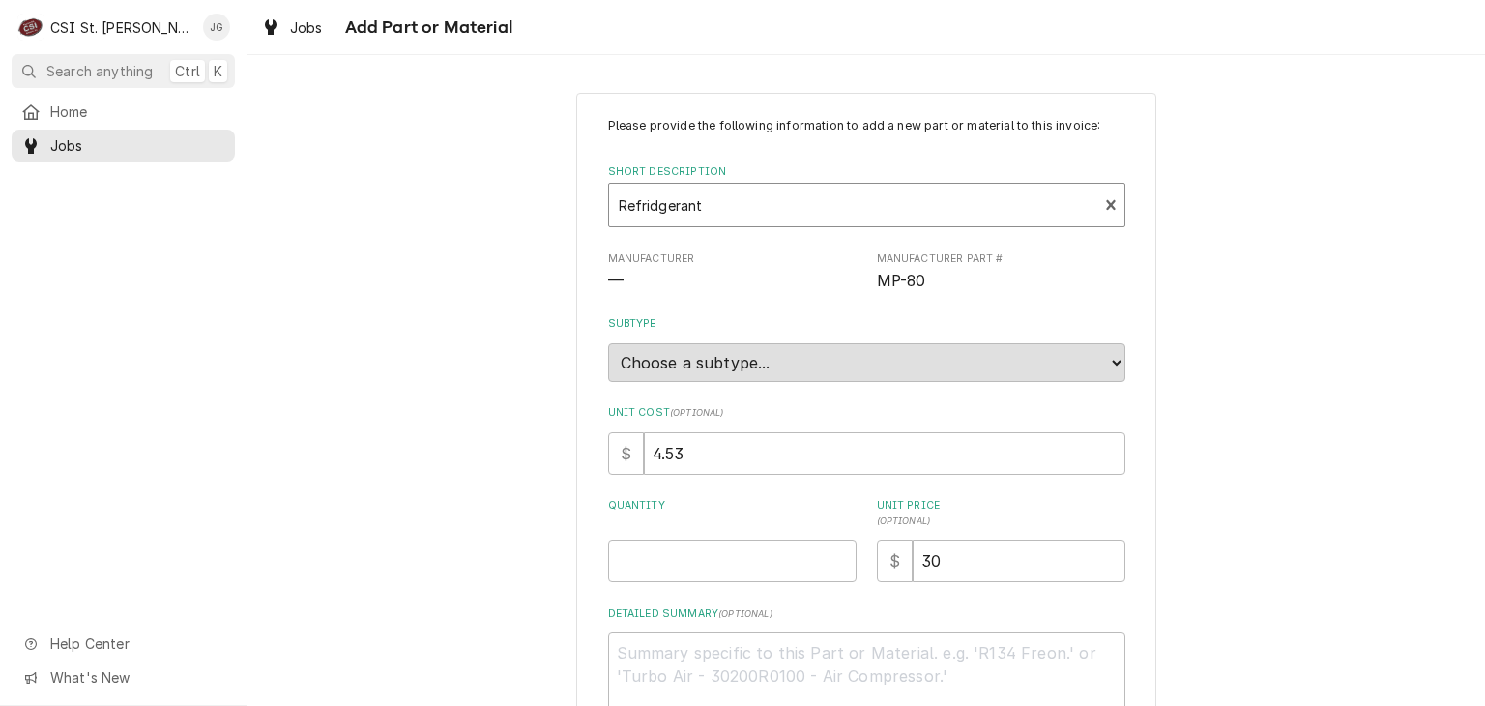
click at [648, 210] on div "Short Description" at bounding box center [854, 205] width 470 height 35
click at [653, 206] on div "Short Description" at bounding box center [854, 205] width 470 height 35
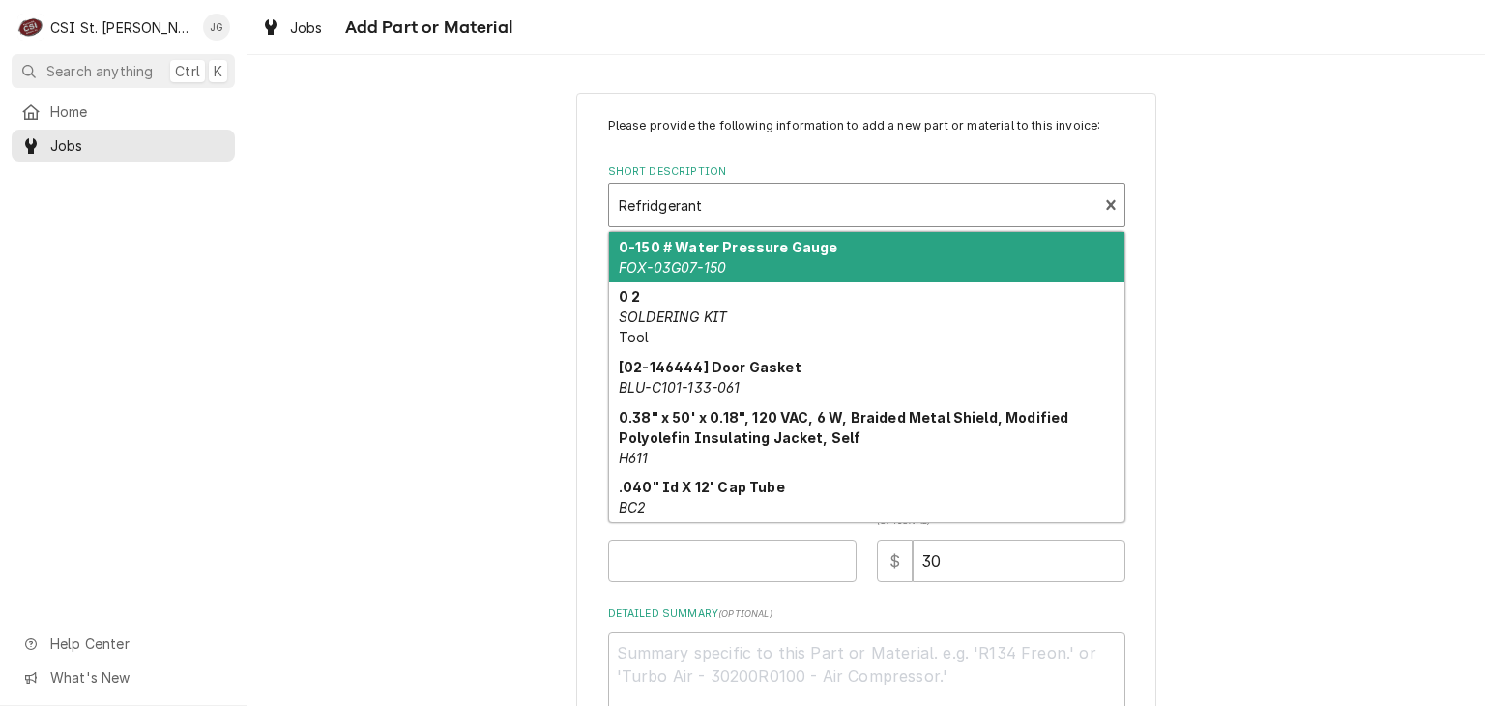
click at [653, 206] on div "Short Description" at bounding box center [854, 205] width 470 height 35
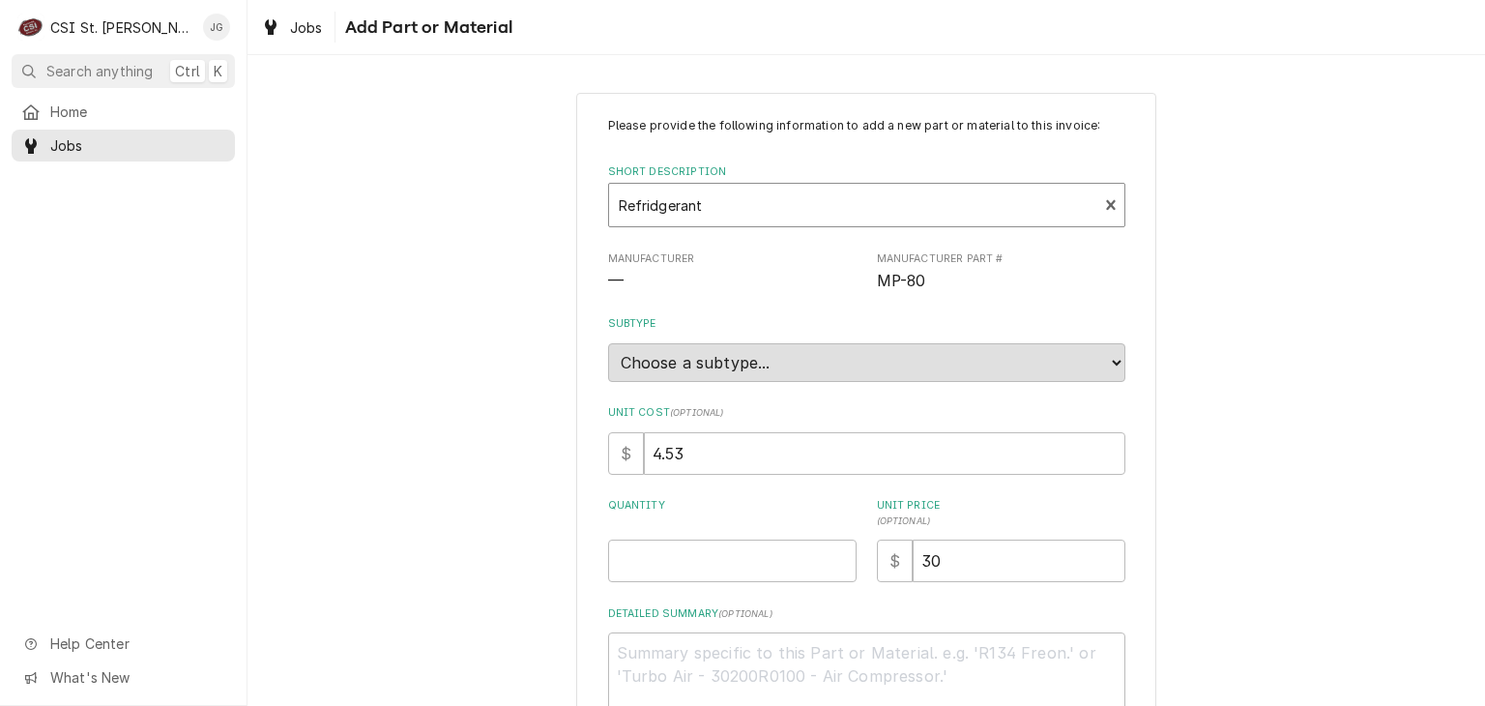
click at [646, 209] on div "Short Description" at bounding box center [854, 205] width 470 height 35
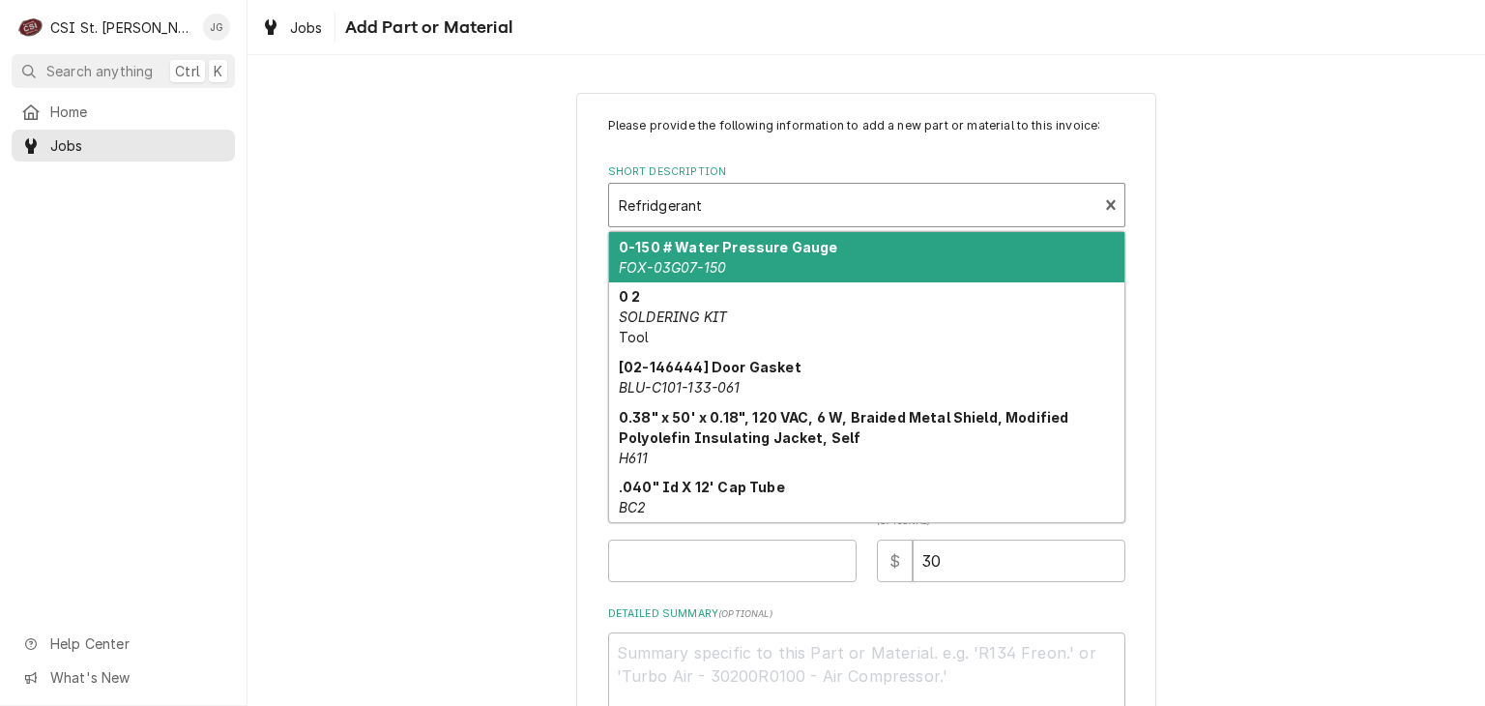
click at [646, 209] on div "Short Description" at bounding box center [854, 205] width 470 height 35
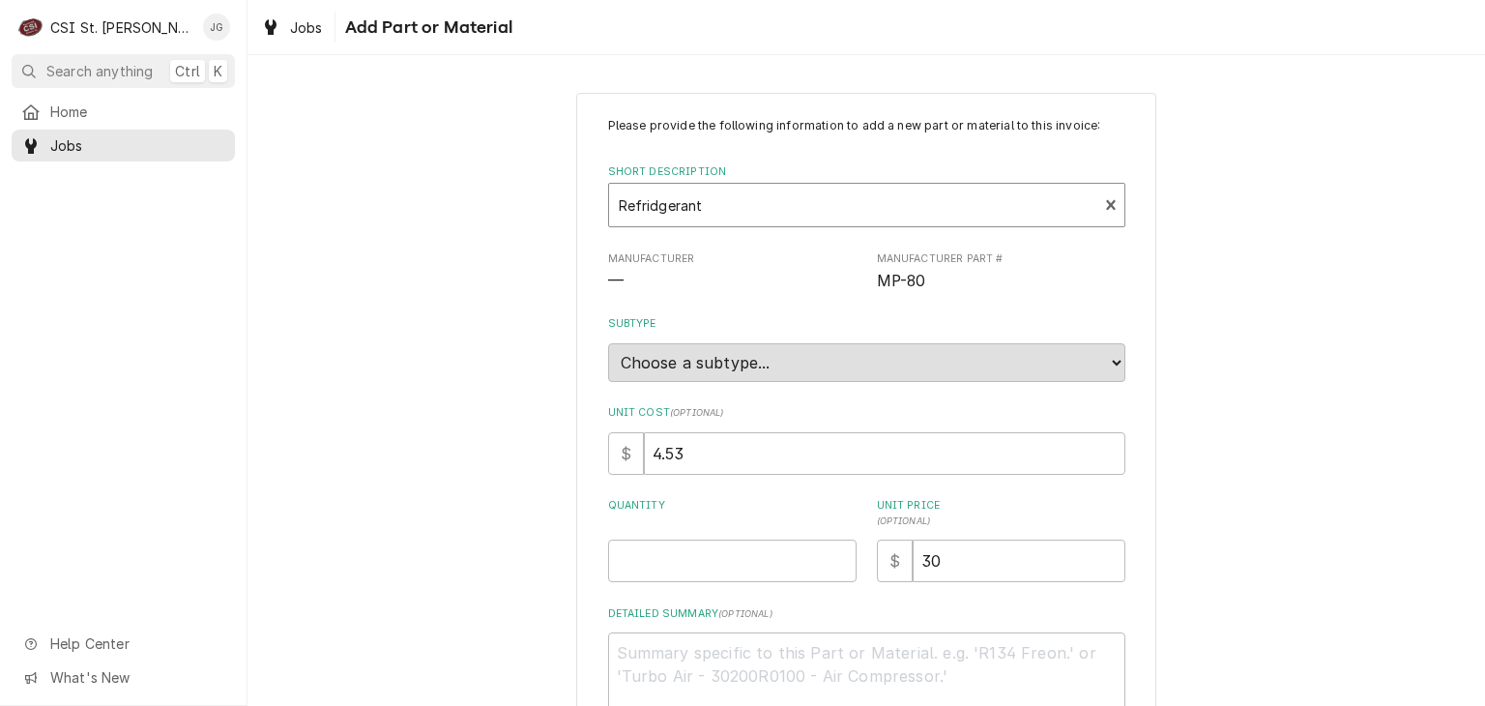
drag, startPoint x: 486, startPoint y: 211, endPoint x: 360, endPoint y: 210, distance: 126.7
click at [360, 210] on div "Please provide the following information to add a new part or material to this …" at bounding box center [867, 456] width 1238 height 762
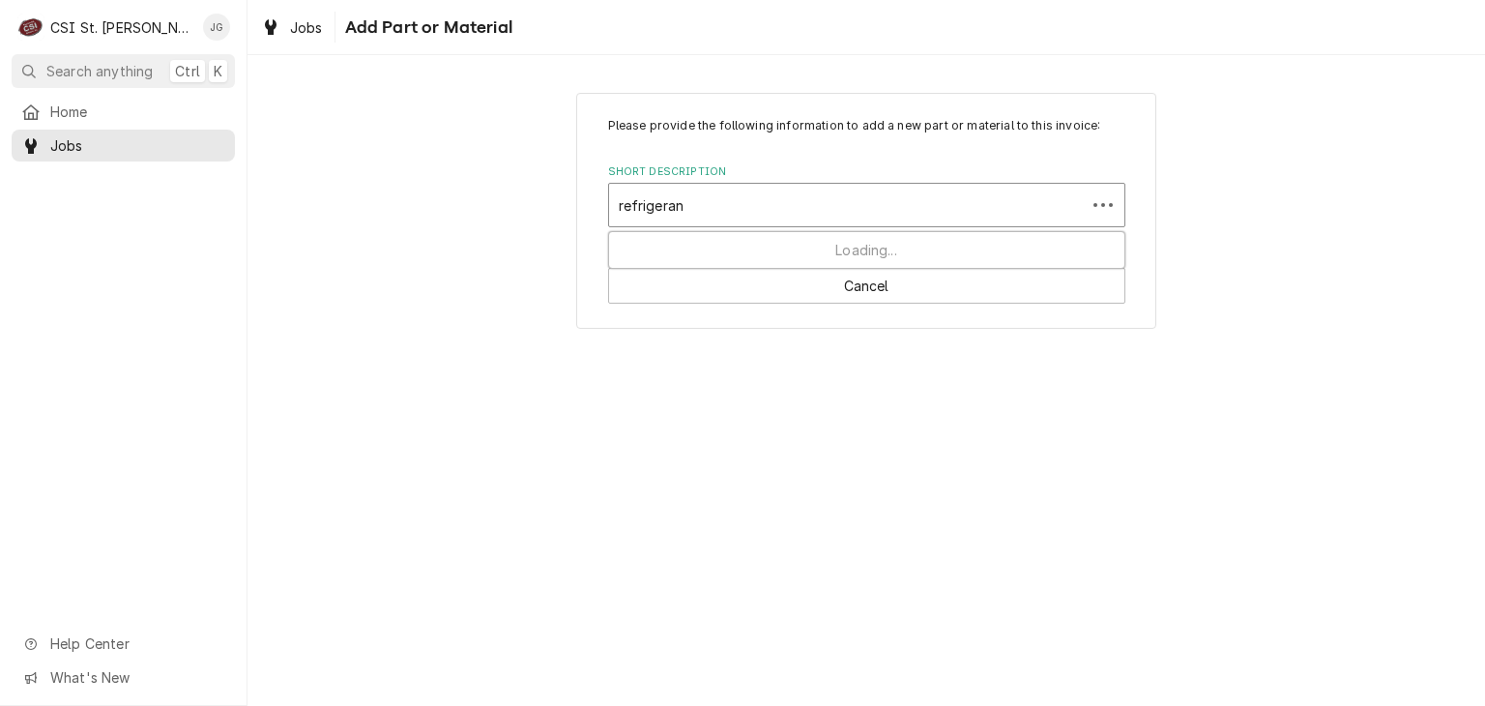
type input "refrigerant"
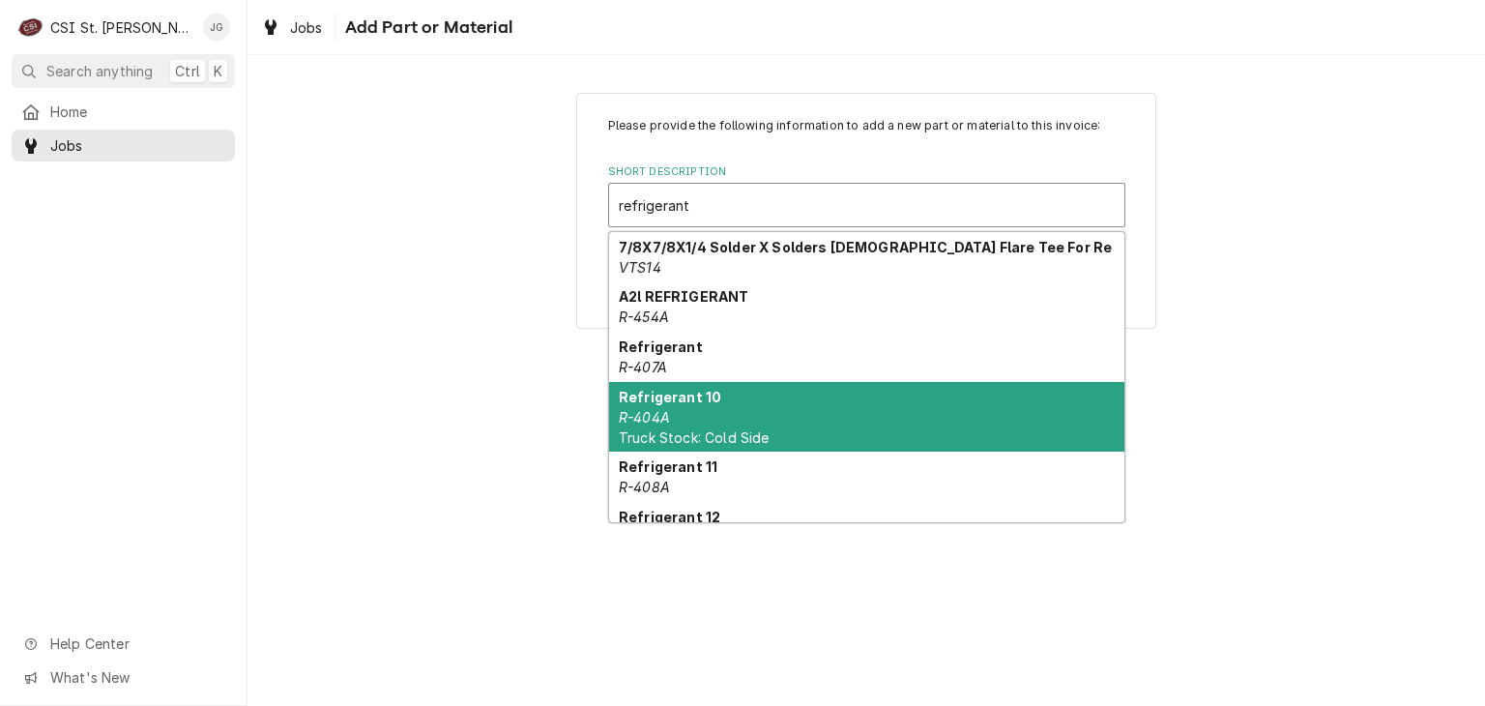
click at [704, 429] on span "Truck Stock: Cold Side" at bounding box center [694, 437] width 151 height 16
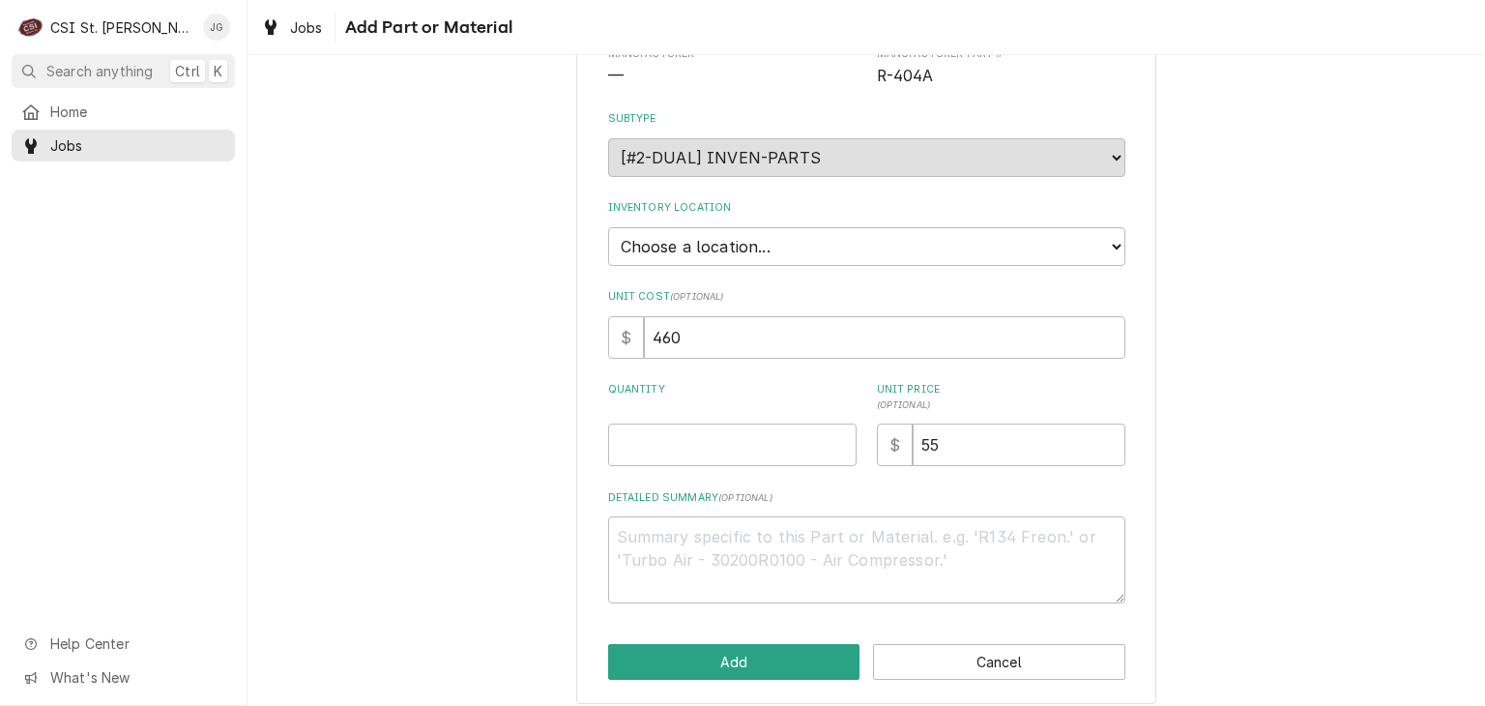
scroll to position [217, 0]
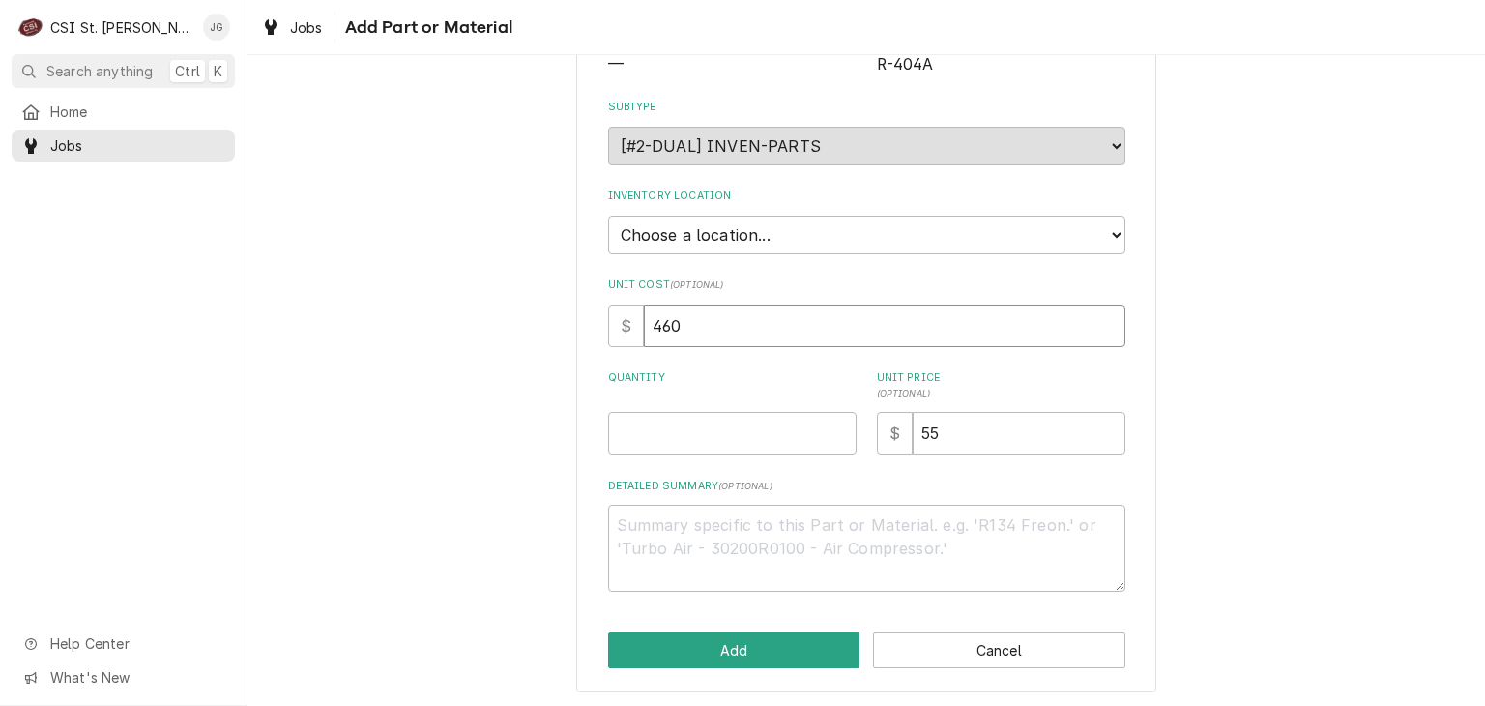
drag, startPoint x: 683, startPoint y: 329, endPoint x: 641, endPoint y: 329, distance: 41.6
click at [644, 337] on input "460" at bounding box center [885, 326] width 482 height 43
type textarea "x"
type input "6"
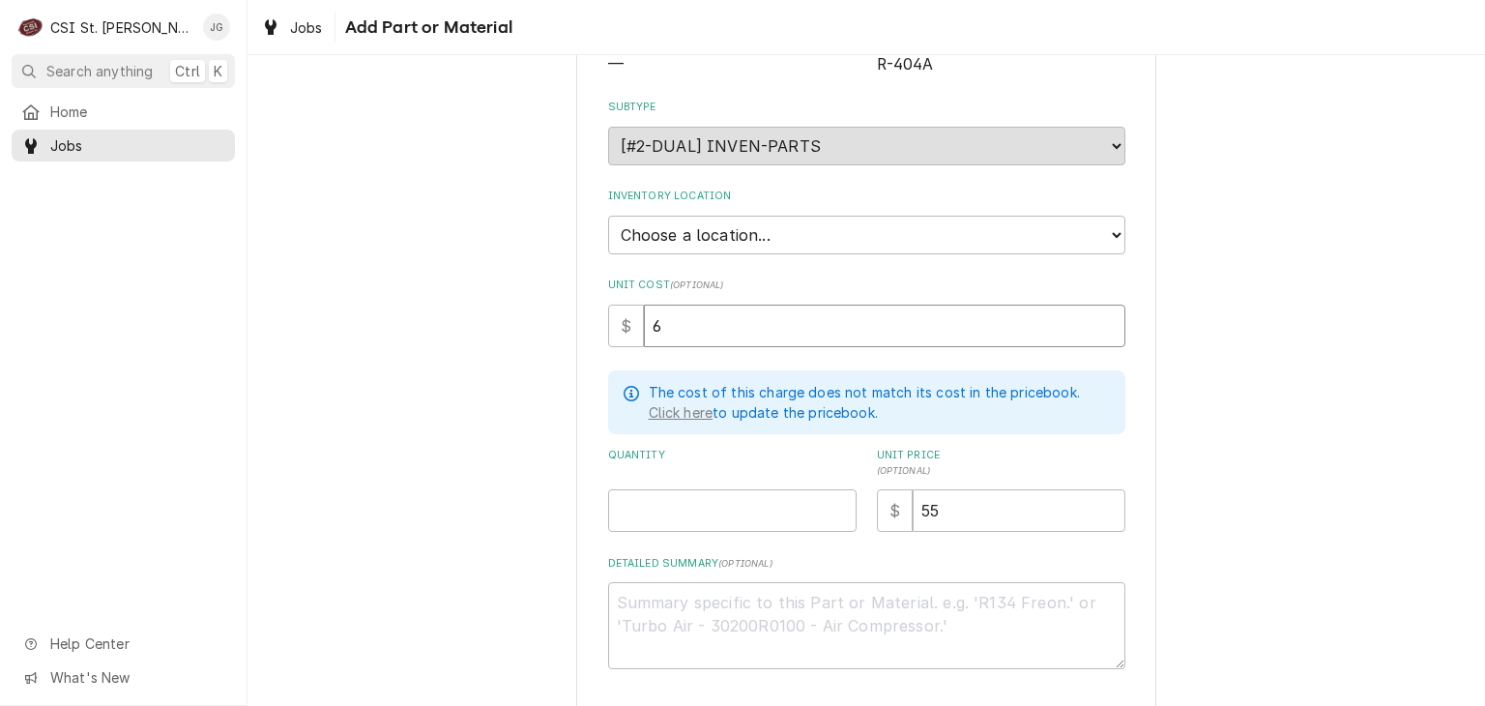
type textarea "x"
type input "68"
type textarea "x"
type input "682"
click at [937, 245] on select "Choose a location... 00 | STL WAREHOUSE 01 | CHUCK WAMBOLDT V#93 01 | COURTNEY …" at bounding box center [866, 235] width 517 height 39
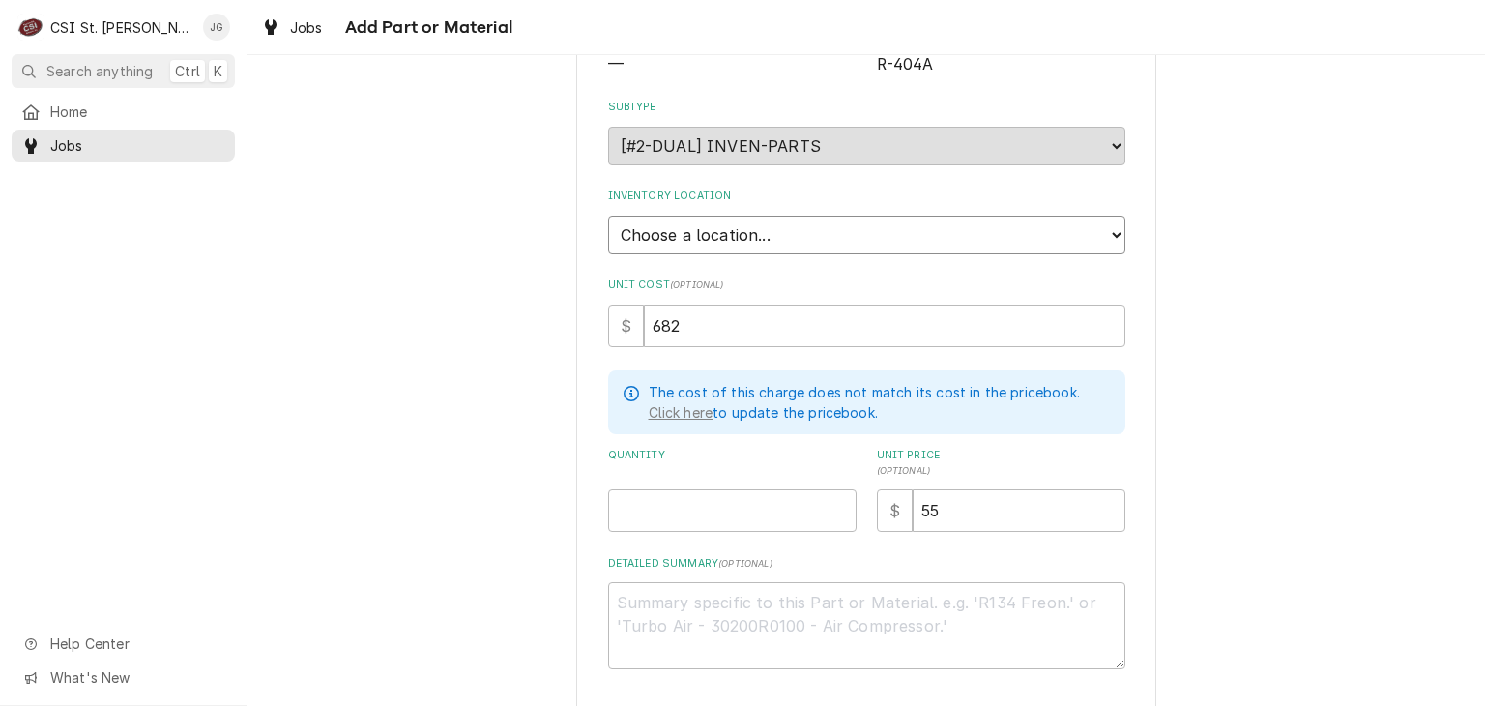
select select "1370"
click at [608, 216] on select "Choose a location... 00 | STL WAREHOUSE 01 | CHUCK WAMBOLDT V#93 01 | COURTNEY …" at bounding box center [866, 235] width 517 height 39
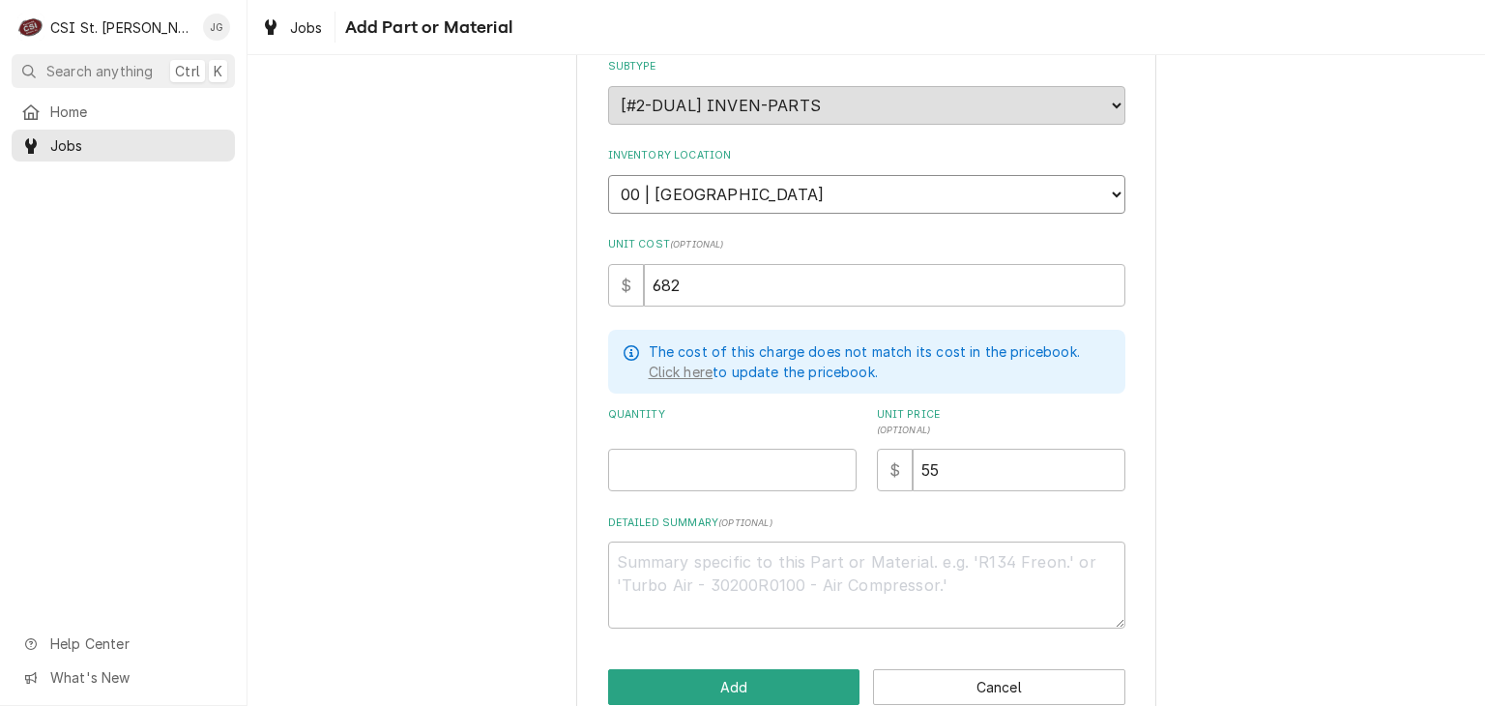
scroll to position [291, 0]
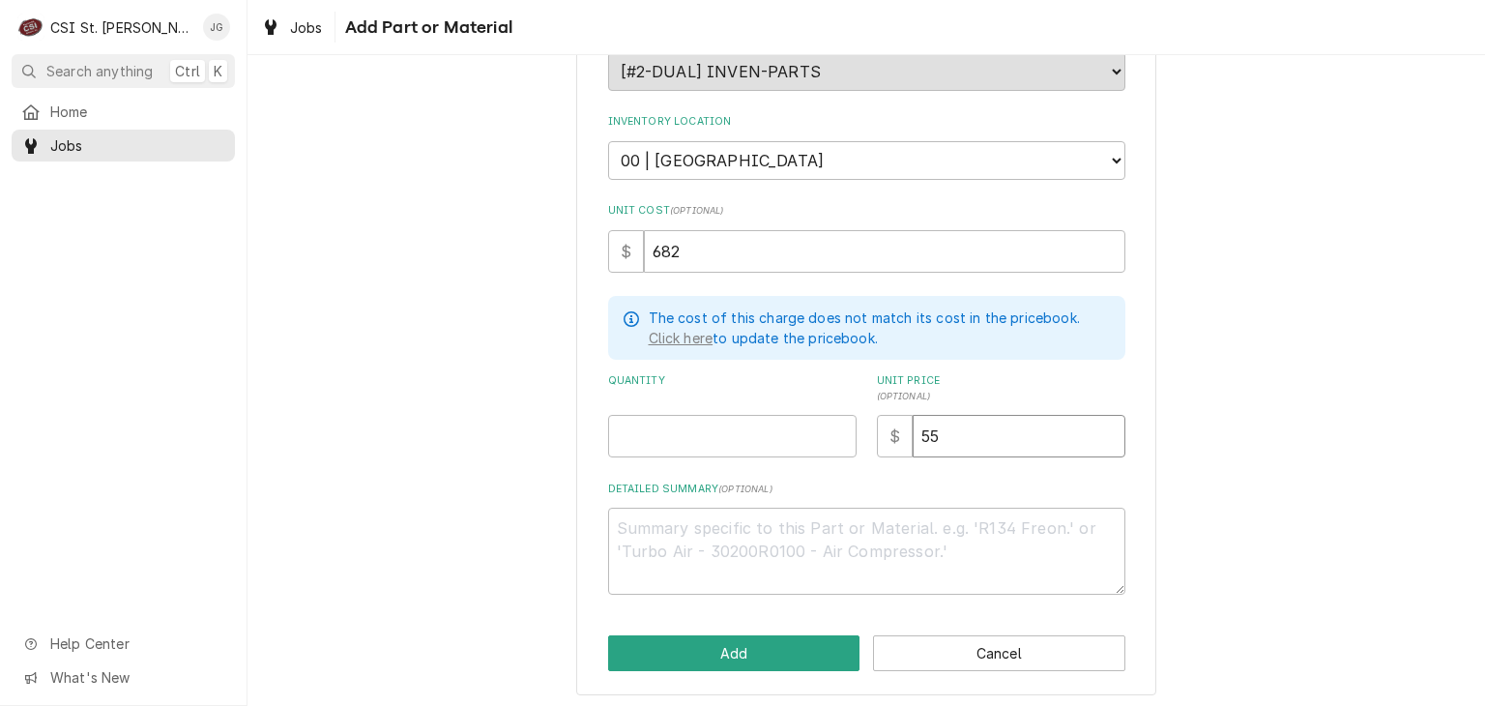
drag, startPoint x: 952, startPoint y: 430, endPoint x: 837, endPoint y: 442, distance: 114.7
click at [837, 442] on div "Quantity Unit Price ( optional ) $ 55" at bounding box center [866, 415] width 517 height 84
type textarea "x"
type input "6"
type textarea "x"
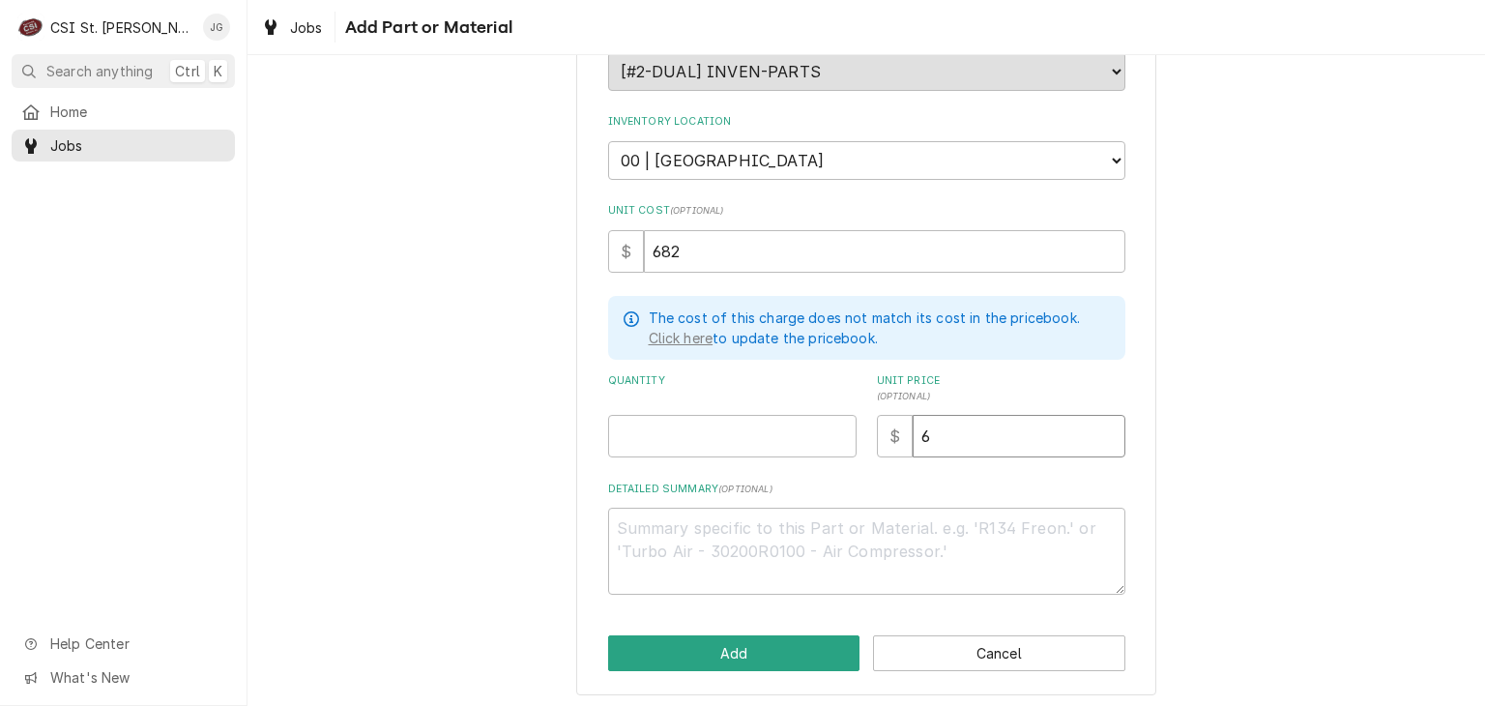
type input "68"
type textarea "x"
type input "682"
click at [644, 417] on input "Quantity" at bounding box center [732, 436] width 249 height 43
type textarea "x"
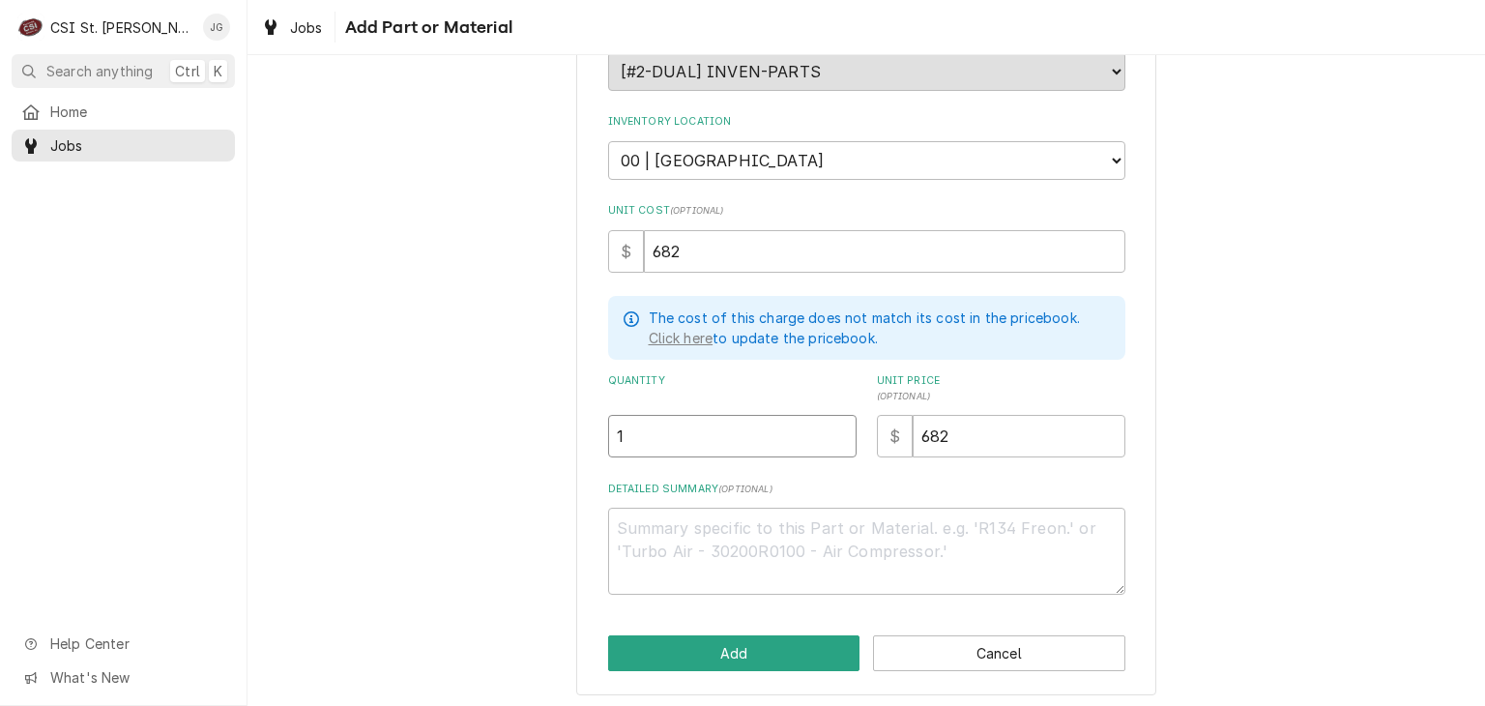
type input "1"
click at [685, 546] on textarea "Detailed Summary ( optional )" at bounding box center [866, 551] width 517 height 87
type textarea "x"
type textarea "4"
type textarea "x"
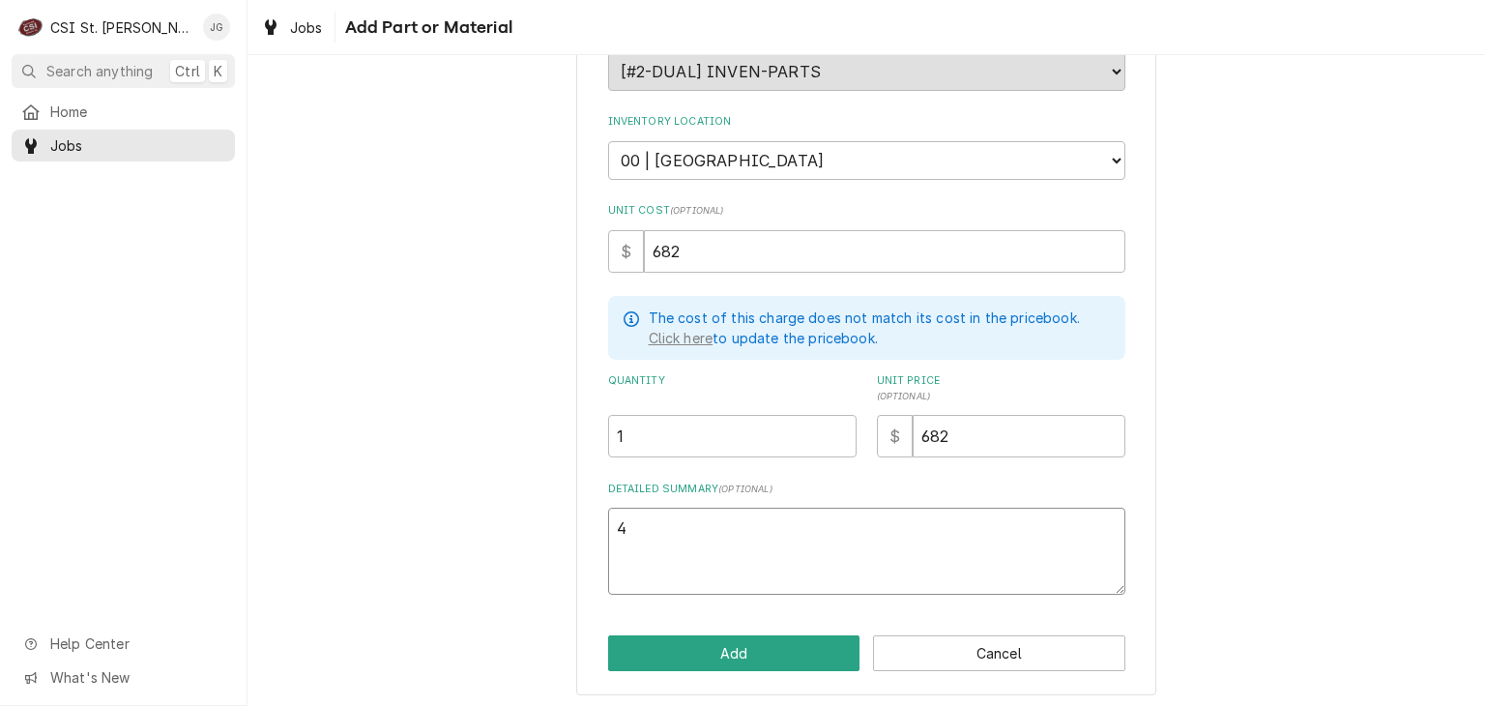
type textarea "40"
type textarea "x"
type textarea "404"
type textarea "x"
type textarea "404a"
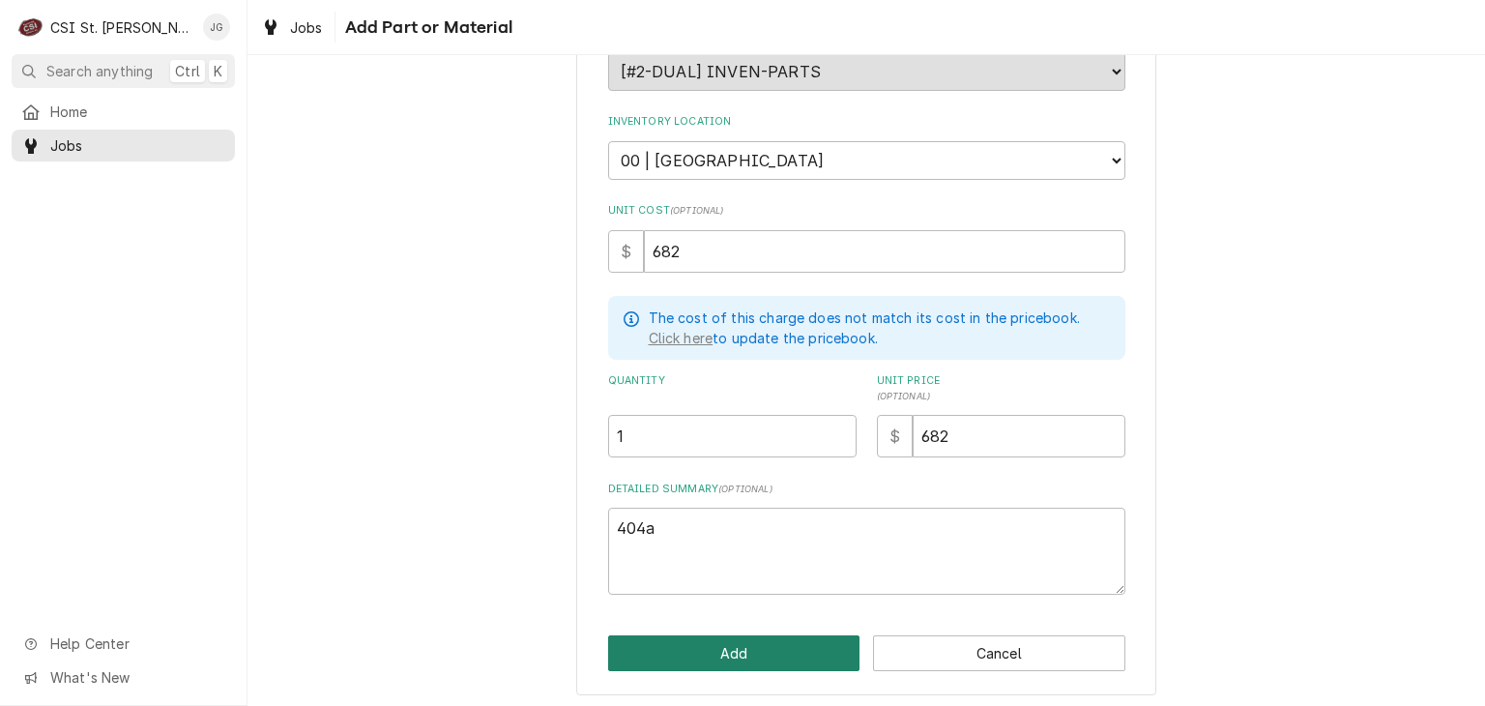
click at [691, 650] on button "Add" at bounding box center [734, 653] width 252 height 36
type textarea "x"
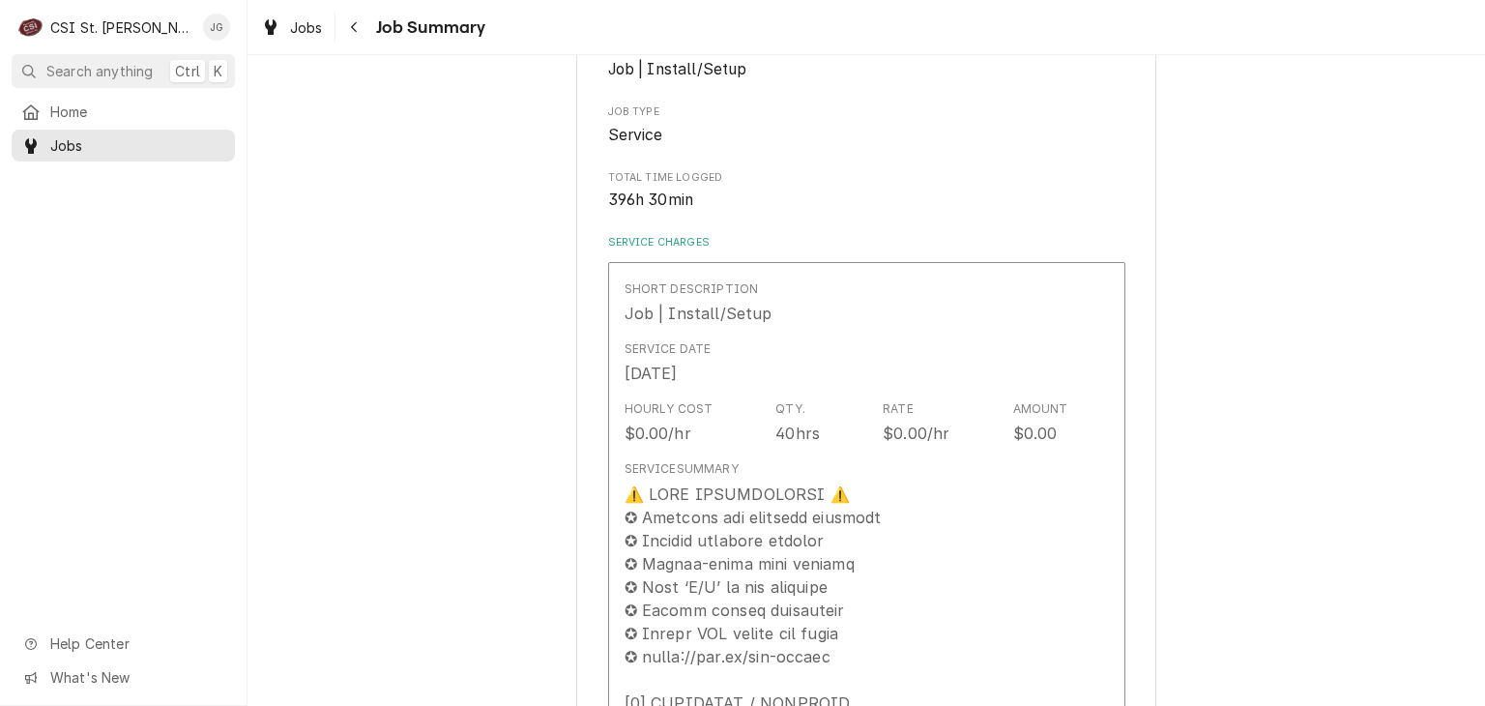
scroll to position [4224, 0]
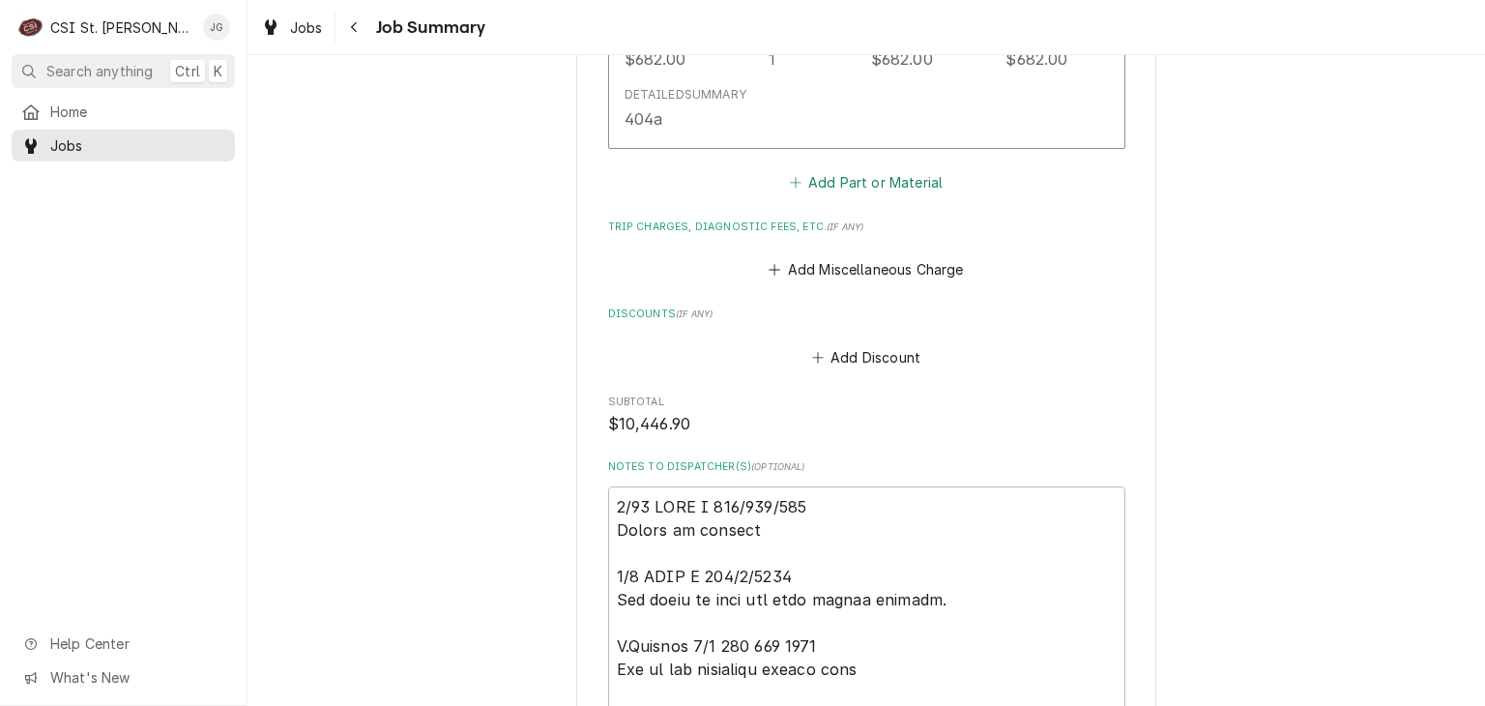
click at [894, 183] on button "Add Part or Material" at bounding box center [866, 181] width 160 height 27
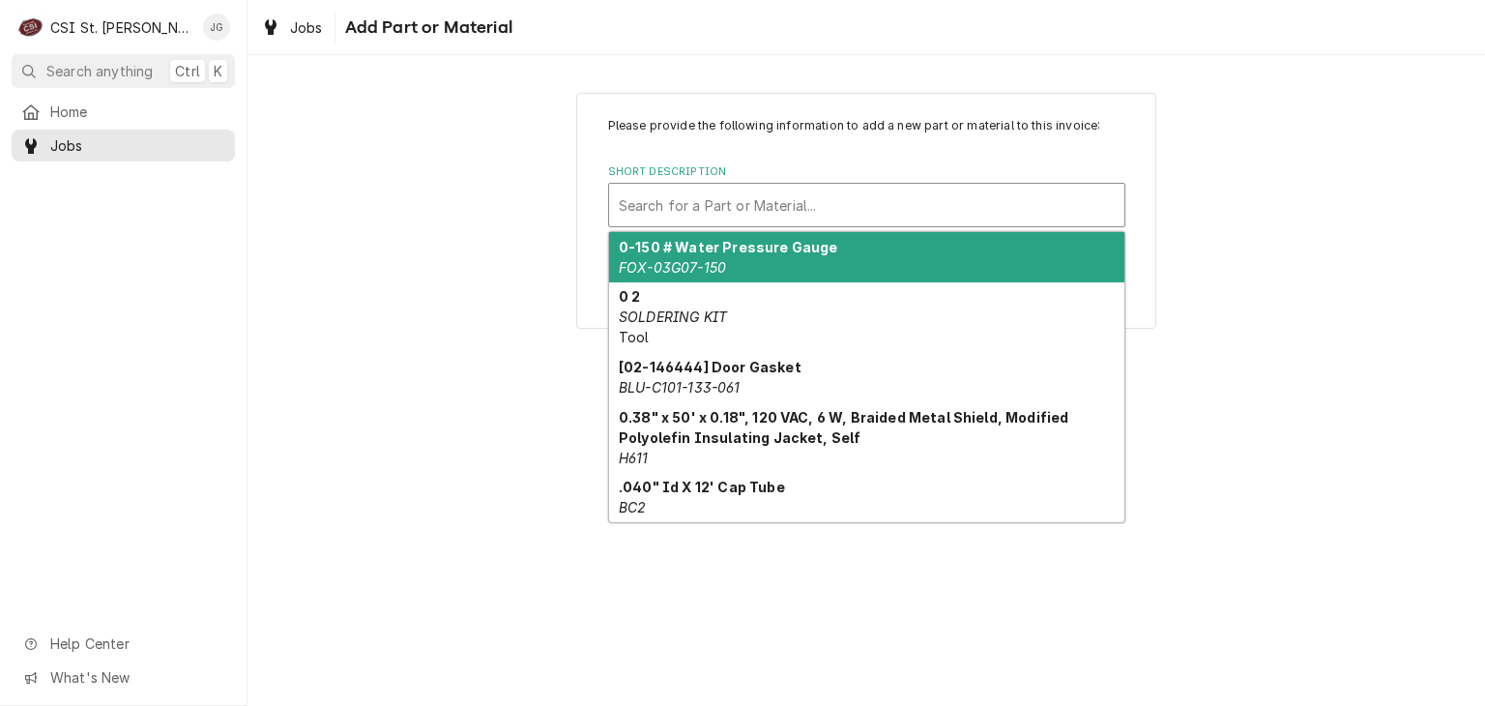
click at [874, 202] on div "Short Description" at bounding box center [867, 205] width 496 height 35
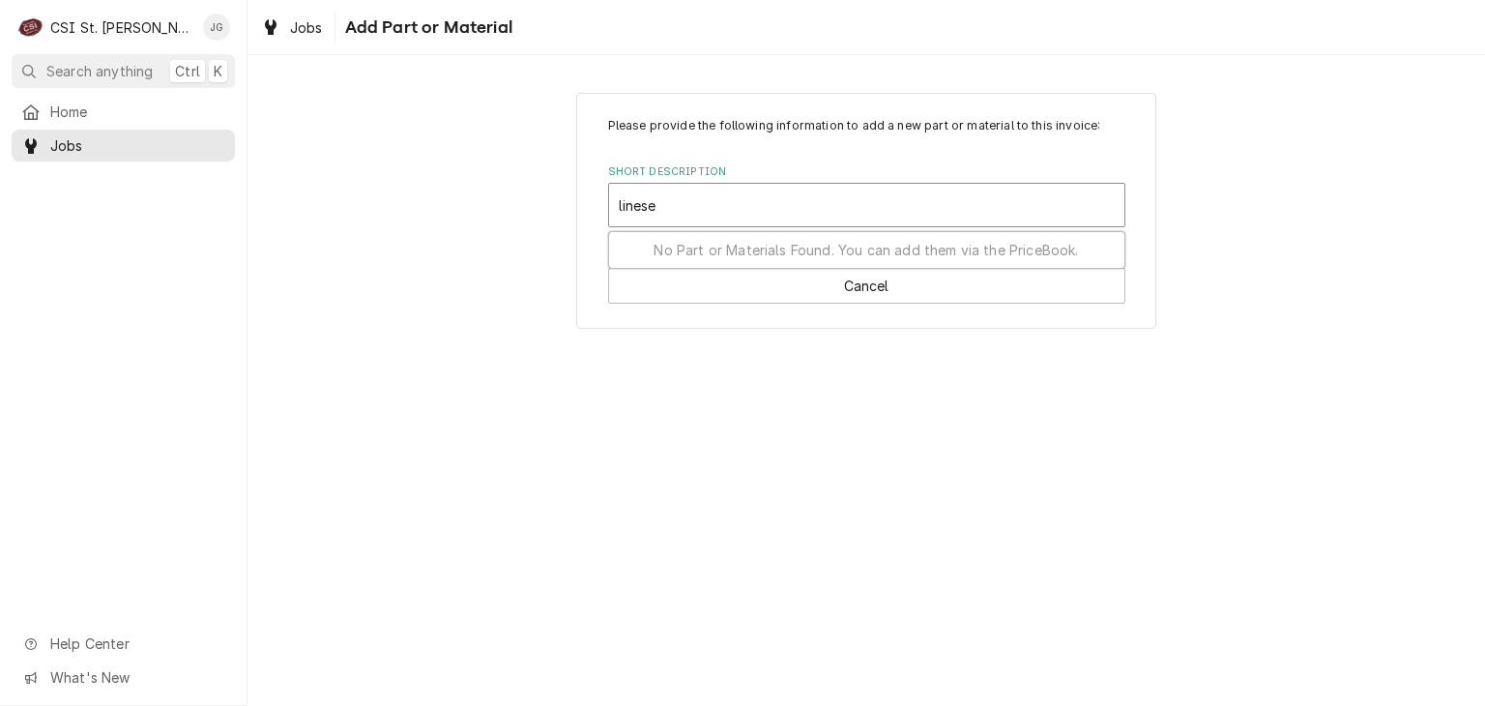
type input "lineset"
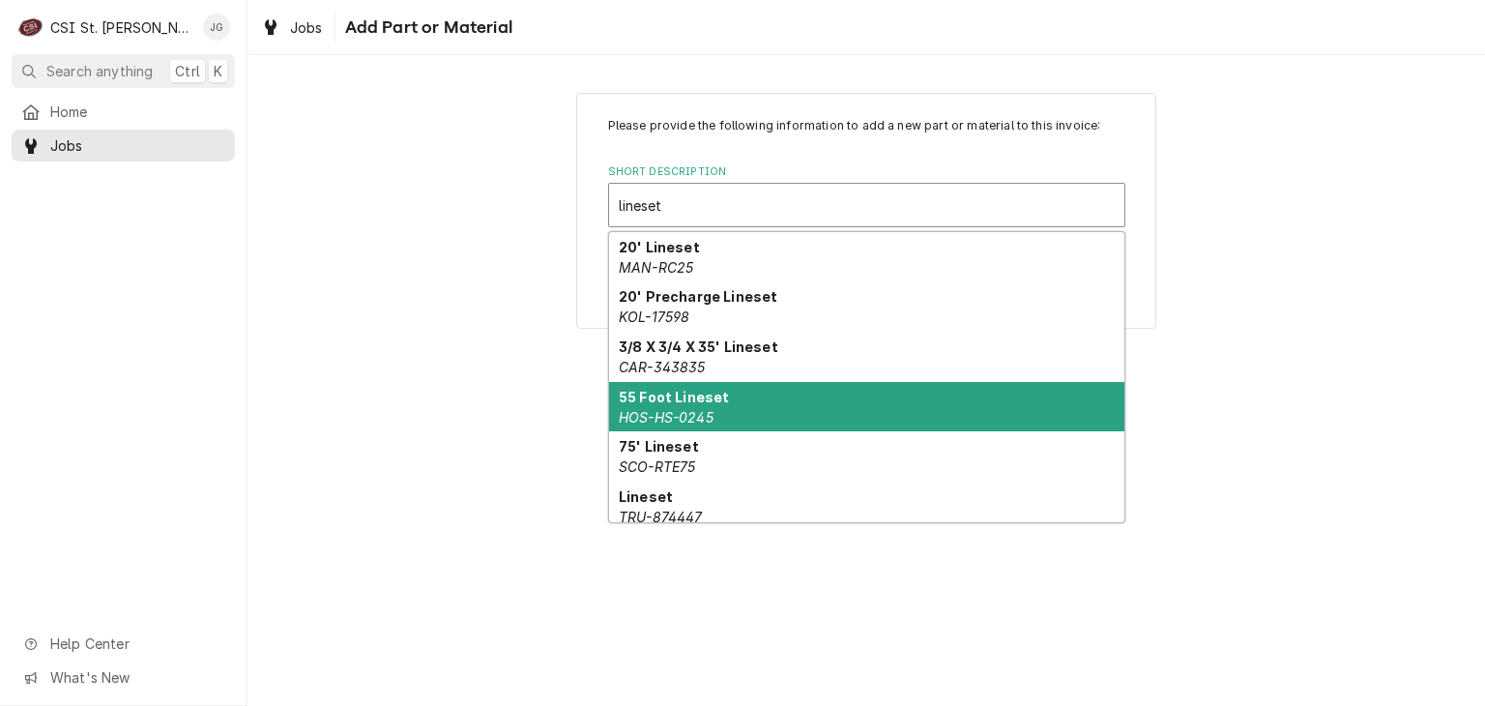
click at [732, 408] on div "55 Foot Lineset HOS-HS-0245" at bounding box center [866, 407] width 515 height 50
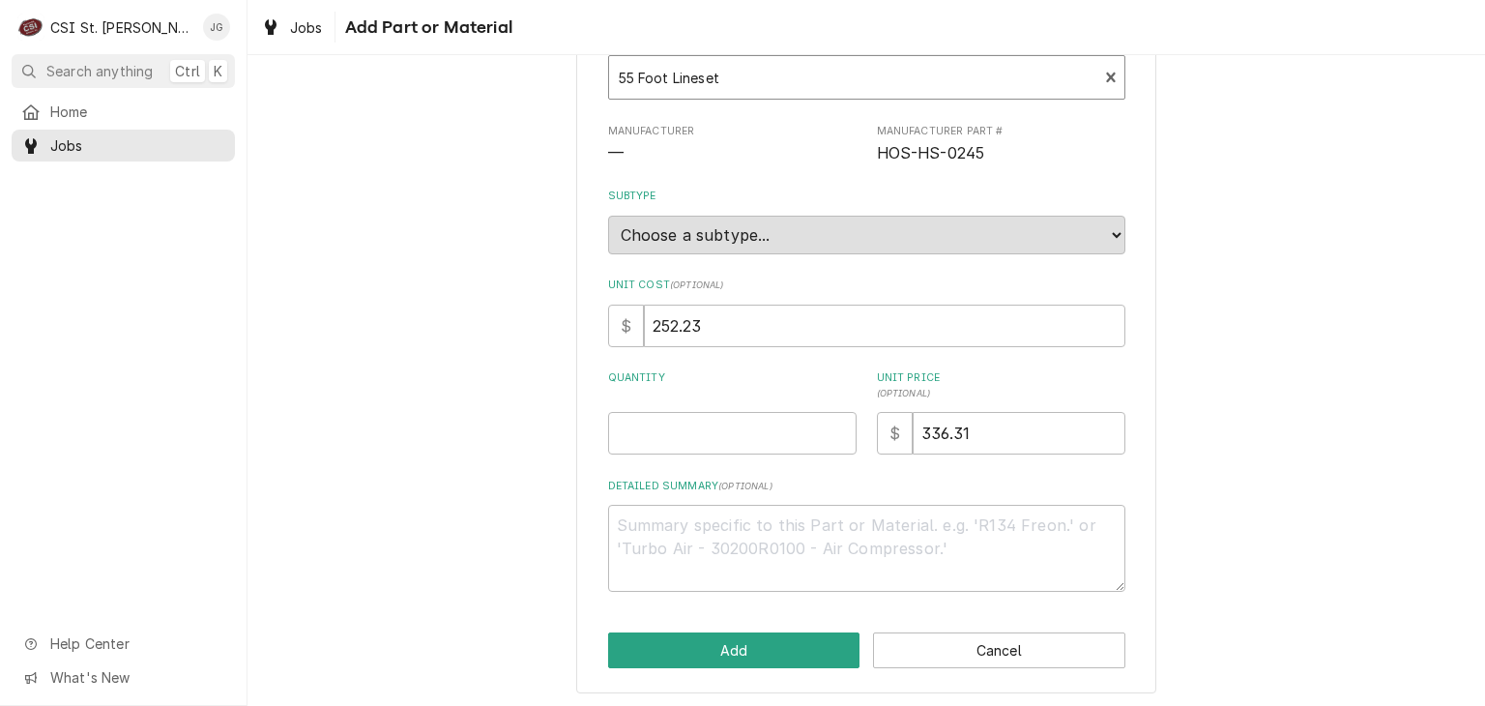
scroll to position [129, 0]
click at [682, 430] on input "Quantity" at bounding box center [732, 432] width 249 height 43
type textarea "x"
type input "1"
click at [714, 539] on textarea "Detailed Summary ( optional )" at bounding box center [866, 547] width 517 height 87
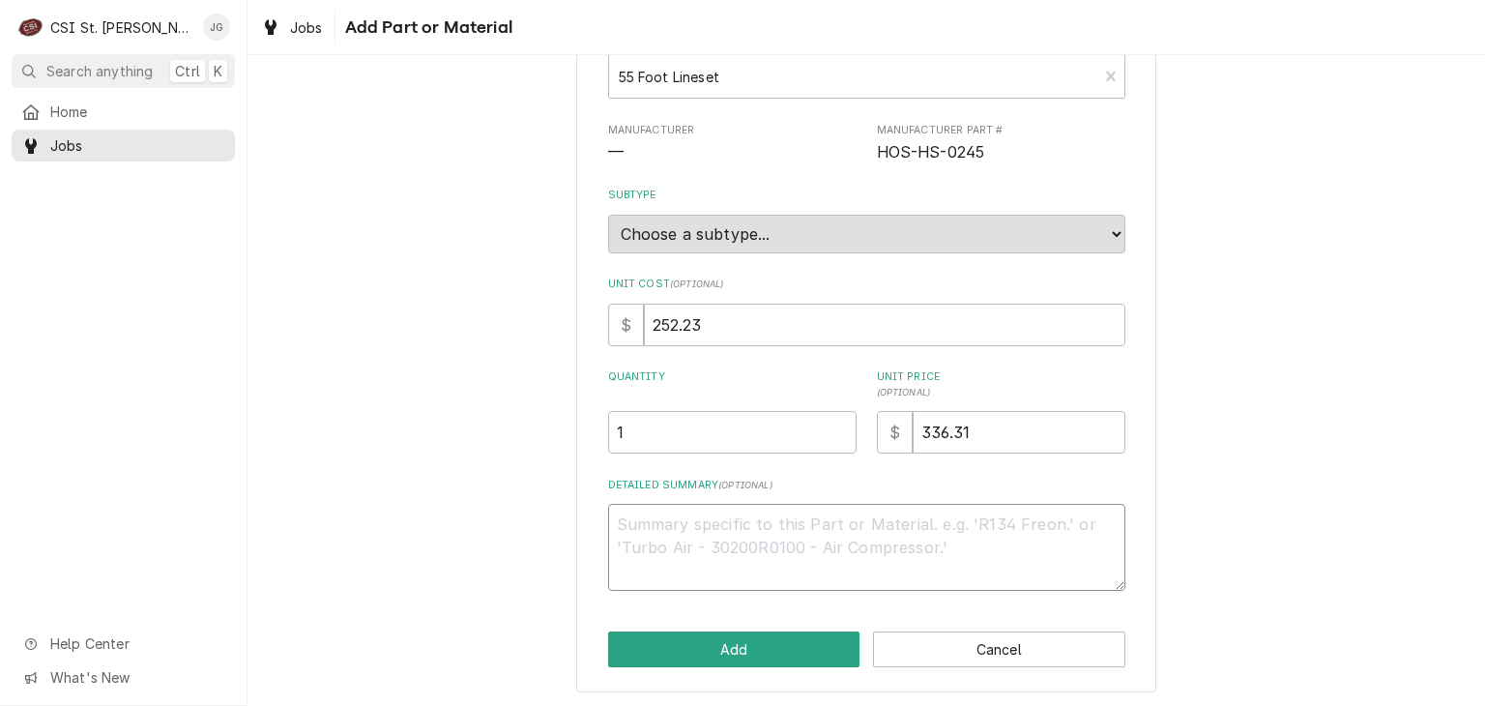
type textarea "x"
type textarea "3"
type textarea "x"
type textarea "3/"
type textarea "x"
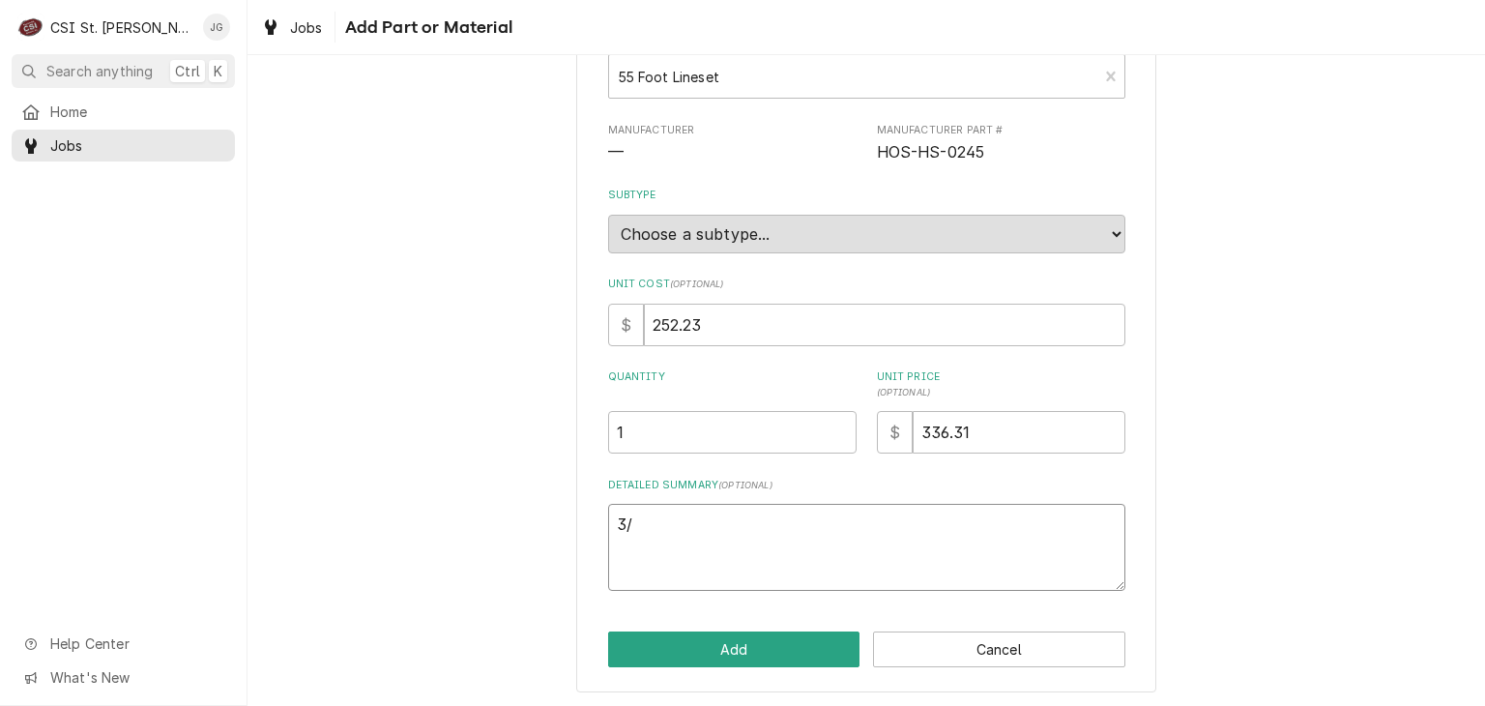
type textarea "3/4"
type textarea "x"
type textarea "3/4""
type textarea "x"
type textarea "3/4""
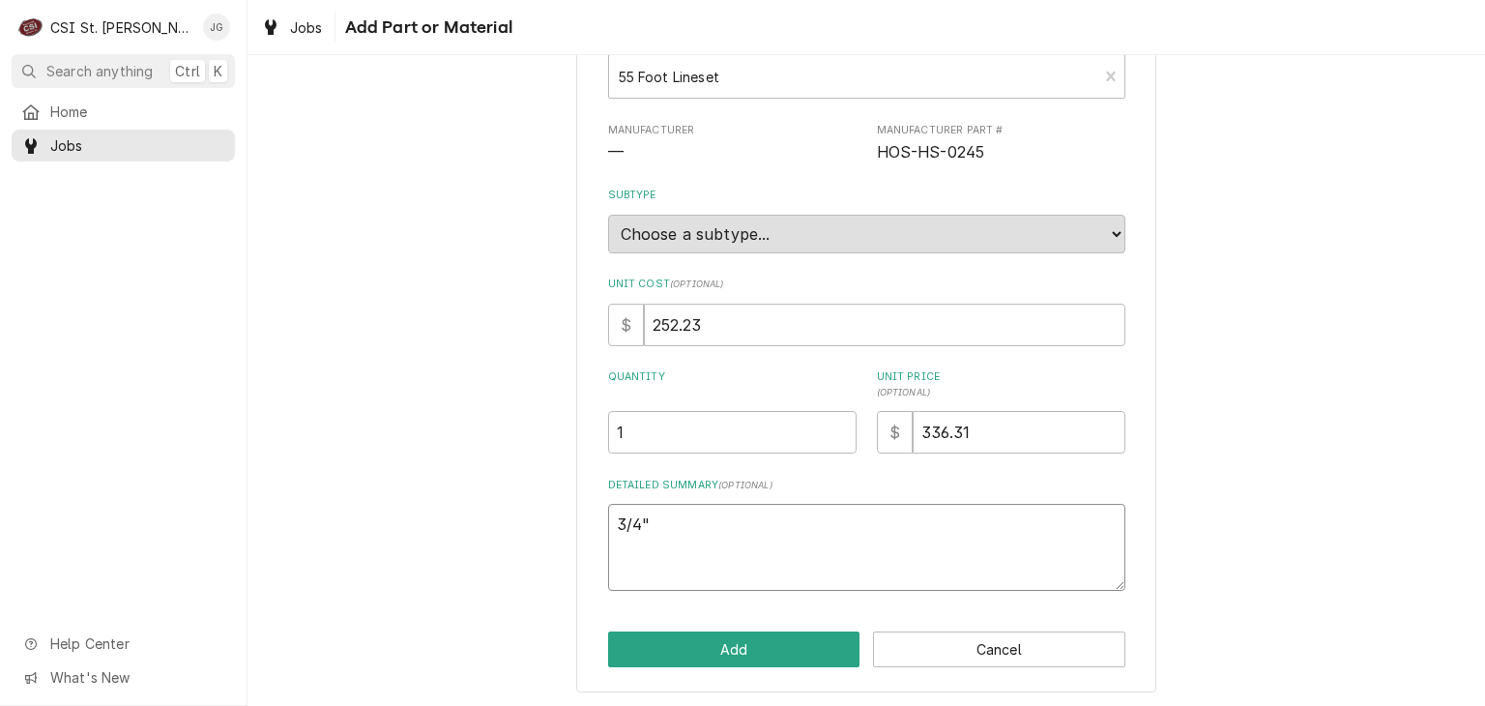
type textarea "x"
type textarea "3/4" x"
type textarea "x"
type textarea "3/4" x"
type textarea "x"
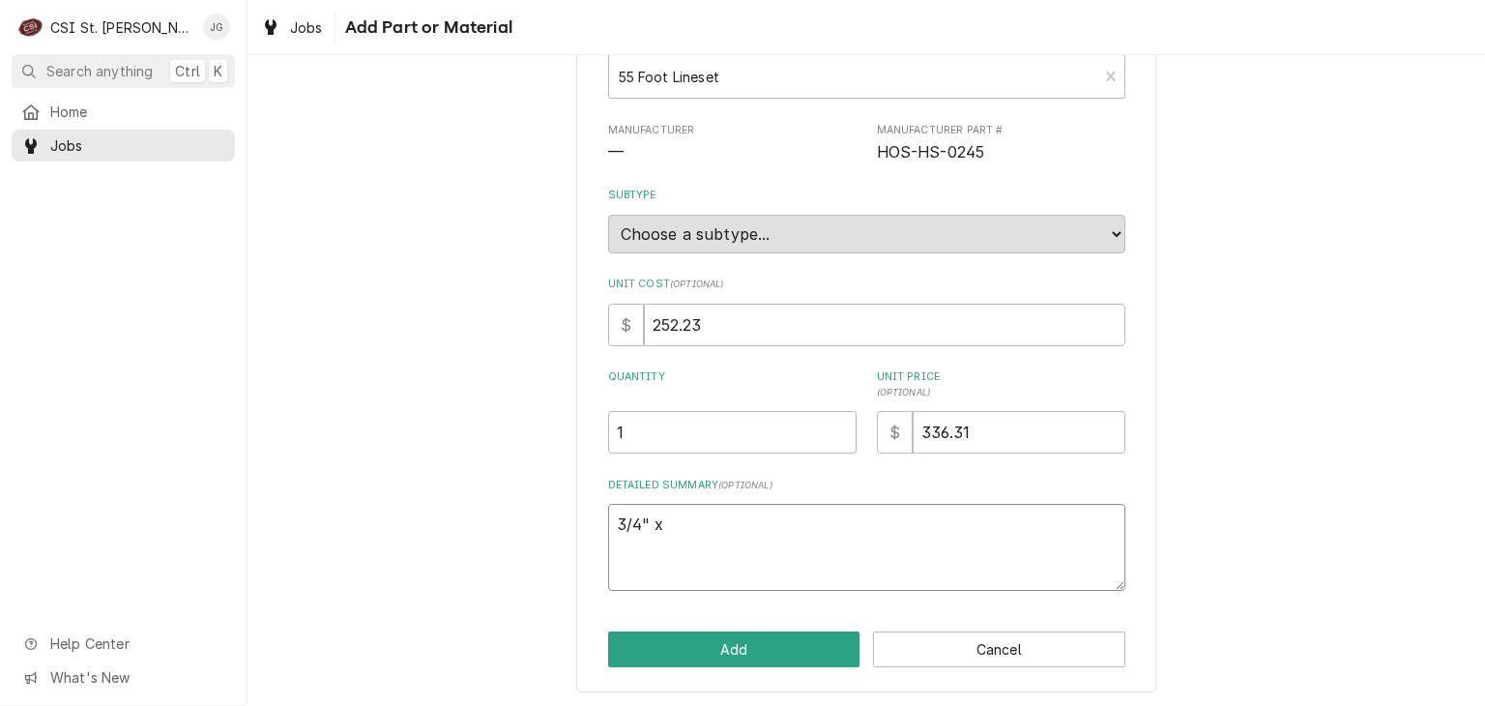
type textarea "3/4" x 3"
type textarea "x"
type textarea "3/4" x 3/"
type textarea "x"
type textarea "3/4" x 3/8"
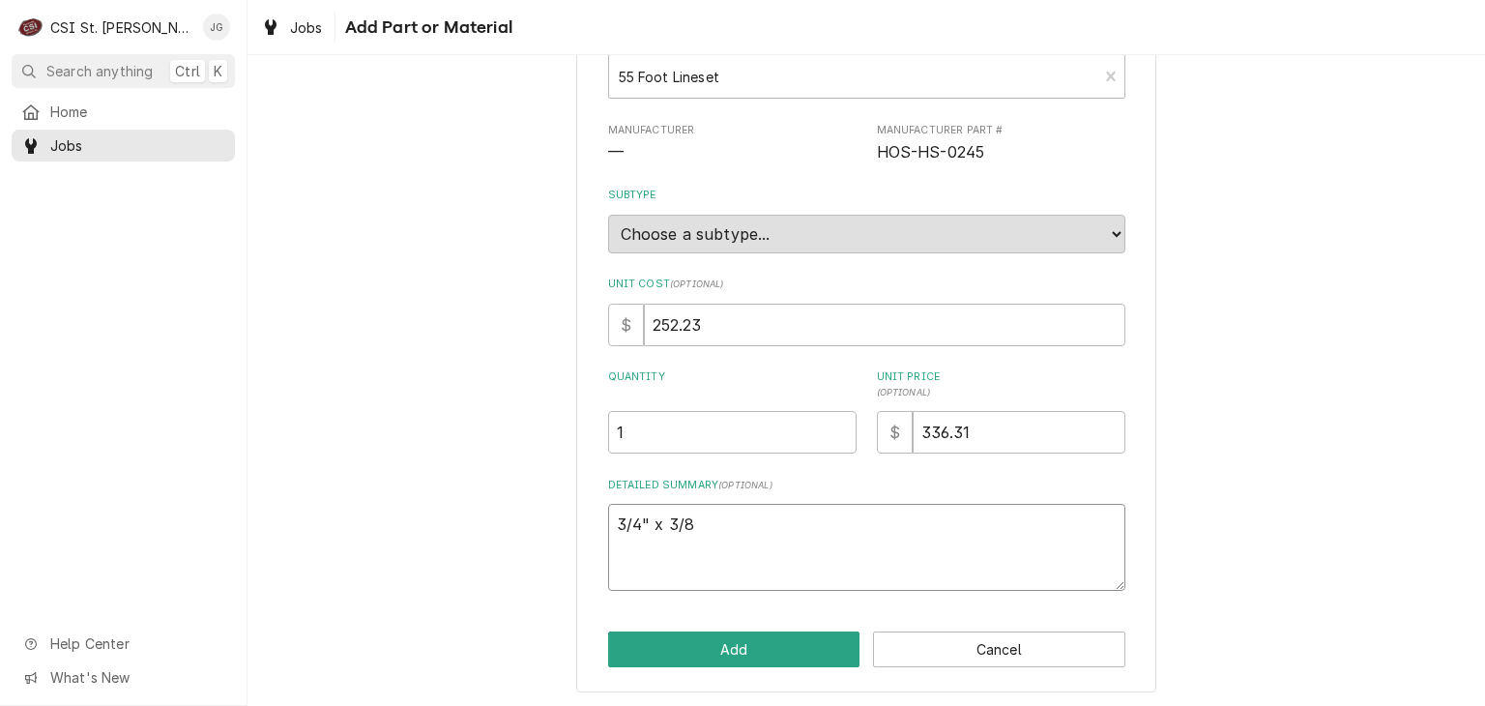
type textarea "x"
type textarea "3/4" x 3/8""
type textarea "x"
type textarea "3/4" x 3/8""
type textarea "x"
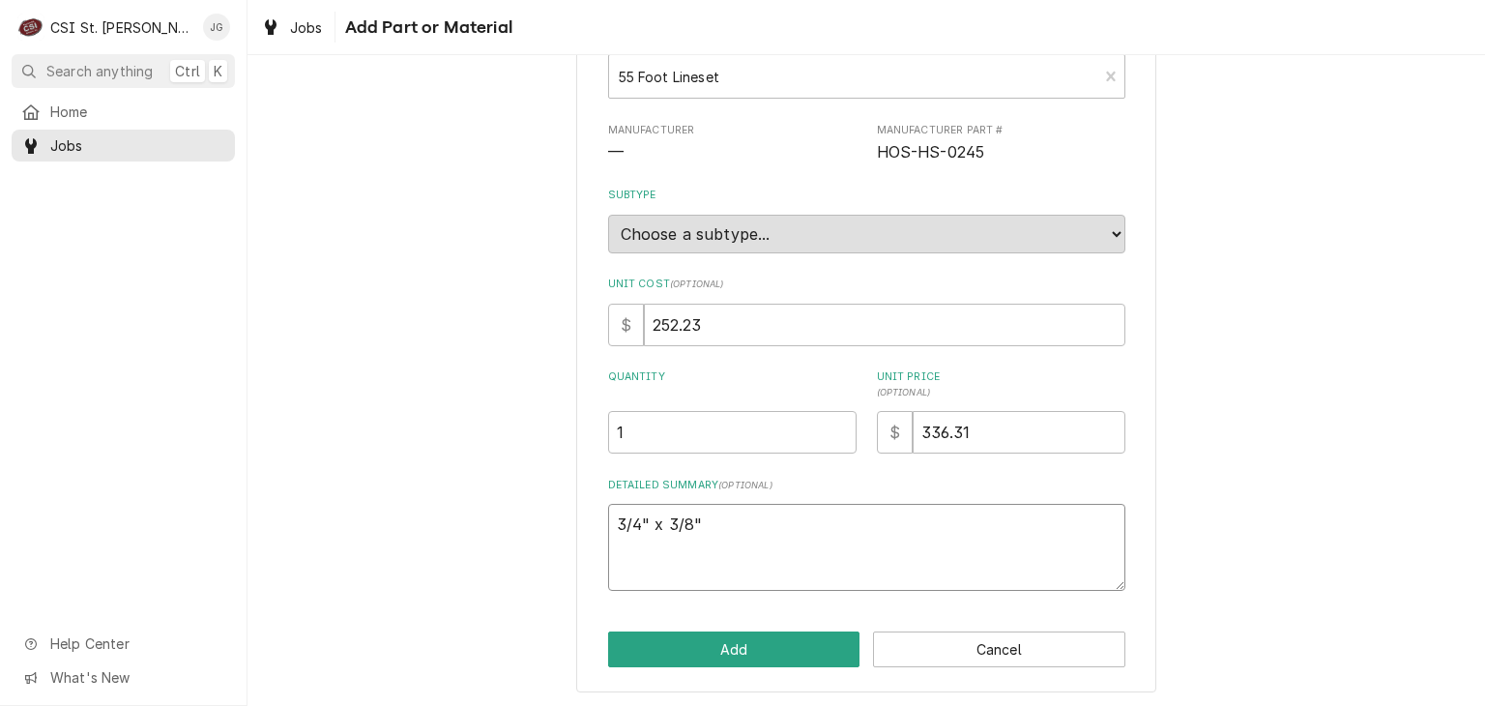
type textarea "3/4" x 3/8" l"
type textarea "x"
type textarea "3/4" x 3/8" li"
type textarea "x"
type textarea "3/4" x 3/8" lin"
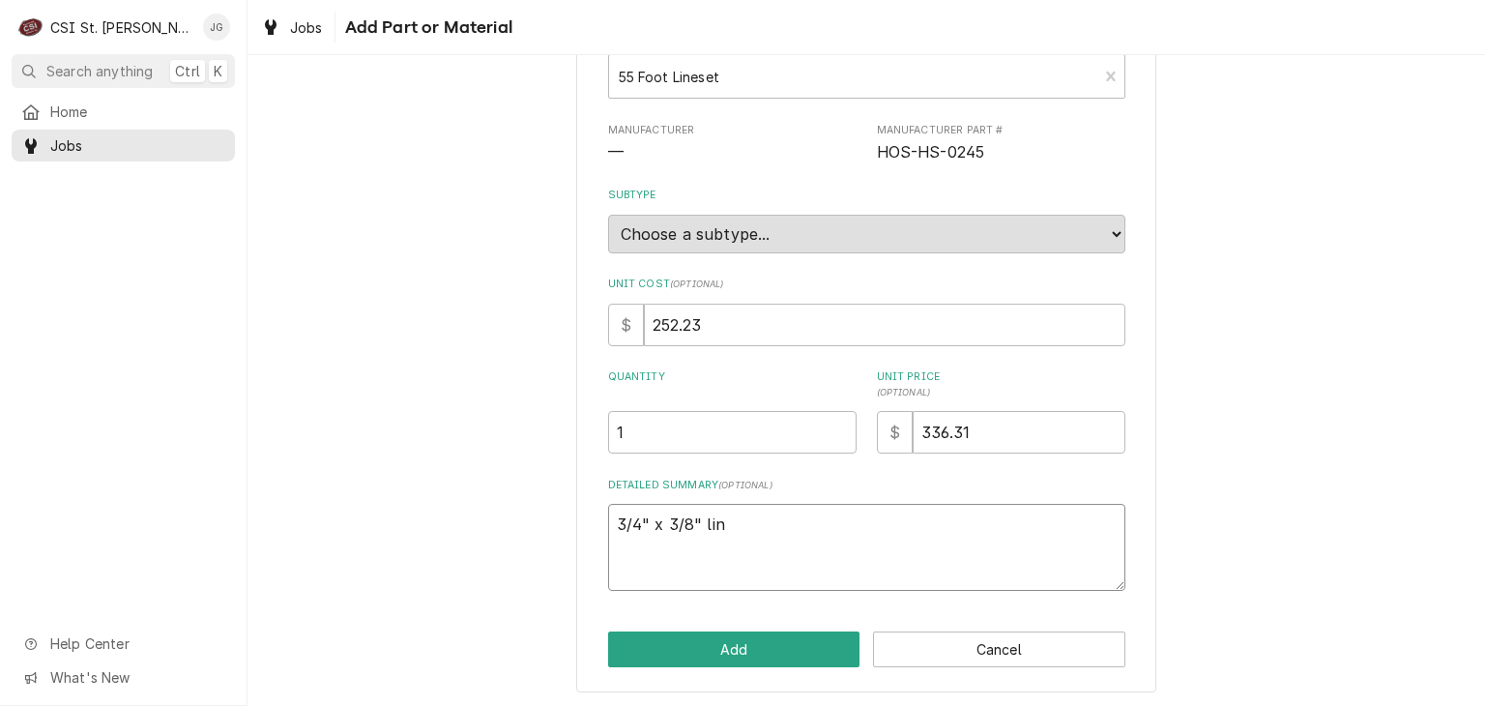
type textarea "x"
type textarea "3/4" x 3/8" line"
type textarea "x"
type textarea "3/4" x 3/8" lines"
type textarea "x"
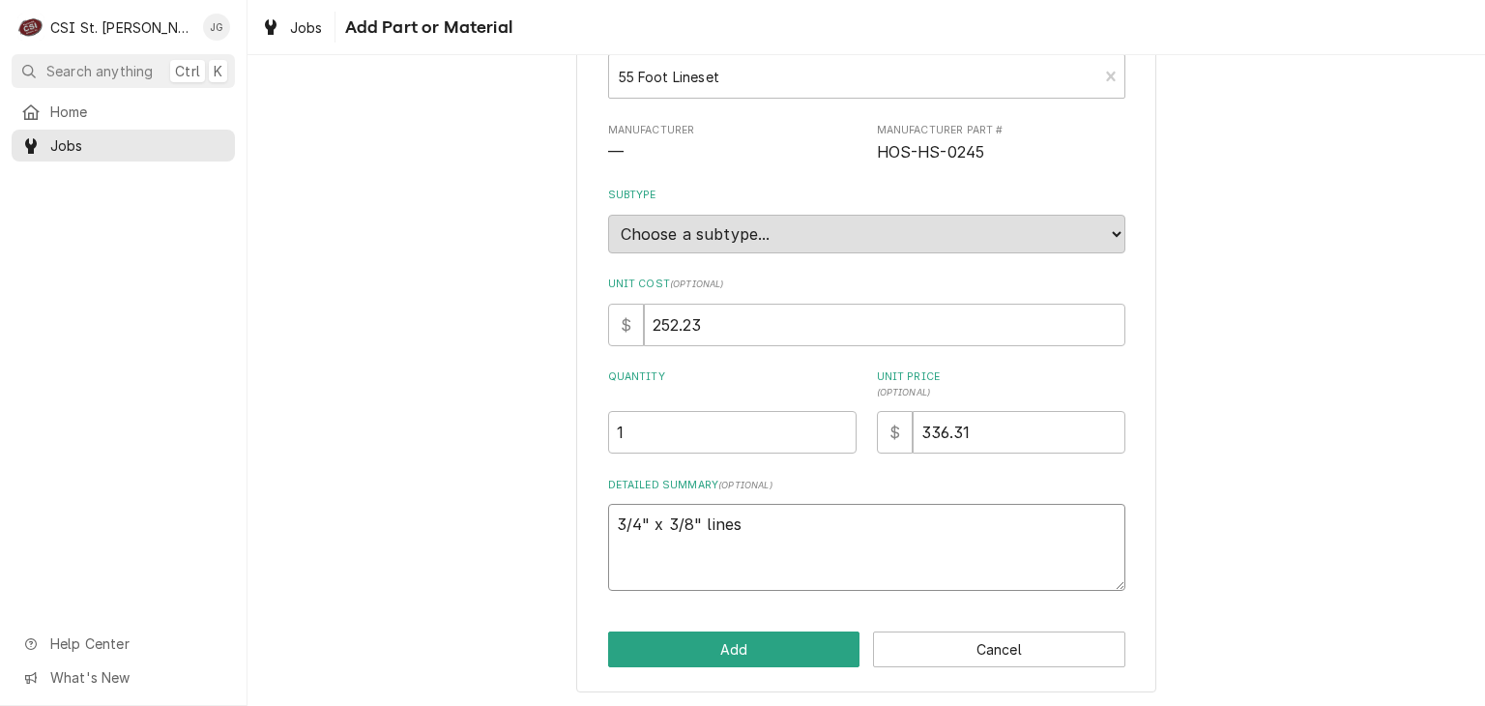
type textarea "3/4" x 3/8" linese"
type textarea "x"
type textarea "3/4" x 3/8" lineset"
click at [769, 641] on button "Add" at bounding box center [734, 649] width 252 height 36
type textarea "x"
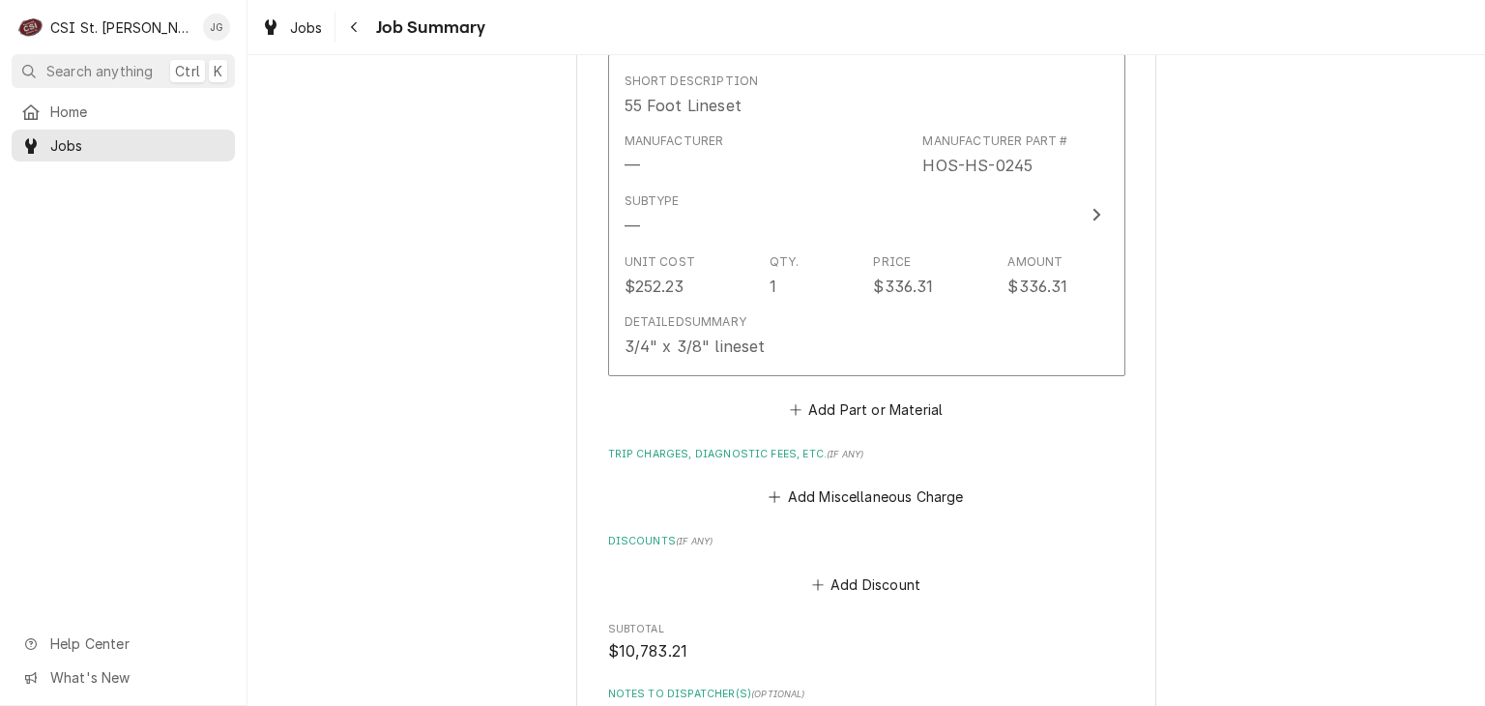
scroll to position [4324, 0]
click at [862, 413] on button "Add Part or Material" at bounding box center [866, 412] width 160 height 27
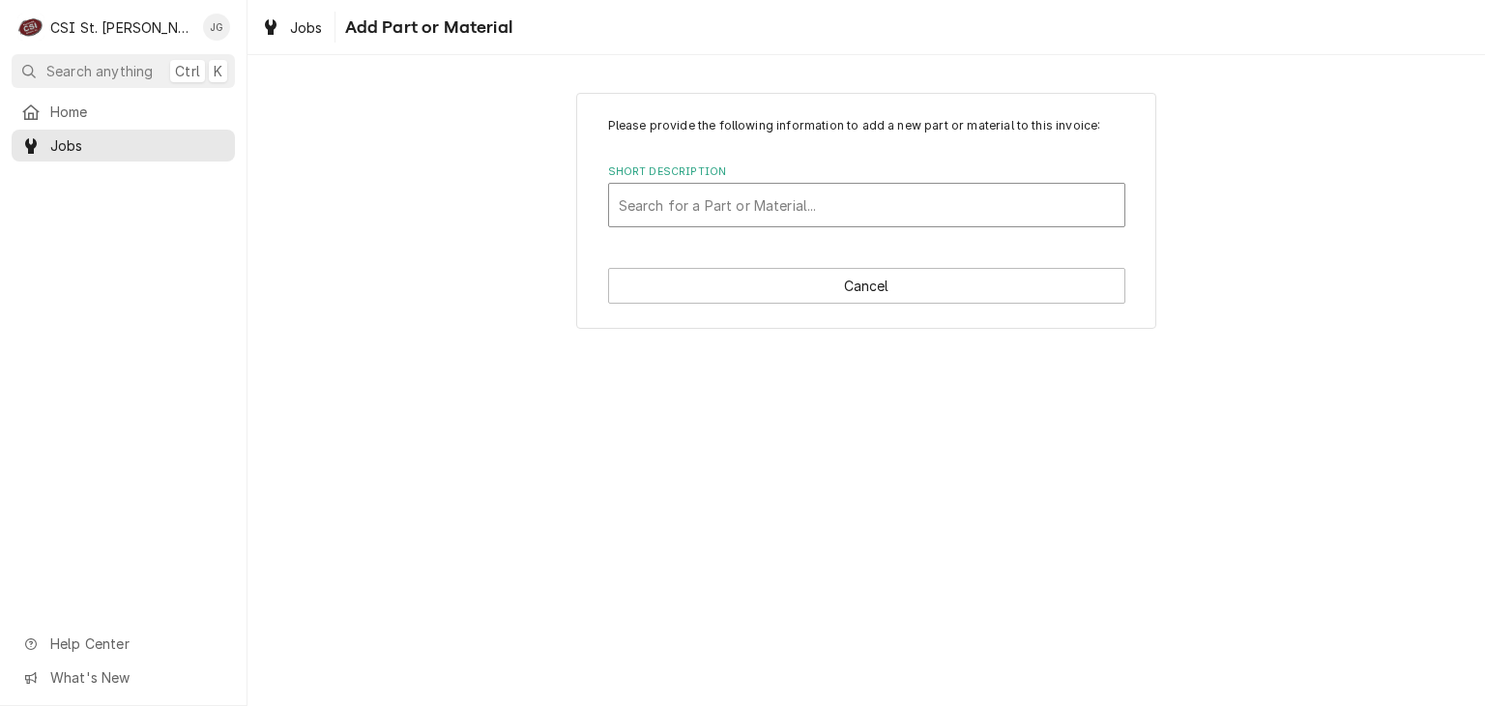
click at [706, 204] on div "Short Description" at bounding box center [867, 205] width 496 height 35
type input "recovery"
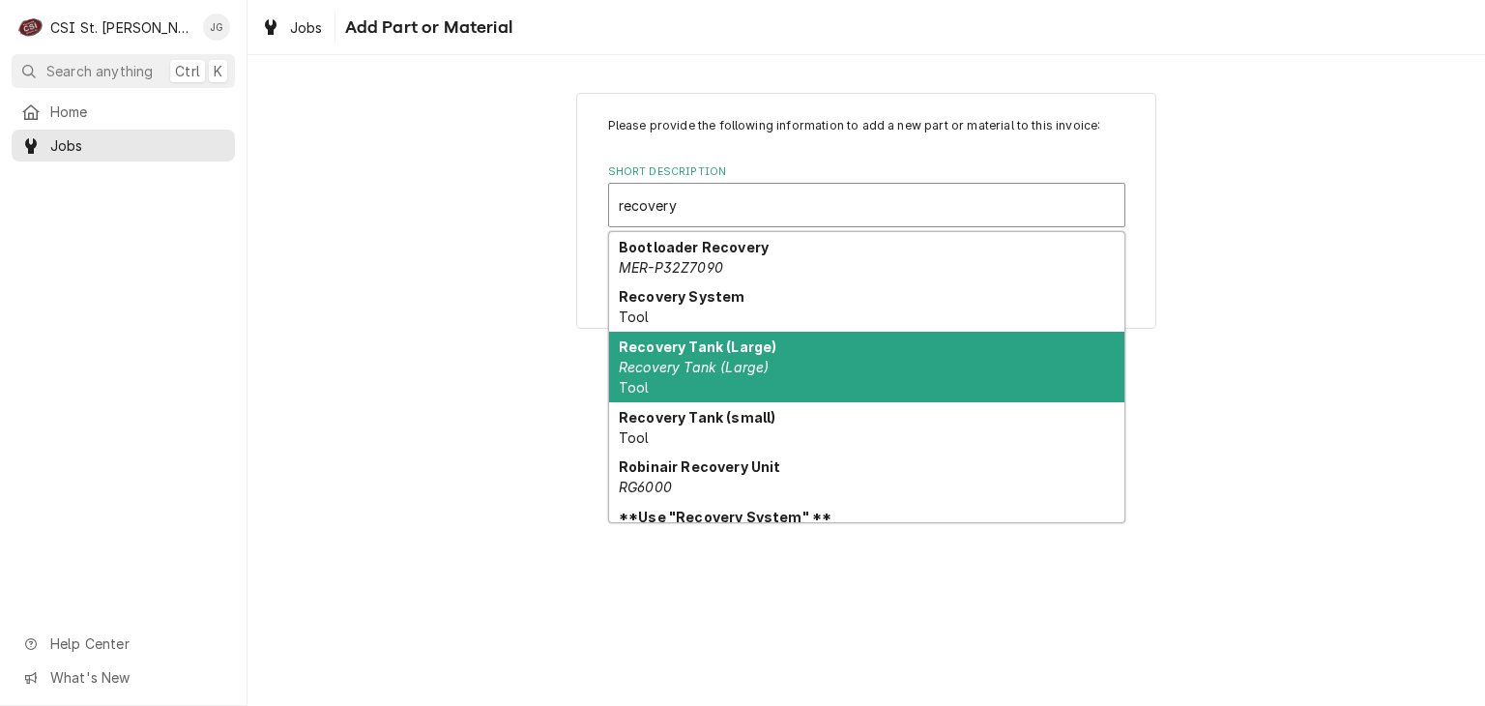
click at [689, 351] on strong "Recovery Tank (Large)" at bounding box center [698, 346] width 158 height 16
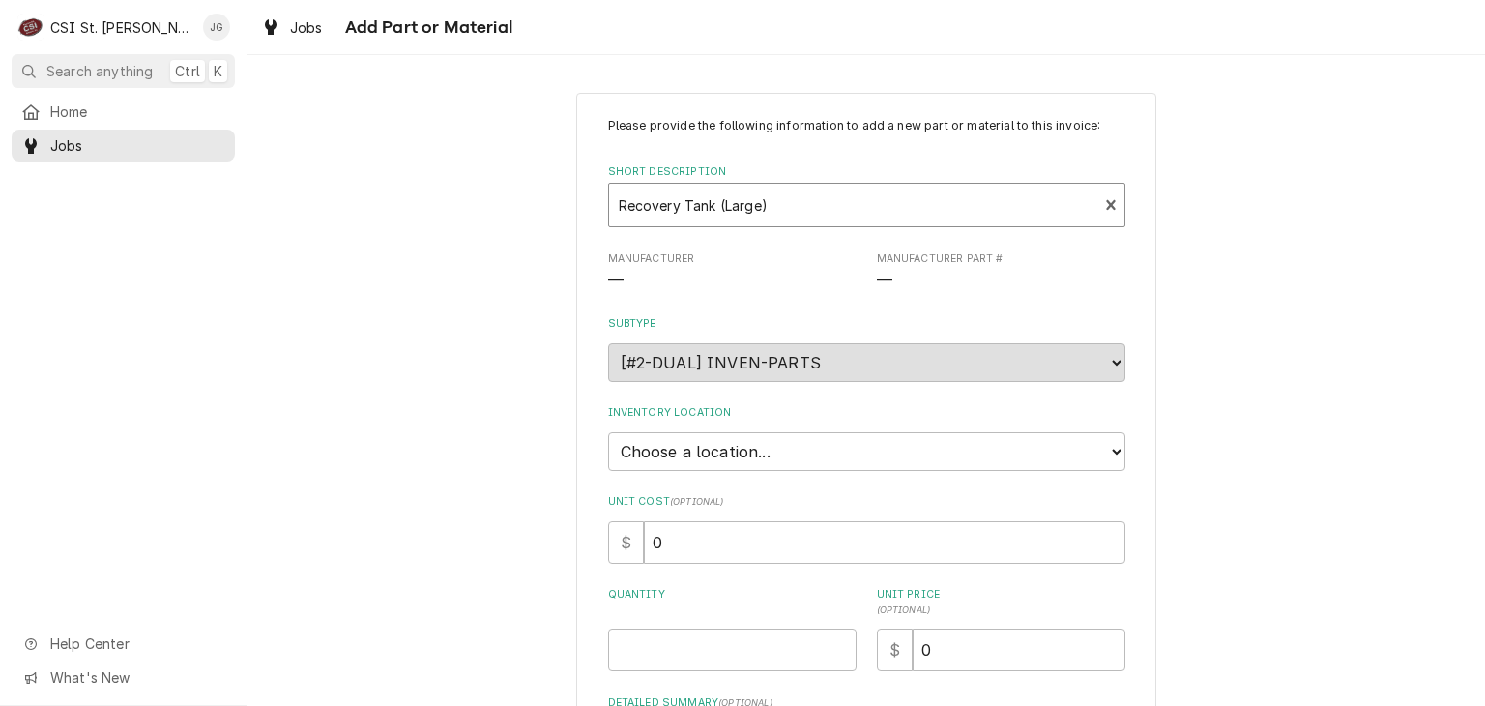
type textarea "x"
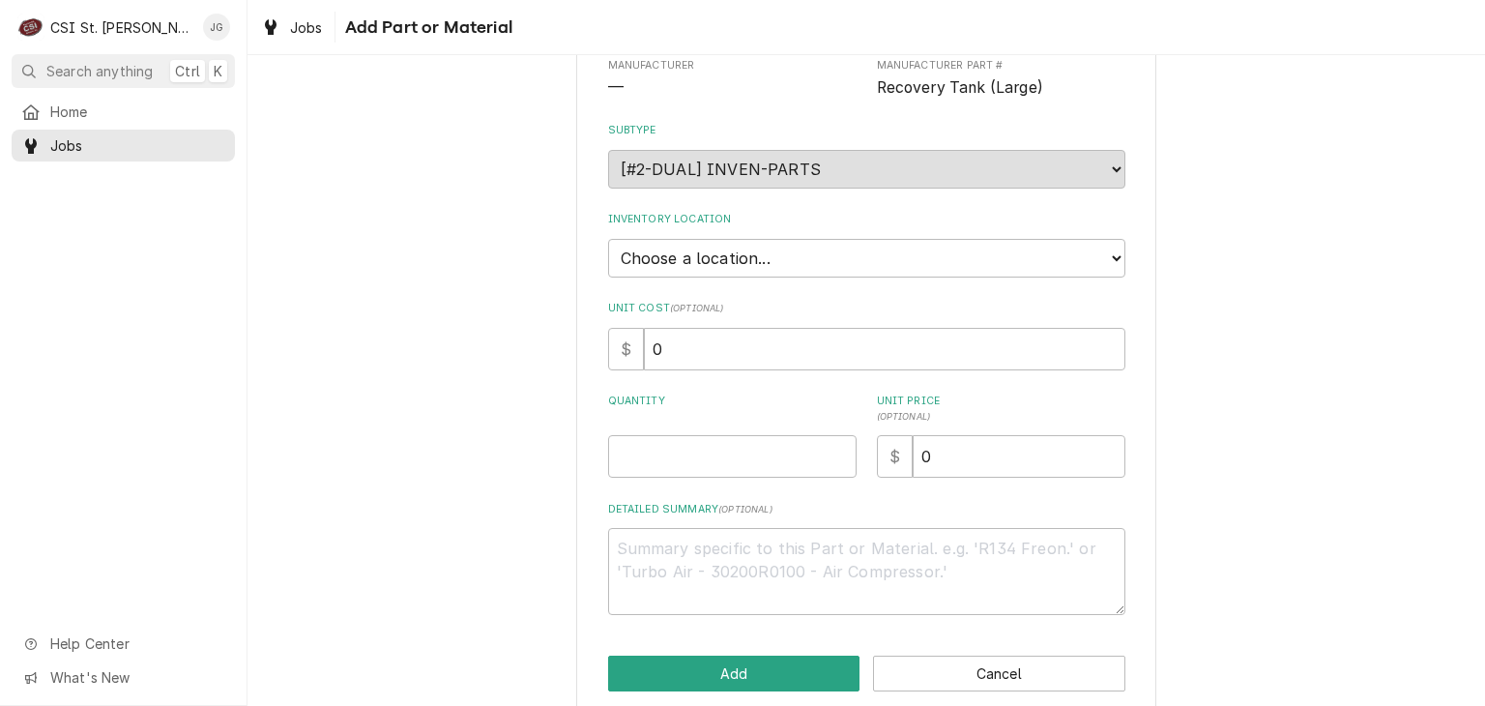
scroll to position [217, 0]
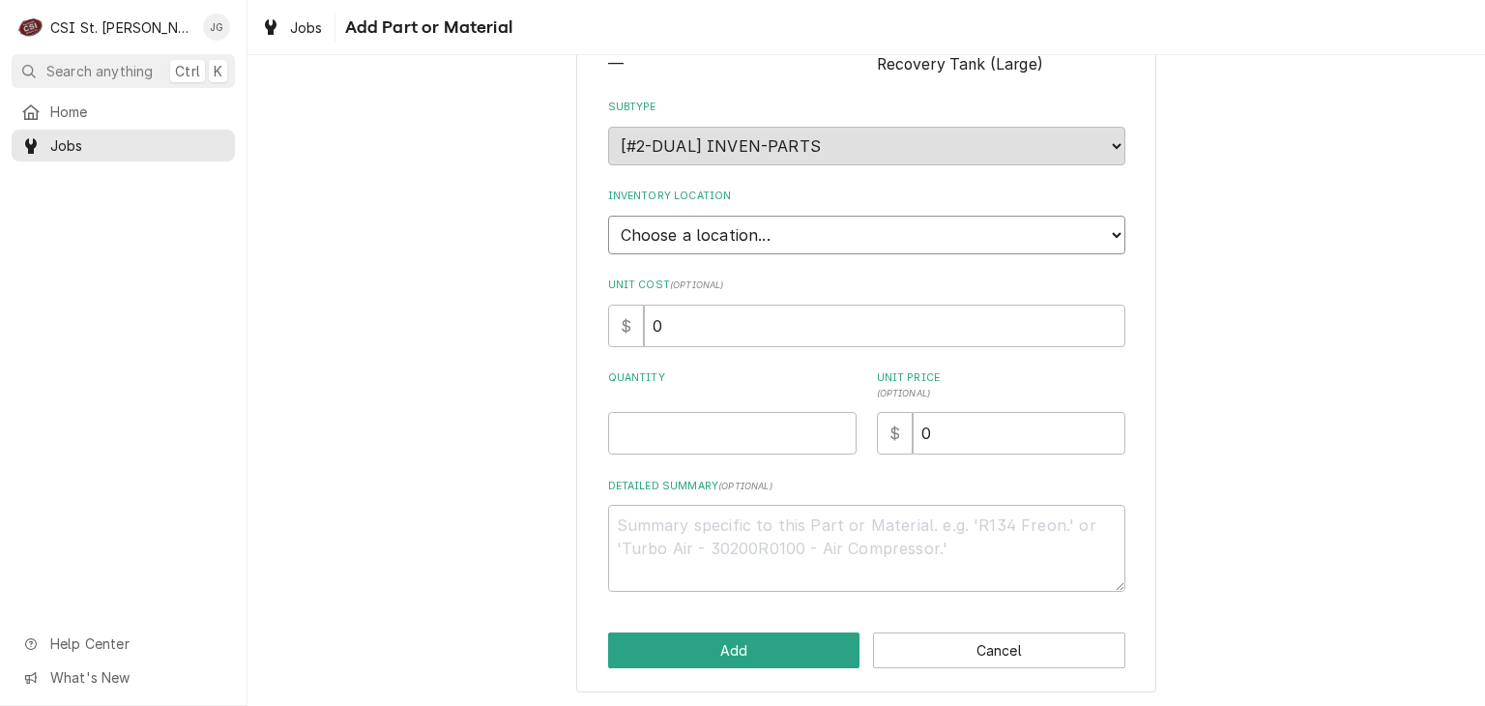
click at [815, 232] on select "Choose a location... 00 | STL WAREHOUSE 01 | CHUCK WAMBOLDT V#93 01 | COURTNEY …" at bounding box center [866, 235] width 517 height 39
select select "1370"
click at [608, 216] on select "Choose a location... 00 | STL WAREHOUSE 01 | CHUCK WAMBOLDT V#93 01 | COURTNEY …" at bounding box center [866, 235] width 517 height 39
click at [715, 337] on input "0" at bounding box center [885, 326] width 482 height 43
type textarea "x"
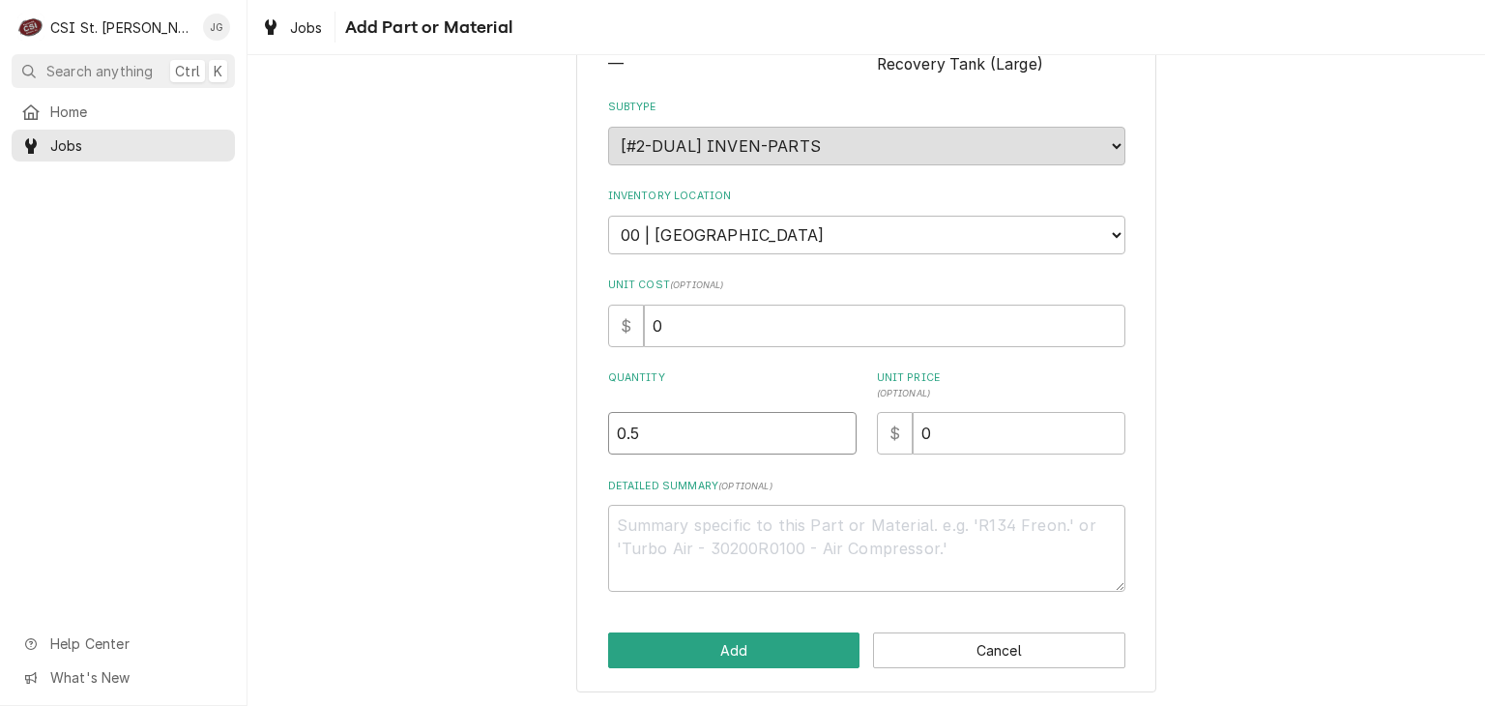
type input "0.5"
click at [829, 425] on input "0.5" at bounding box center [732, 433] width 249 height 43
type textarea "x"
type input "1"
click at [829, 425] on input "1" at bounding box center [732, 433] width 249 height 43
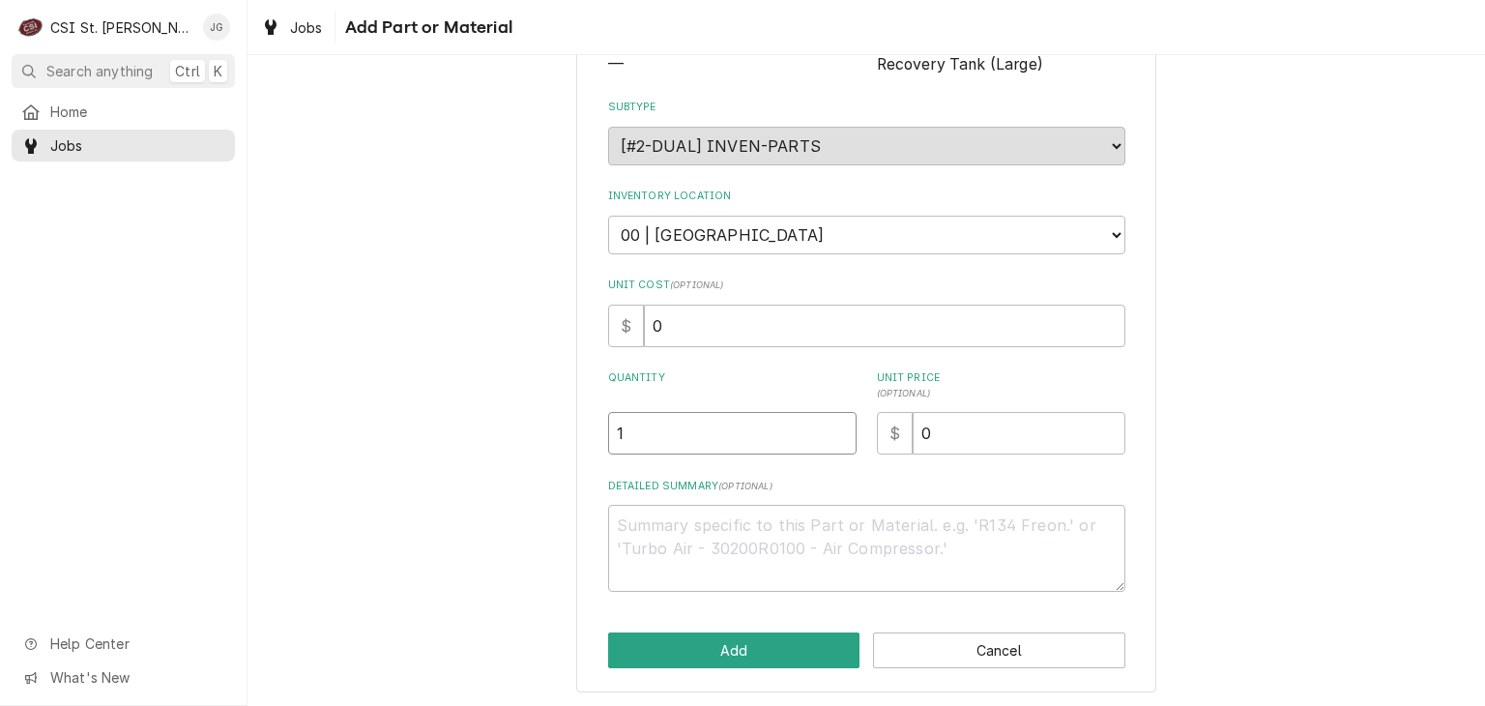
type textarea "x"
type input "1.5"
click at [828, 425] on input "1.5" at bounding box center [732, 433] width 249 height 43
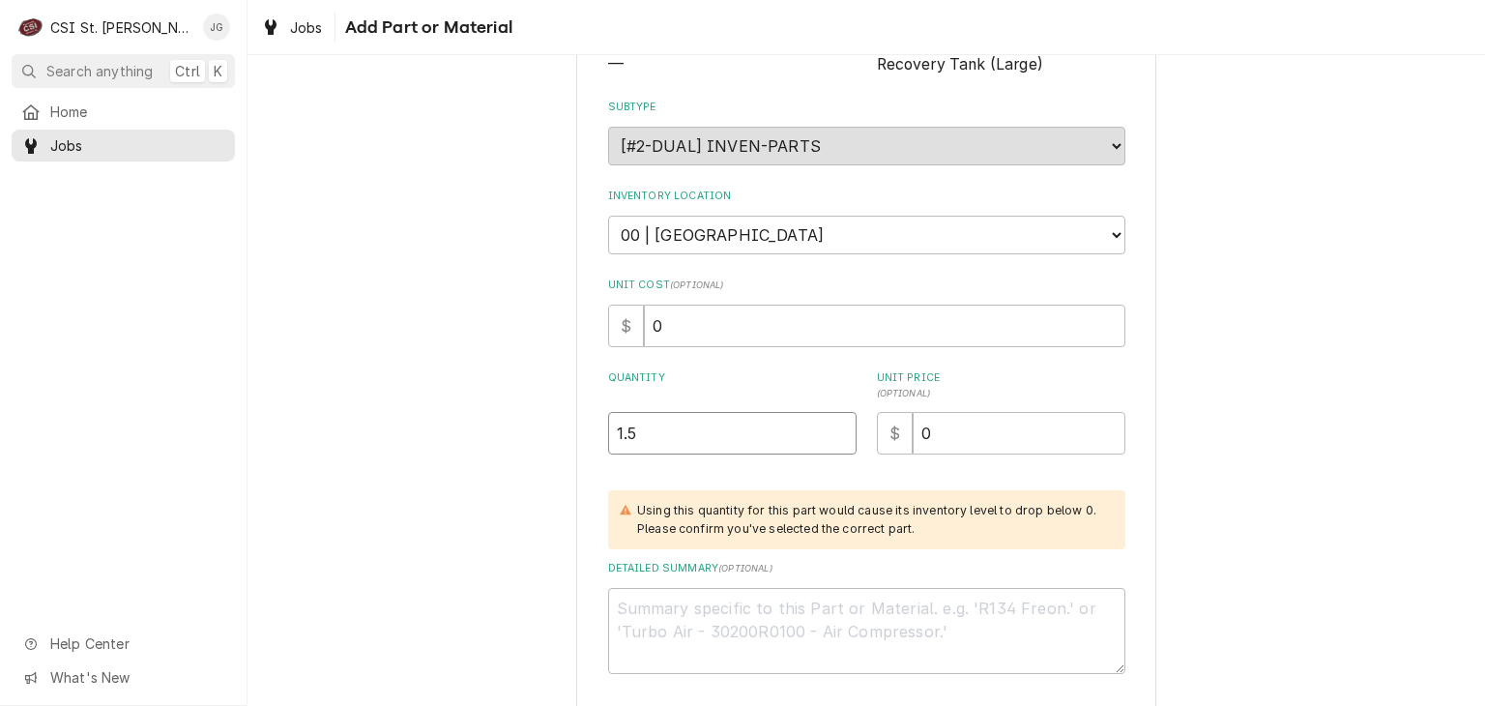
type textarea "x"
type input "2"
click at [828, 425] on input "2" at bounding box center [732, 433] width 249 height 43
click at [719, 324] on input "0" at bounding box center [885, 326] width 482 height 43
drag, startPoint x: 719, startPoint y: 324, endPoint x: 630, endPoint y: 307, distance: 90.7
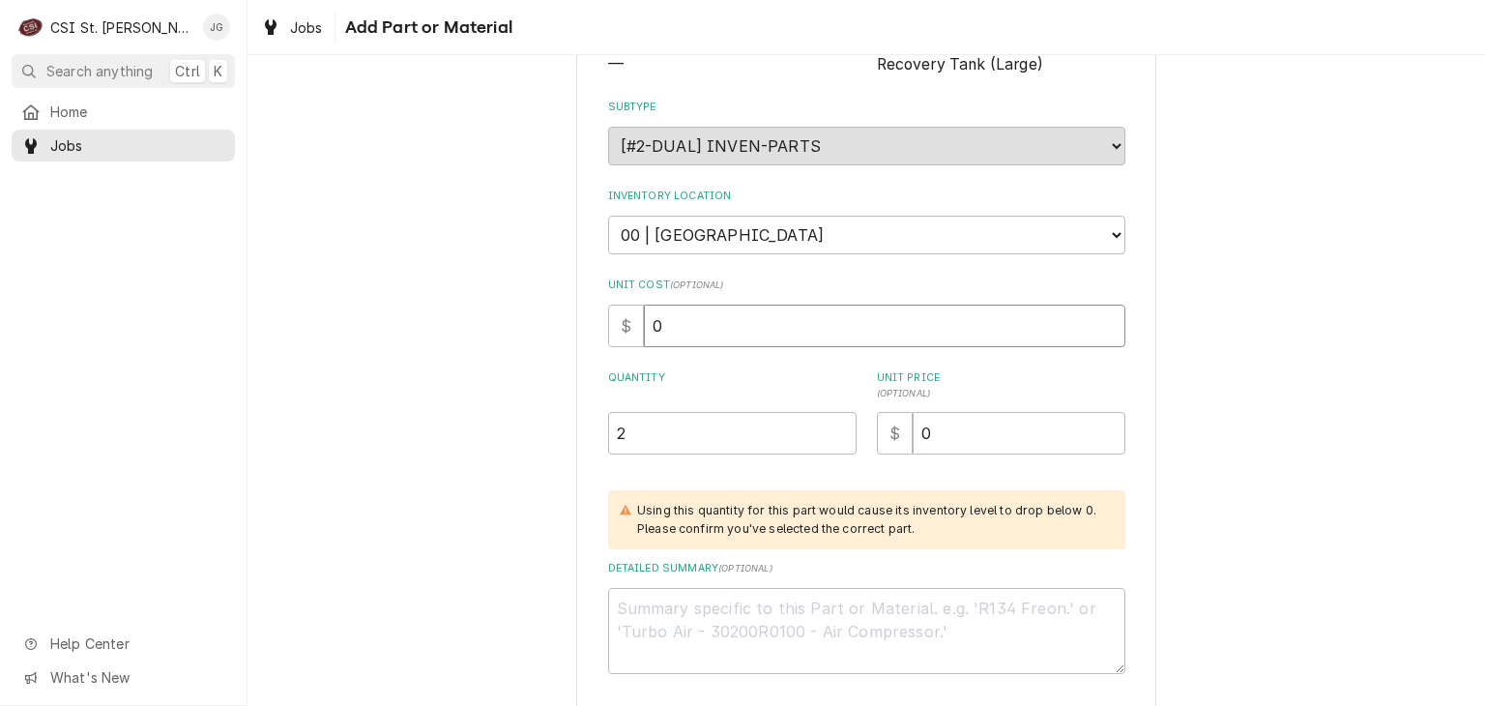
click at [629, 324] on div "$ 0" at bounding box center [866, 326] width 517 height 43
type textarea "x"
type input "1"
type textarea "x"
type input "15"
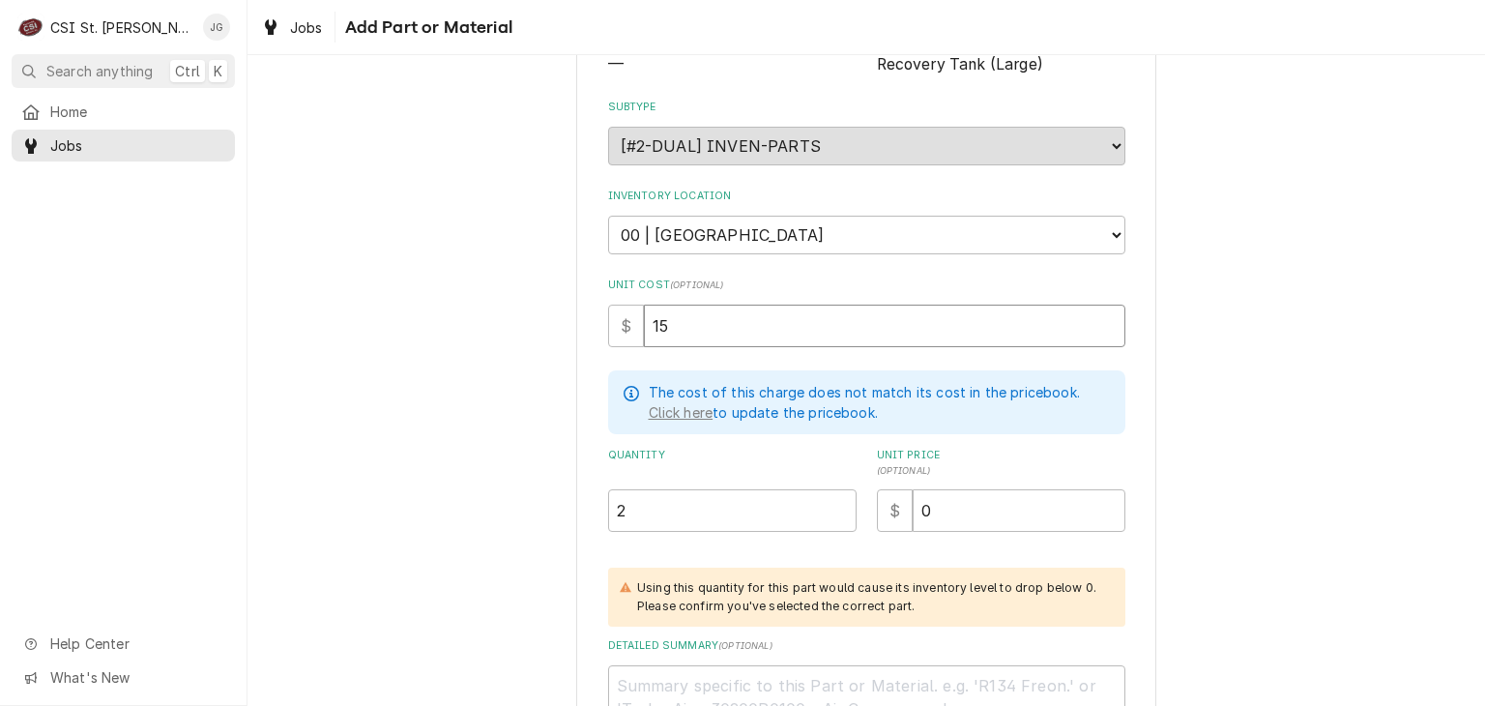
type textarea "x"
type input "150"
drag, startPoint x: 936, startPoint y: 505, endPoint x: 892, endPoint y: 515, distance: 45.7
click at [892, 519] on div "$ 0" at bounding box center [1001, 510] width 249 height 43
type textarea "x"
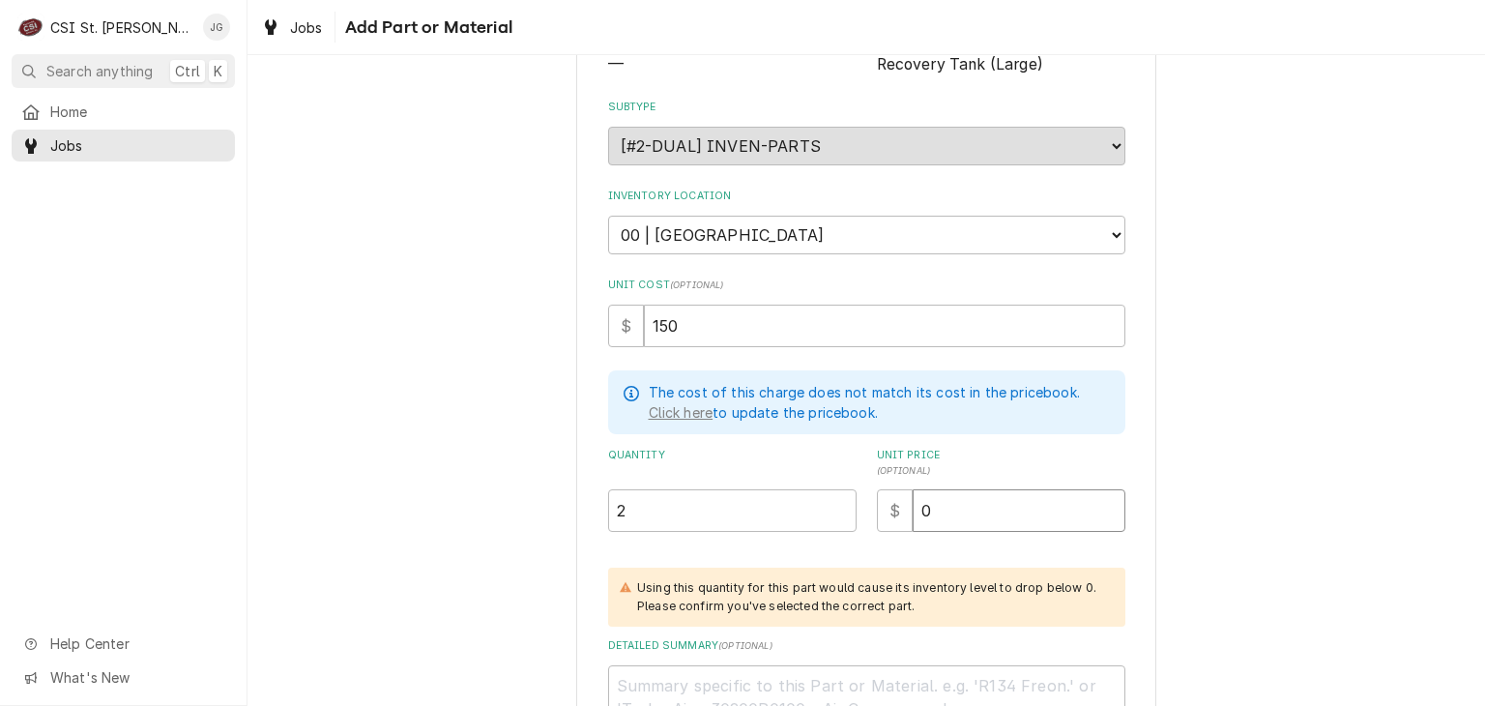
type input "1"
type textarea "x"
type input "15"
type textarea "x"
type input "150"
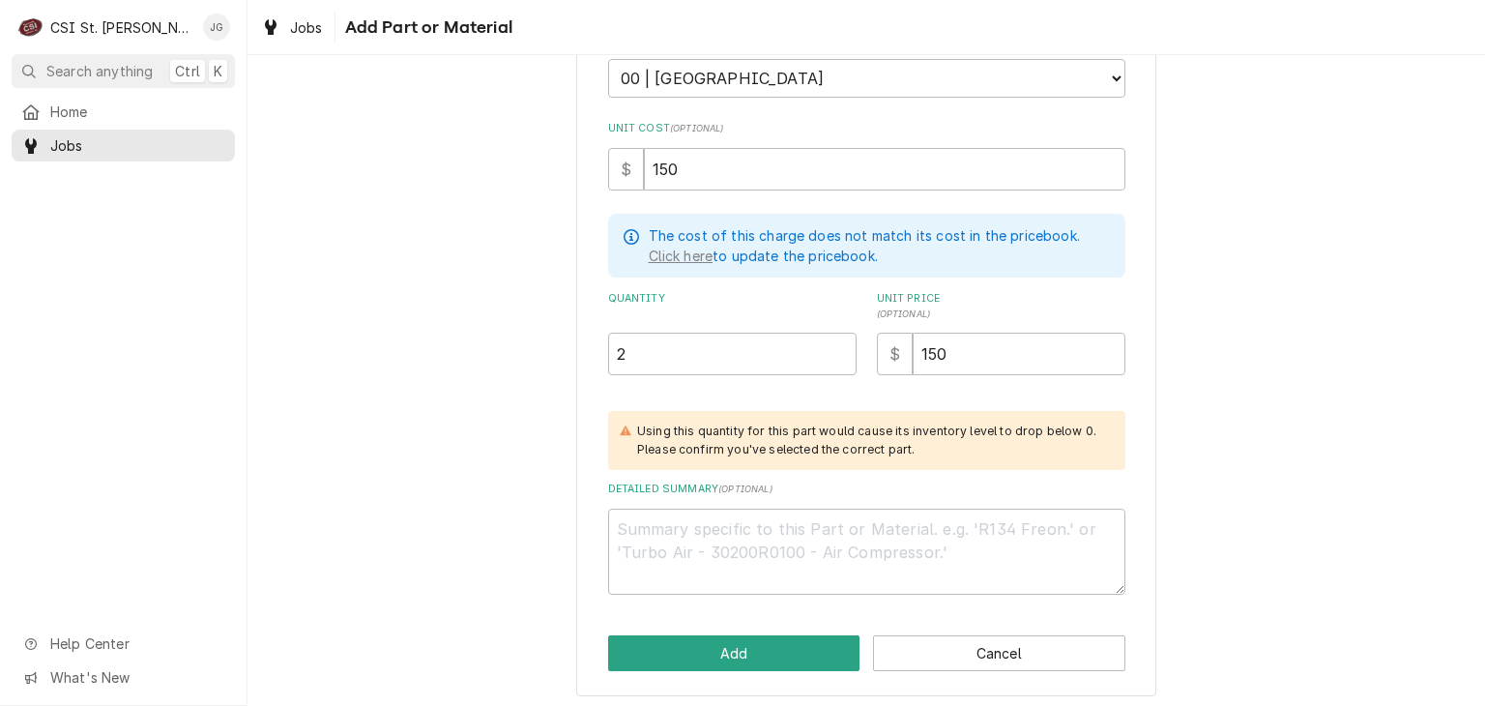
scroll to position [374, 0]
drag, startPoint x: 943, startPoint y: 341, endPoint x: 892, endPoint y: 351, distance: 52.2
click at [892, 351] on div "$ 150" at bounding box center [1001, 353] width 249 height 43
type textarea "x"
click at [741, 650] on button "Add" at bounding box center [734, 652] width 252 height 36
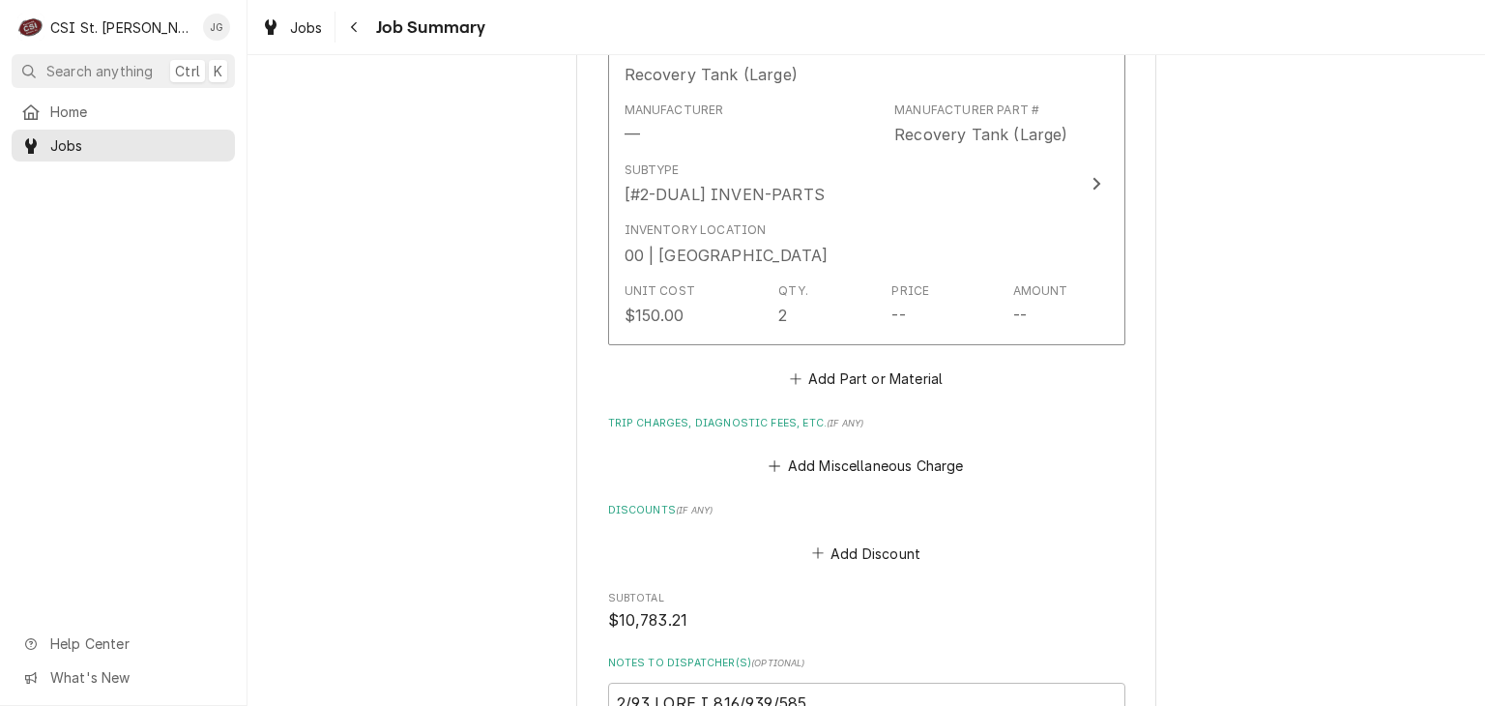
scroll to position [4698, 0]
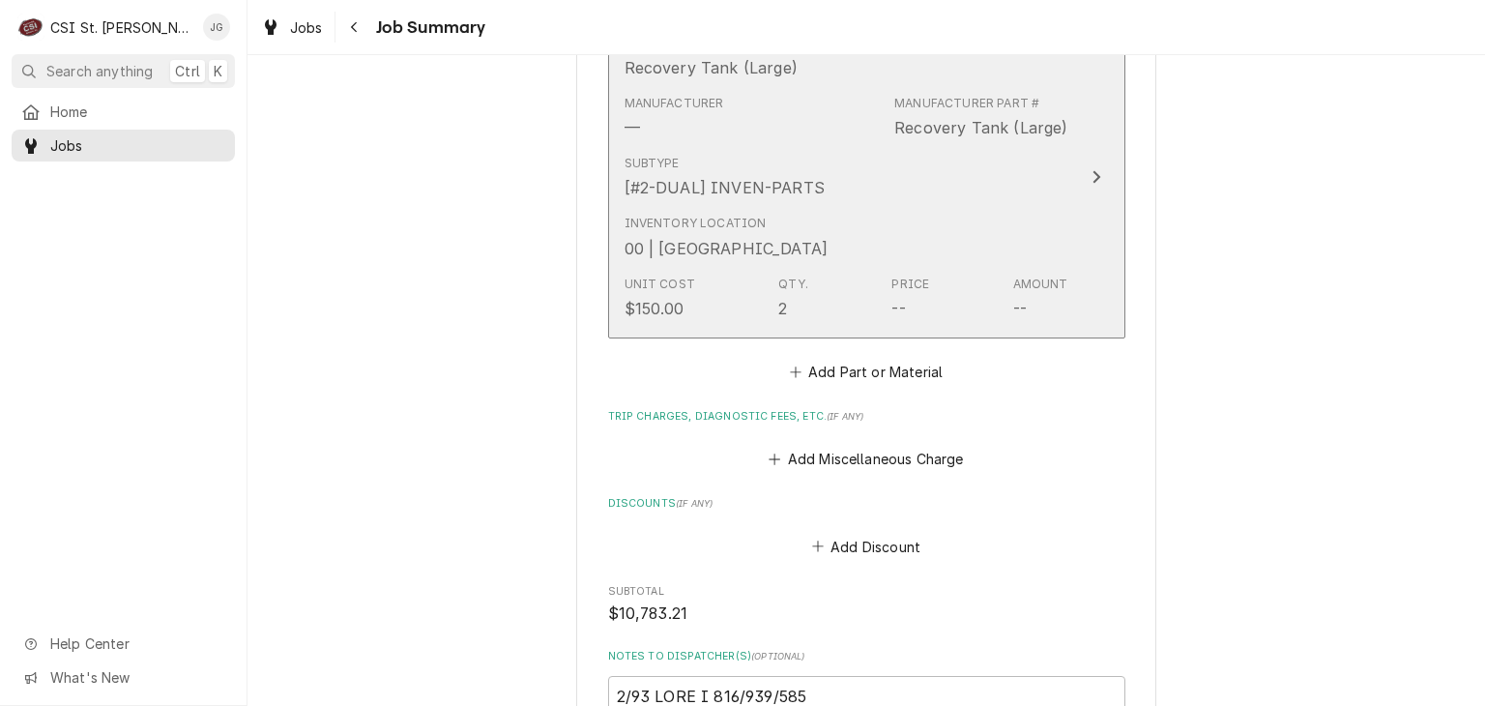
click at [892, 290] on div "Price --" at bounding box center [911, 298] width 38 height 44
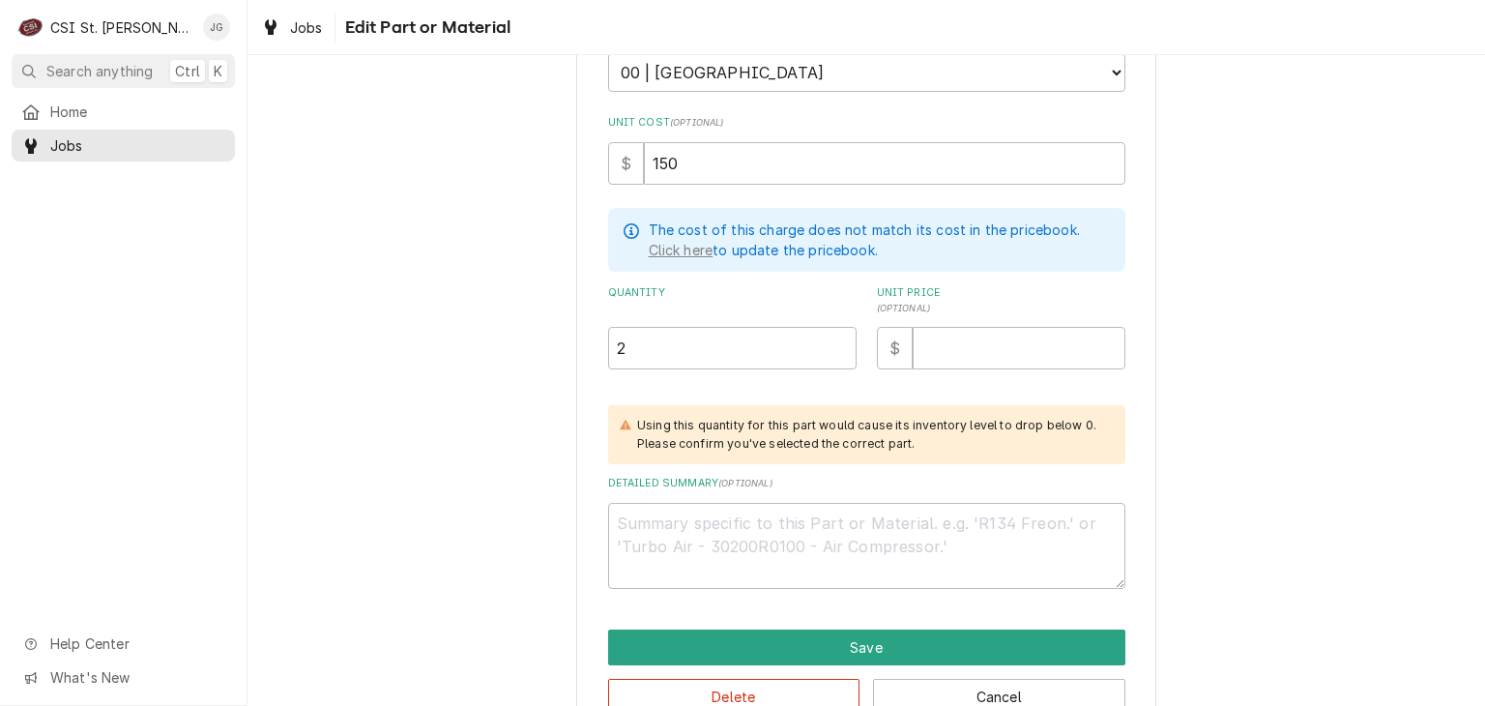
scroll to position [387, 0]
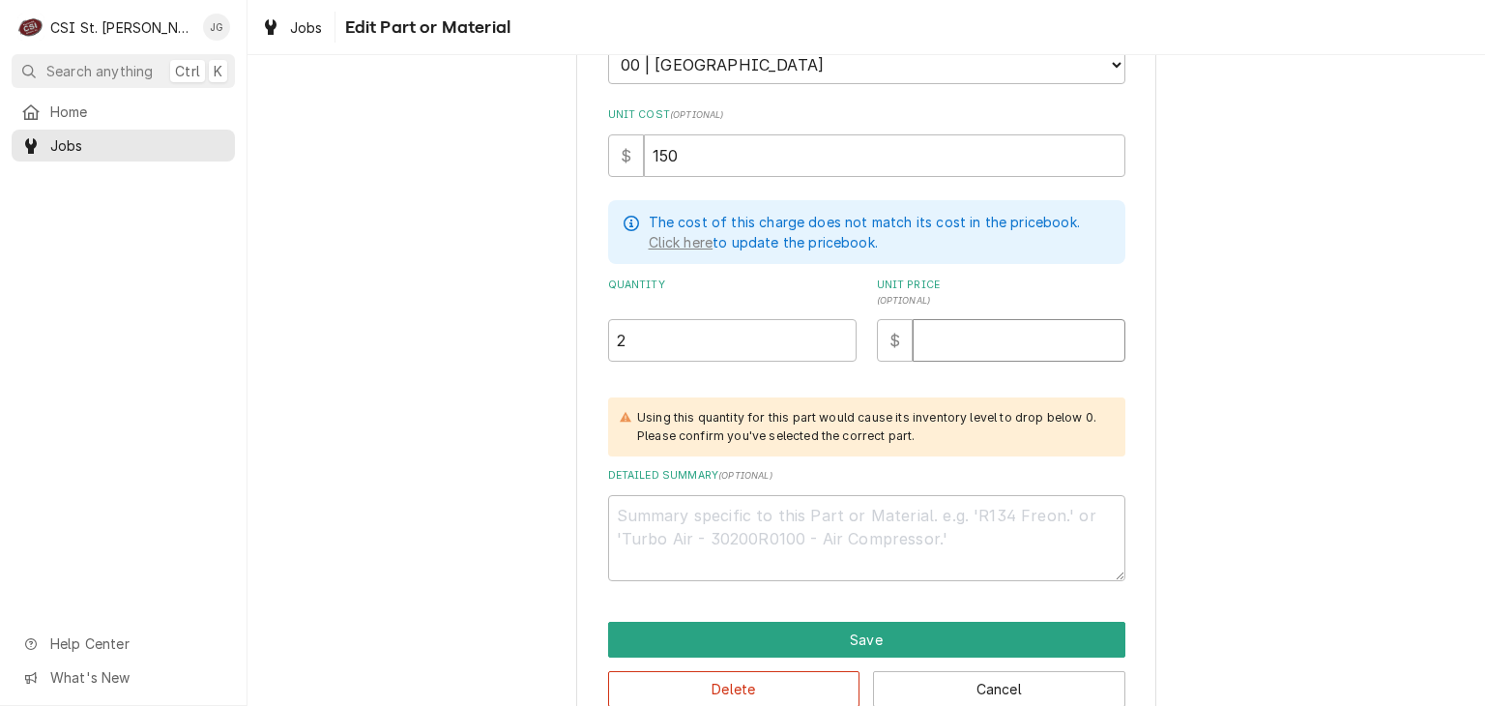
click at [965, 353] on input "Unit Price ( optional )" at bounding box center [1019, 340] width 213 height 43
type textarea "x"
type input "3"
type textarea "x"
type input "30"
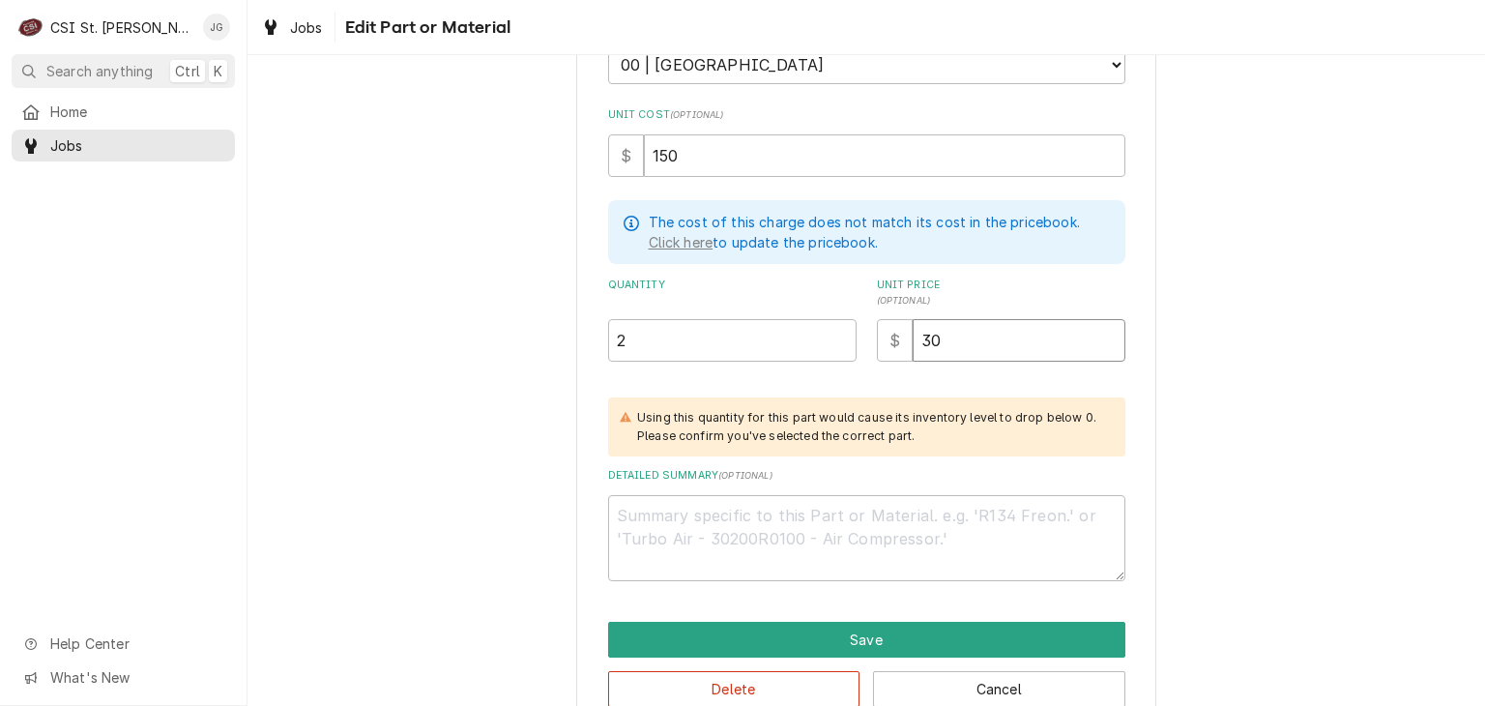
type textarea "x"
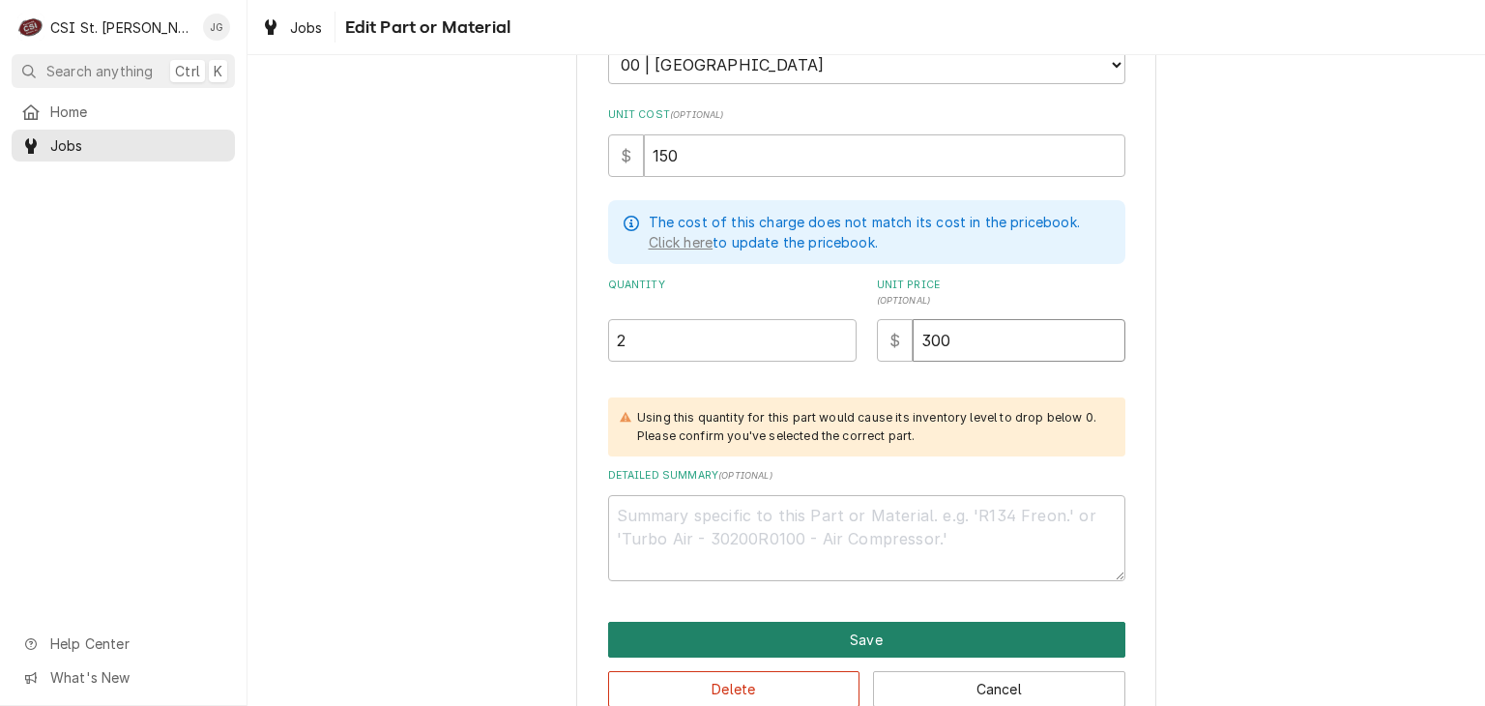
type input "300"
click at [865, 636] on button "Save" at bounding box center [866, 640] width 517 height 36
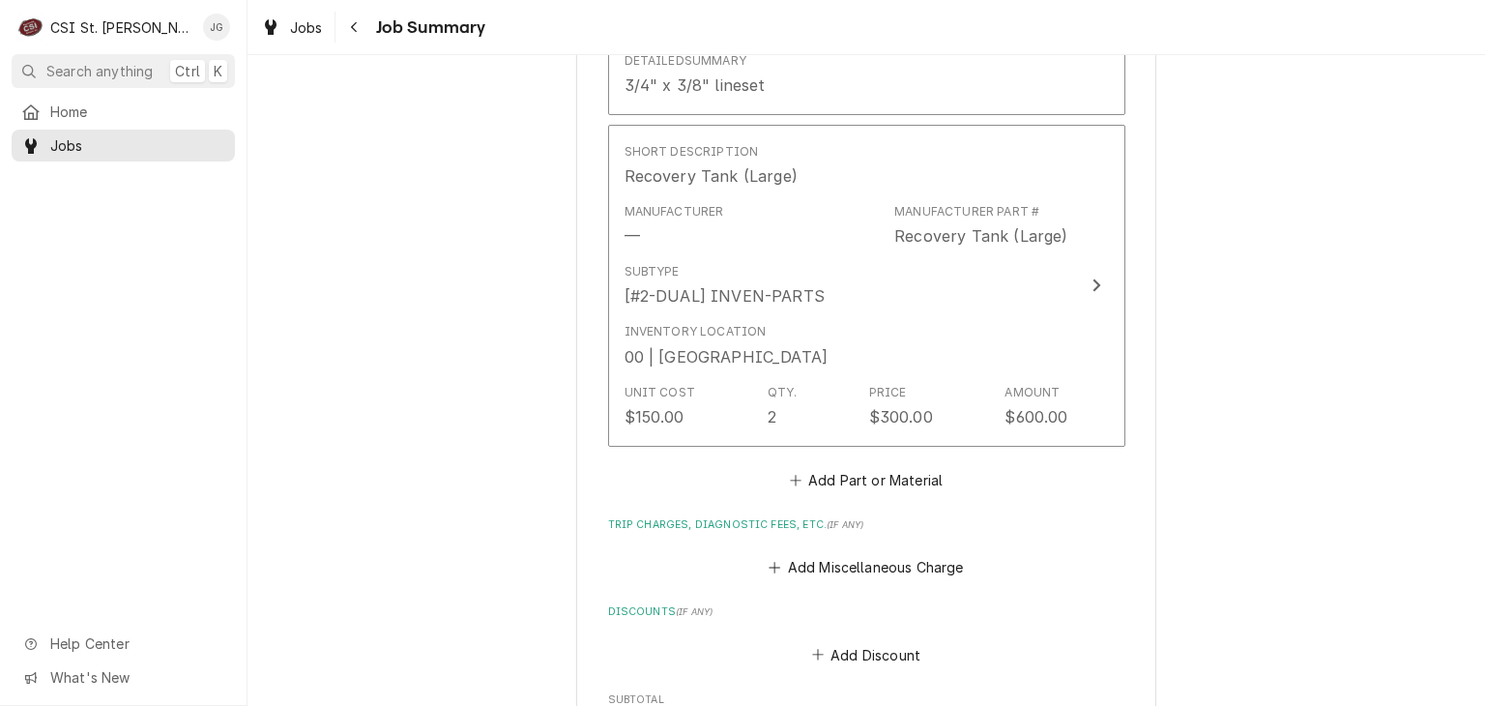
scroll to position [4586, 0]
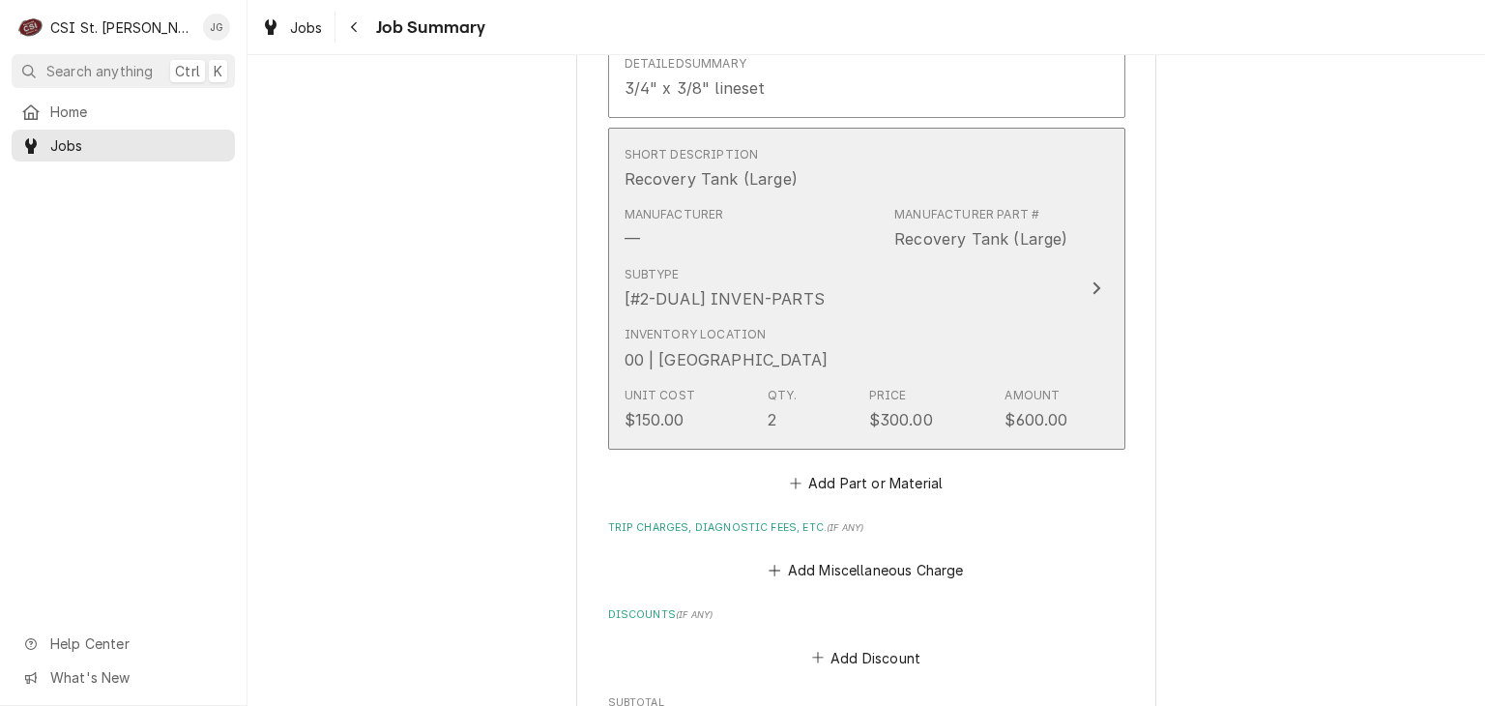
click at [869, 399] on div "Price" at bounding box center [888, 395] width 38 height 17
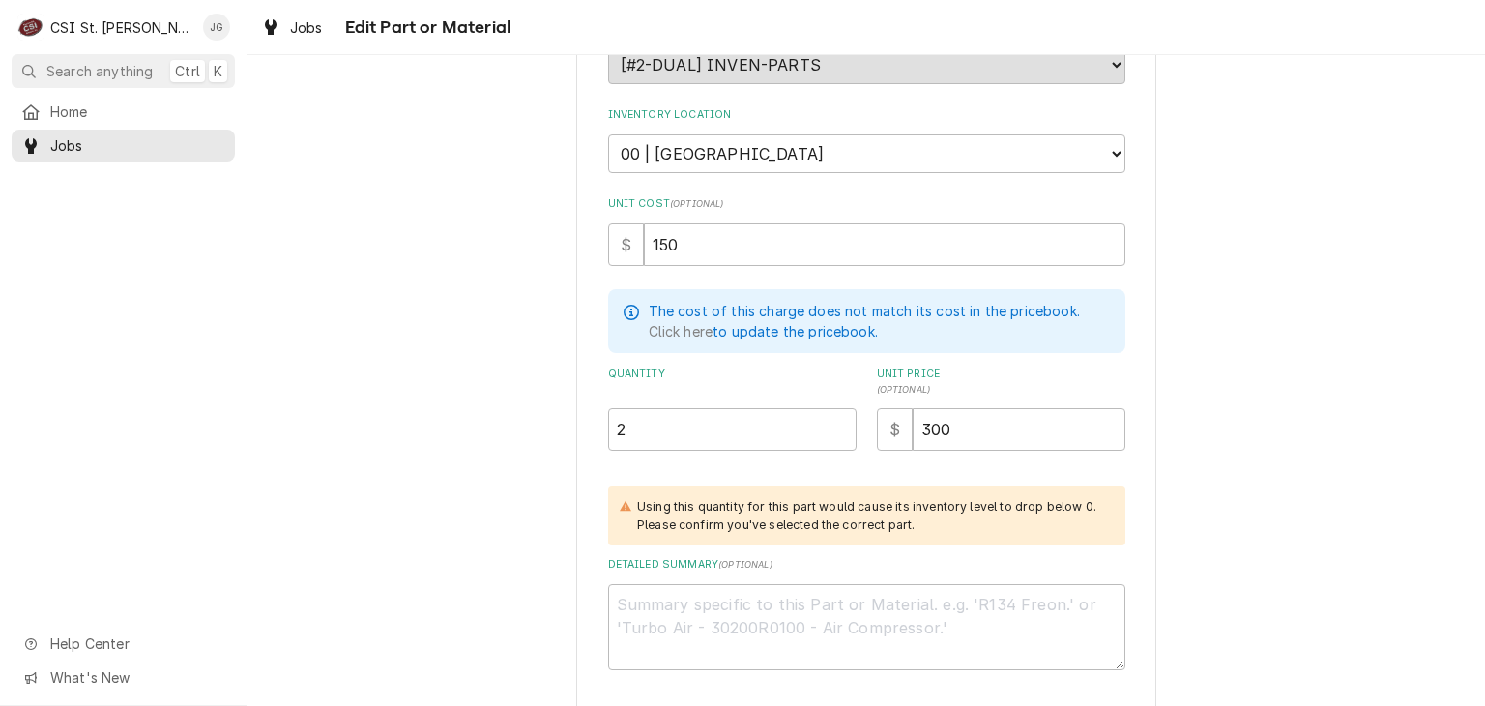
scroll to position [387, 0]
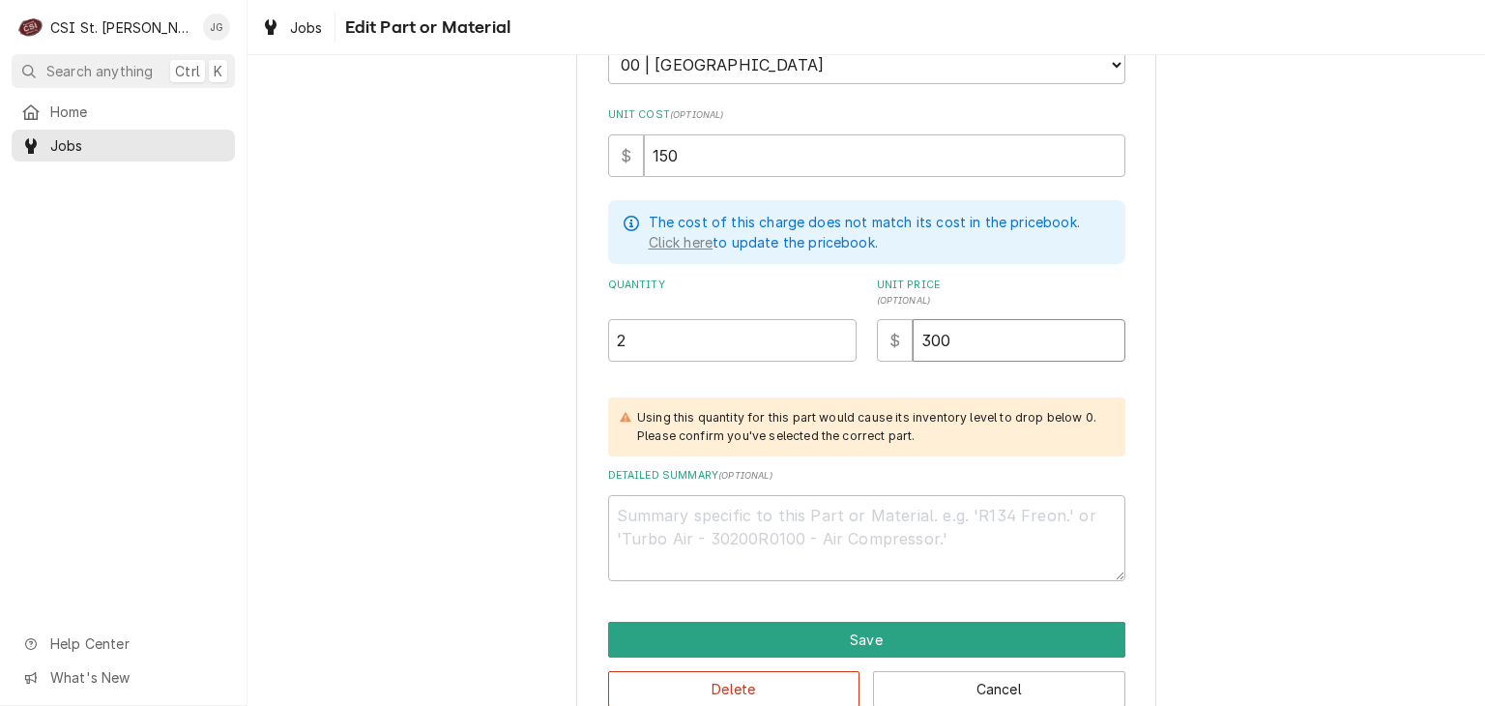
drag, startPoint x: 955, startPoint y: 335, endPoint x: 888, endPoint y: 353, distance: 70.1
click at [888, 353] on div "$ 300" at bounding box center [1001, 340] width 249 height 43
type textarea "x"
type input "1"
type textarea "x"
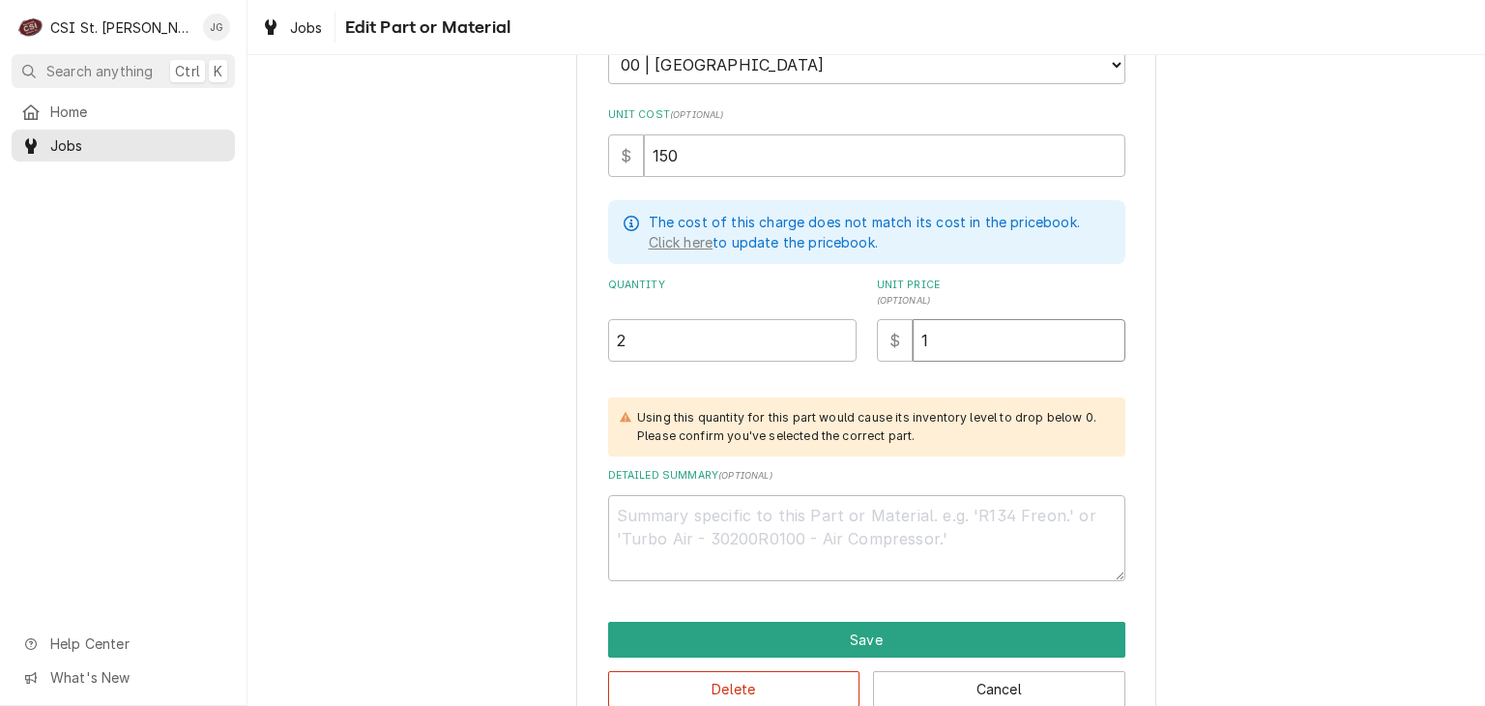
type input "15"
type textarea "x"
type input "150"
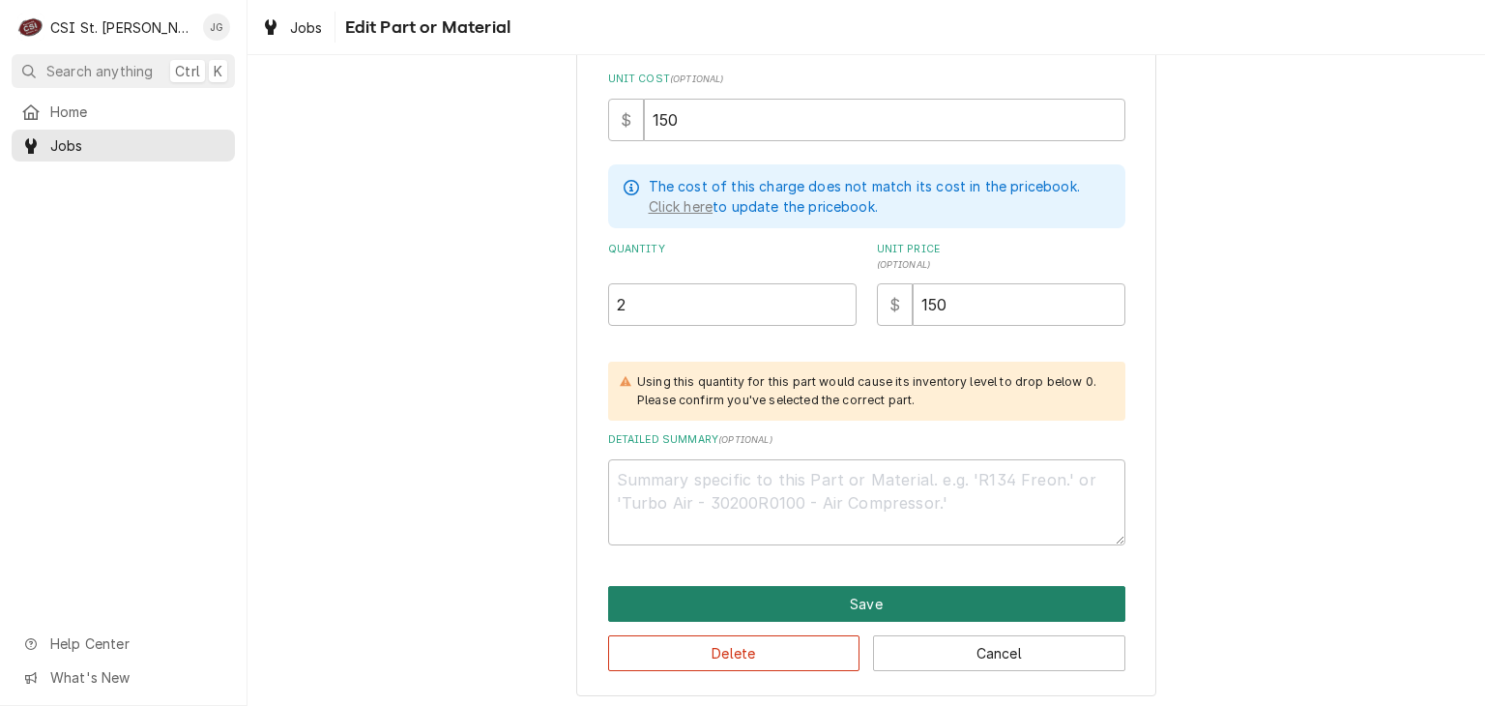
click at [856, 593] on button "Save" at bounding box center [866, 604] width 517 height 36
type textarea "x"
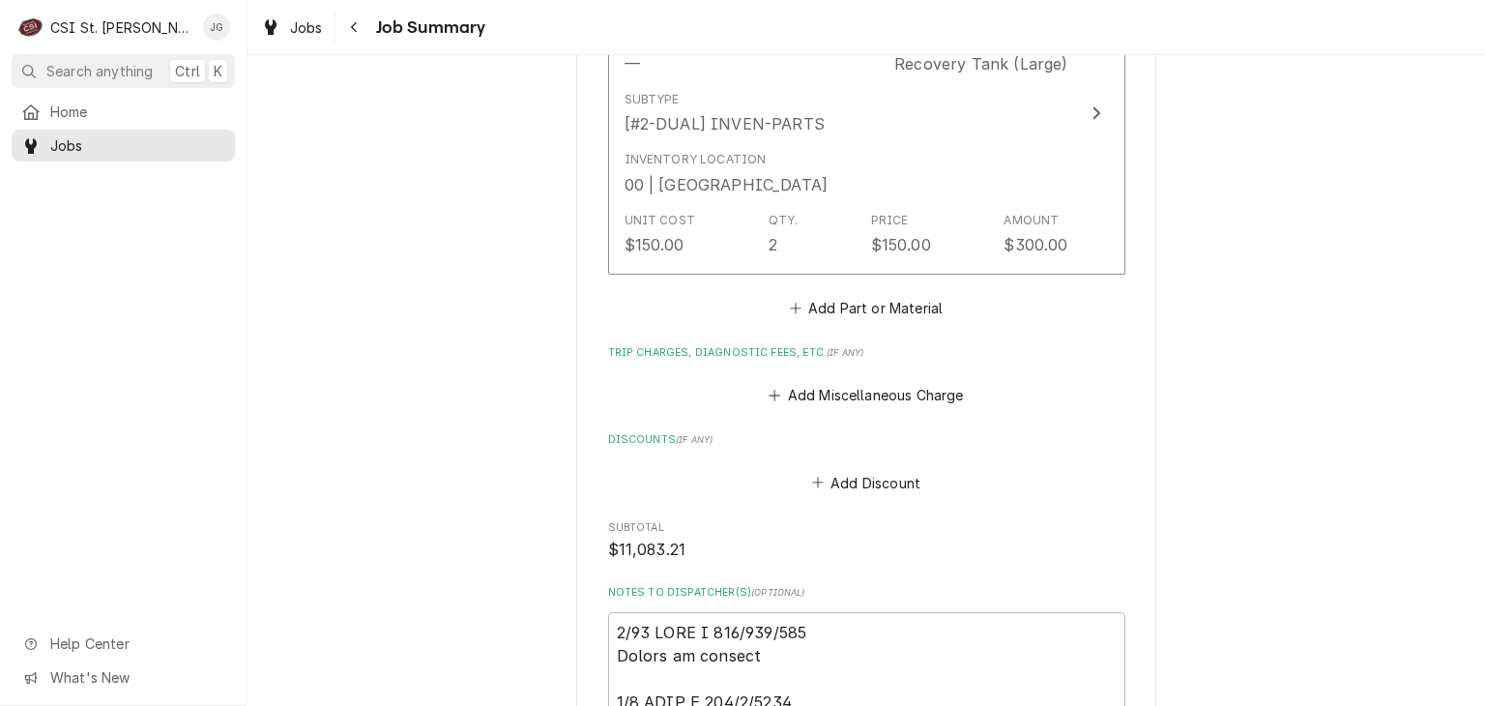
scroll to position [4752, 0]
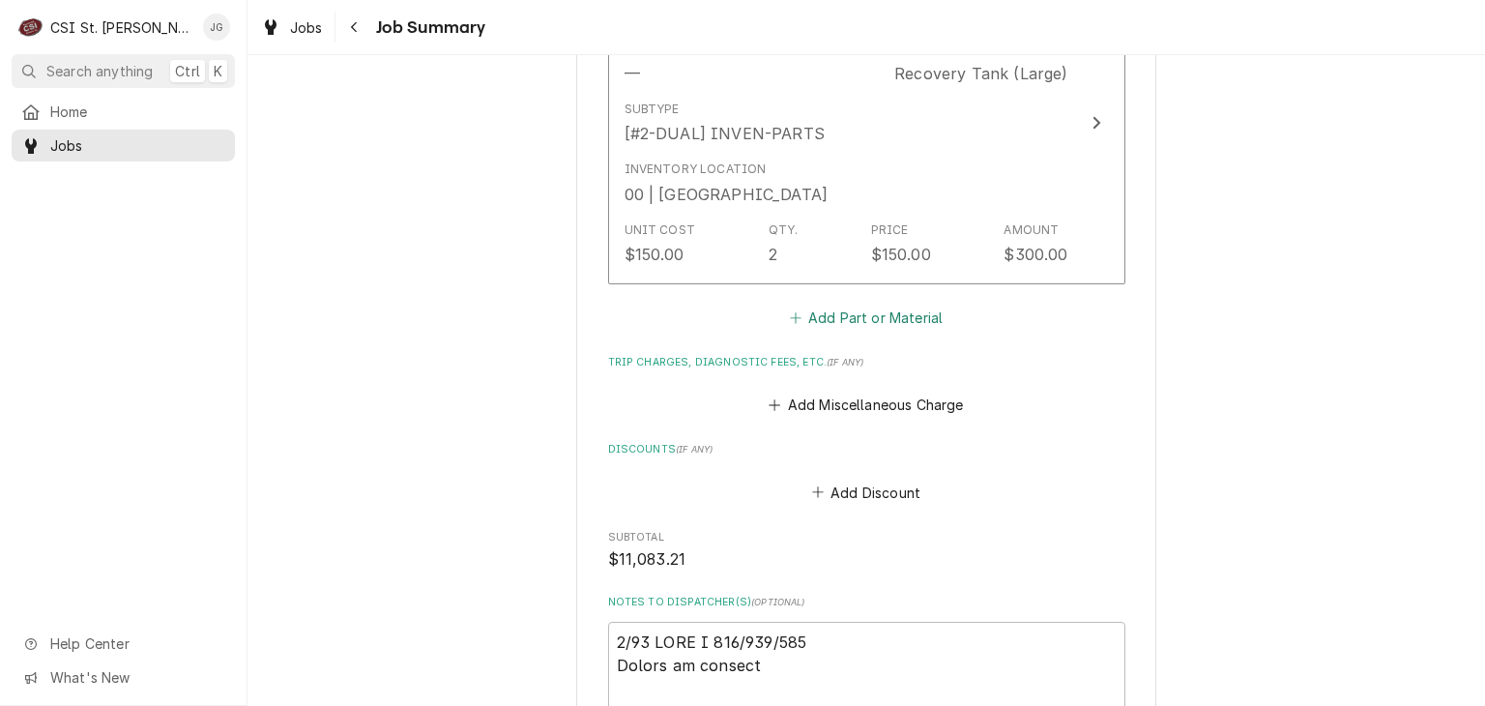
click at [839, 318] on button "Add Part or Material" at bounding box center [866, 317] width 160 height 27
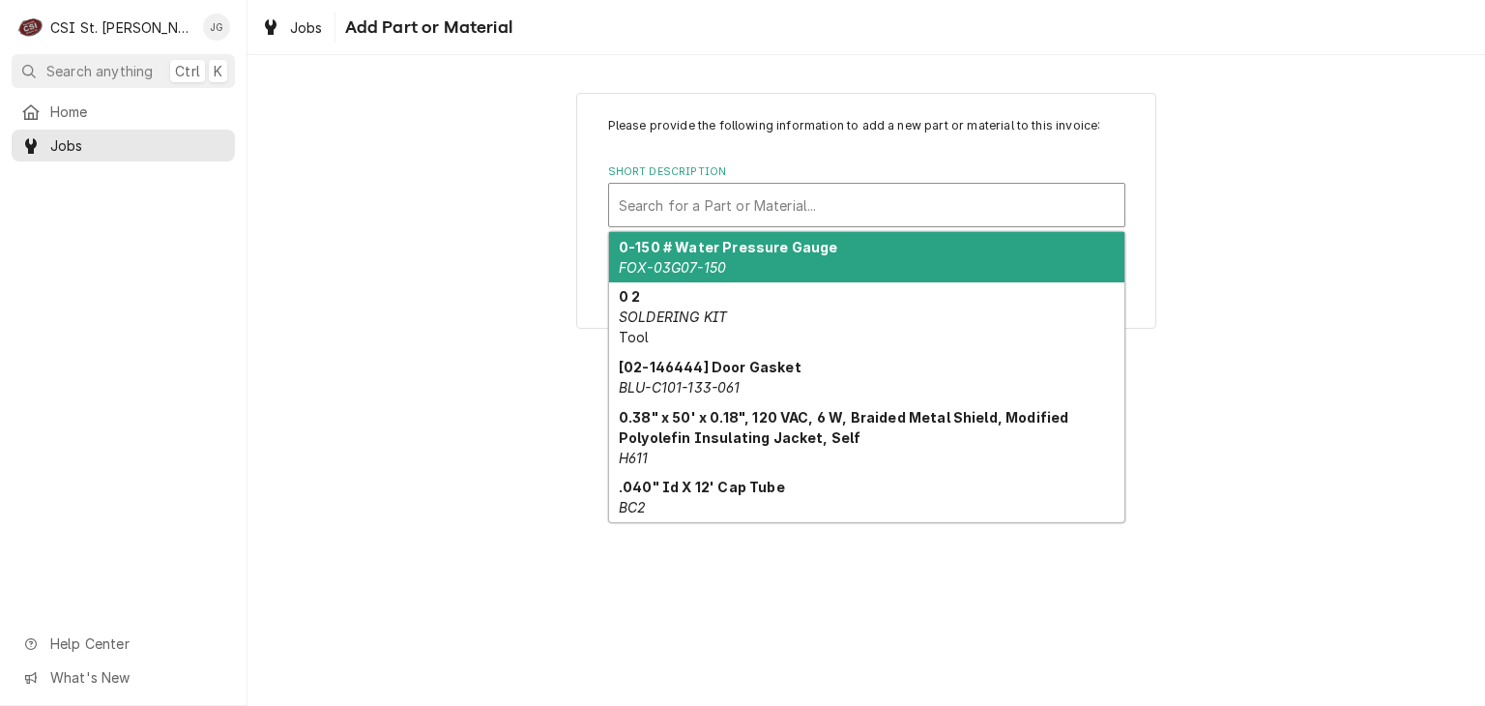
click at [758, 191] on div "Short Description" at bounding box center [867, 205] width 496 height 35
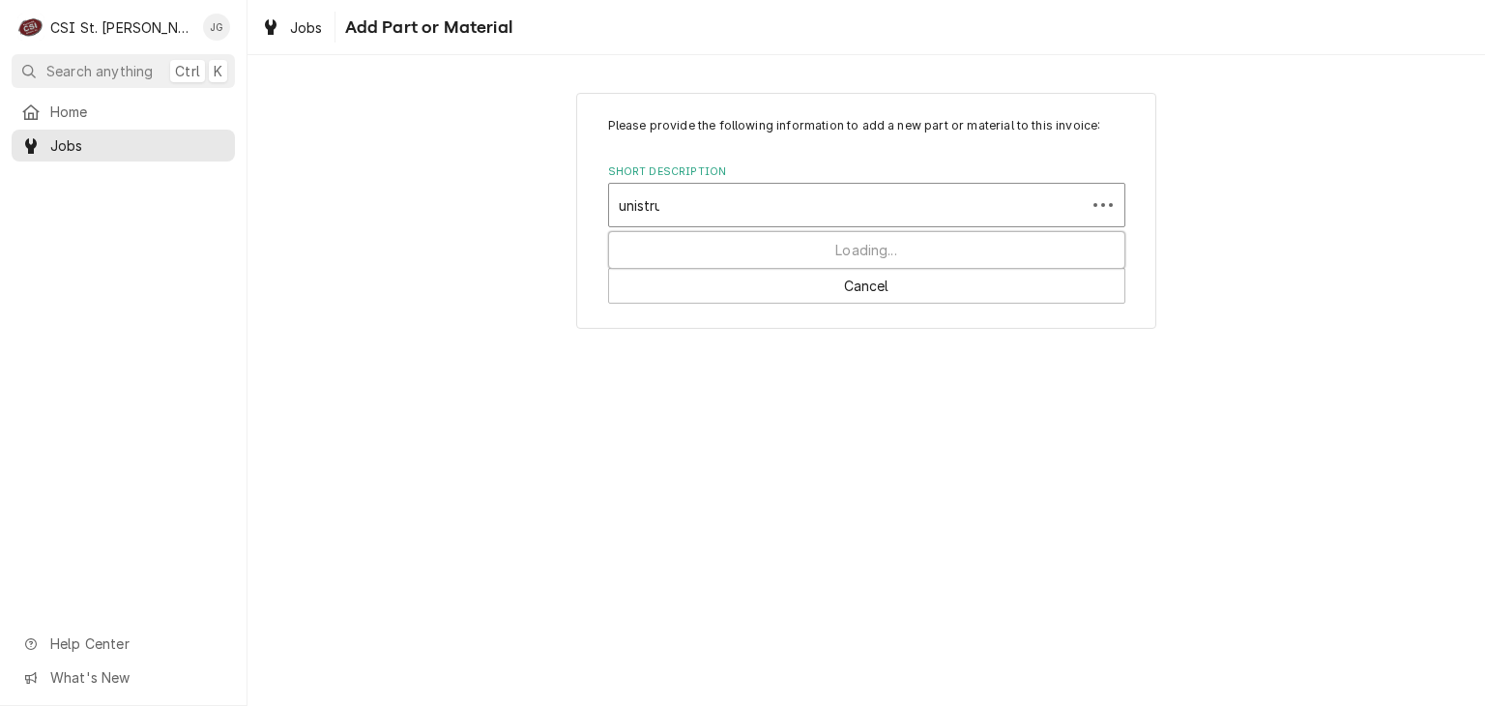
type input "unistrut"
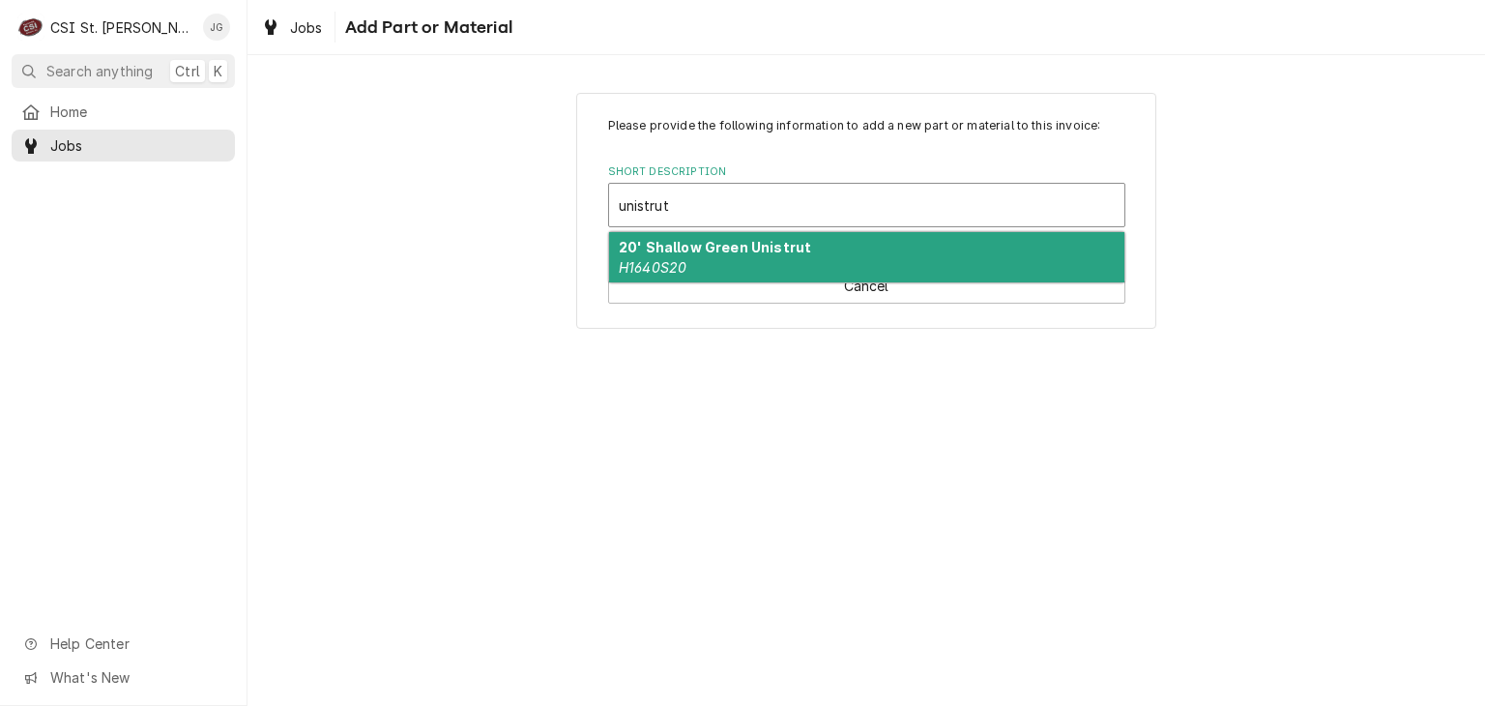
click at [829, 252] on div "20' Shallow Green Unistrut H1640S20" at bounding box center [866, 257] width 515 height 50
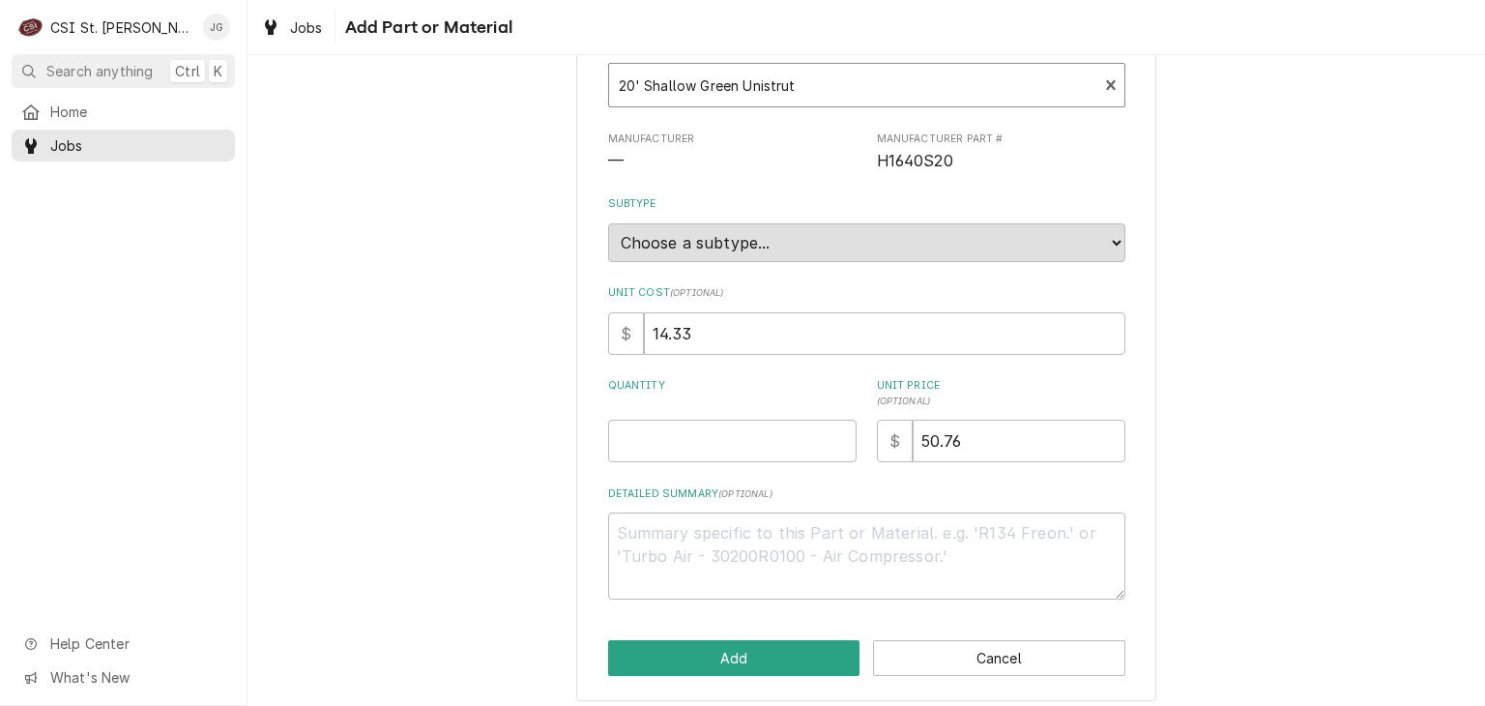
scroll to position [129, 0]
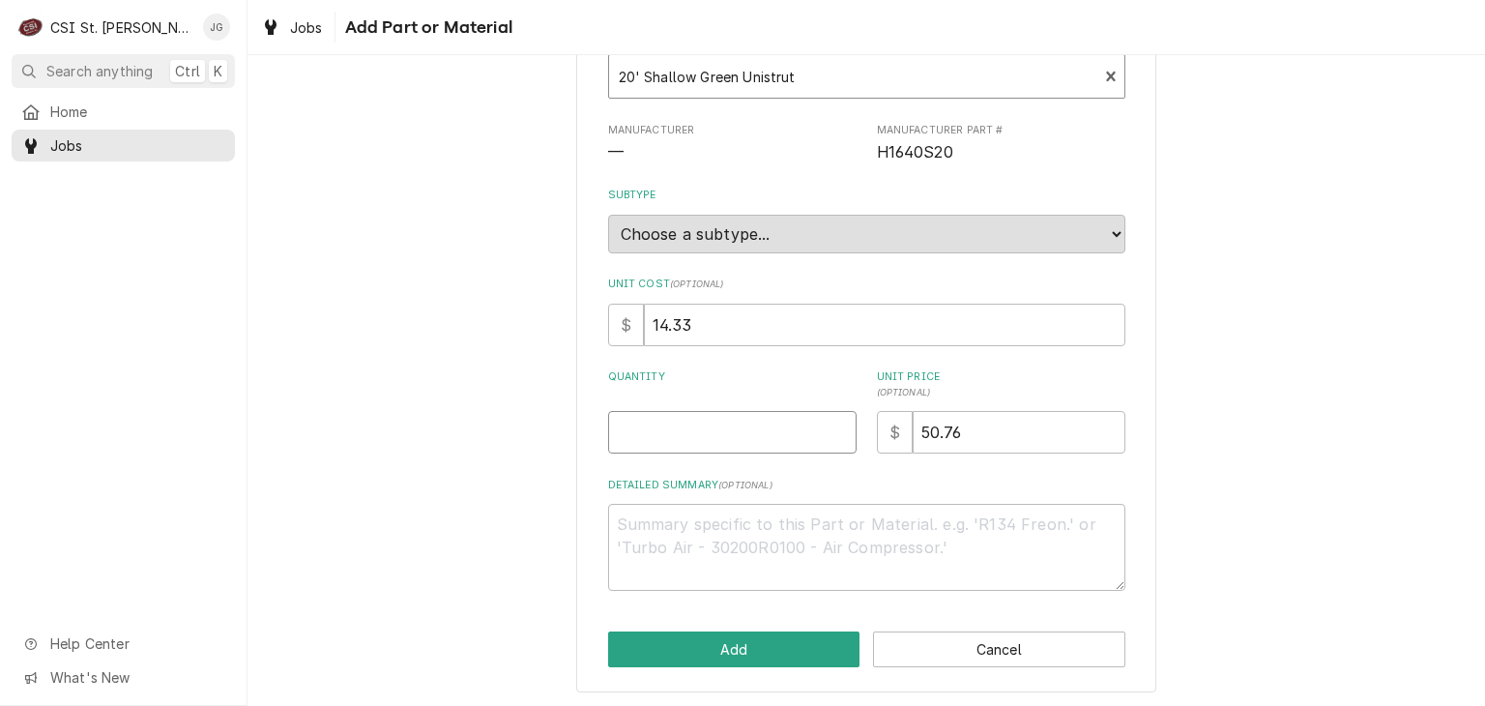
click at [770, 441] on input "Quantity" at bounding box center [732, 432] width 249 height 43
type textarea "x"
type input "2"
click at [726, 646] on button "Add" at bounding box center [734, 649] width 252 height 36
type textarea "x"
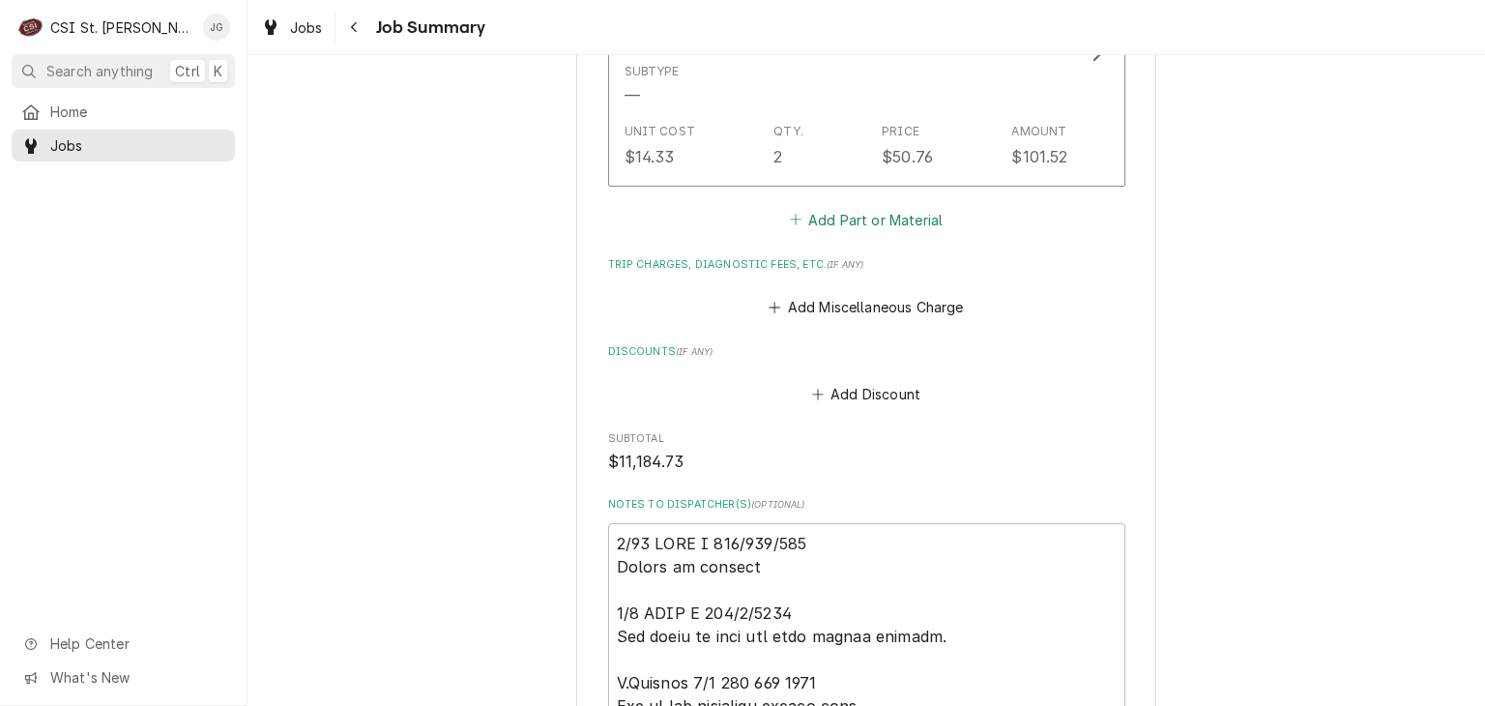
scroll to position [5086, 0]
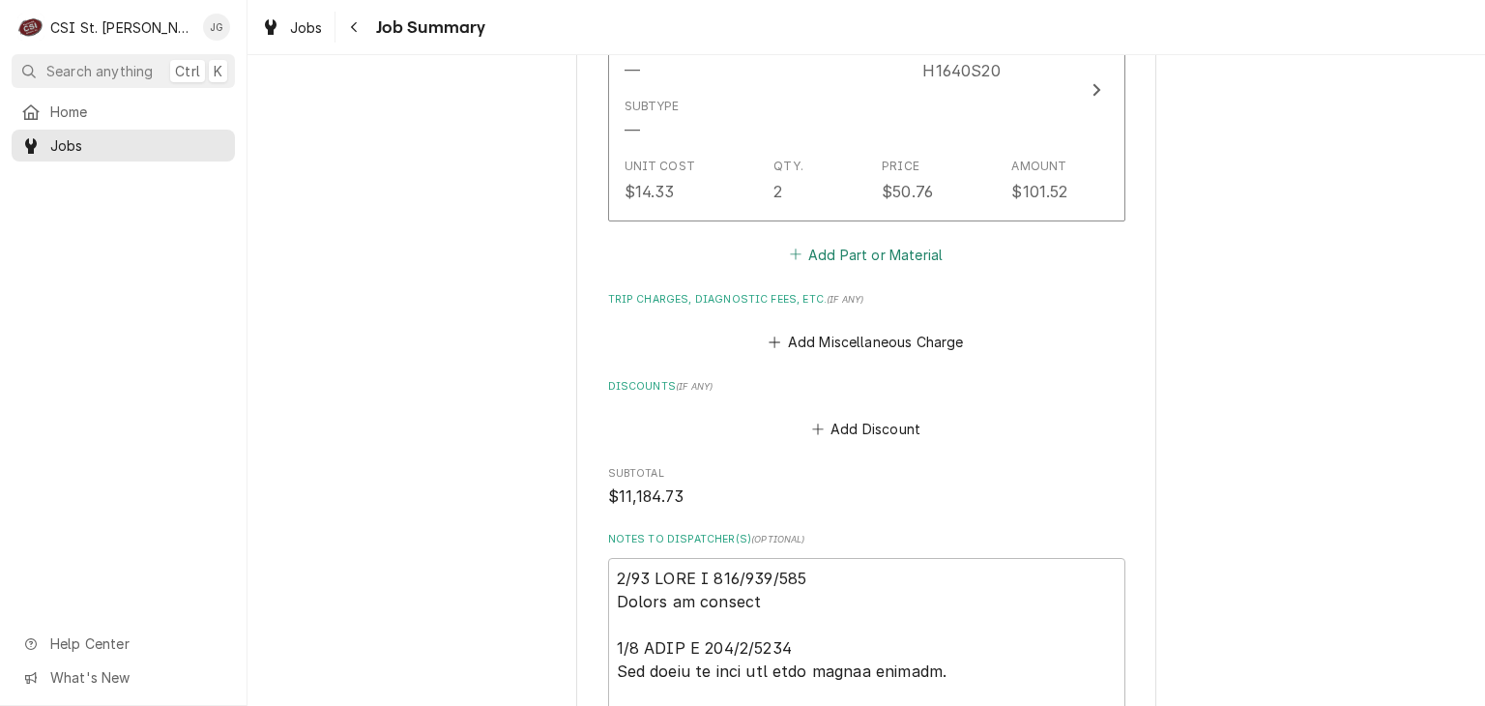
click at [886, 252] on button "Add Part or Material" at bounding box center [866, 254] width 160 height 27
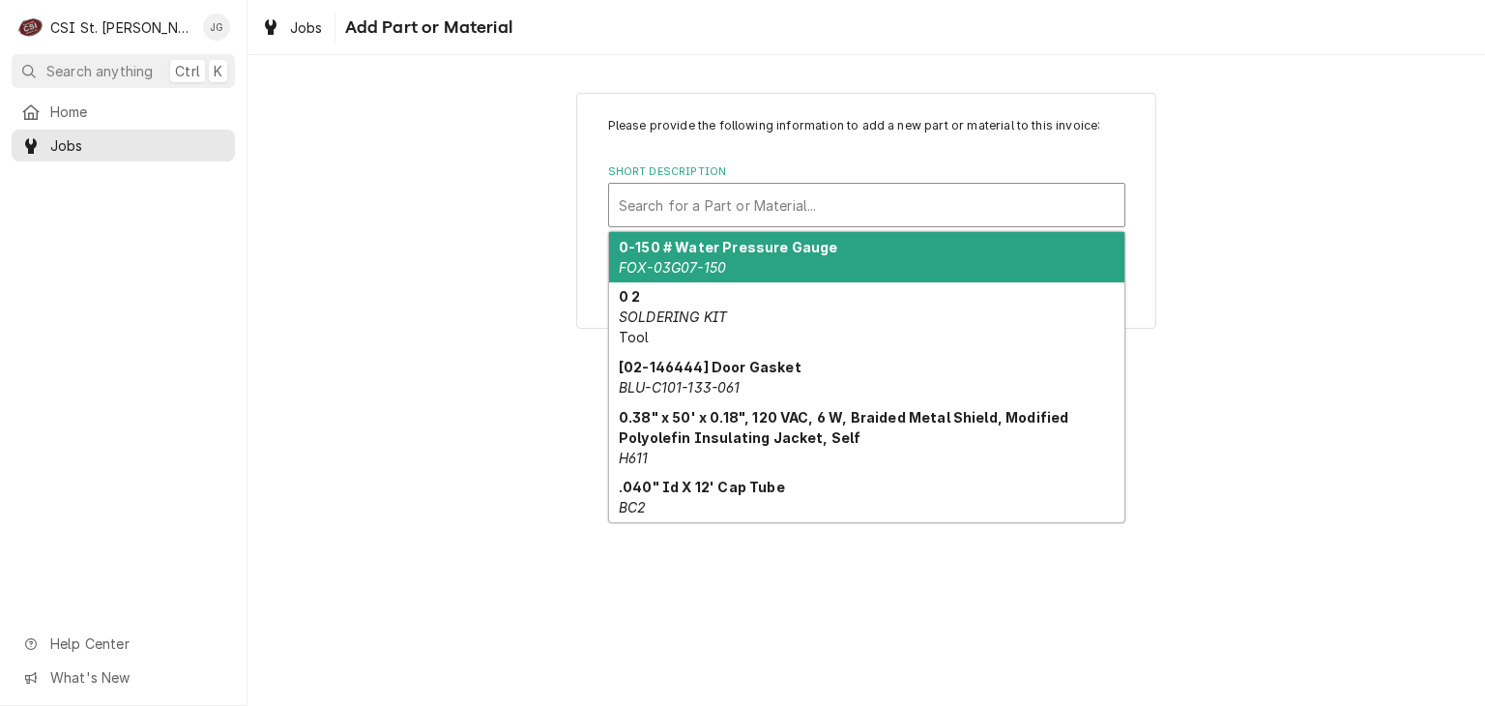
click at [886, 198] on div "Short Description" at bounding box center [867, 205] width 496 height 35
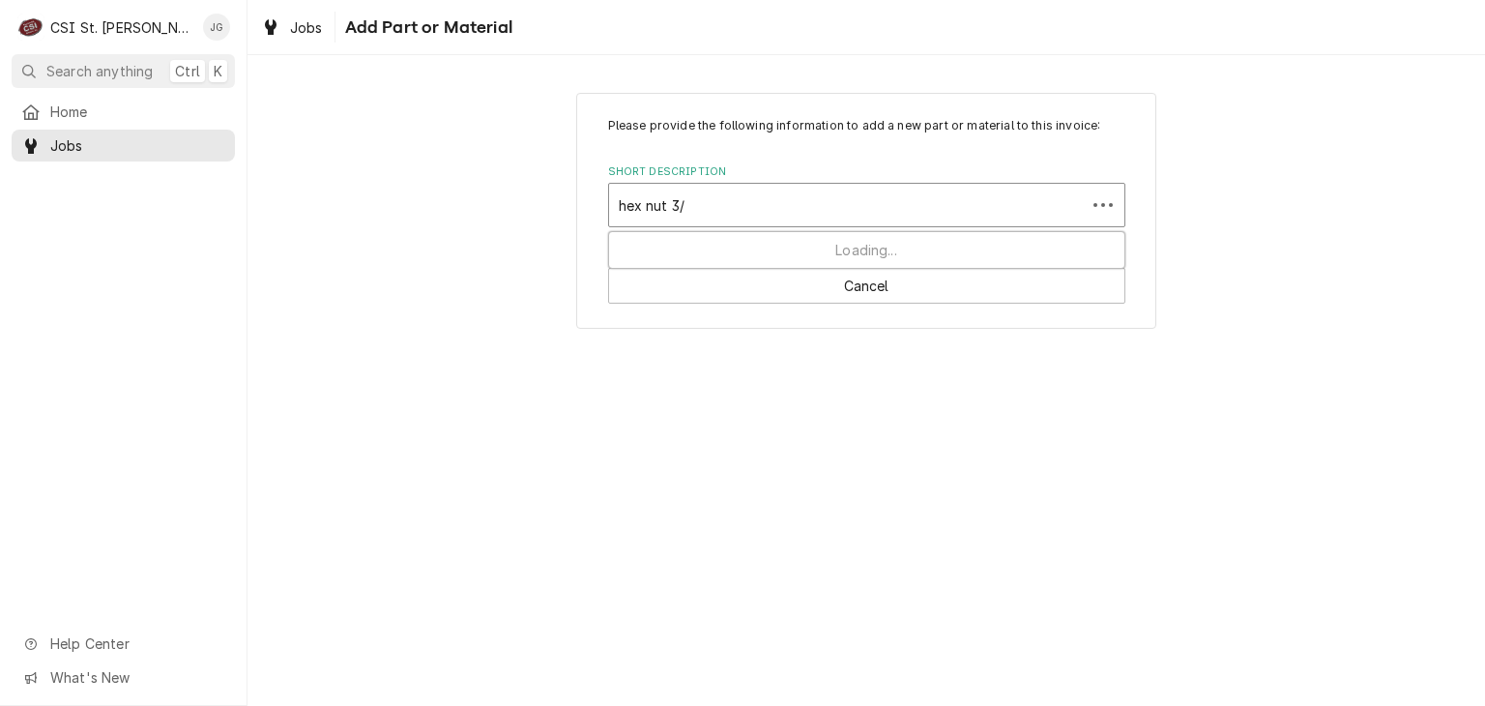
type input "hex nut 3/8"
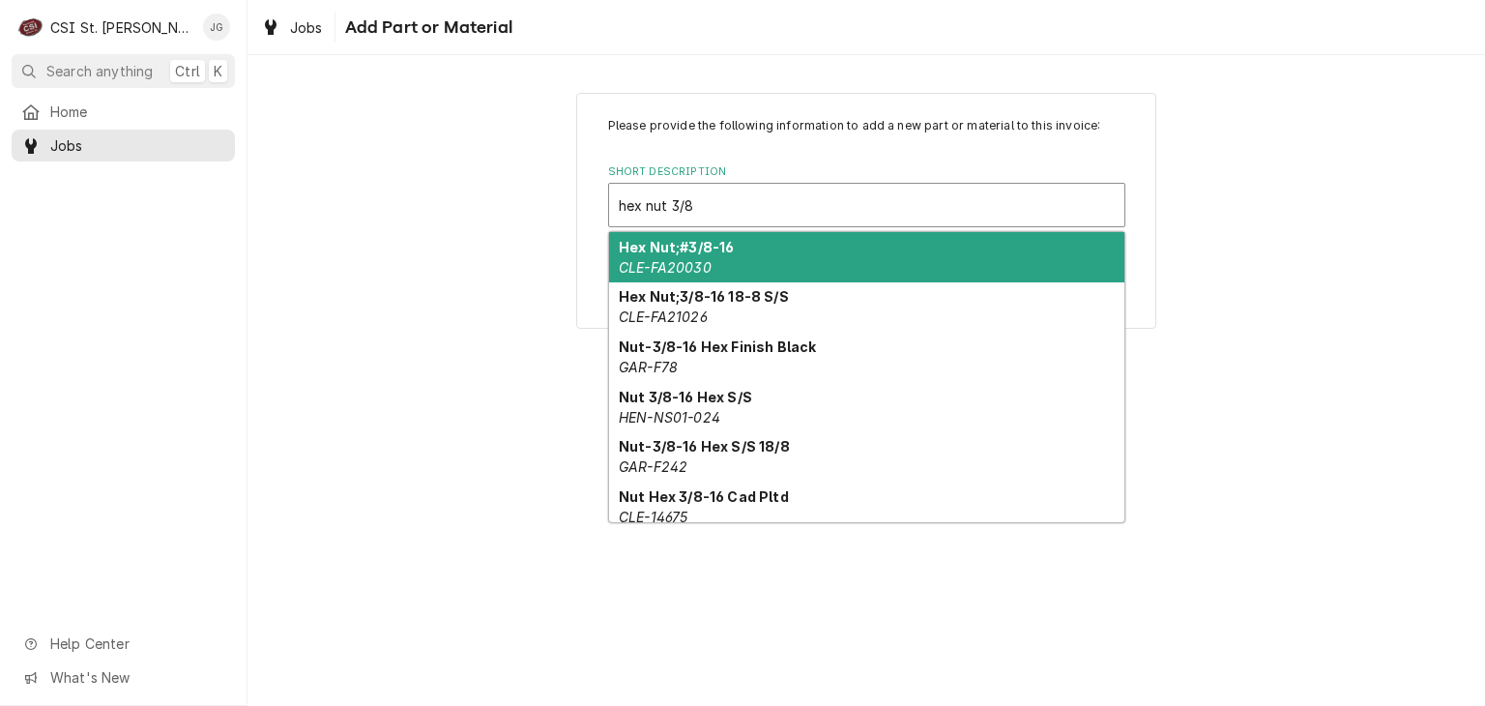
click at [719, 260] on div "Hex Nut;#3/8-16 CLE-FA20030" at bounding box center [866, 257] width 515 height 50
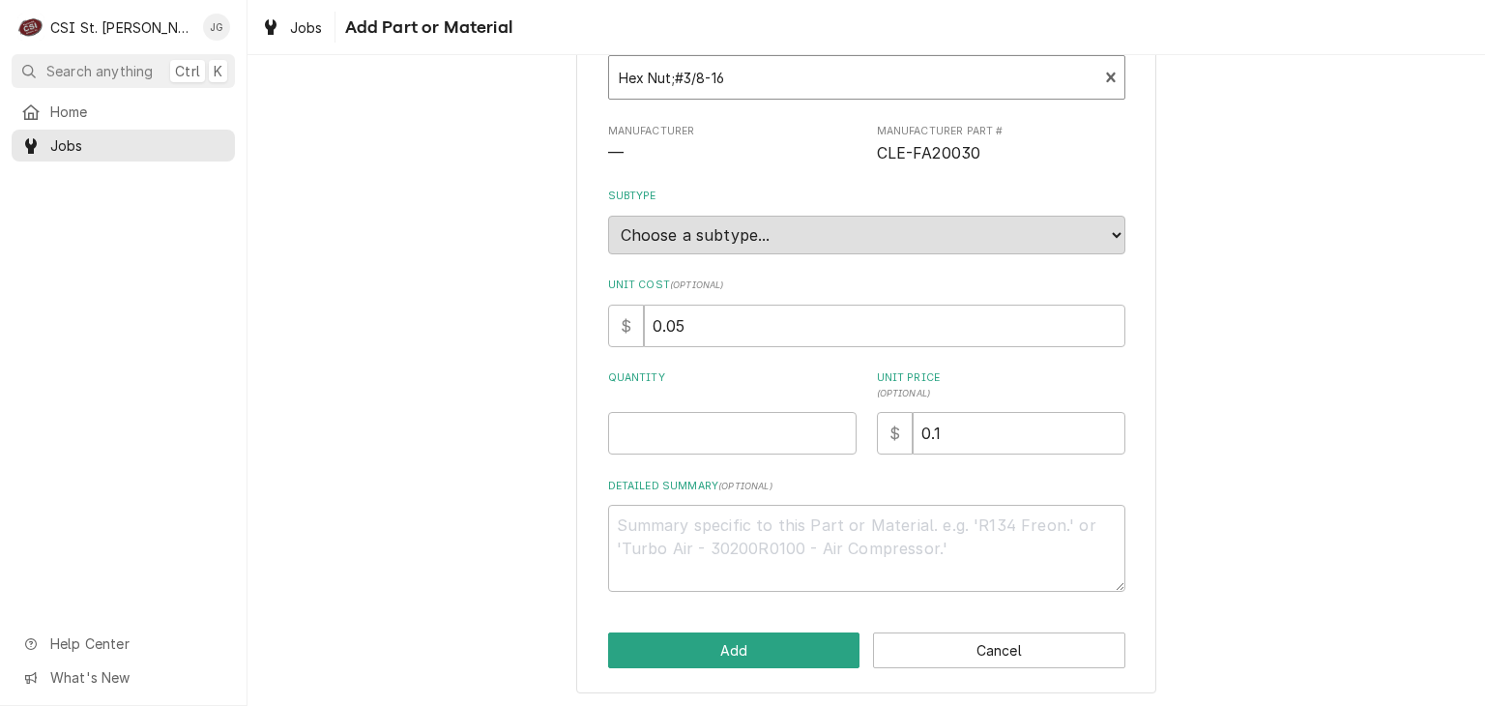
scroll to position [129, 0]
click at [720, 431] on input "Quantity" at bounding box center [732, 432] width 249 height 43
type textarea "x"
type input "5"
type textarea "x"
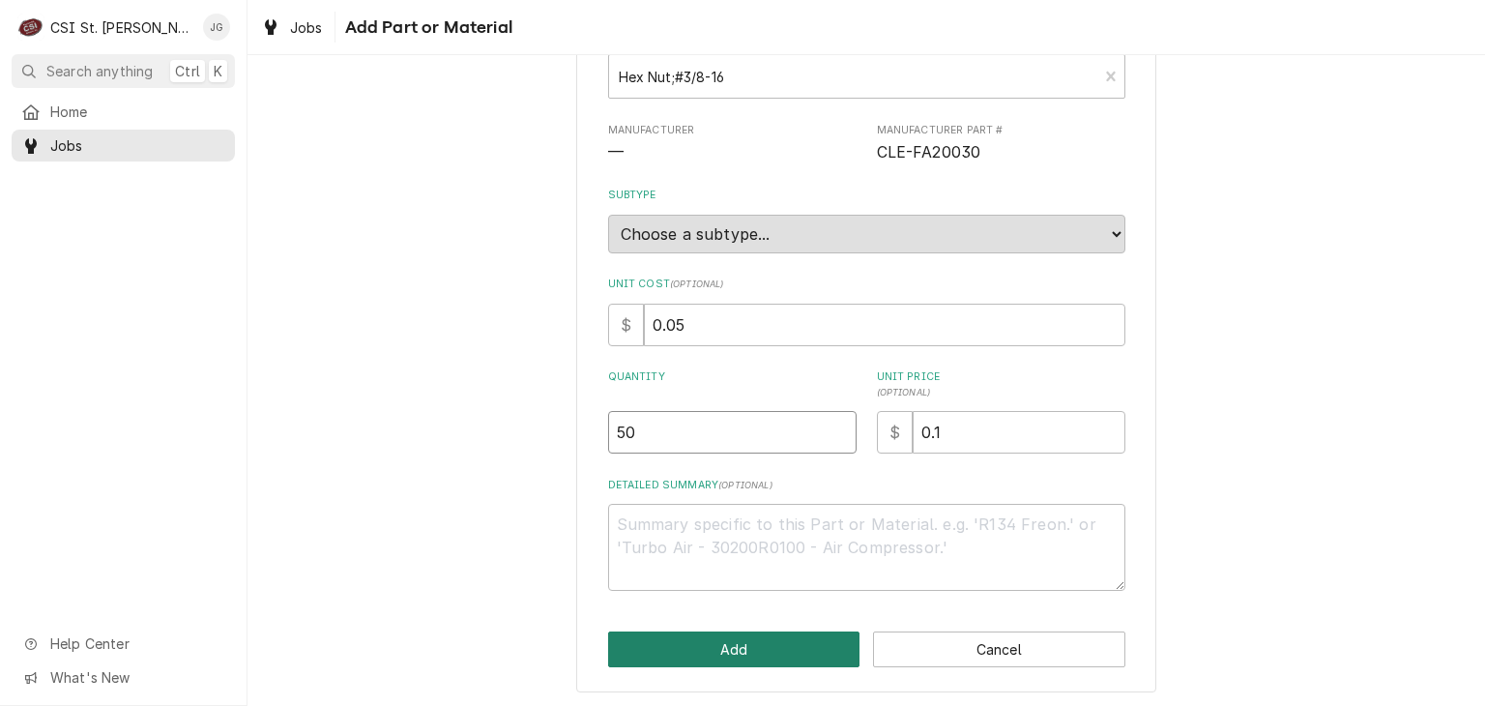
type input "50"
click at [741, 652] on button "Add" at bounding box center [734, 649] width 252 height 36
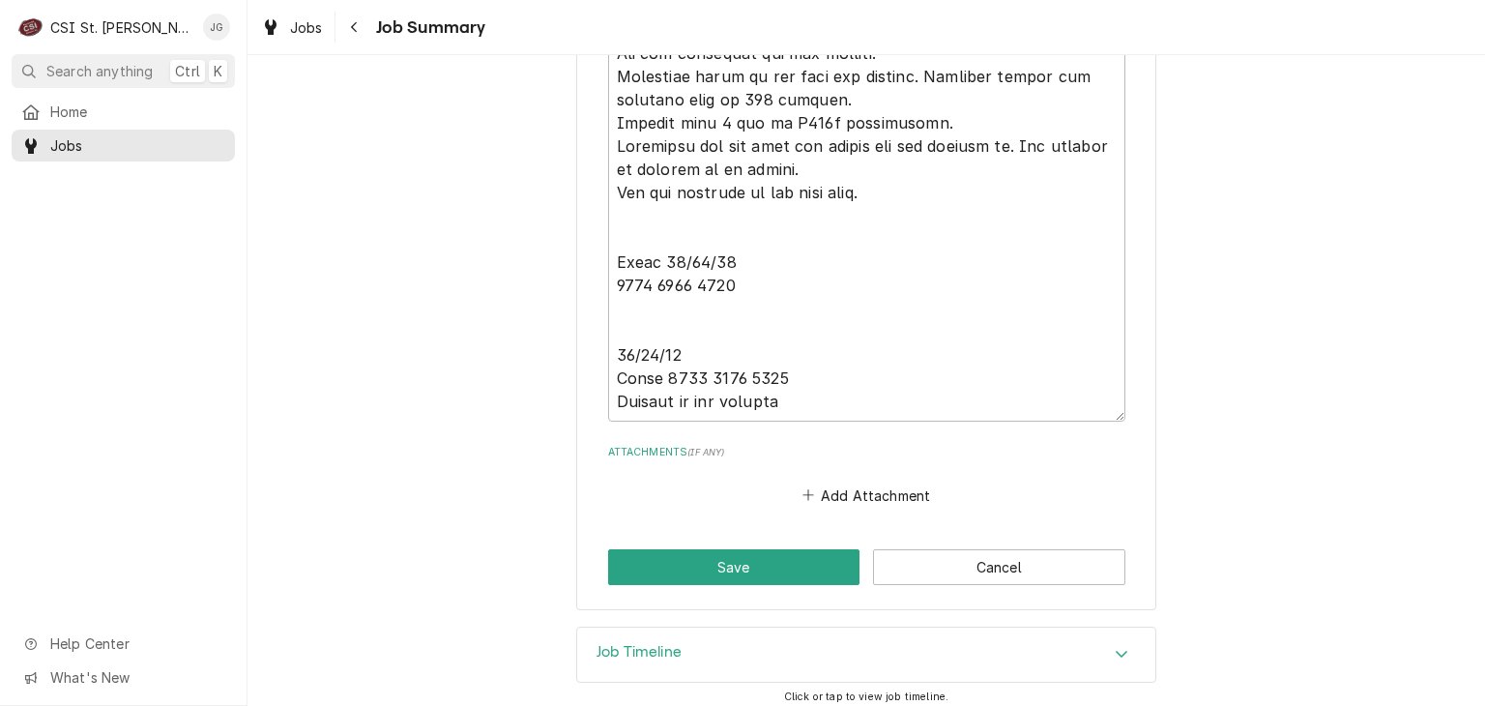
scroll to position [6842, 0]
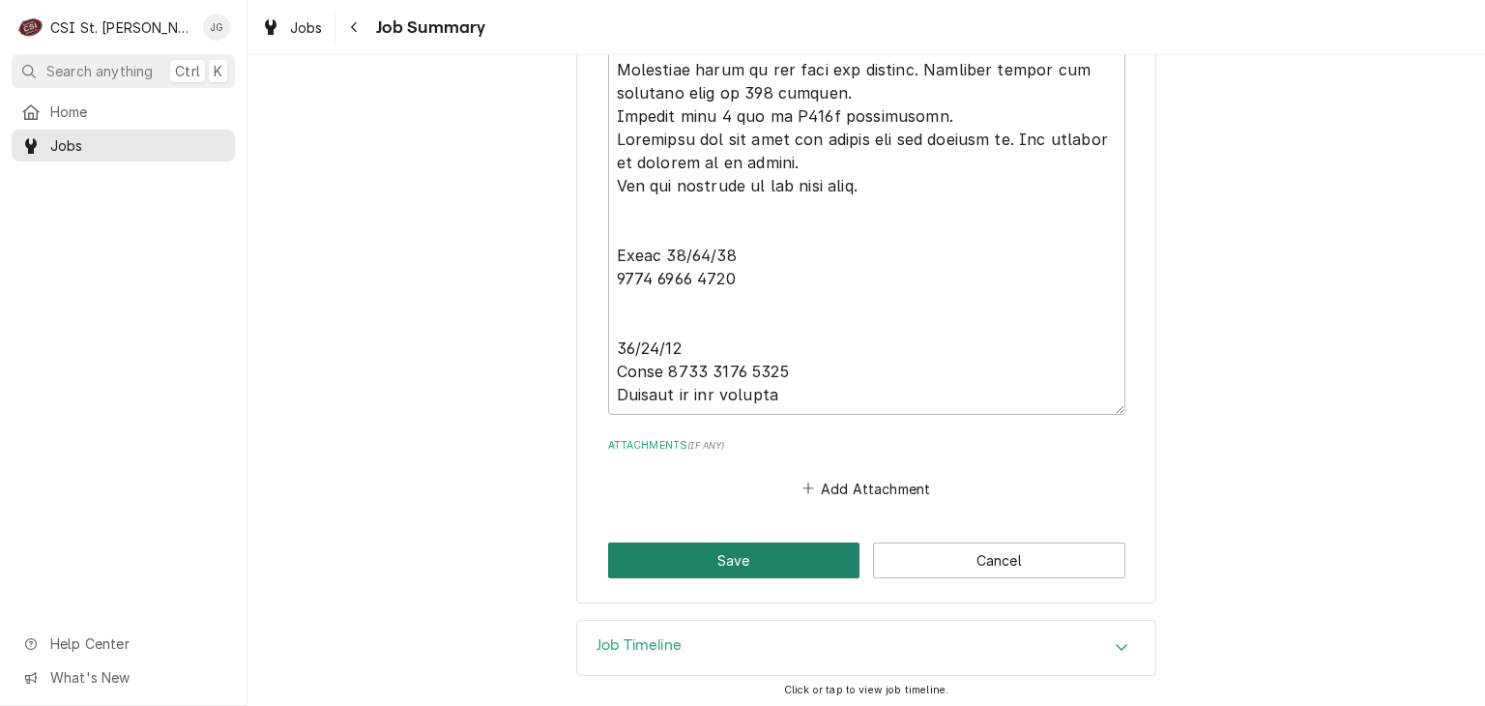
click at [727, 566] on button "Save" at bounding box center [734, 560] width 252 height 36
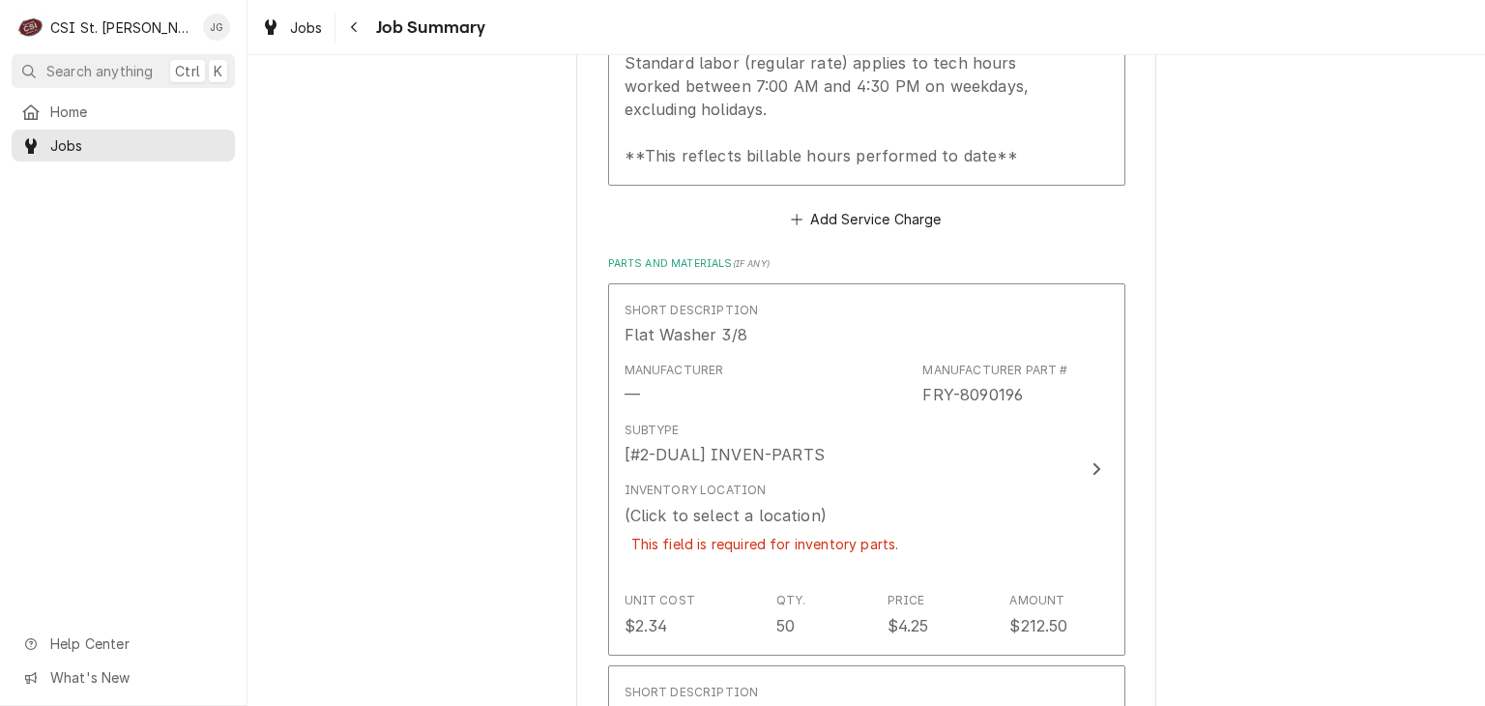
scroll to position [2514, 0]
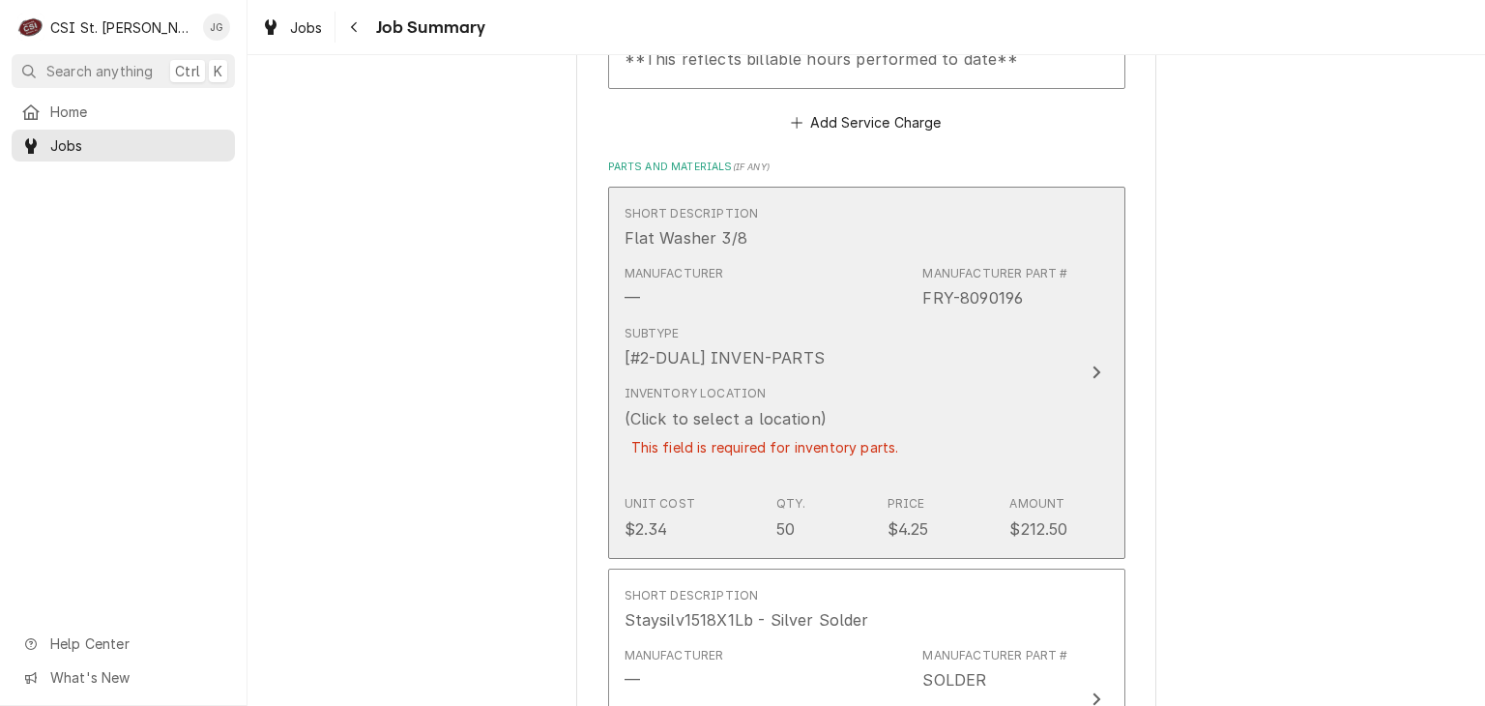
click at [776, 436] on div "This field is required for inventory parts." at bounding box center [765, 447] width 281 height 34
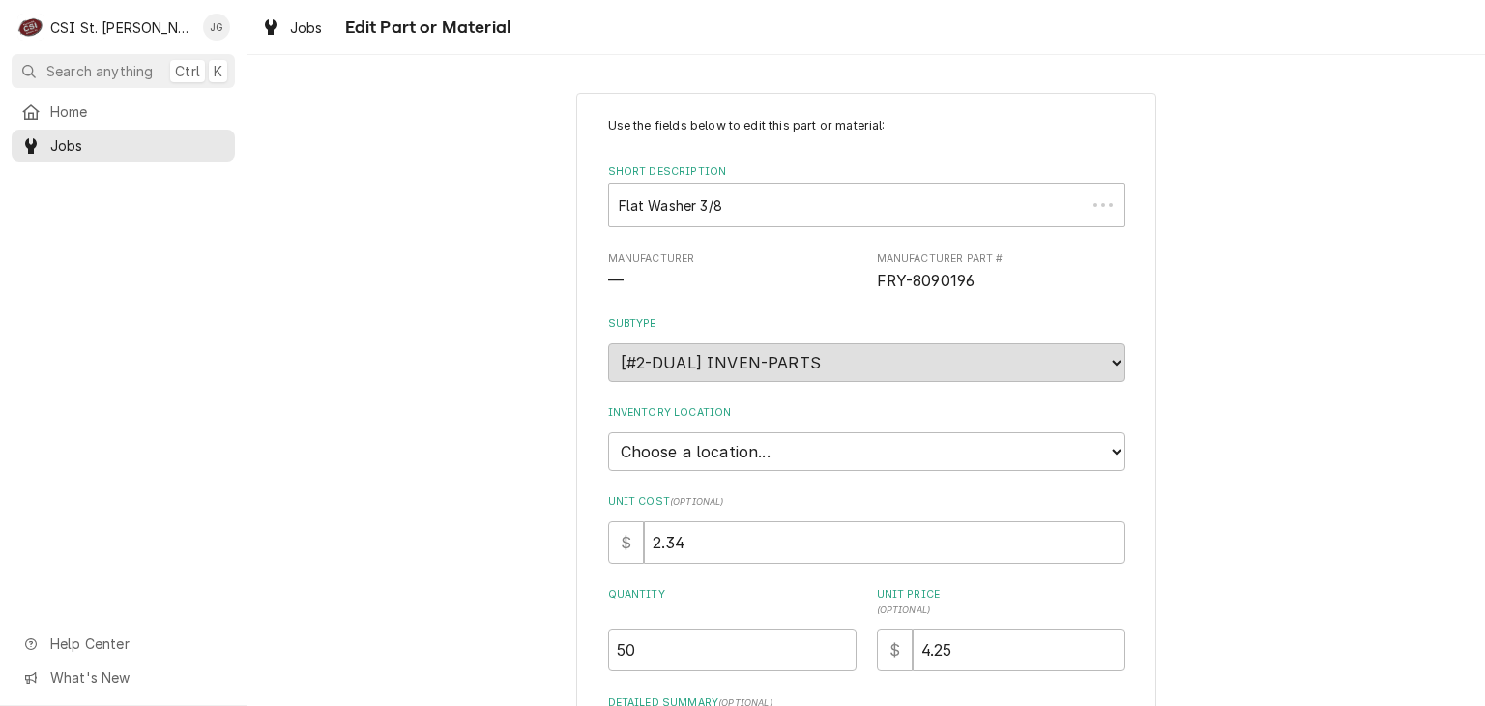
type textarea "x"
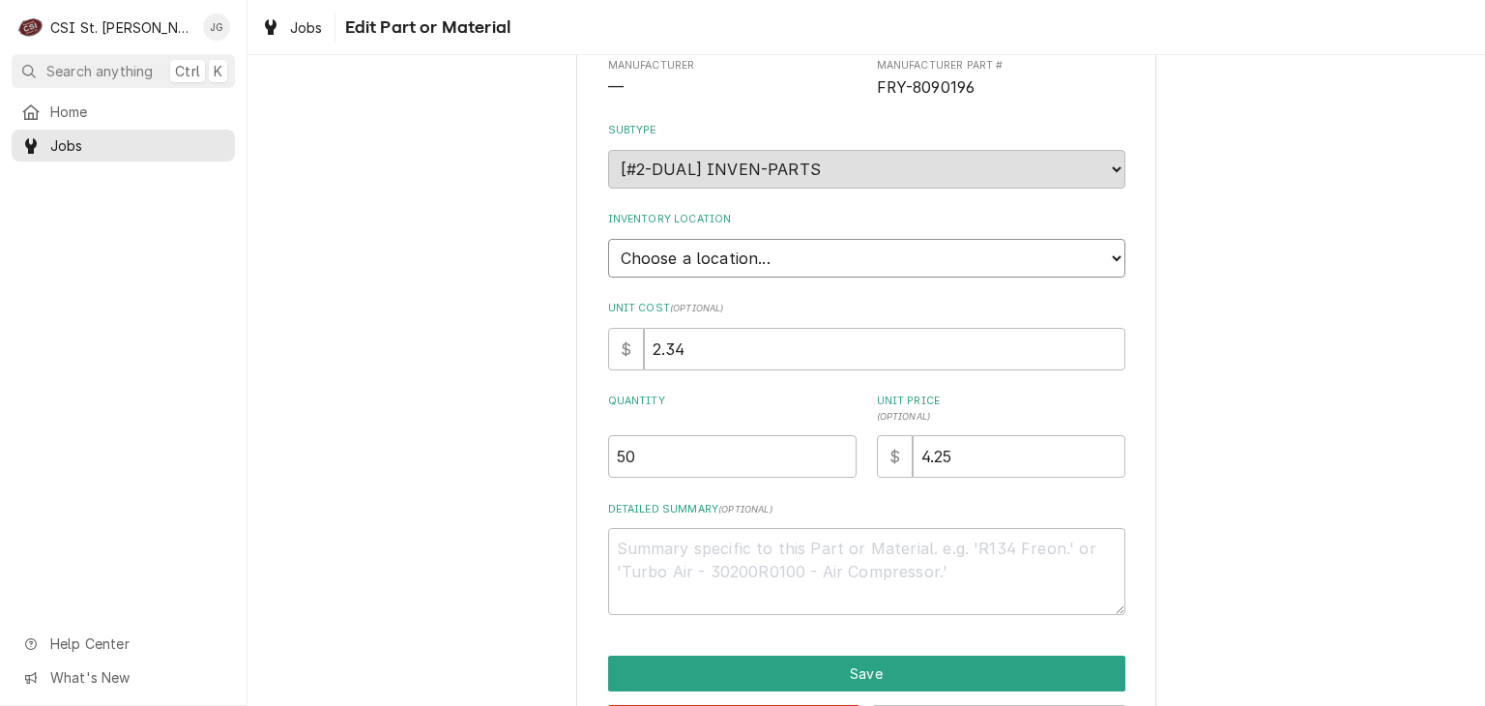
click at [1092, 262] on select "Choose a location... 00 | STL WAREHOUSE 01 | CHUCK WAMBOLDT V#93 01 | COURTNEY …" at bounding box center [866, 258] width 517 height 39
select select "1370"
click at [608, 239] on select "Choose a location... 00 | STL WAREHOUSE 01 | CHUCK WAMBOLDT V#93 01 | COURTNEY …" at bounding box center [866, 258] width 517 height 39
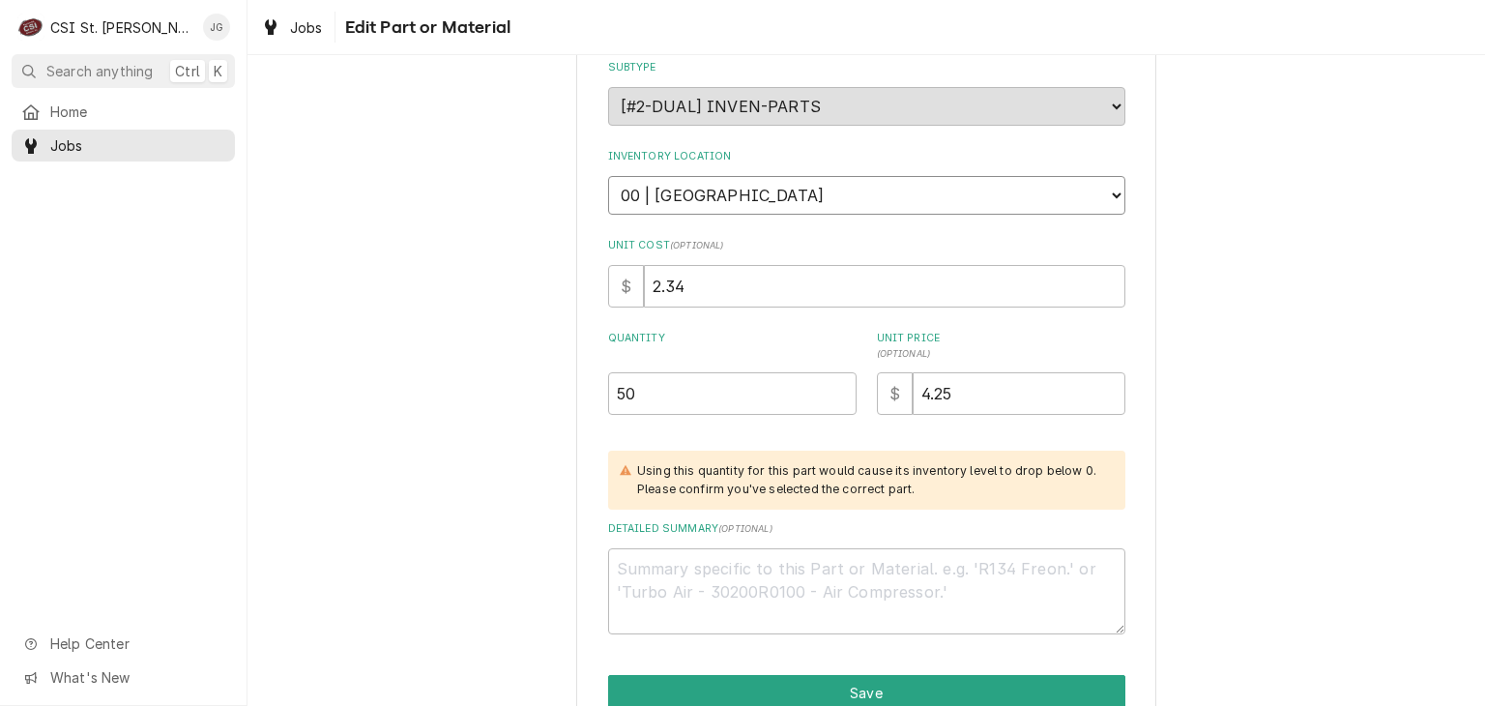
scroll to position [348, 0]
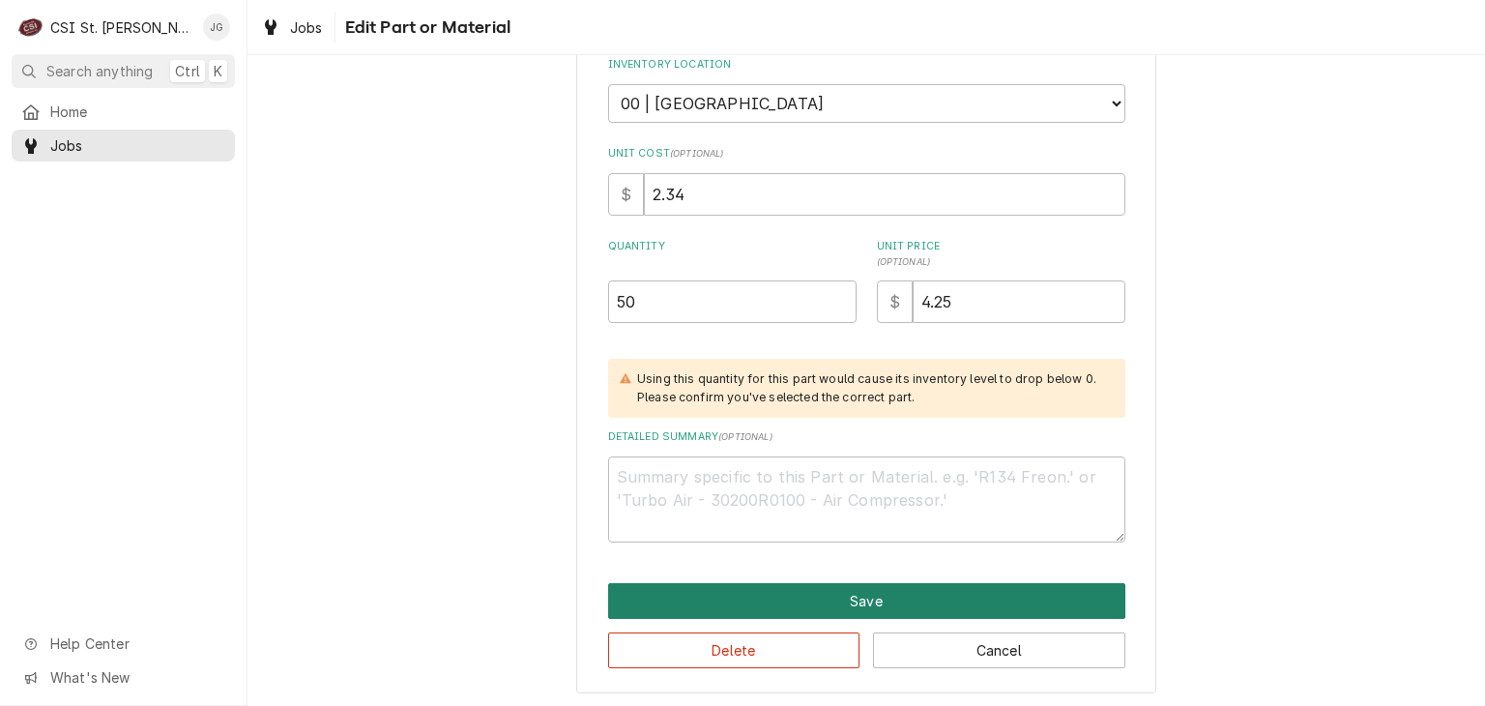
click at [948, 593] on button "Save" at bounding box center [866, 601] width 517 height 36
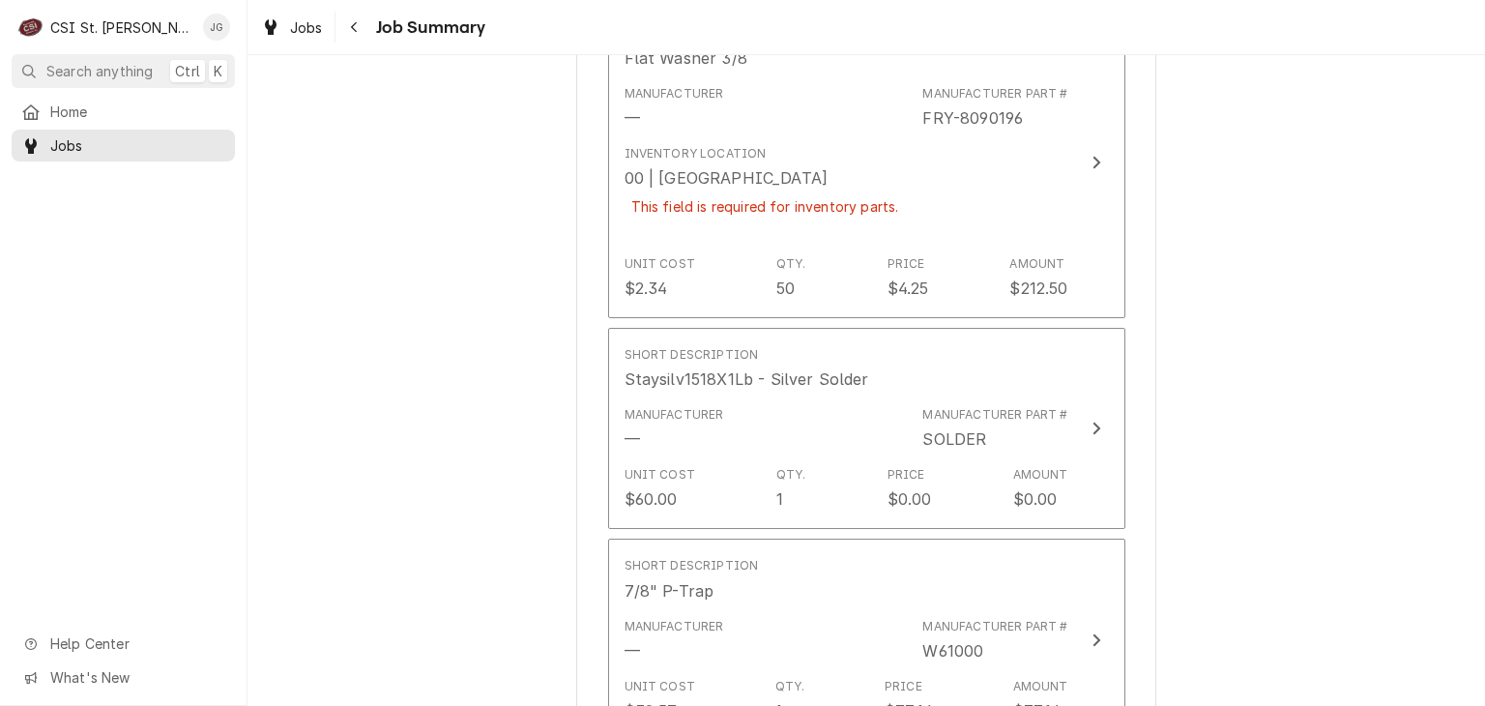
scroll to position [2695, 0]
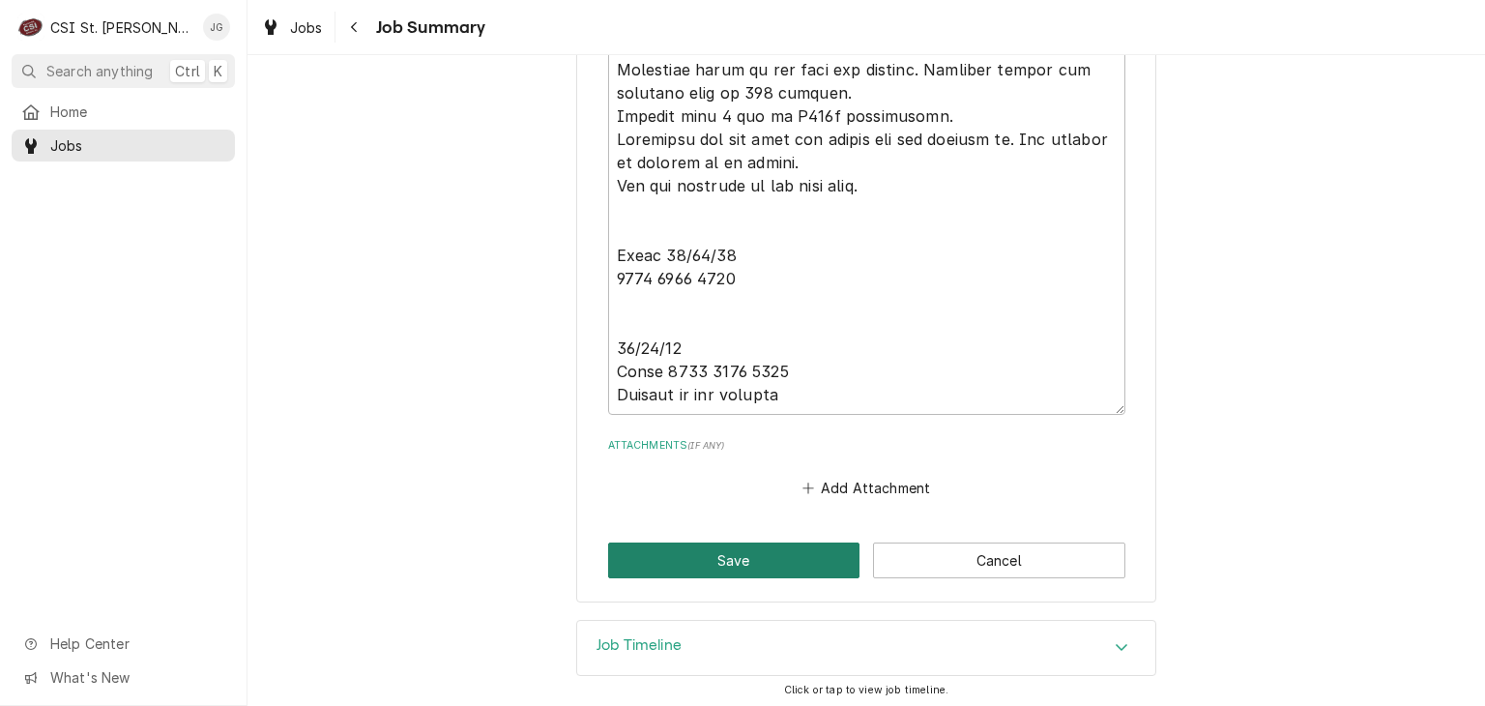
click at [735, 554] on button "Save" at bounding box center [734, 560] width 252 height 36
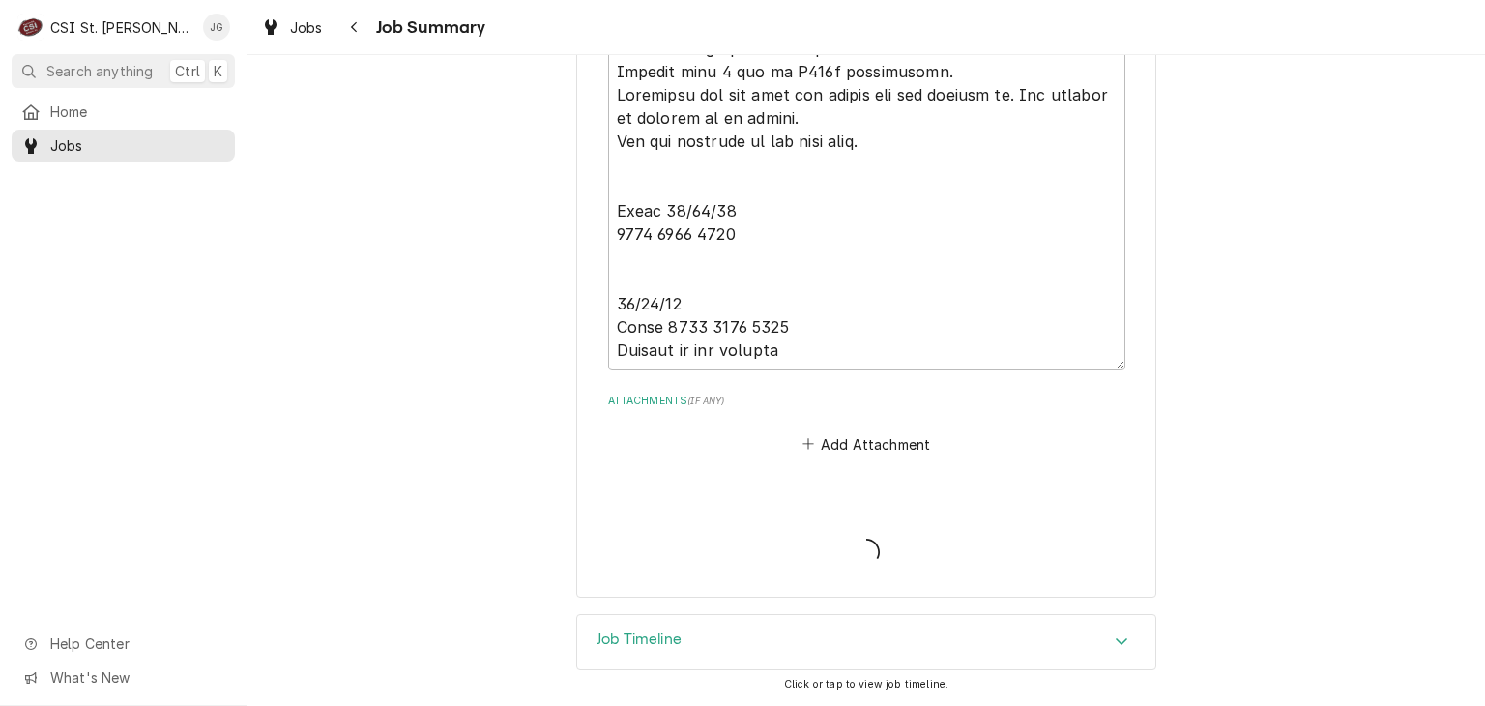
scroll to position [6952, 0]
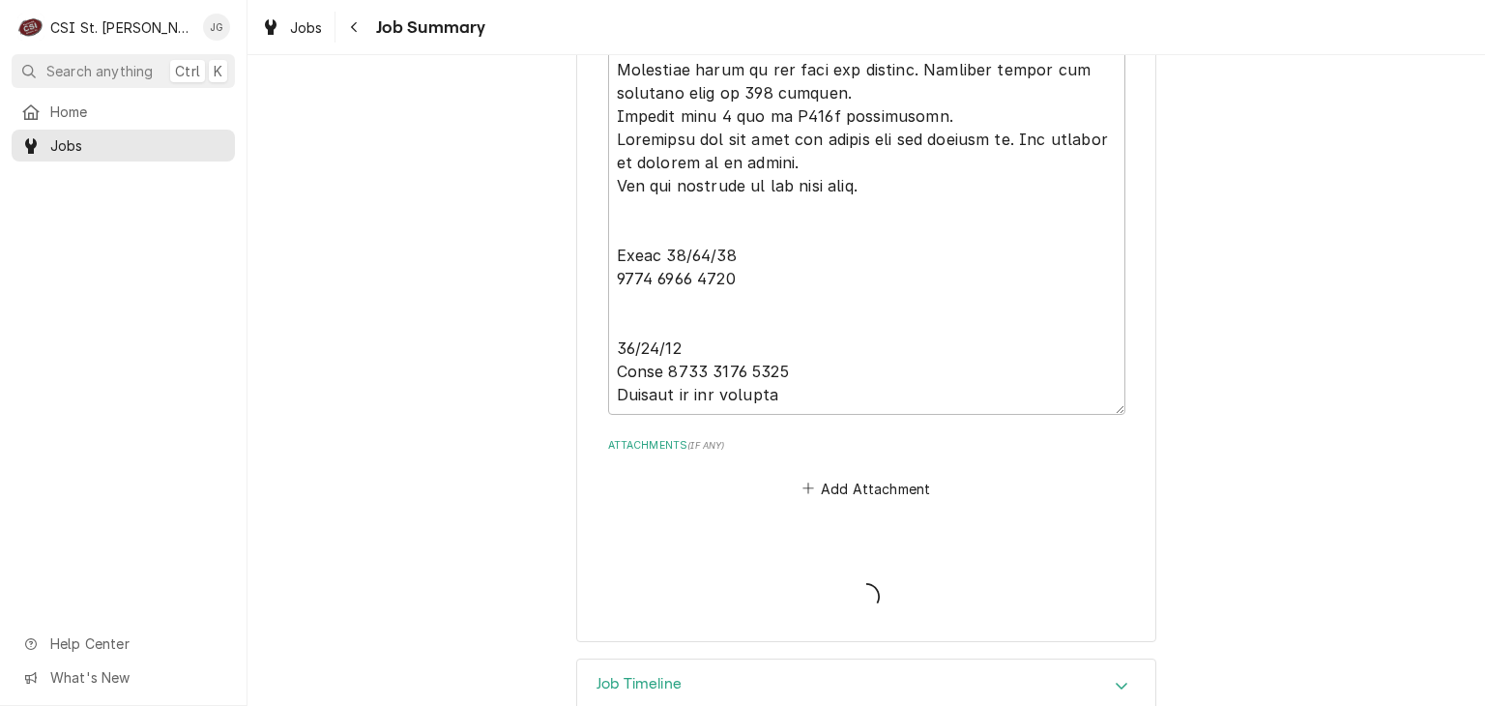
type textarea "x"
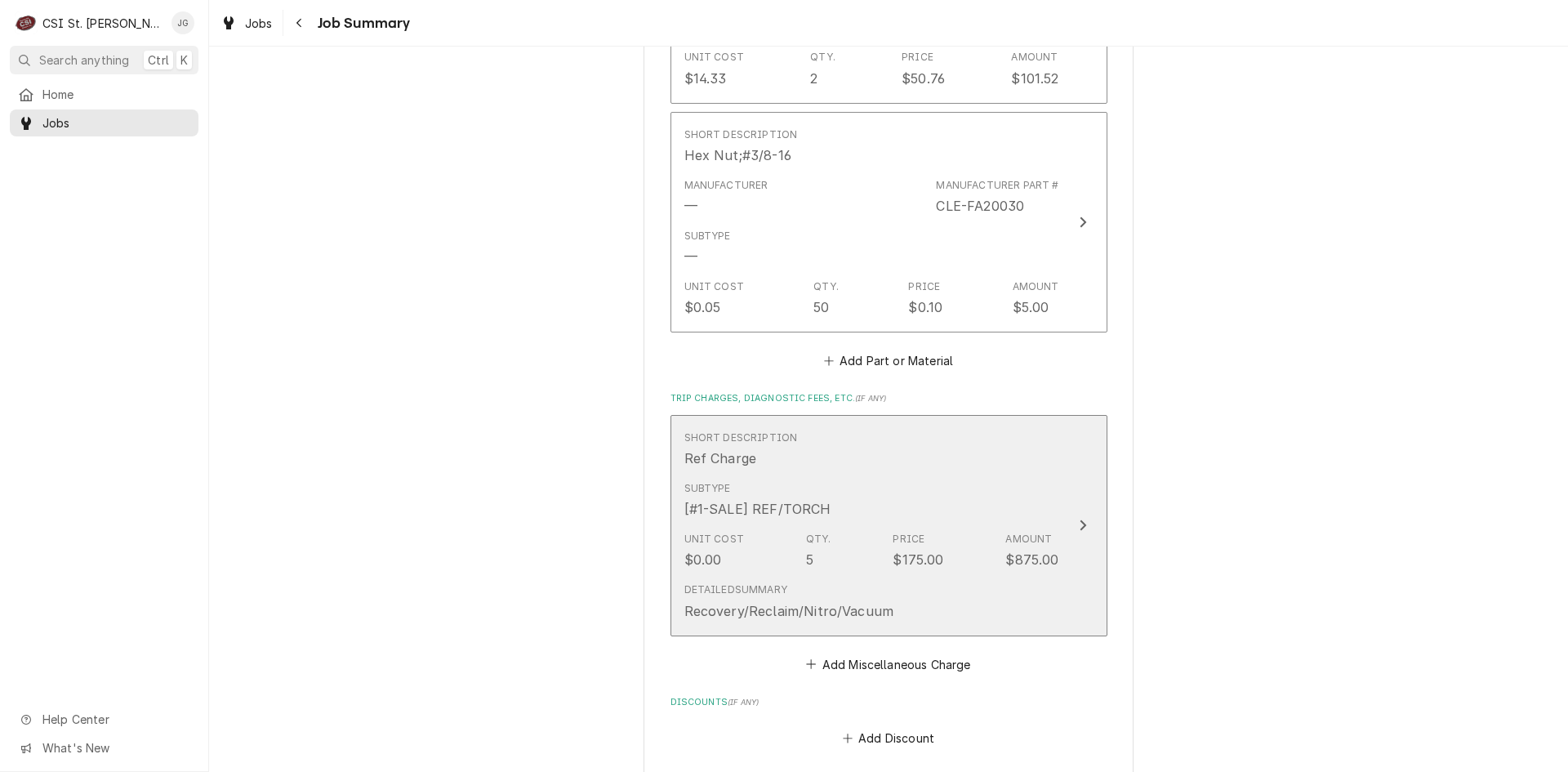
scroll to position [4411, 0]
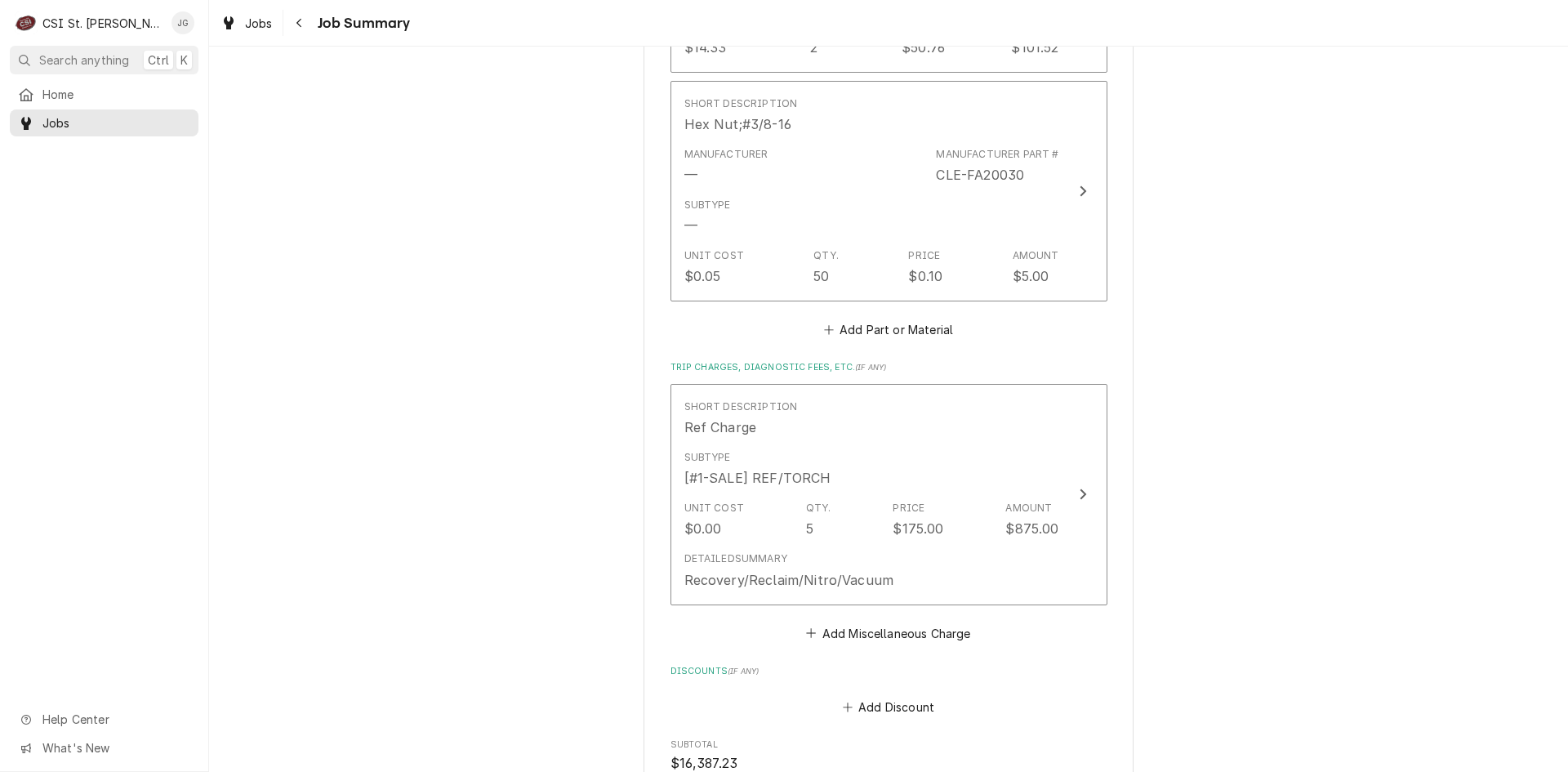
type textarea "x"
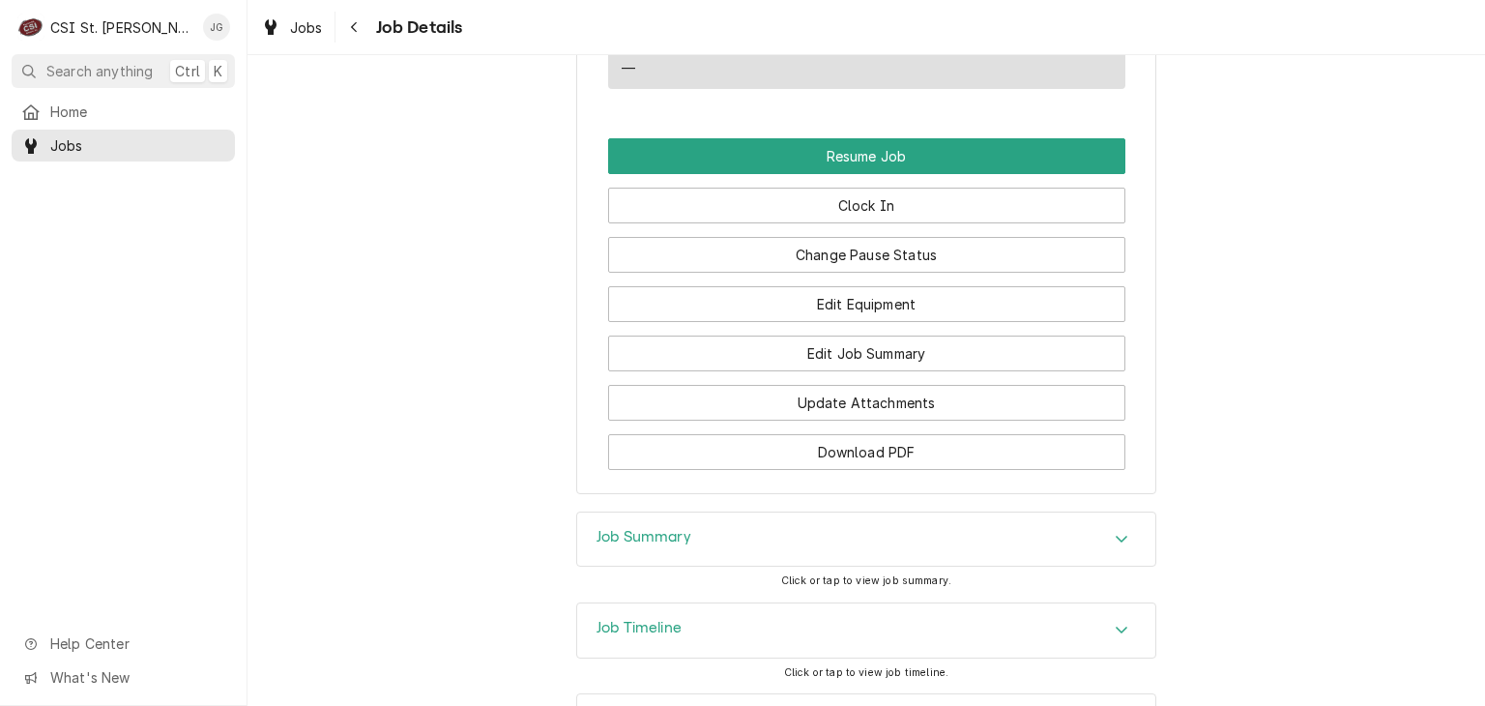
scroll to position [2224, 0]
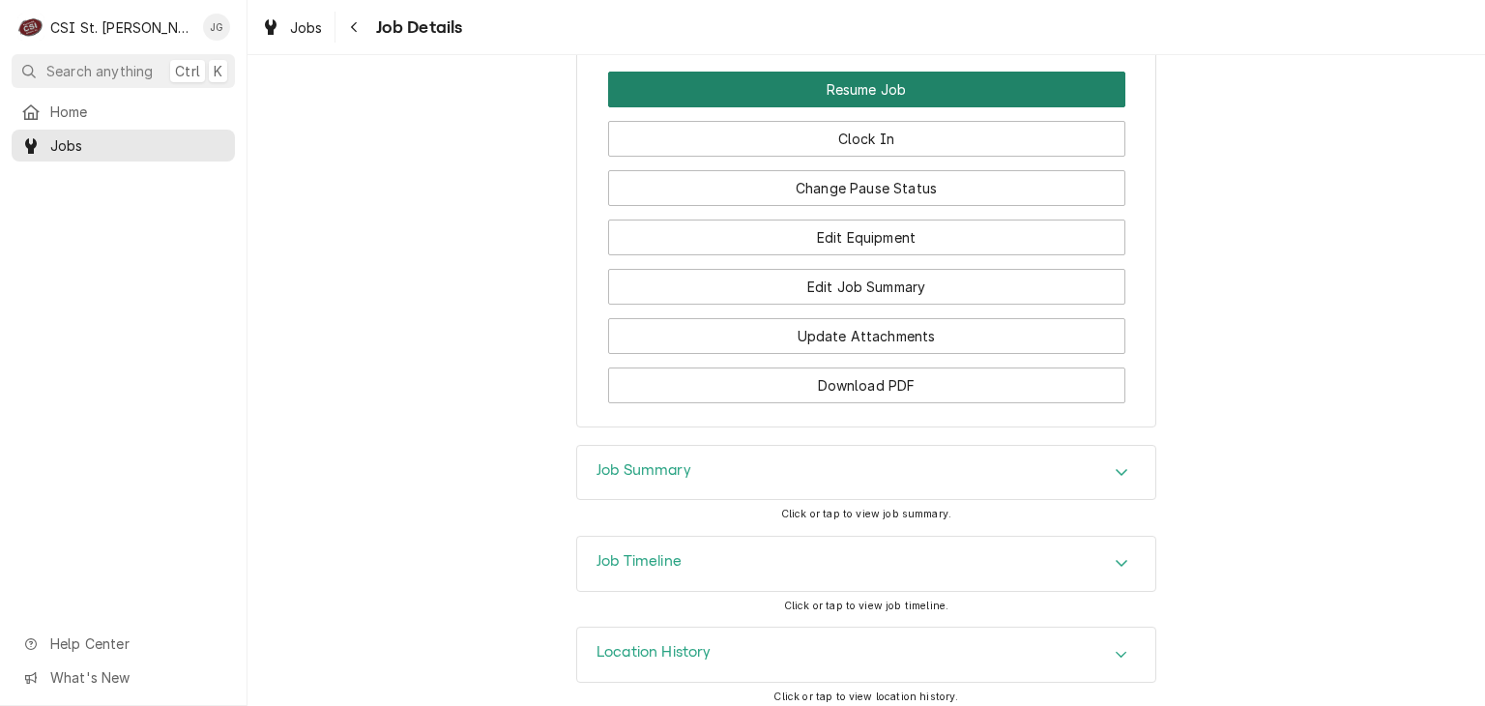
click at [871, 78] on button "Resume Job" at bounding box center [866, 90] width 517 height 36
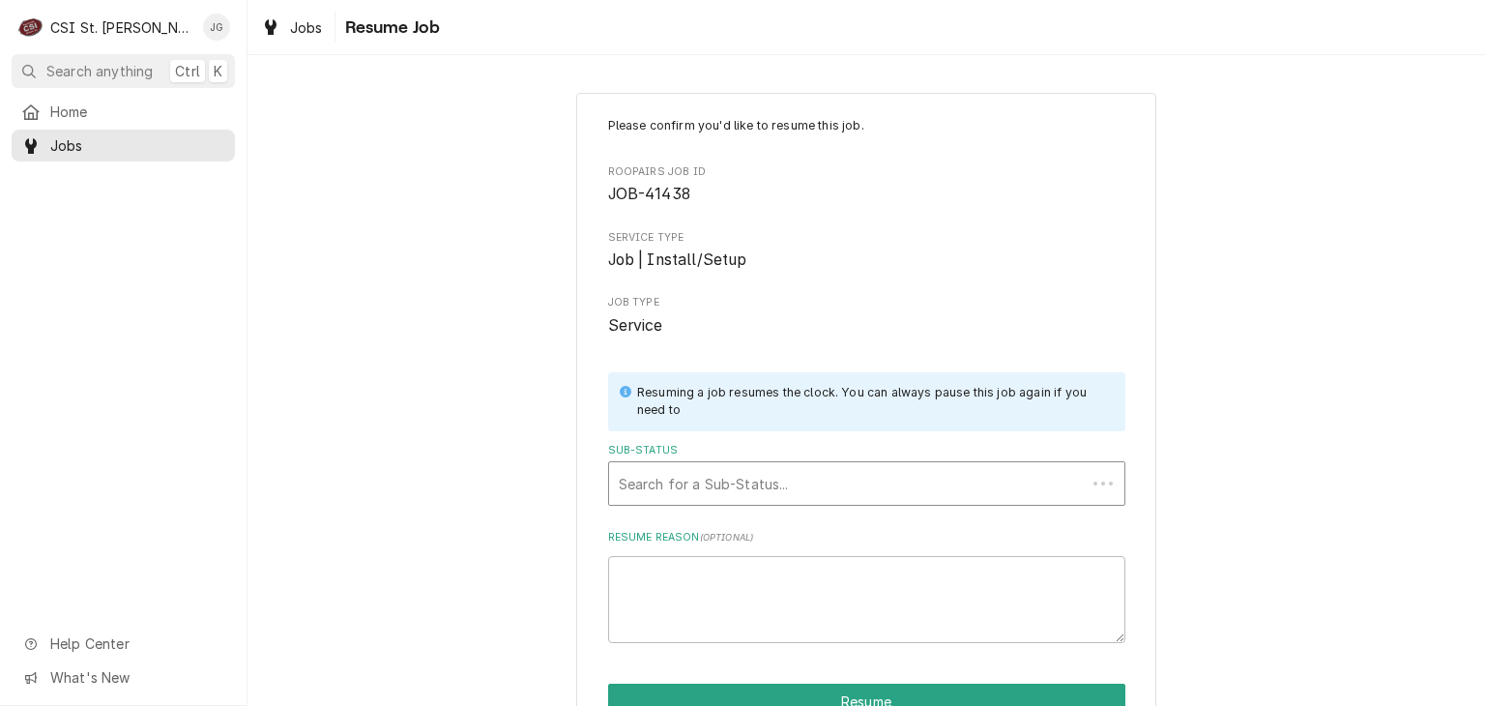
click at [789, 478] on div "Sub-Status" at bounding box center [847, 483] width 457 height 35
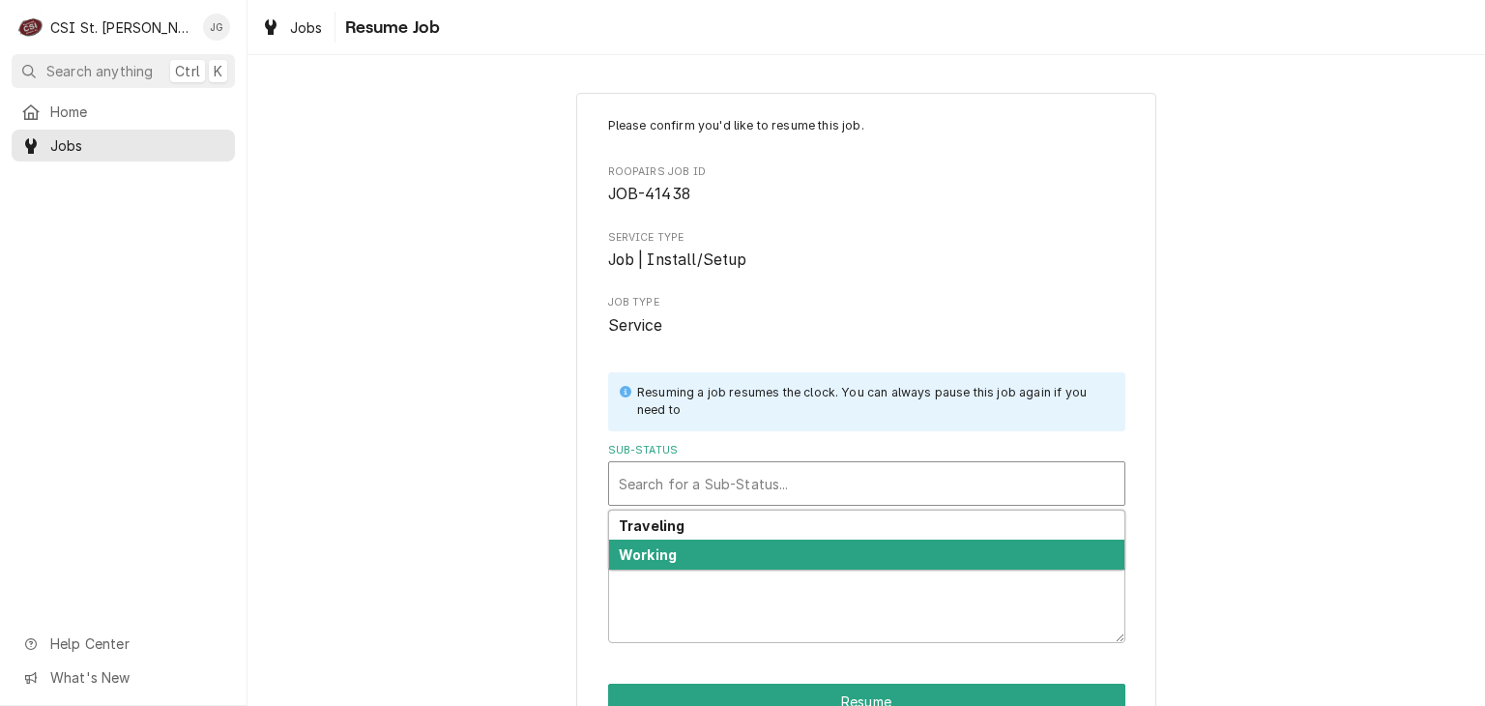
click at [685, 563] on div "Working" at bounding box center [866, 555] width 515 height 30
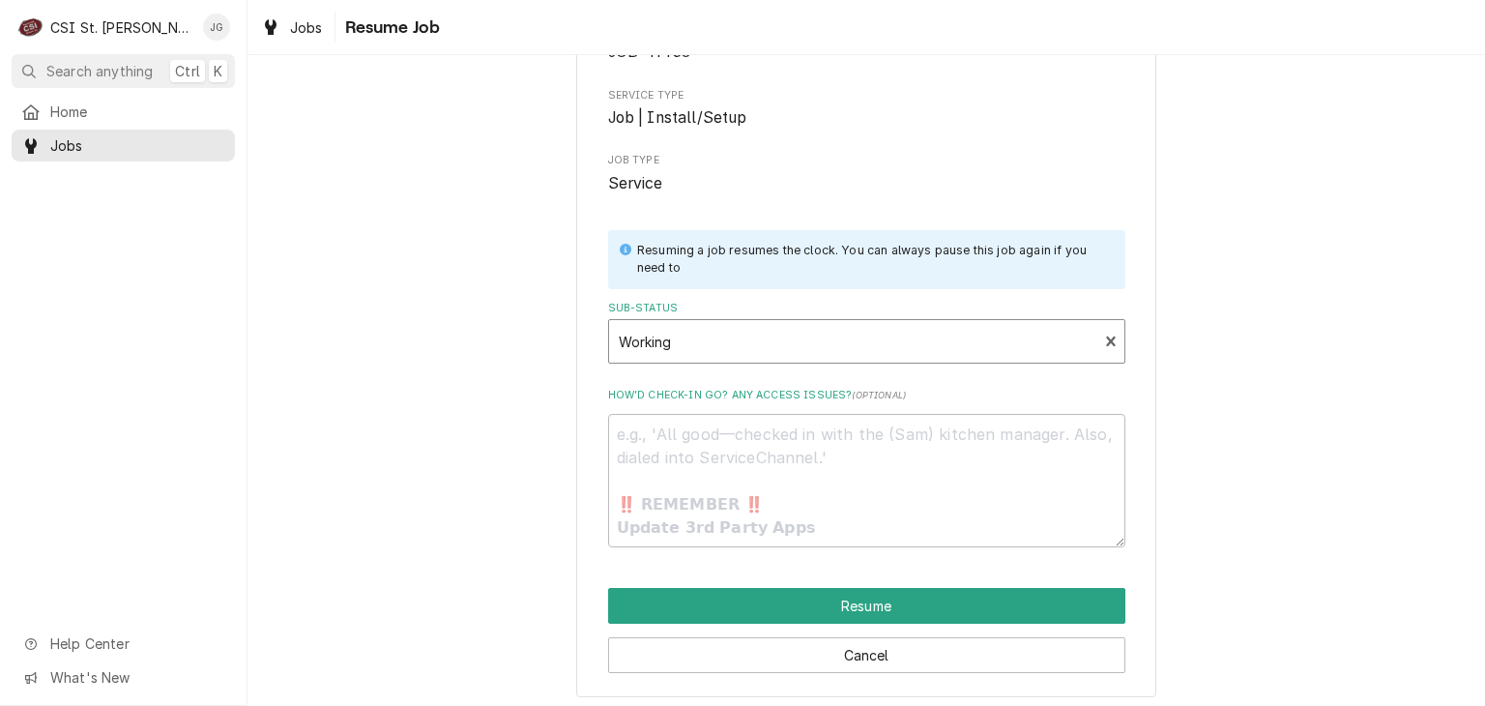
scroll to position [149, 0]
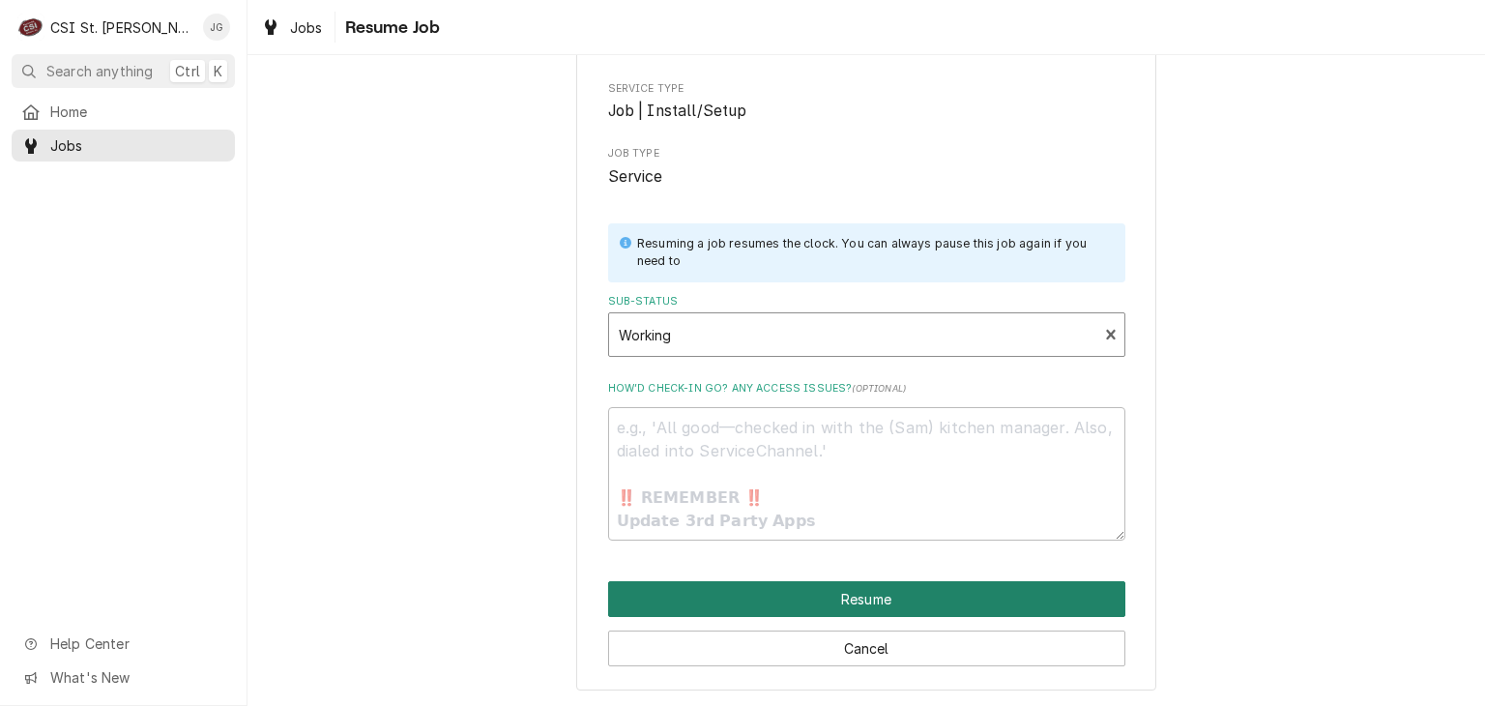
click at [815, 600] on button "Resume" at bounding box center [866, 599] width 517 height 36
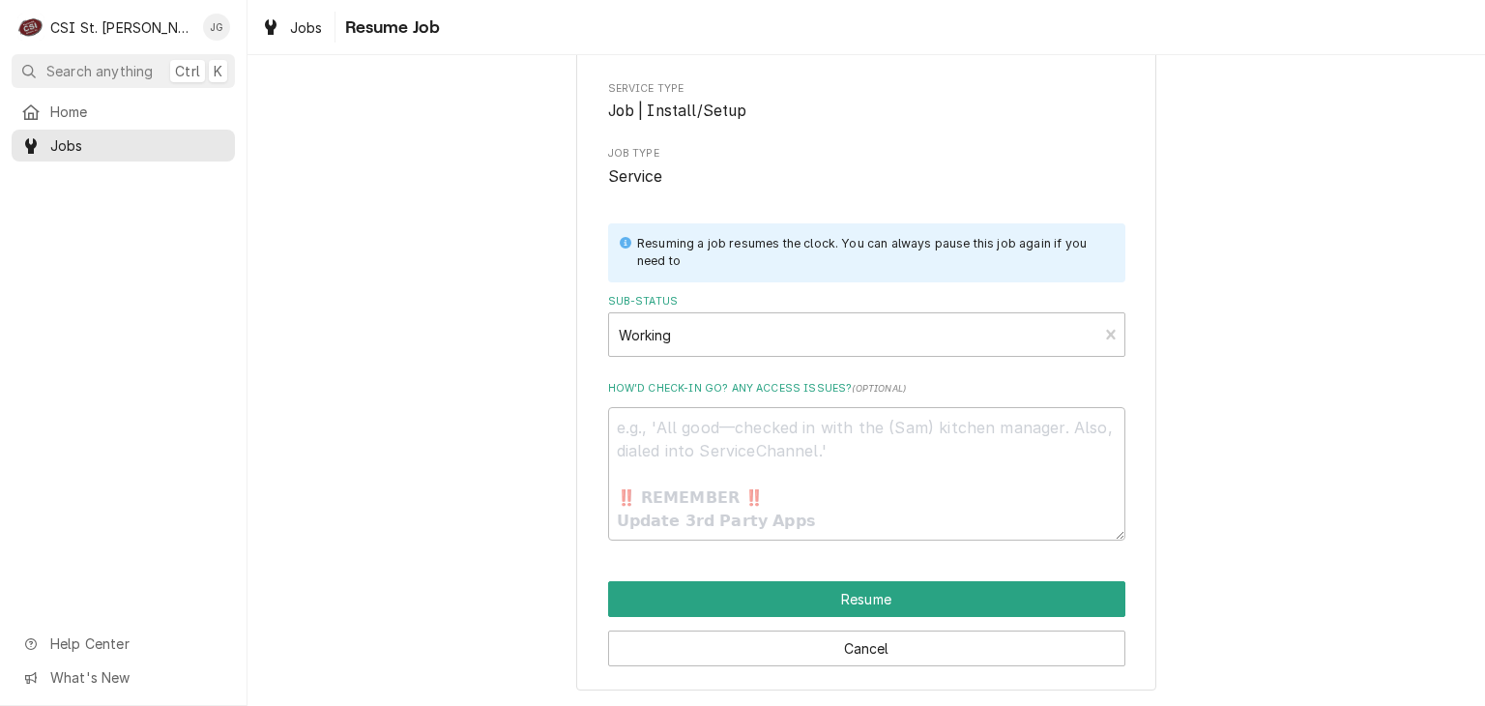
type textarea "x"
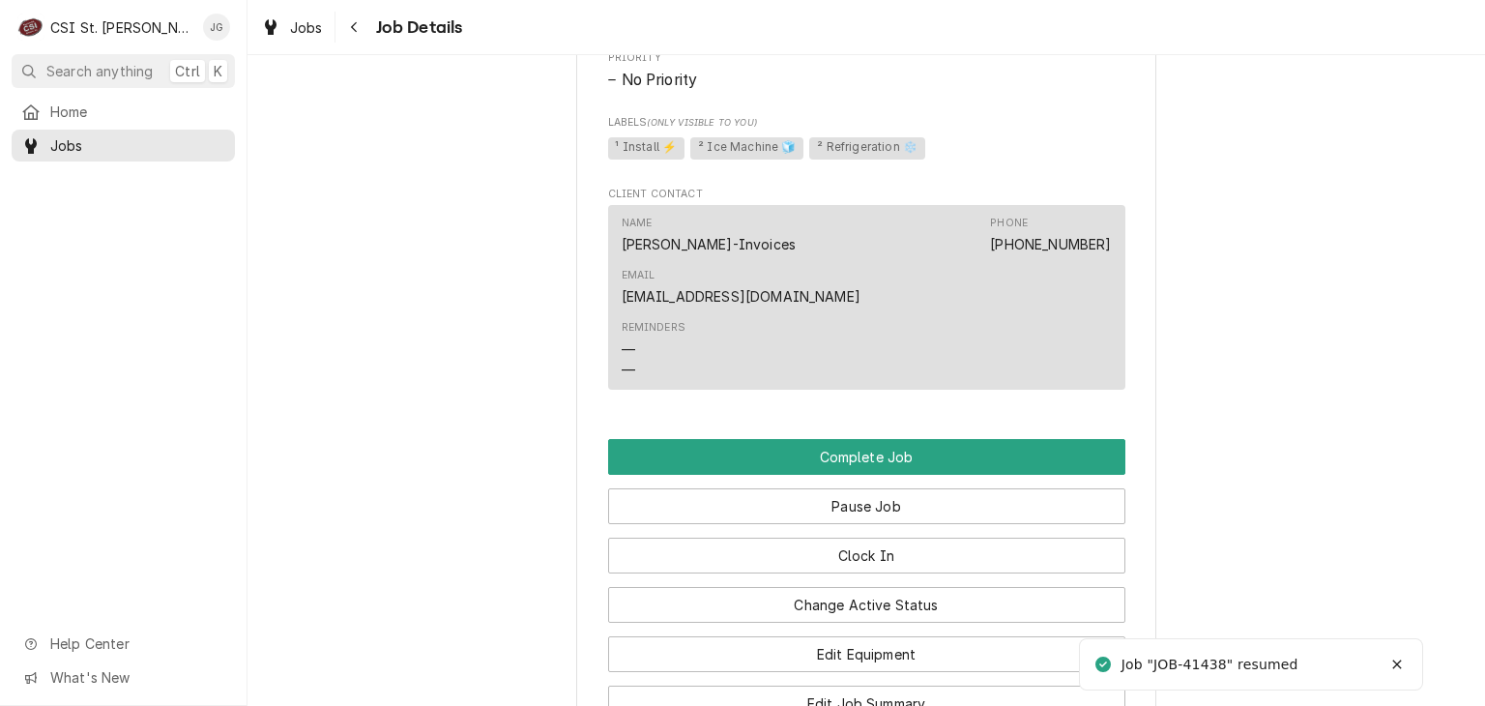
scroll to position [2031, 0]
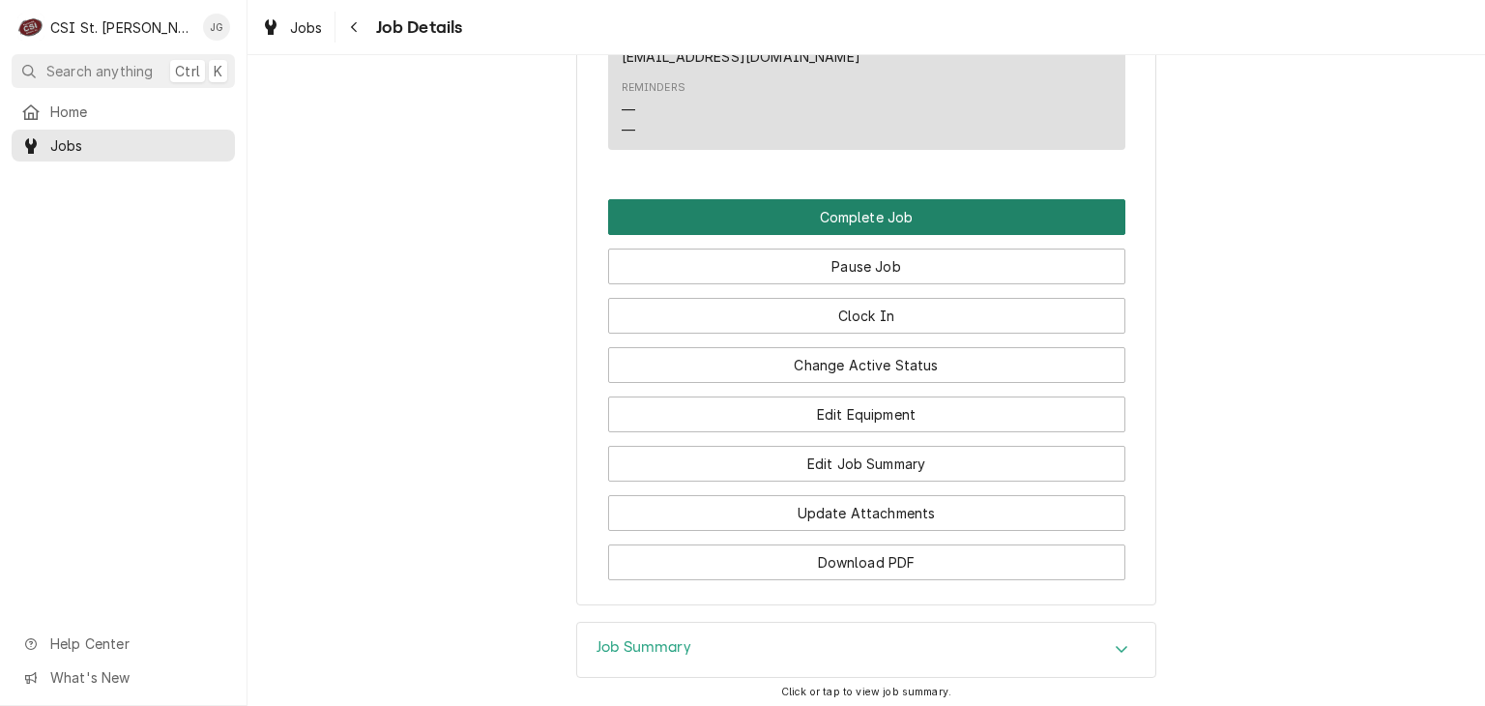
click at [898, 206] on button "Complete Job" at bounding box center [866, 217] width 517 height 36
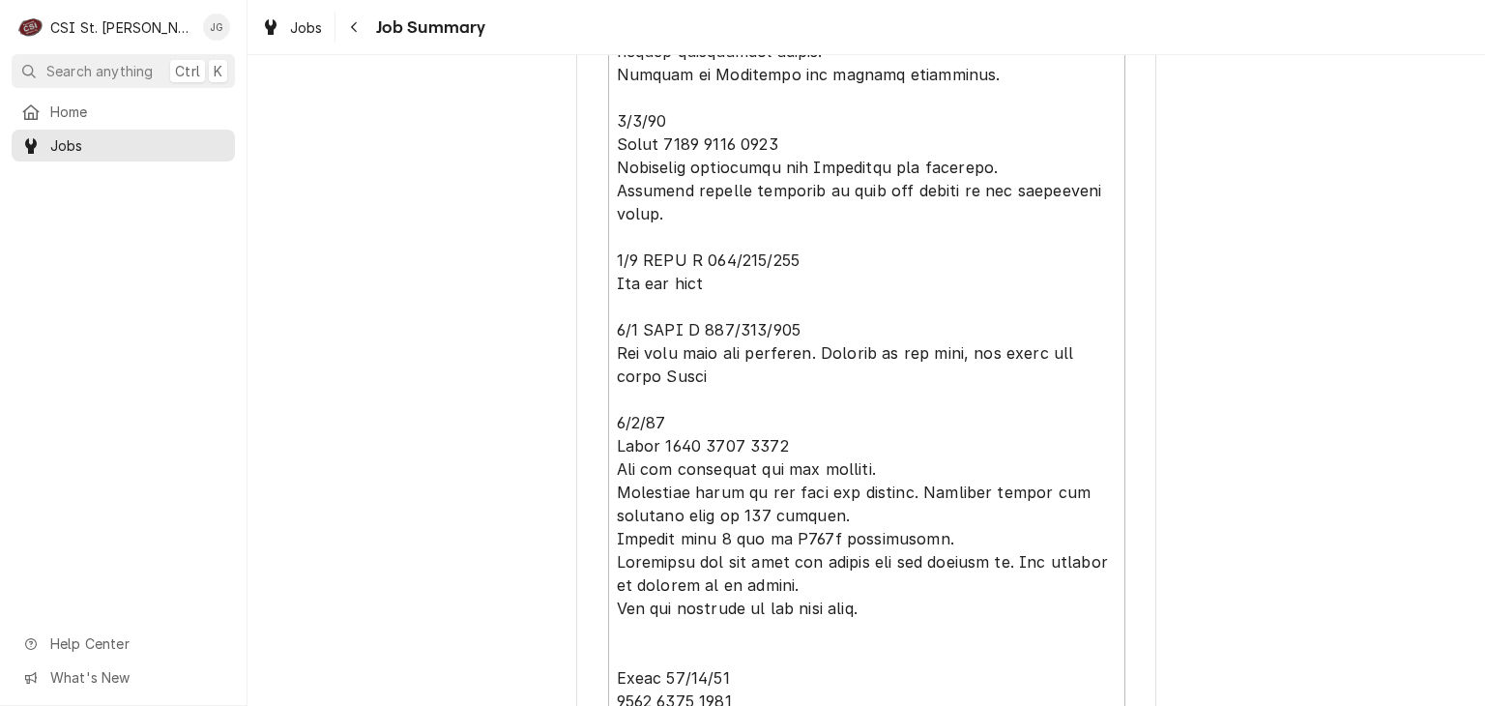
scroll to position [6901, 0]
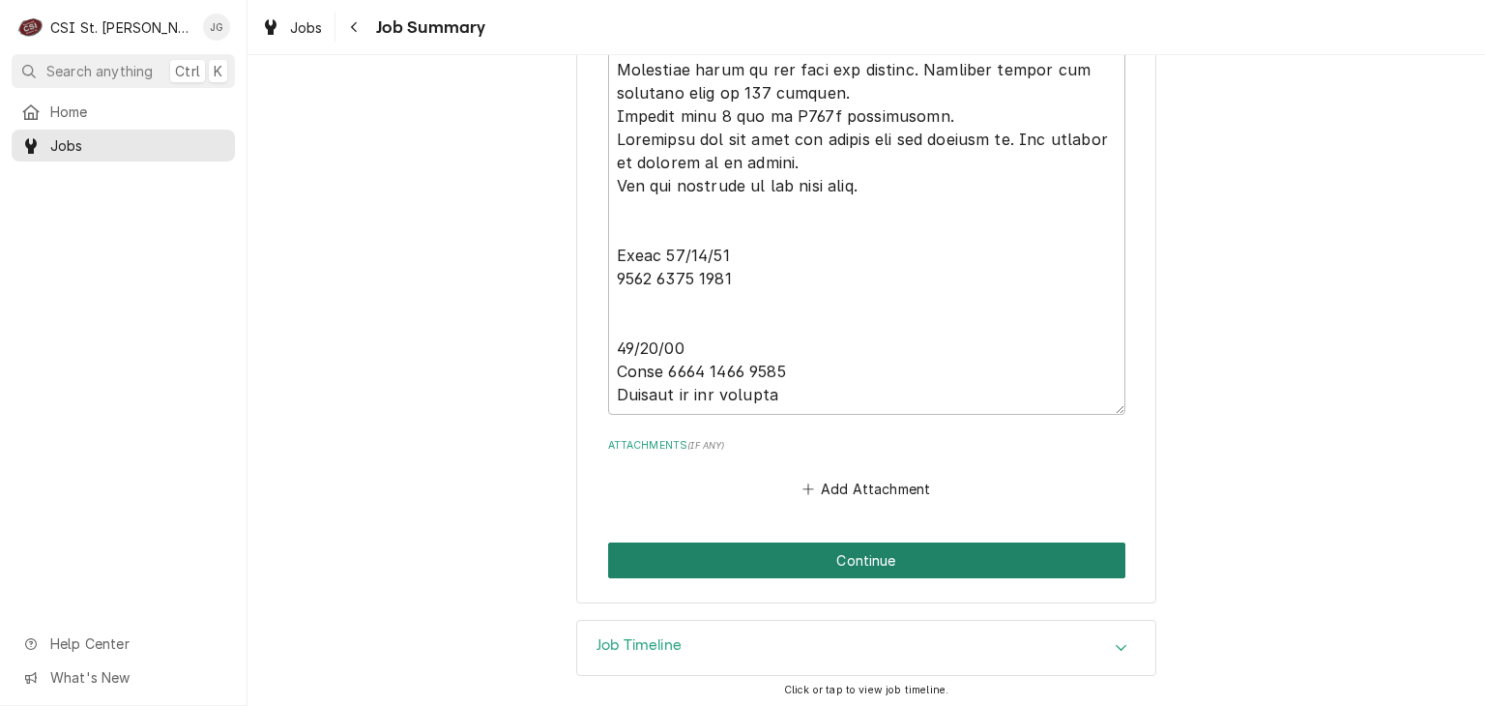
click at [839, 562] on button "Continue" at bounding box center [866, 560] width 517 height 36
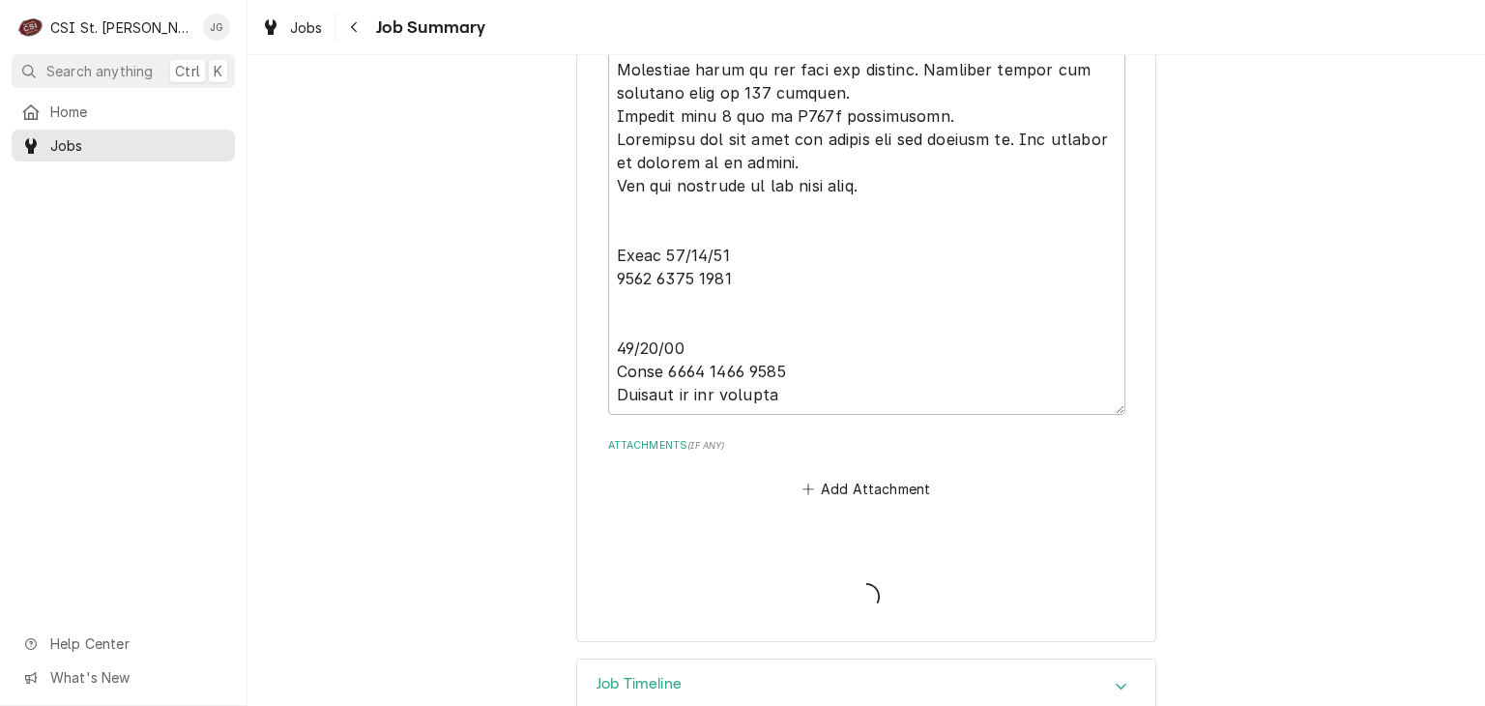
type textarea "x"
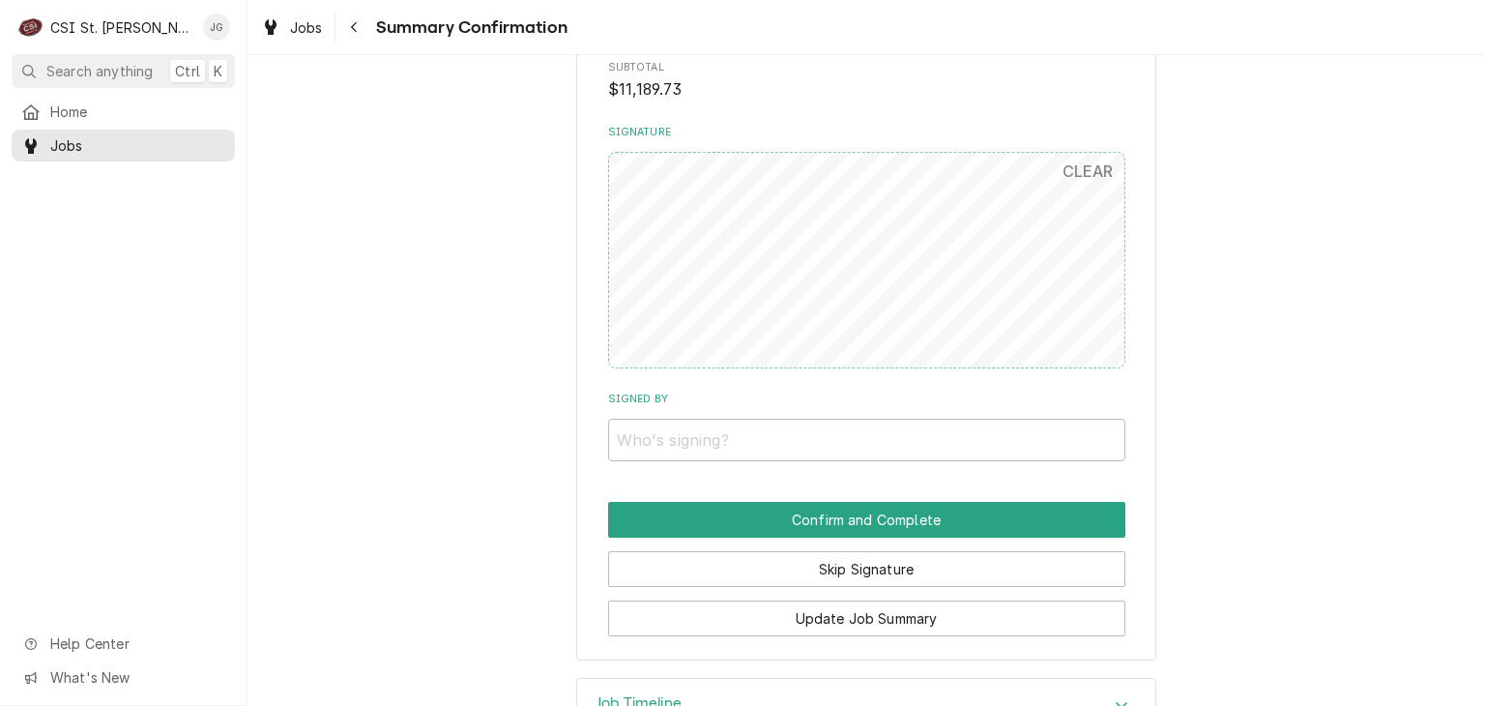
scroll to position [5079, 0]
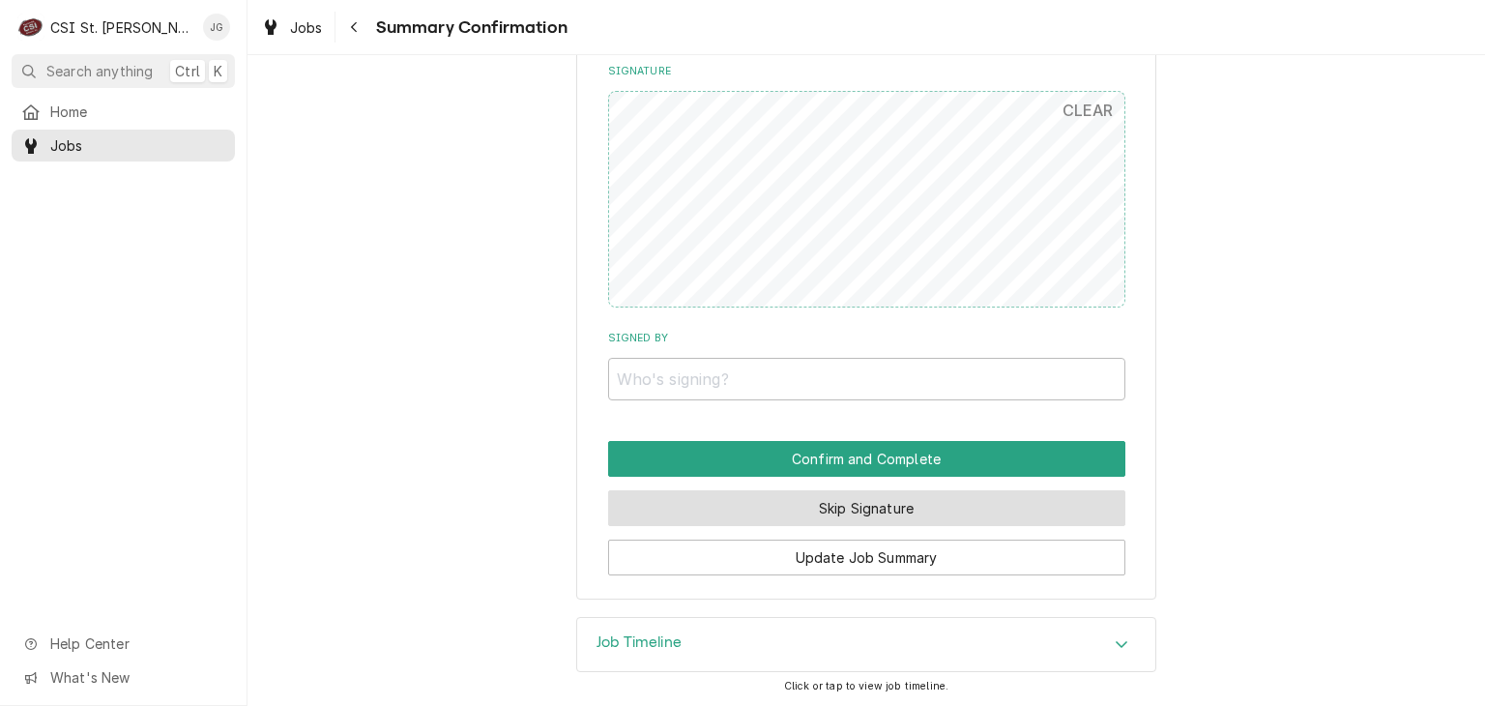
click at [838, 519] on button "Skip Signature" at bounding box center [866, 508] width 517 height 36
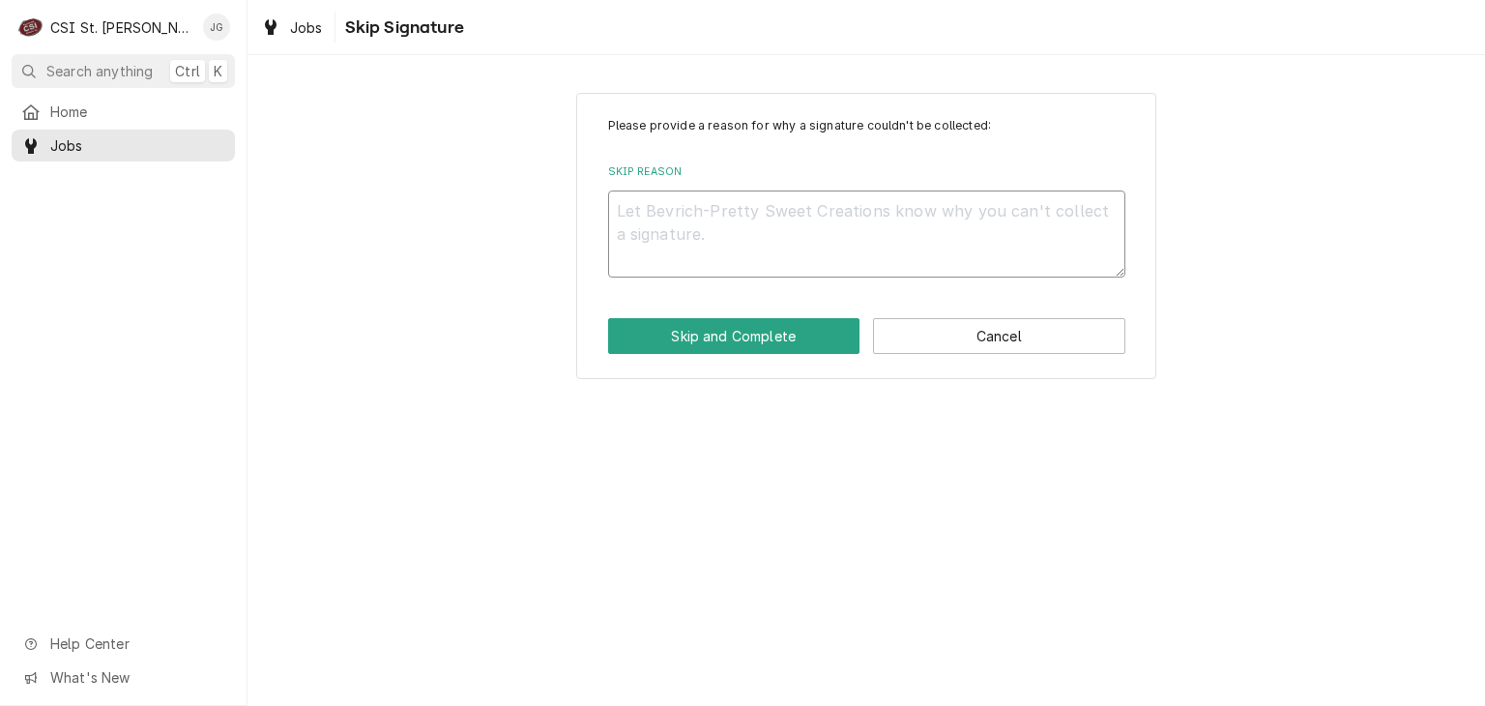
click at [758, 221] on textarea "Skip Reason" at bounding box center [866, 233] width 517 height 87
type textarea "x"
type textarea "N"
type textarea "x"
type textarea "NA"
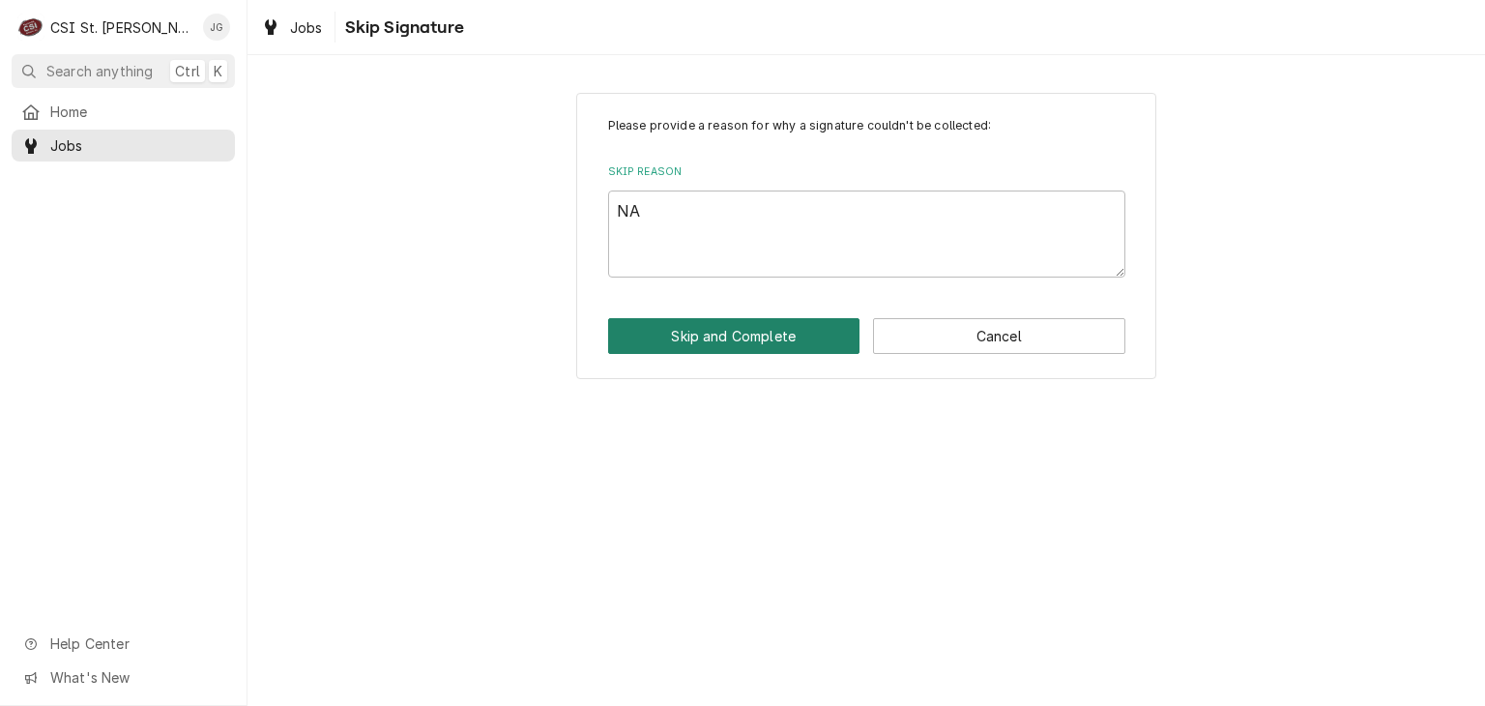
click at [785, 330] on button "Skip and Complete" at bounding box center [734, 336] width 252 height 36
type textarea "x"
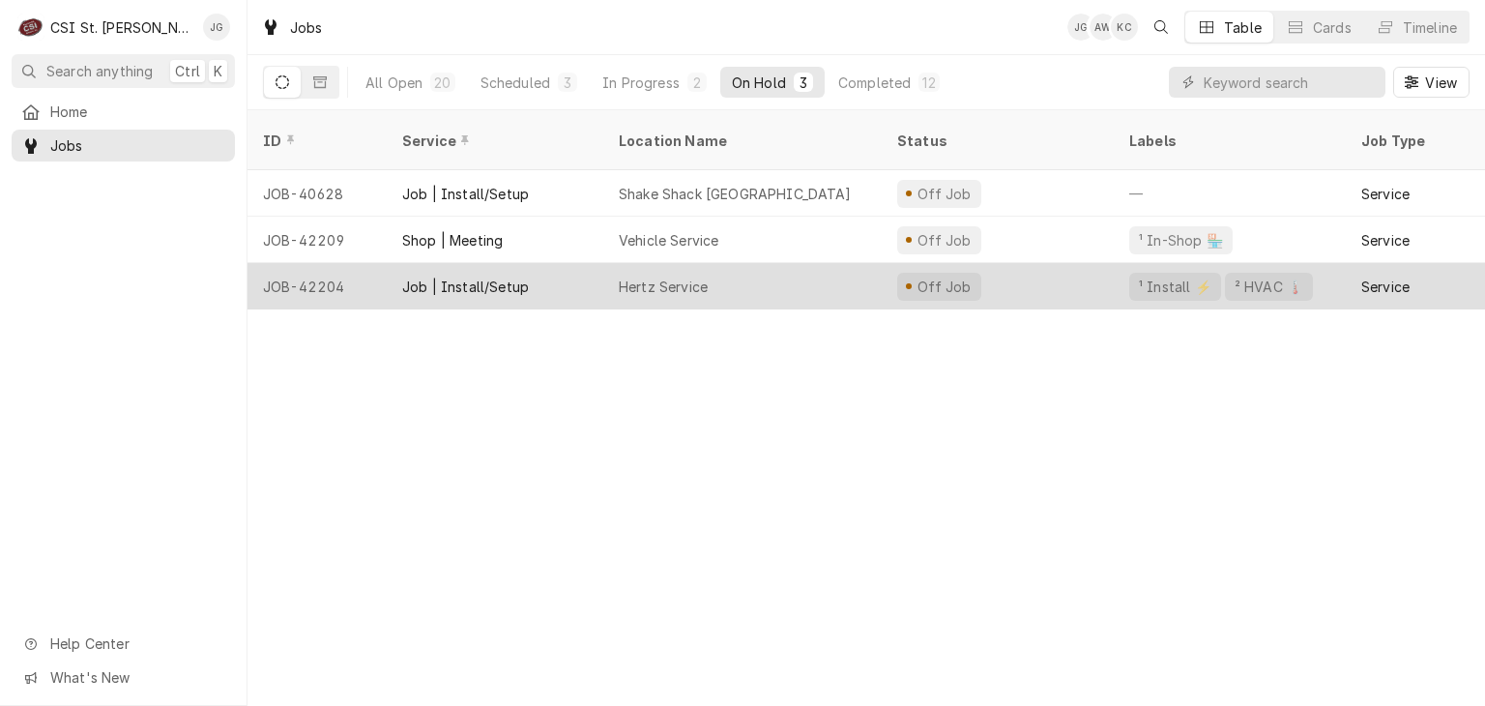
click at [705, 278] on div "Hertz Service" at bounding box center [742, 286] width 278 height 46
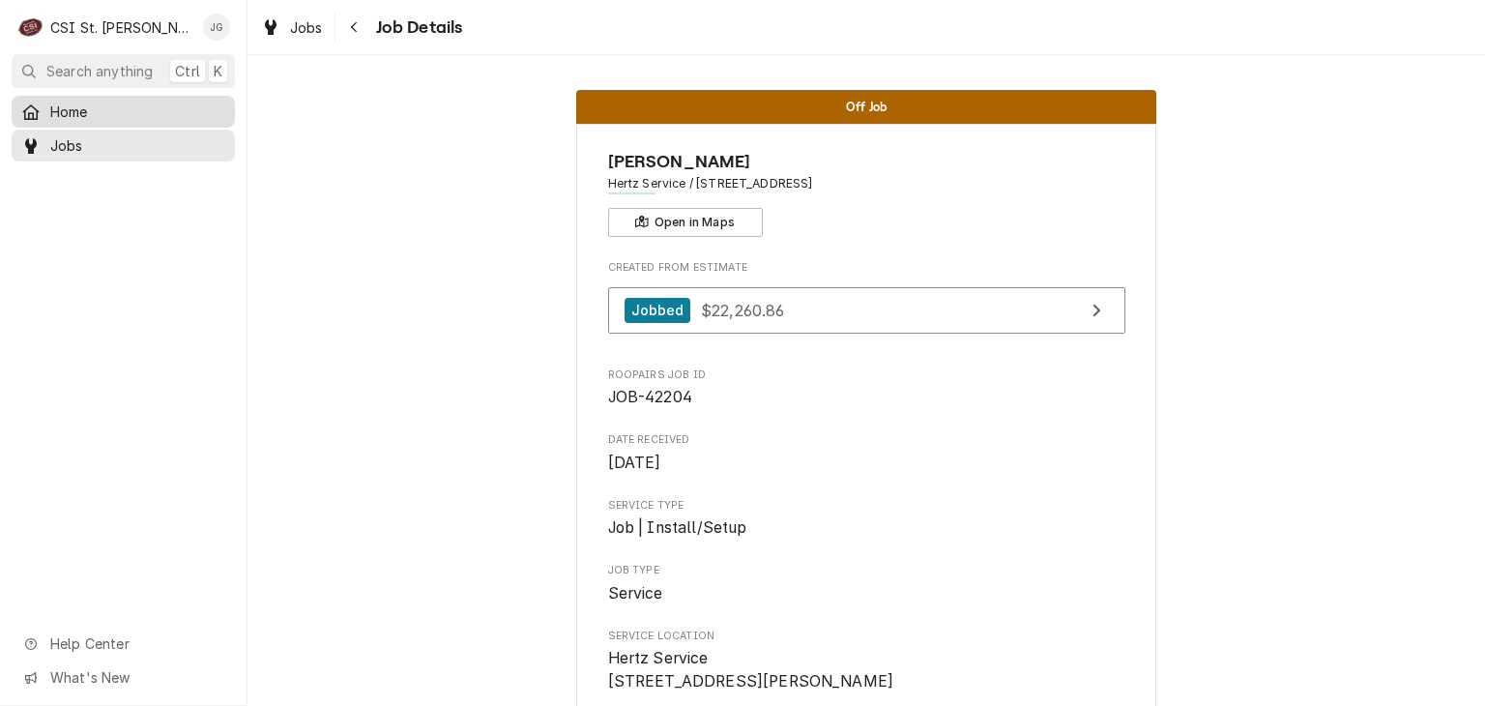
click at [58, 113] on span "Home" at bounding box center [137, 112] width 175 height 20
